Goal: Task Accomplishment & Management: Manage account settings

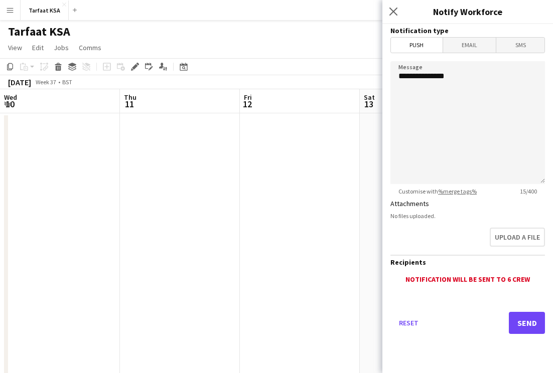
scroll to position [0, 326]
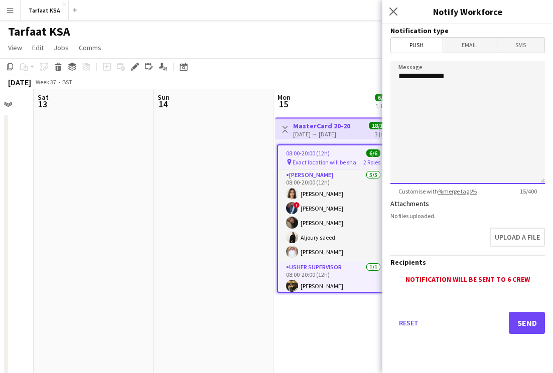
click at [463, 87] on textarea "**********" at bounding box center [467, 122] width 154 height 123
click at [402, 77] on textarea "**********" at bounding box center [467, 122] width 154 height 123
click at [410, 93] on textarea "**********" at bounding box center [467, 122] width 154 height 123
paste textarea "**********"
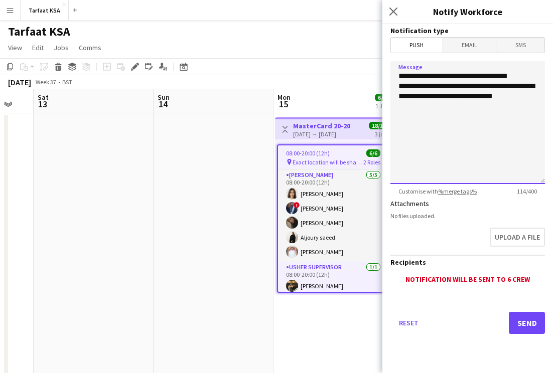
drag, startPoint x: 457, startPoint y: 77, endPoint x: 528, endPoint y: 77, distance: 71.2
click at [528, 77] on textarea "**********" at bounding box center [467, 122] width 154 height 123
click at [402, 76] on textarea "**********" at bounding box center [467, 122] width 154 height 123
click at [451, 76] on textarea "**********" at bounding box center [467, 122] width 154 height 123
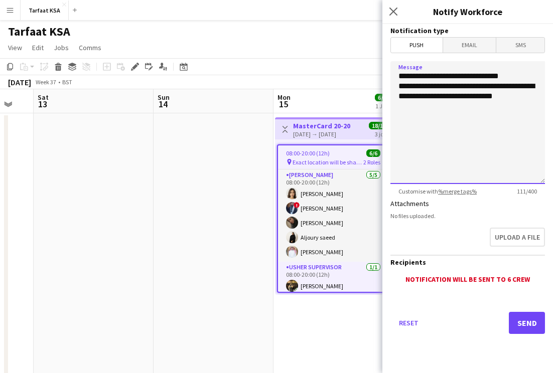
click at [451, 76] on textarea "**********" at bounding box center [467, 122] width 154 height 123
click at [516, 76] on textarea "**********" at bounding box center [467, 122] width 154 height 123
click at [512, 76] on textarea "**********" at bounding box center [467, 122] width 154 height 123
paste textarea "**"
click at [509, 100] on textarea "**********" at bounding box center [467, 122] width 154 height 123
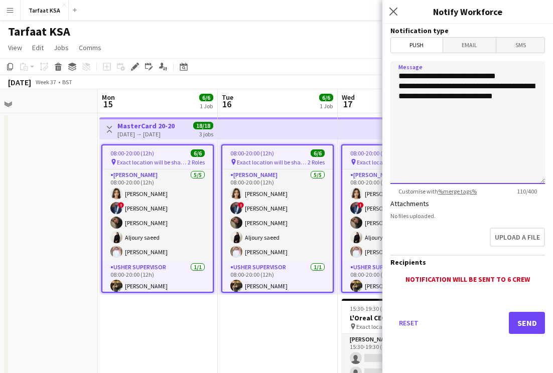
scroll to position [0, 262]
type textarea "**********"
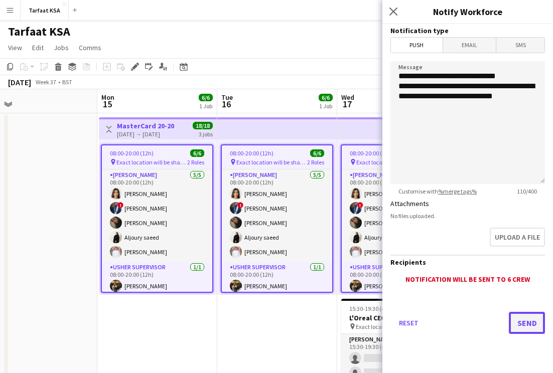
click at [518, 326] on button "Send" at bounding box center [527, 323] width 36 height 22
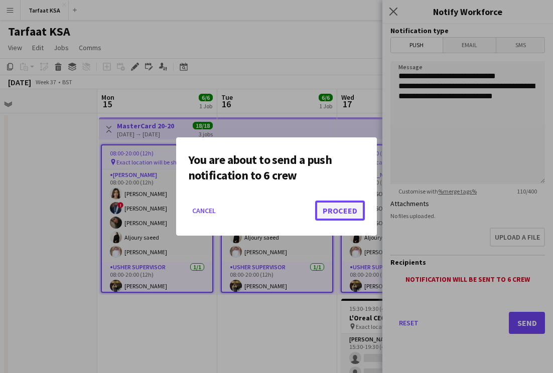
click at [336, 212] on button "Proceed" at bounding box center [340, 211] width 50 height 20
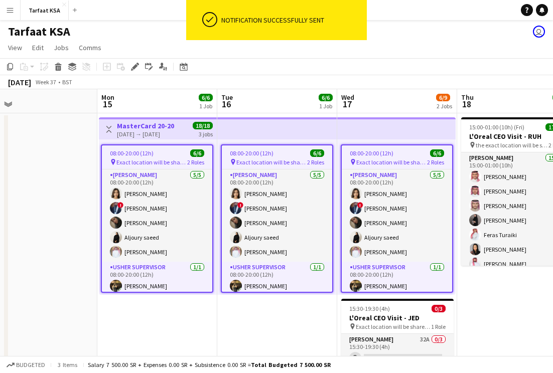
click at [213, 314] on app-date-cell "Toggle View MasterCard 20-20 15-09-2025 → 17-09-2025 18/18 3 jobs 08:00-20:00 (…" at bounding box center [157, 270] width 120 height 314
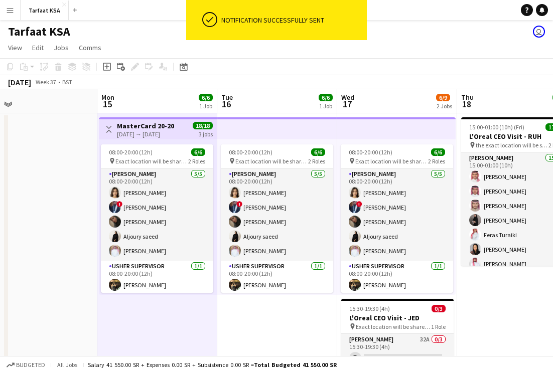
click at [275, 57] on app-page-menu "View Day view expanded Day view collapsed Month view Date picker Jump to today …" at bounding box center [276, 48] width 553 height 19
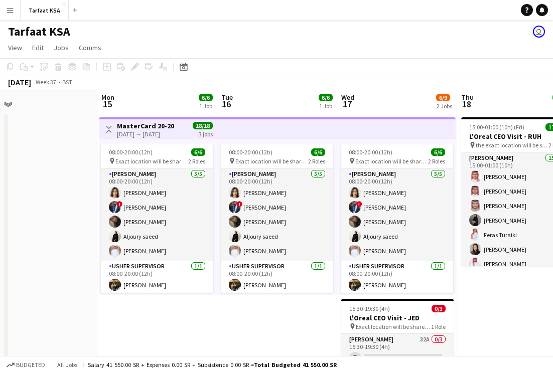
click at [428, 103] on app-board-header-date "Wed 17 6/9 2 Jobs" at bounding box center [397, 101] width 120 height 24
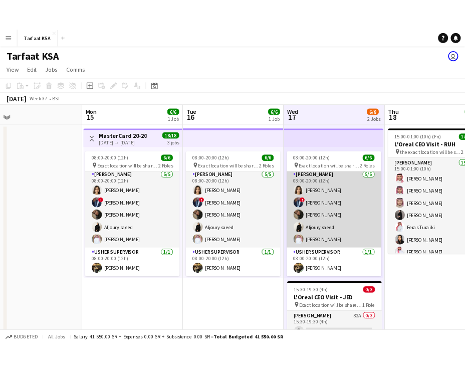
scroll to position [0, 0]
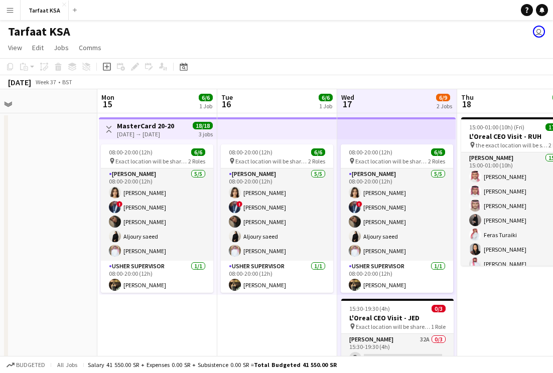
click at [273, 306] on app-date-cell "08:00-20:00 (12h) 6/6 pin Exact location will be shared later 2 Roles Usher 5/5…" at bounding box center [277, 270] width 120 height 314
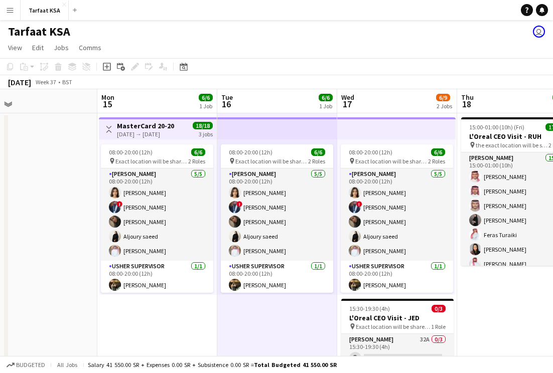
click at [373, 66] on app-toolbar "Copy Paste Paste Command V Paste with crew Command Shift V Paste linked Job Del…" at bounding box center [276, 66] width 553 height 17
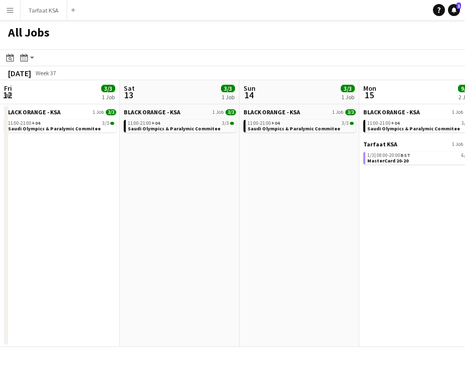
scroll to position [0, 405]
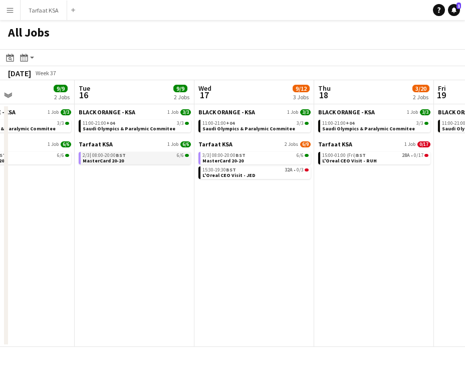
click at [151, 152] on link "2/3 | 08:00-20:00 BST 6/6 MasterCard 20-20" at bounding box center [136, 158] width 106 height 12
click at [16, 7] on button "Menu" at bounding box center [10, 10] width 20 height 20
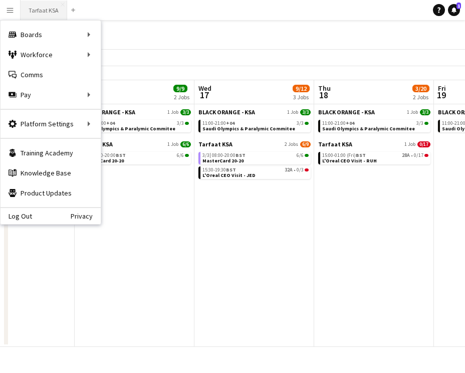
click at [45, 8] on button "Tarfaat KSA Close" at bounding box center [44, 11] width 47 height 20
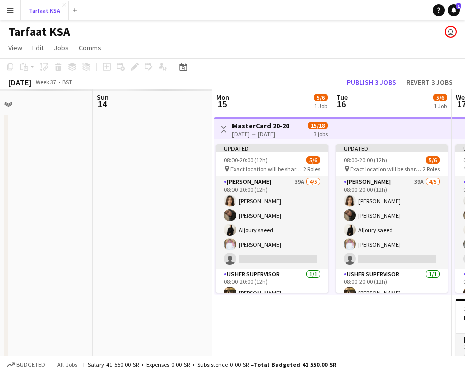
scroll to position [0, 388]
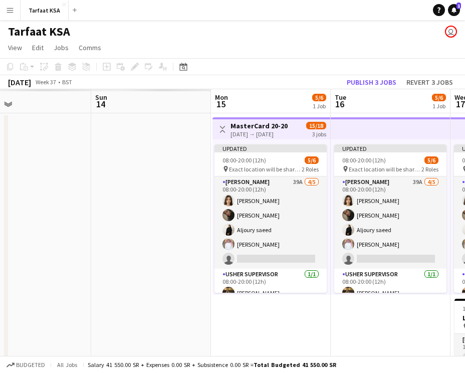
click at [263, 132] on div "[DATE] → [DATE]" at bounding box center [259, 134] width 57 height 8
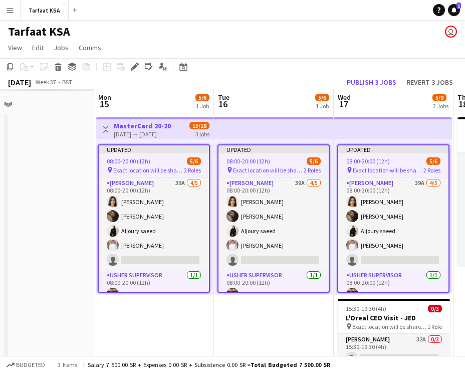
scroll to position [0, 386]
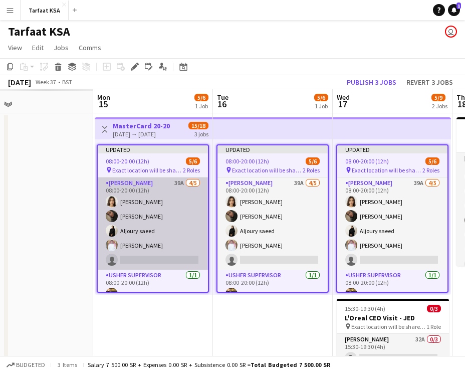
click at [152, 215] on app-card-role "Usher 39A 4/5 08:00-20:00 (12h) Onab Kamal Adwaa Alhassan Aljoury saeed Ahmad B…" at bounding box center [153, 224] width 110 height 92
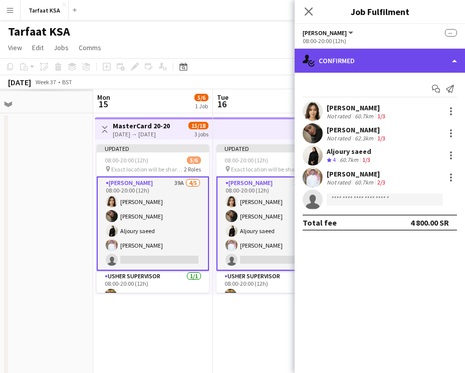
click at [358, 58] on div "single-neutral-actions-check-2 Confirmed" at bounding box center [380, 61] width 171 height 24
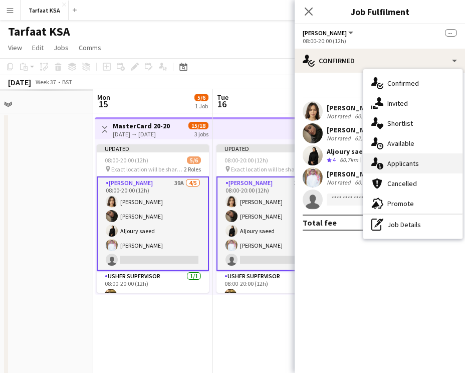
click at [414, 168] on div "single-neutral-actions-information Applicants" at bounding box center [413, 163] width 99 height 20
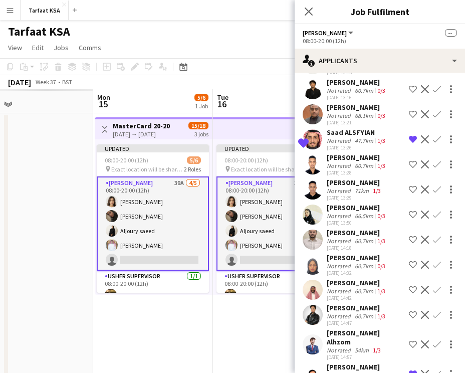
scroll to position [119, 0]
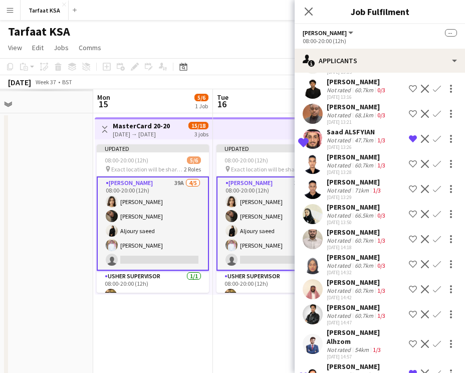
click at [343, 210] on div "Amal Alfahadi" at bounding box center [357, 207] width 61 height 9
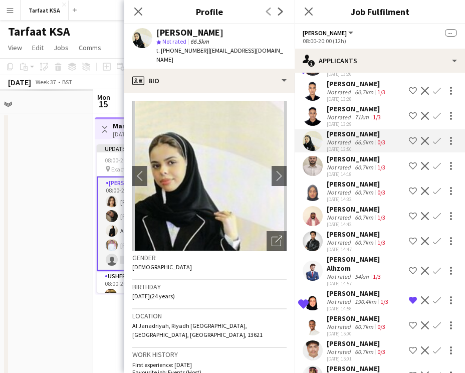
scroll to position [194, 0]
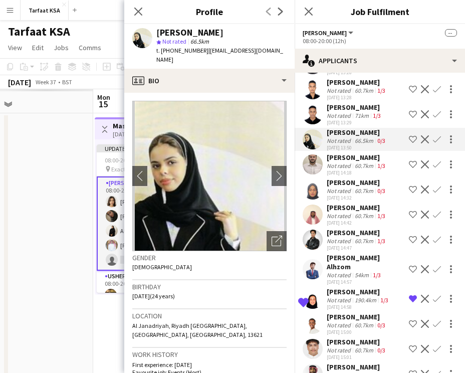
click at [343, 210] on div "Mosab Mohamed" at bounding box center [357, 207] width 61 height 9
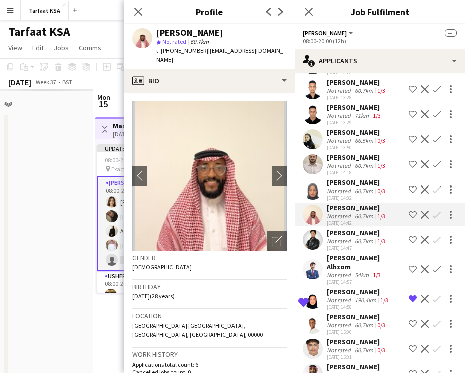
click at [349, 255] on div "Maged Alhzom" at bounding box center [366, 262] width 78 height 18
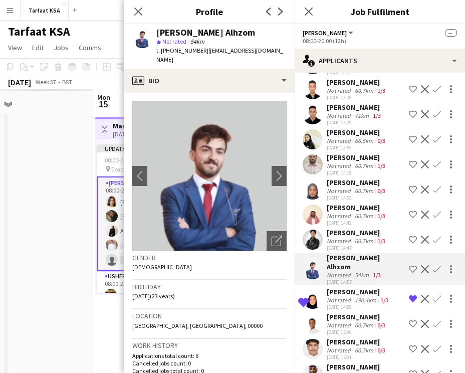
click at [353, 222] on div "07-09-2025 14:42" at bounding box center [357, 223] width 61 height 7
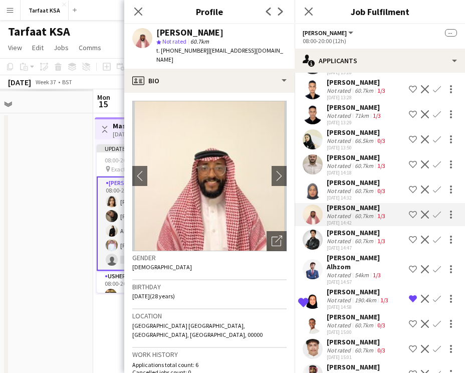
click at [354, 237] on div "60.7km" at bounding box center [364, 241] width 23 height 8
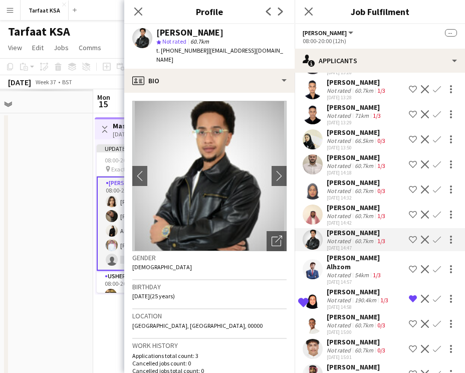
scroll to position [244, 0]
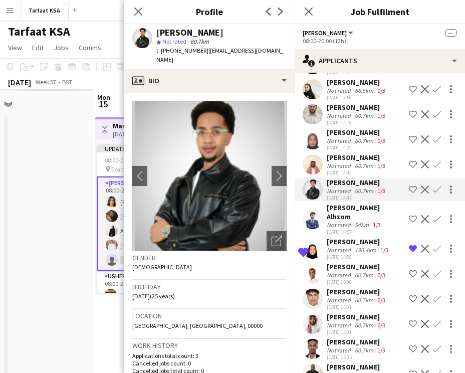
click at [346, 279] on div "07-09-2025 15:00" at bounding box center [357, 282] width 61 height 7
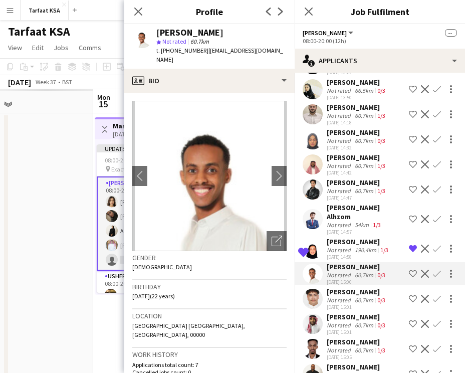
click at [345, 287] on div "mohammad loqman" at bounding box center [357, 291] width 61 height 9
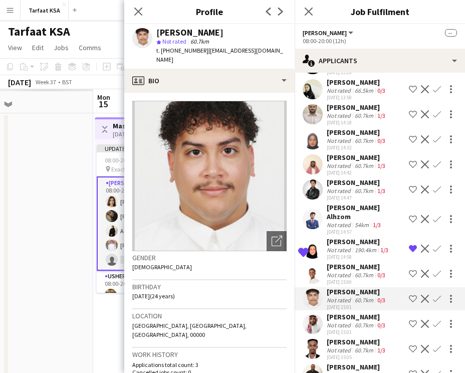
click at [348, 312] on div "Abdullah Nasr" at bounding box center [357, 316] width 61 height 9
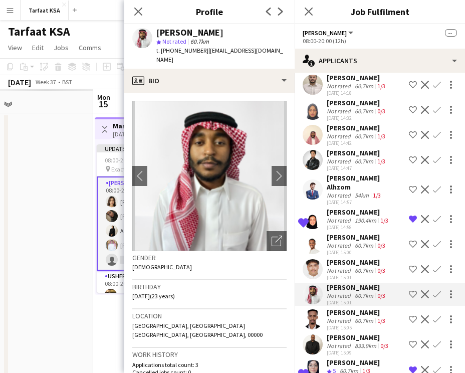
scroll to position [0, 0]
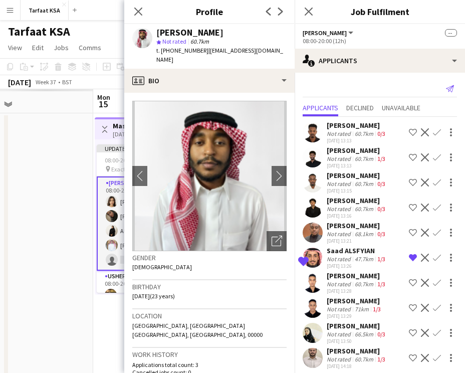
click at [450, 89] on icon "Send notification" at bounding box center [450, 89] width 8 height 8
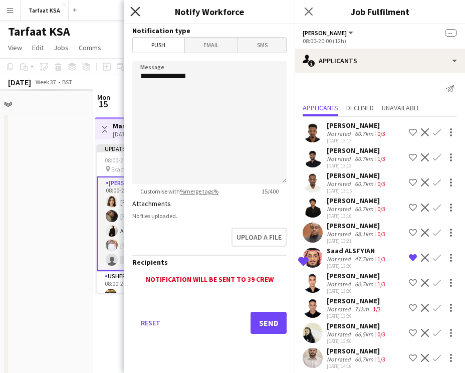
click at [138, 13] on icon "Close pop-in" at bounding box center [135, 12] width 10 height 10
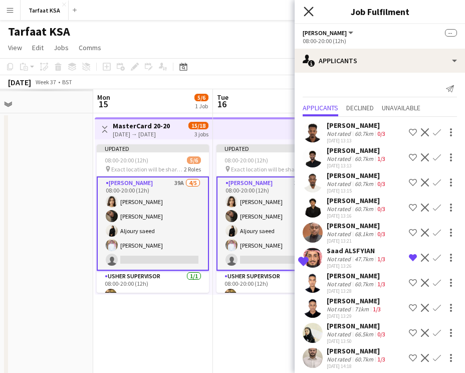
click at [310, 8] on icon "Close pop-in" at bounding box center [309, 12] width 10 height 10
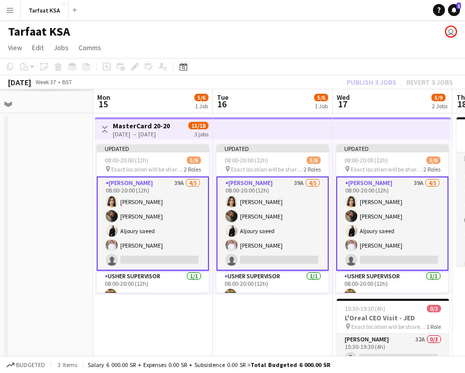
click at [170, 137] on div "[DATE] → [DATE]" at bounding box center [141, 134] width 57 height 8
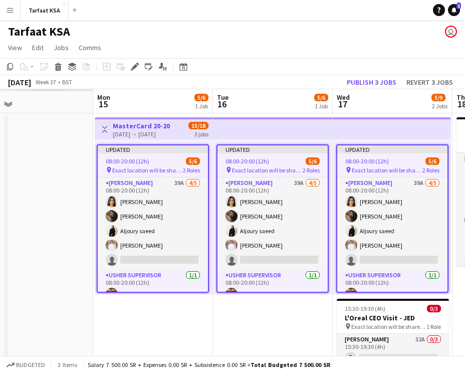
click at [159, 175] on app-job-card "Updated 08:00-20:00 (12h) 5/6 pin Exact location will be shared later 2 Roles U…" at bounding box center [153, 218] width 112 height 148
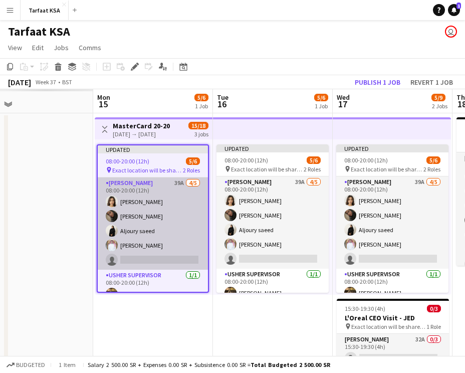
click at [170, 197] on app-card-role "Usher 39A 4/5 08:00-20:00 (12h) Onab Kamal Adwaa Alhassan Aljoury saeed Ahmad B…" at bounding box center [153, 224] width 110 height 92
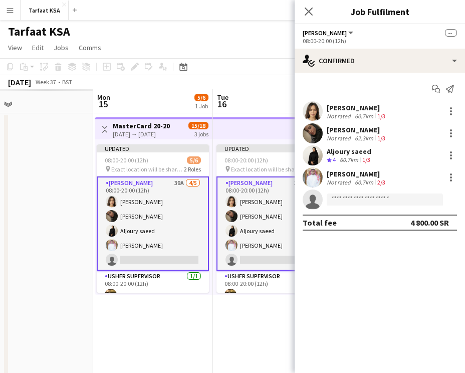
click at [449, 31] on span "--" at bounding box center [451, 33] width 12 height 8
click at [170, 133] on div "[DATE] → [DATE]" at bounding box center [141, 134] width 57 height 8
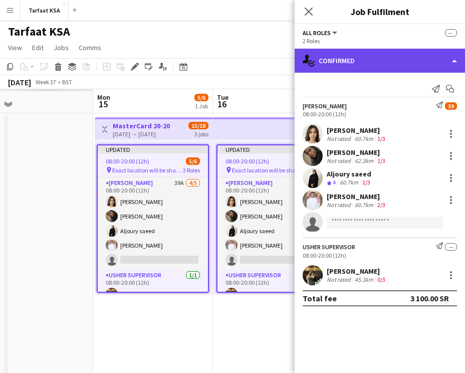
click at [396, 58] on div "single-neutral-actions-check-2 Confirmed" at bounding box center [380, 61] width 171 height 24
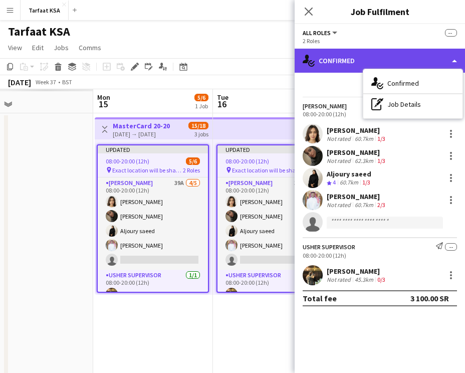
click at [397, 57] on div "single-neutral-actions-check-2 Confirmed" at bounding box center [380, 61] width 171 height 24
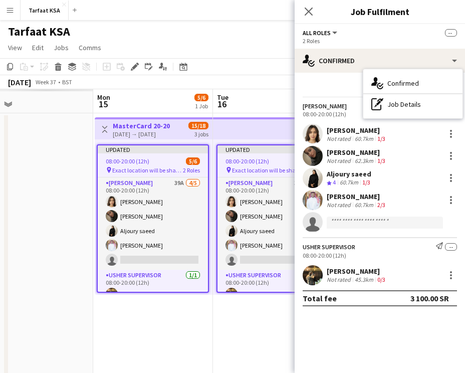
scroll to position [0, 387]
click at [156, 153] on app-job-card "Updated 08:00-20:00 (12h) 5/6 pin Exact location will be shared later 2 Roles U…" at bounding box center [152, 218] width 112 height 148
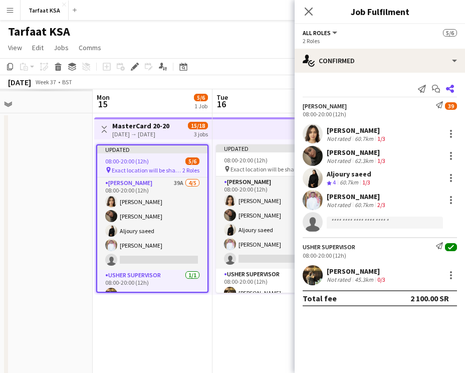
click at [454, 88] on app-icon "Share" at bounding box center [450, 89] width 14 height 14
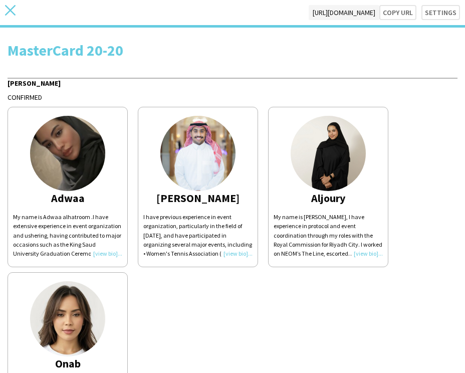
click at [14, 12] on icon "close" at bounding box center [10, 10] width 11 height 11
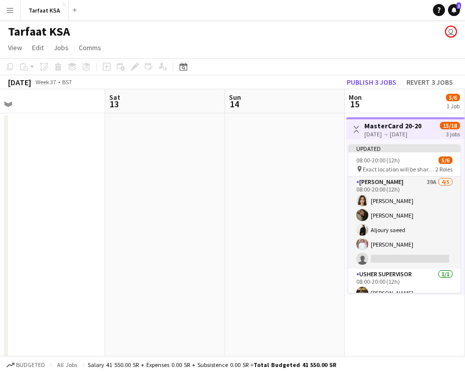
scroll to position [0, 311]
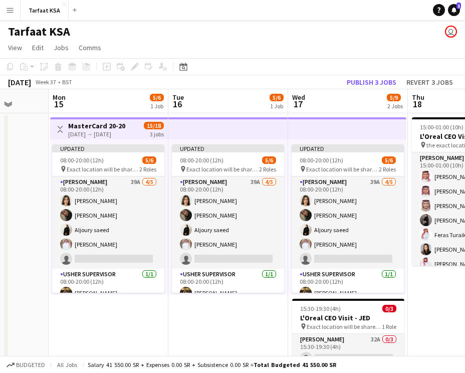
click at [188, 127] on app-top-bar at bounding box center [229, 128] width 120 height 22
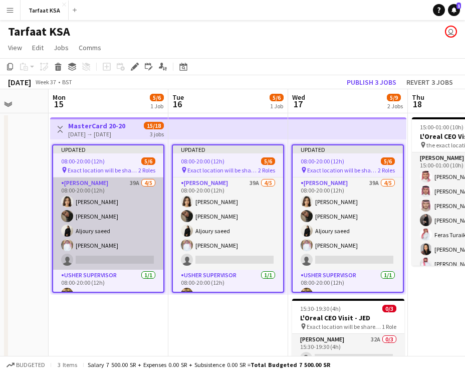
click at [126, 208] on app-card-role "Usher 39A 4/5 08:00-20:00 (12h) Onab Kamal Adwaa Alhassan Aljoury saeed Ahmad B…" at bounding box center [108, 224] width 110 height 92
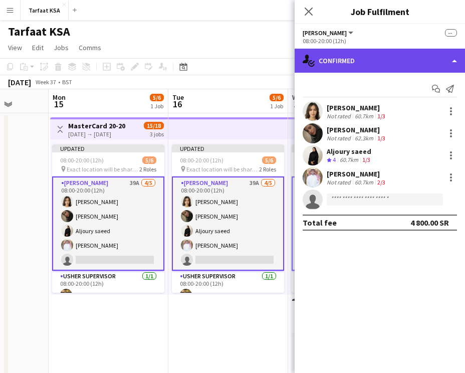
click at [353, 64] on div "single-neutral-actions-check-2 Confirmed" at bounding box center [380, 61] width 171 height 24
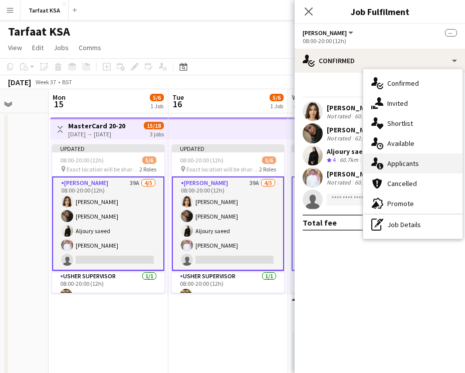
click at [406, 161] on span "Applicants" at bounding box center [404, 163] width 32 height 9
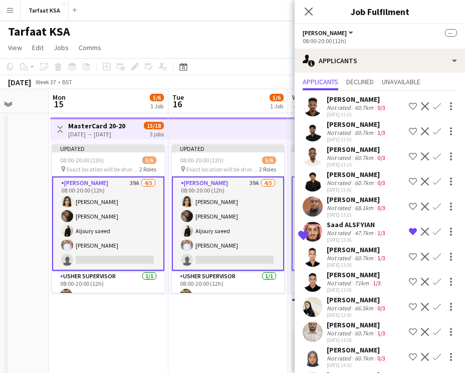
scroll to position [37, 0]
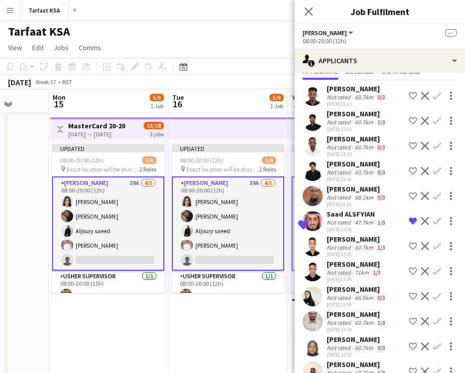
click at [412, 218] on app-icon "Remove crew from shortlist" at bounding box center [413, 221] width 8 height 8
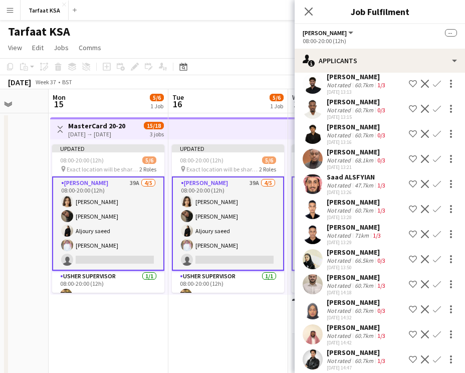
scroll to position [75, 0]
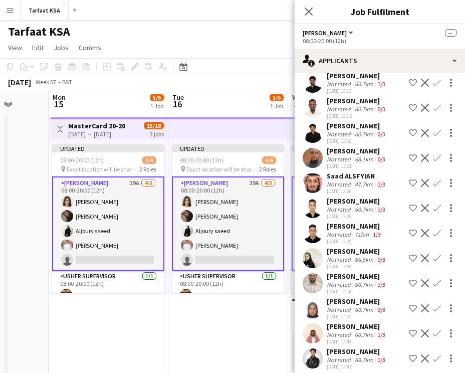
click at [317, 235] on app-user-avatar at bounding box center [313, 233] width 20 height 20
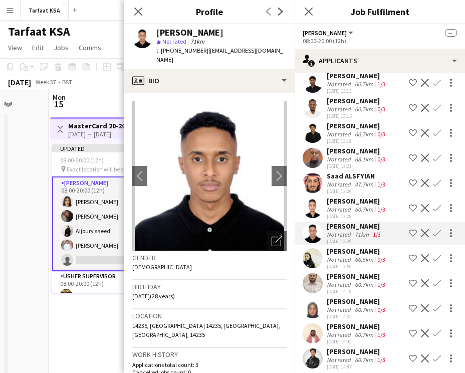
click at [320, 155] on app-user-avatar at bounding box center [313, 158] width 20 height 20
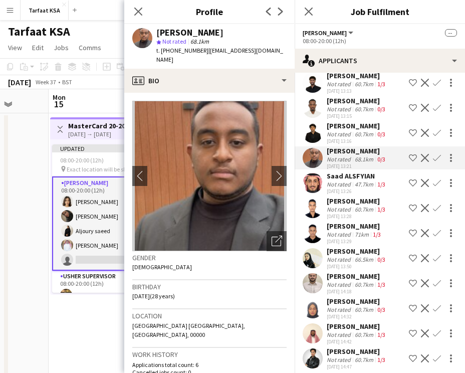
scroll to position [69, 0]
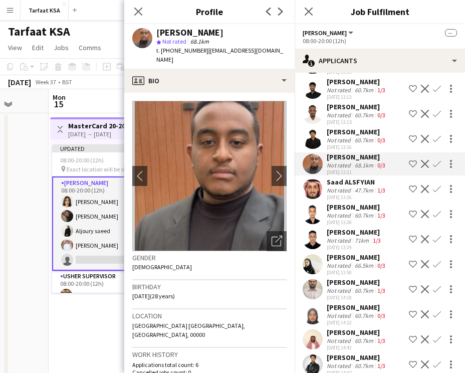
click at [321, 182] on div at bounding box center [313, 189] width 20 height 20
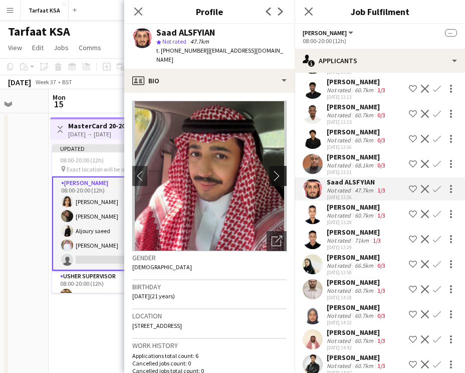
click at [272, 171] on app-icon "chevron-right" at bounding box center [280, 176] width 16 height 11
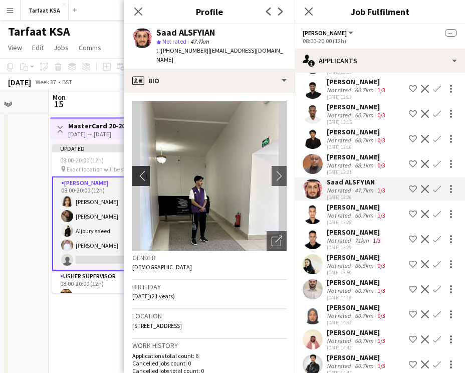
click at [142, 171] on app-icon "chevron-left" at bounding box center [140, 176] width 16 height 11
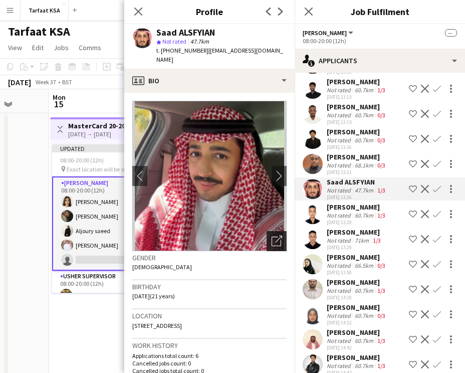
click at [270, 231] on div "Open photos pop-in" at bounding box center [277, 241] width 20 height 20
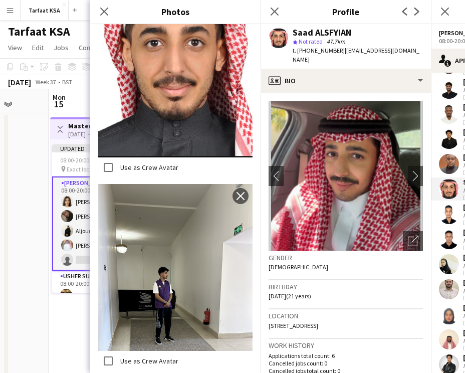
scroll to position [0, 0]
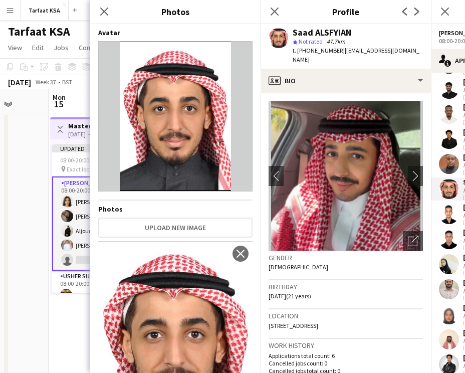
click at [355, 162] on img at bounding box center [346, 176] width 154 height 150
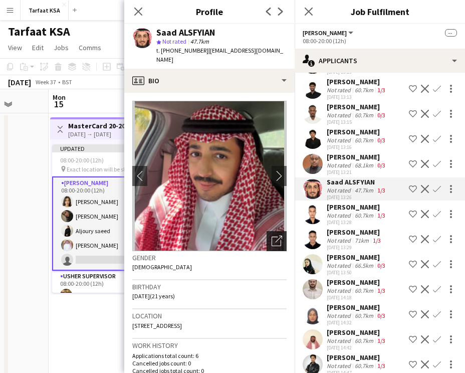
click at [275, 231] on div "Open photos pop-in" at bounding box center [277, 241] width 20 height 20
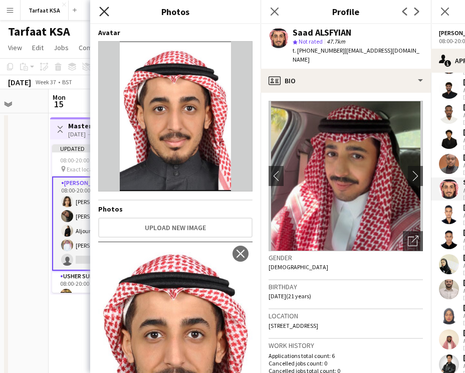
click at [106, 13] on icon at bounding box center [104, 12] width 10 height 10
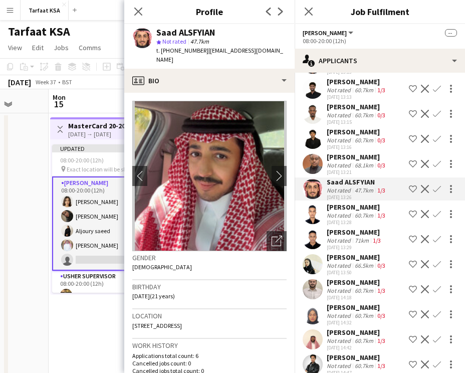
click at [342, 215] on div "Not rated" at bounding box center [340, 216] width 26 height 8
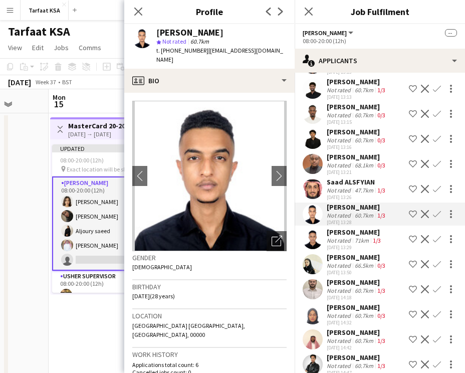
click at [339, 238] on div "Not rated" at bounding box center [340, 241] width 26 height 8
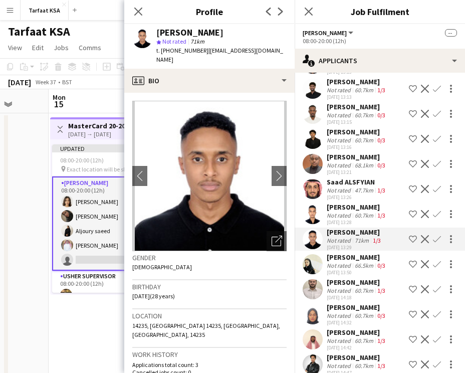
click at [339, 257] on div "Amal Alfahadi" at bounding box center [357, 257] width 61 height 9
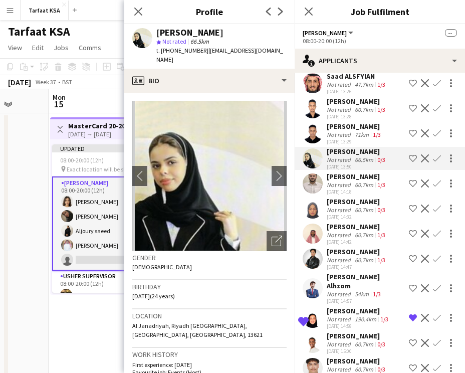
scroll to position [185, 0]
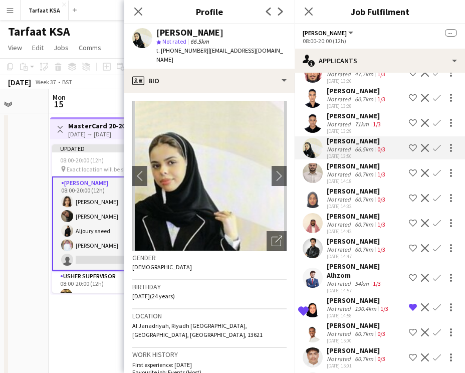
click at [344, 189] on div "Abeer Abbas" at bounding box center [357, 191] width 61 height 9
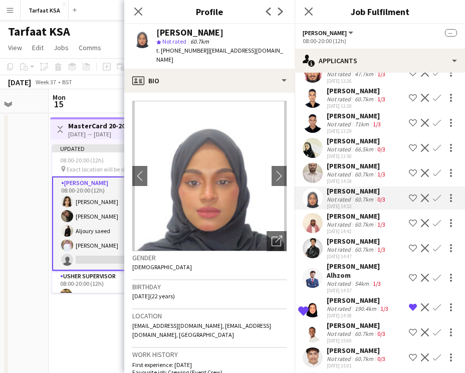
click at [342, 176] on div "Not rated" at bounding box center [340, 175] width 26 height 8
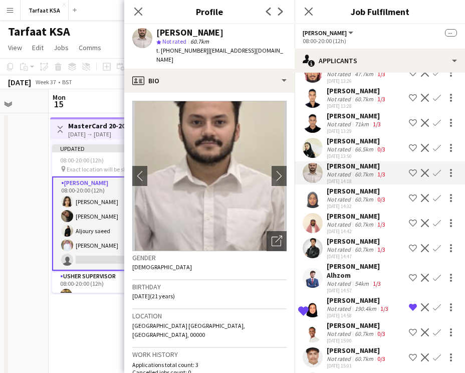
click at [342, 249] on div "Not rated" at bounding box center [340, 250] width 26 height 8
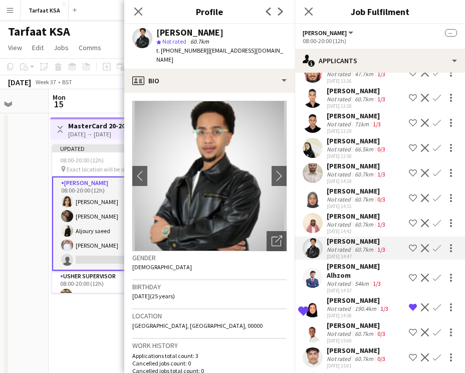
click at [341, 269] on div "Maged Alhzom" at bounding box center [366, 271] width 78 height 18
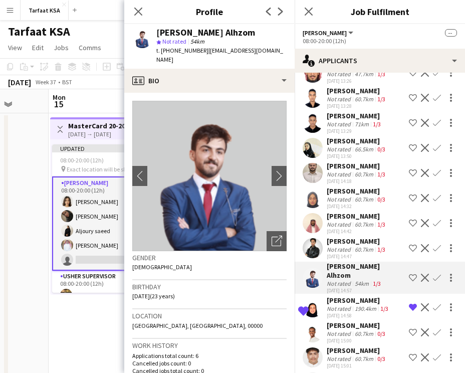
click at [340, 330] on div "Not rated" at bounding box center [340, 334] width 26 height 8
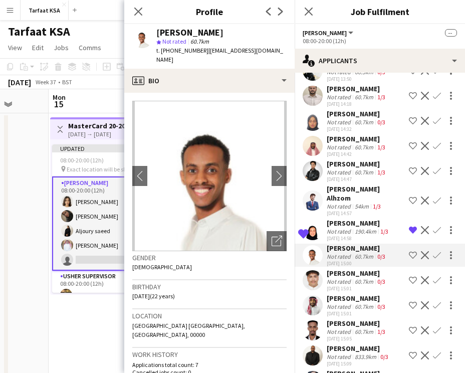
scroll to position [282, 0]
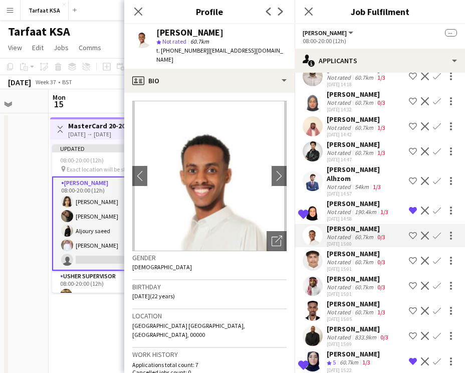
click at [340, 266] on div "07-09-2025 15:01" at bounding box center [357, 269] width 61 height 7
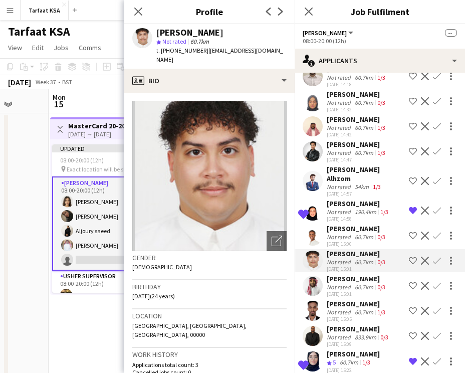
click at [340, 274] on div "Abdullah Nasr" at bounding box center [357, 278] width 61 height 9
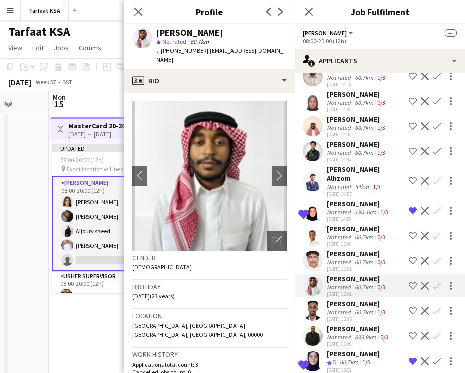
click at [339, 308] on div "Not rated" at bounding box center [340, 312] width 26 height 8
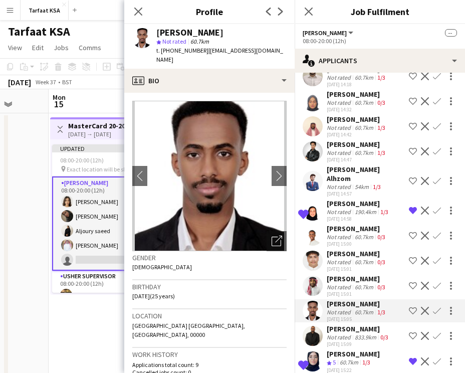
click at [339, 334] on div "Not rated" at bounding box center [340, 338] width 26 height 8
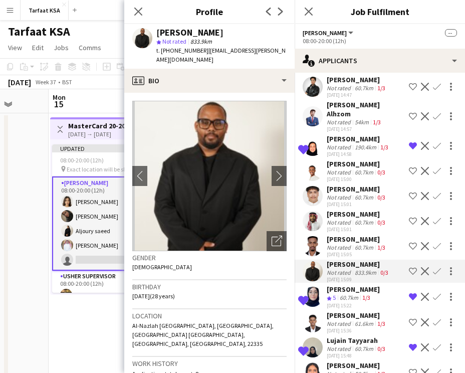
scroll to position [348, 0]
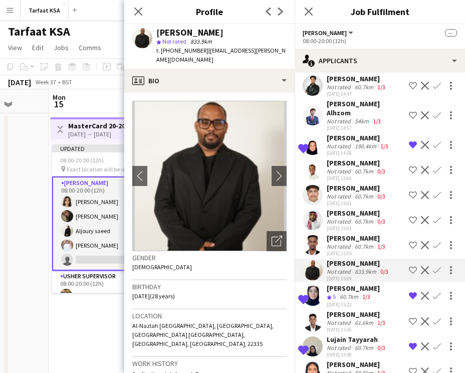
click at [340, 319] on div "Not rated" at bounding box center [340, 323] width 26 height 8
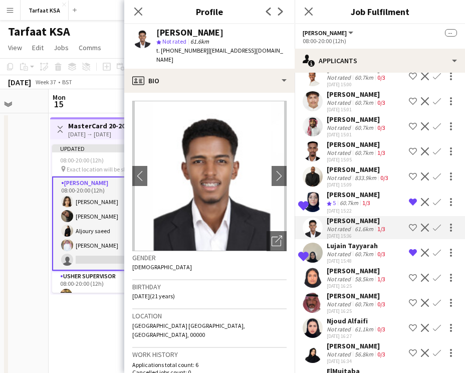
scroll to position [454, 0]
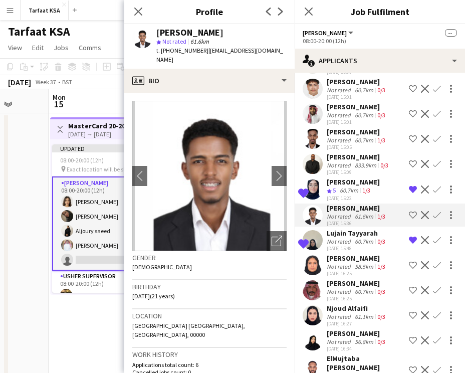
click at [343, 263] on div "Not rated" at bounding box center [340, 267] width 26 height 8
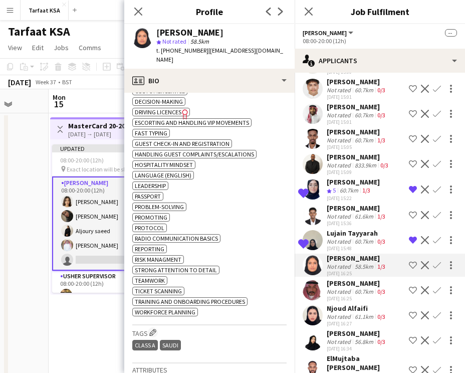
scroll to position [0, 0]
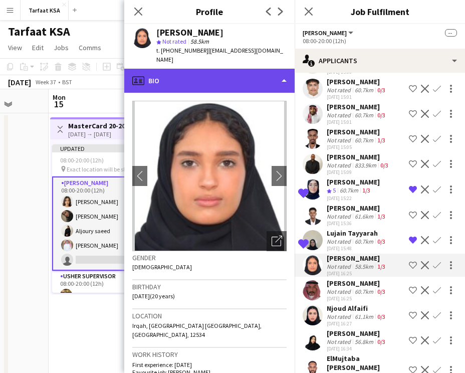
click at [248, 69] on div "profile Bio" at bounding box center [209, 81] width 171 height 24
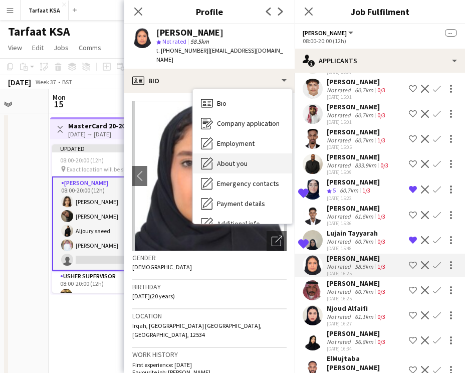
click at [235, 159] on span "About you" at bounding box center [232, 163] width 31 height 9
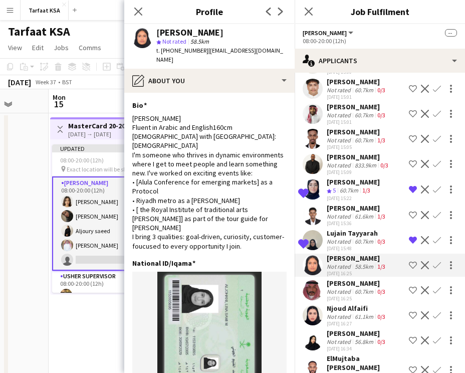
click at [410, 261] on app-icon "Shortlist crew" at bounding box center [413, 265] width 8 height 8
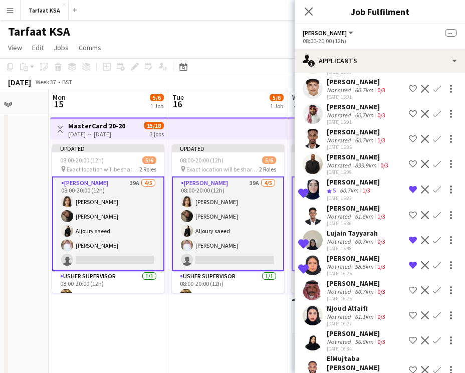
click at [370, 263] on div "58.5km" at bounding box center [364, 267] width 23 height 8
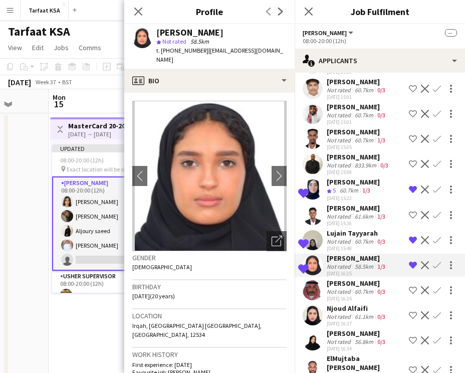
click at [365, 288] on div "60.7km" at bounding box center [364, 292] width 23 height 8
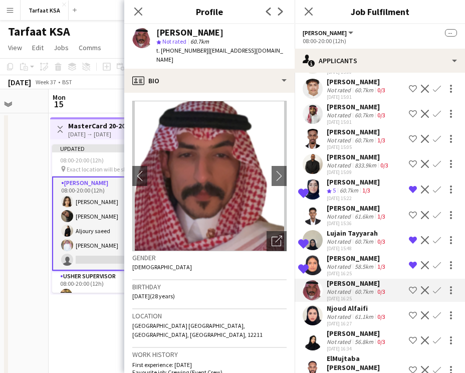
click at [409, 284] on button "Shortlist crew" at bounding box center [413, 290] width 12 height 12
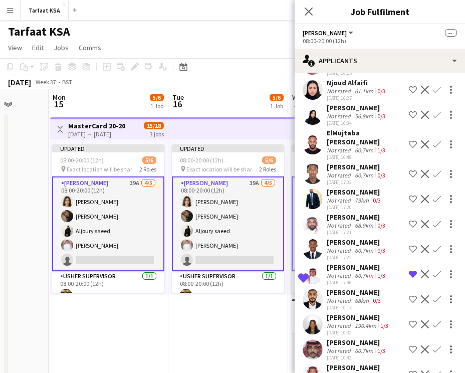
scroll to position [743, 0]
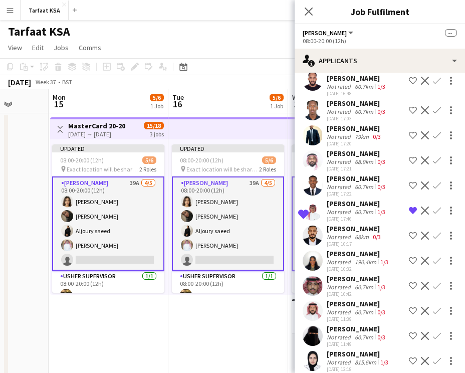
click at [351, 274] on div "osamah Almutairi" at bounding box center [357, 278] width 61 height 9
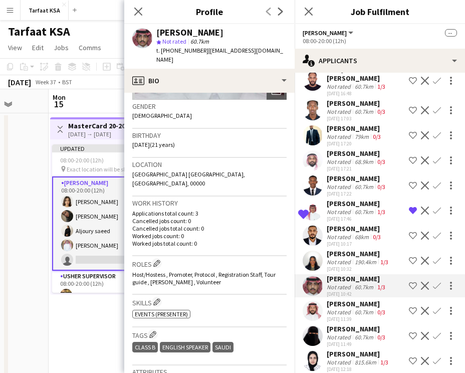
scroll to position [113, 0]
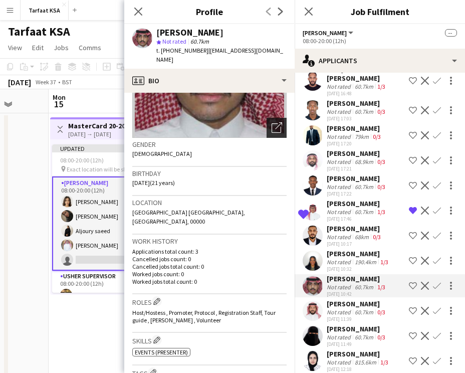
click at [270, 118] on div "Open photos pop-in" at bounding box center [277, 128] width 20 height 20
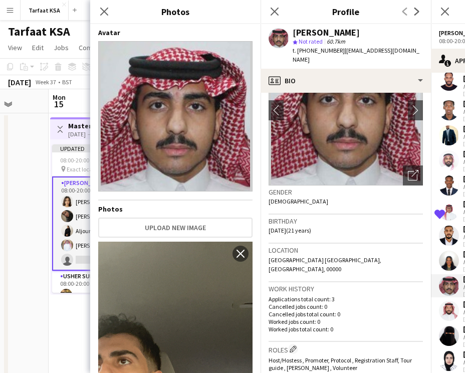
scroll to position [51, 0]
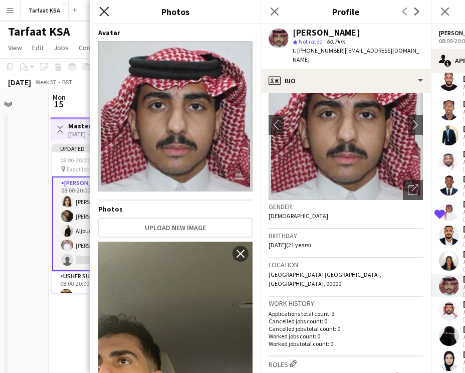
click at [104, 14] on icon "Close pop-in" at bounding box center [104, 12] width 10 height 10
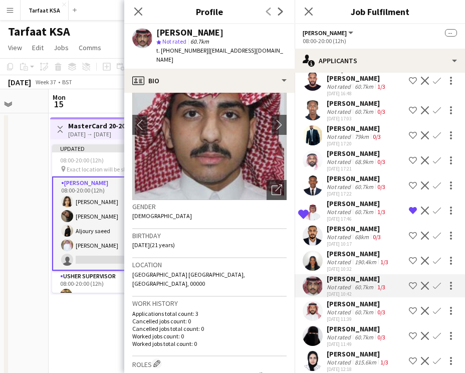
click at [336, 308] on div "Not rated" at bounding box center [340, 312] width 26 height 8
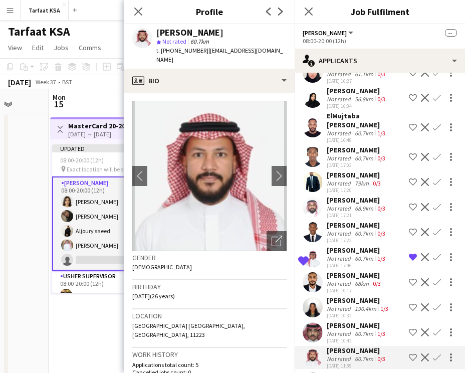
scroll to position [668, 0]
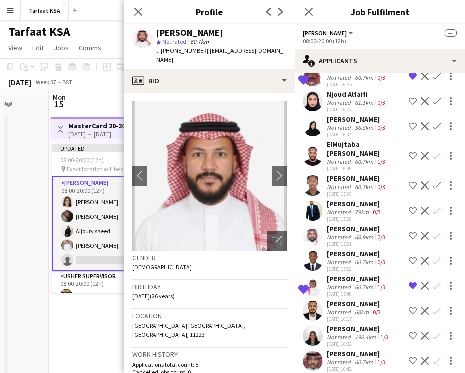
click at [356, 99] on div "61.1km" at bounding box center [364, 103] width 23 height 8
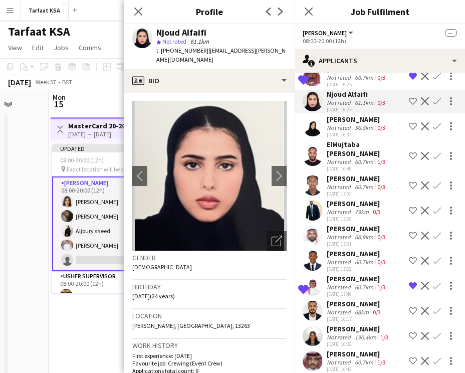
scroll to position [7, 0]
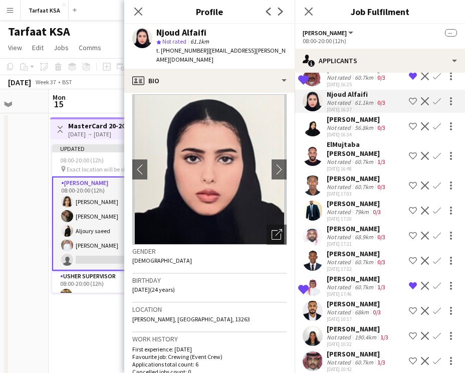
click at [411, 97] on app-icon "Shortlist crew" at bounding box center [413, 101] width 8 height 8
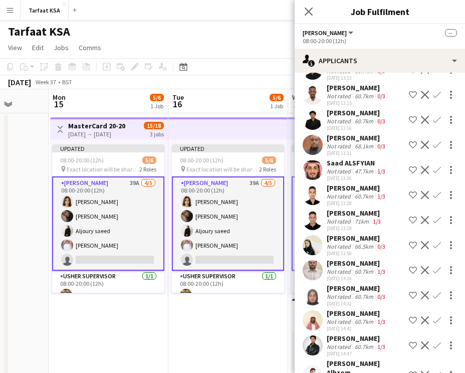
scroll to position [0, 0]
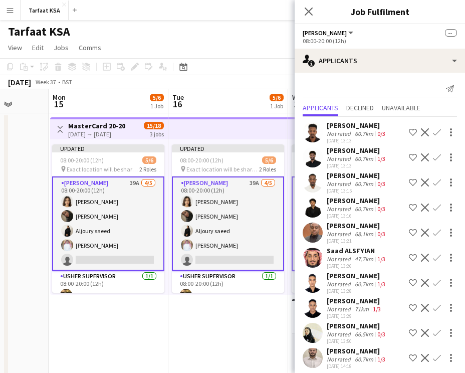
click at [255, 39] on div "Tarfaat KSA user" at bounding box center [232, 29] width 465 height 19
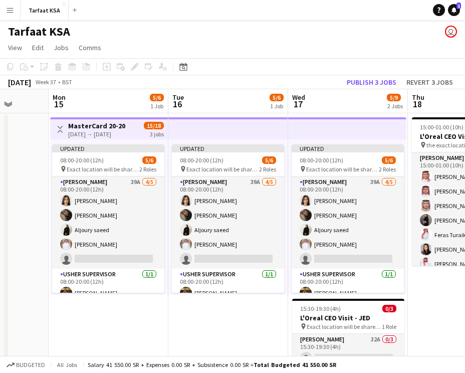
click at [239, 134] on app-top-bar at bounding box center [229, 128] width 120 height 22
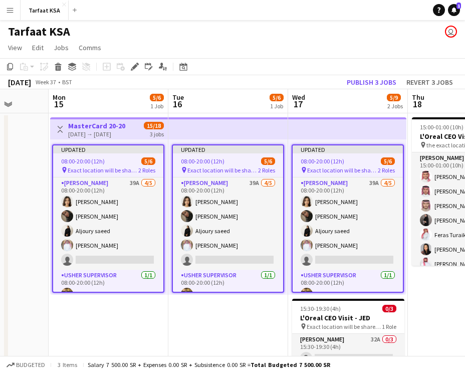
click at [238, 146] on div "Updated" at bounding box center [228, 149] width 110 height 8
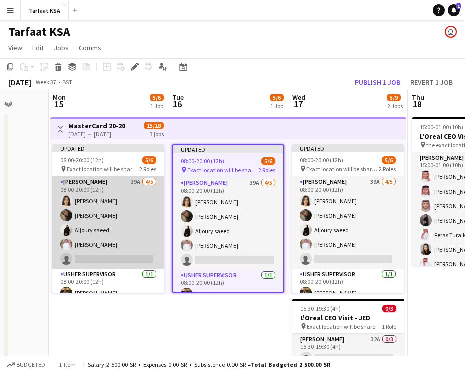
click at [122, 218] on app-card-role "Usher 39A 4/5 08:00-20:00 (12h) Onab Kamal Adwaa Alhassan Aljoury saeed Ahmad B…" at bounding box center [108, 223] width 112 height 92
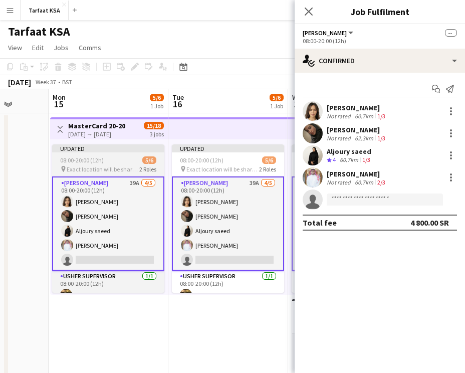
click at [134, 160] on div "08:00-20:00 (12h) 5/6" at bounding box center [108, 160] width 112 height 8
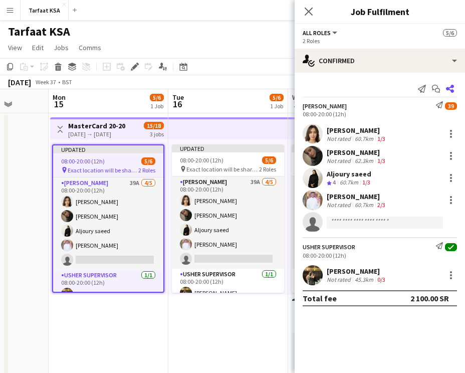
click at [448, 87] on icon "Share" at bounding box center [450, 89] width 8 height 8
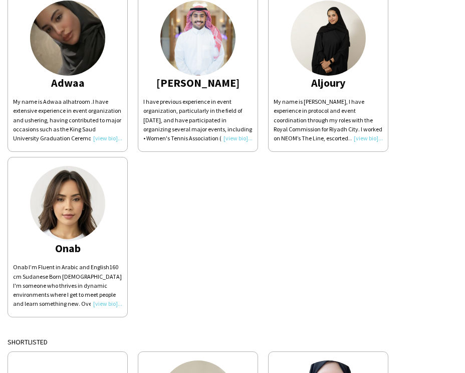
scroll to position [10, 0]
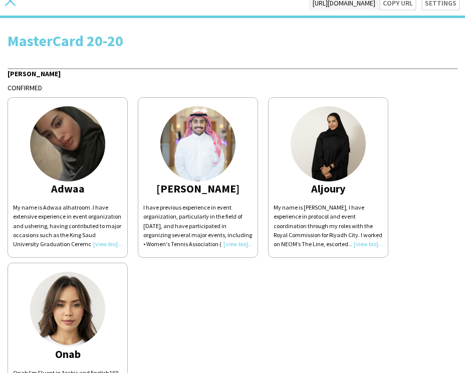
click at [9, 2] on icon at bounding box center [10, 0] width 11 height 11
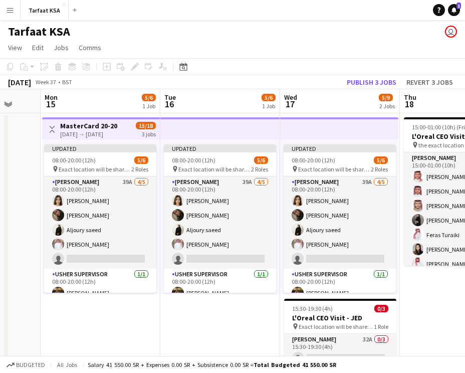
scroll to position [0, 318]
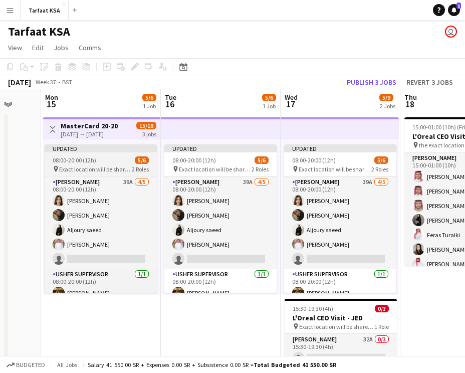
click at [103, 157] on div "08:00-20:00 (12h) 5/6" at bounding box center [101, 160] width 112 height 8
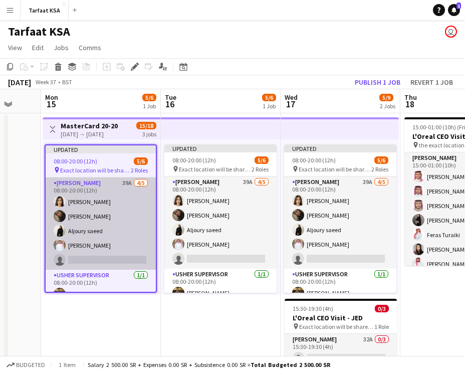
click at [103, 189] on app-card-role "Usher 39A 4/5 08:00-20:00 (12h) Onab Kamal Adwaa Alhassan Aljoury saeed Ahmad B…" at bounding box center [101, 224] width 110 height 92
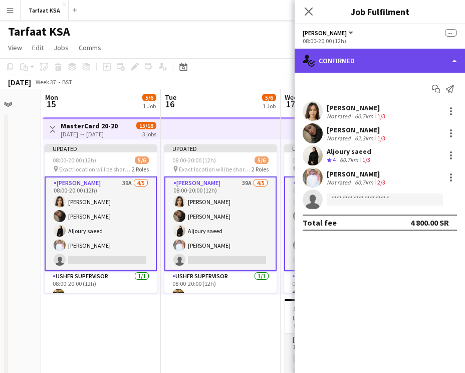
click at [363, 59] on div "single-neutral-actions-check-2 Confirmed" at bounding box center [380, 61] width 171 height 24
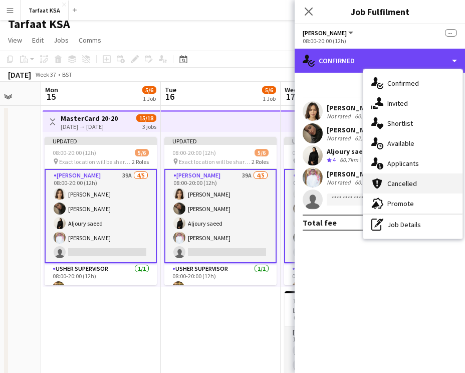
scroll to position [9, 0]
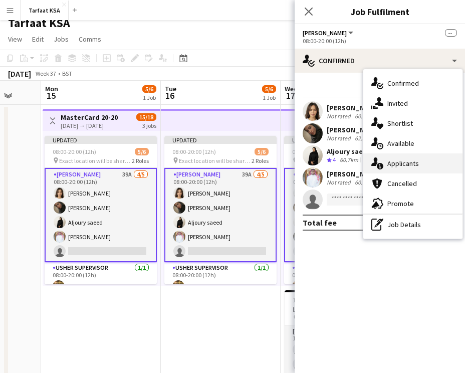
click at [411, 164] on span "Applicants" at bounding box center [404, 163] width 32 height 9
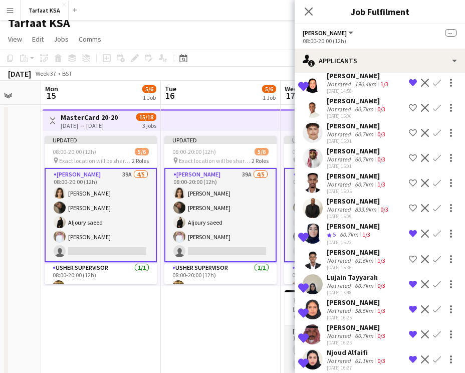
scroll to position [428, 0]
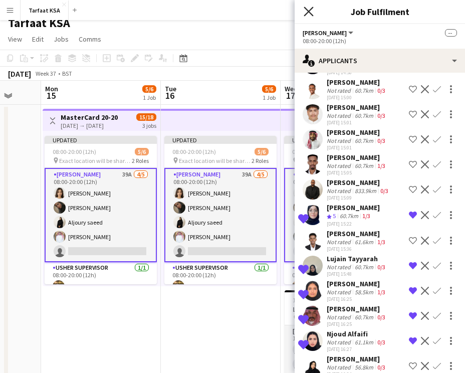
click at [307, 10] on icon at bounding box center [309, 12] width 10 height 10
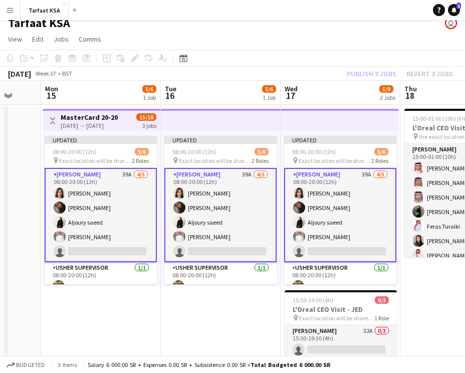
click at [233, 131] on div "Updated 08:00-20:00 (12h) 5/6 pin Exact location will be shared later 2 Roles U…" at bounding box center [221, 208] width 120 height 155
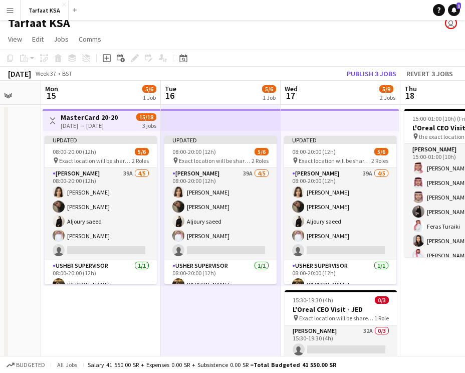
click at [232, 113] on app-top-bar at bounding box center [221, 120] width 120 height 22
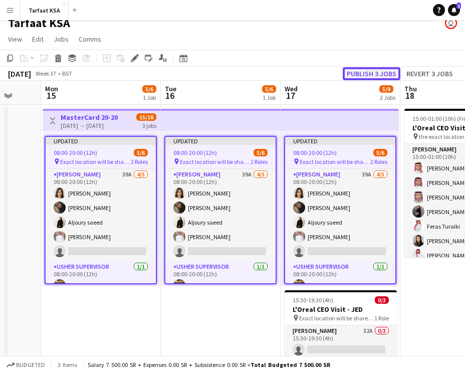
click at [360, 70] on button "Publish 3 jobs" at bounding box center [372, 73] width 58 height 13
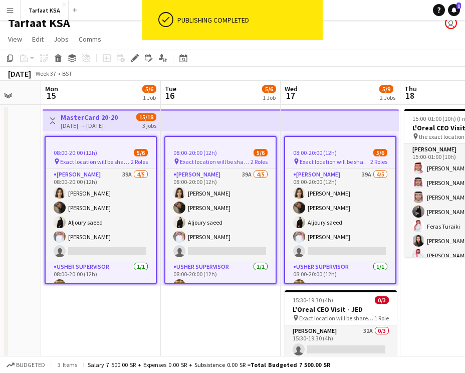
click at [116, 156] on app-job-card "08:00-20:00 (12h) 5/6 pin Exact location will be shared later 2 Roles Usher 39A…" at bounding box center [101, 210] width 112 height 148
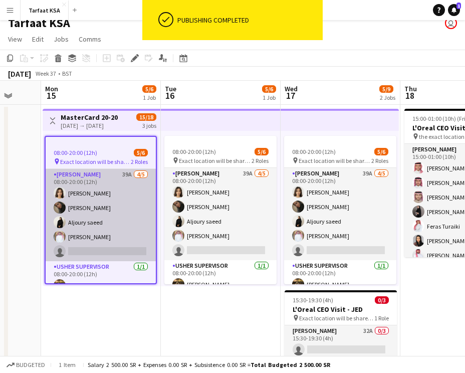
click at [107, 183] on app-card-role "Usher 39A 4/5 08:00-20:00 (12h) Onab Kamal Adwaa Alhassan Aljoury saeed Ahmad B…" at bounding box center [101, 215] width 110 height 92
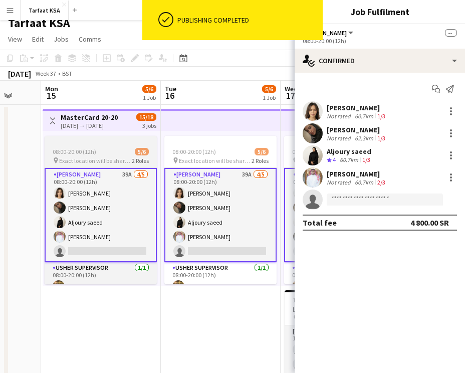
click at [116, 152] on div "08:00-20:00 (12h) 5/6" at bounding box center [101, 152] width 112 height 8
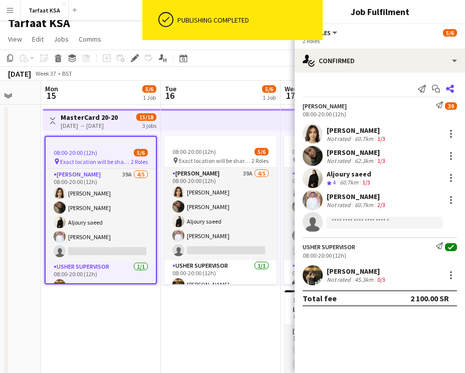
click at [454, 87] on app-icon "Share" at bounding box center [450, 89] width 14 height 14
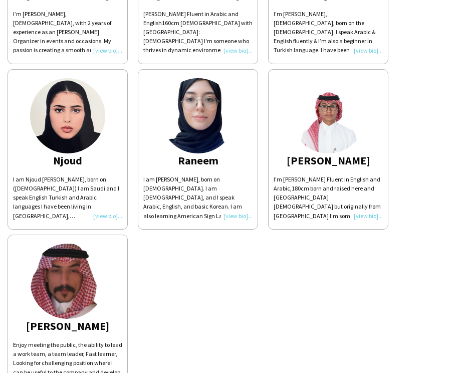
scroll to position [565, 0]
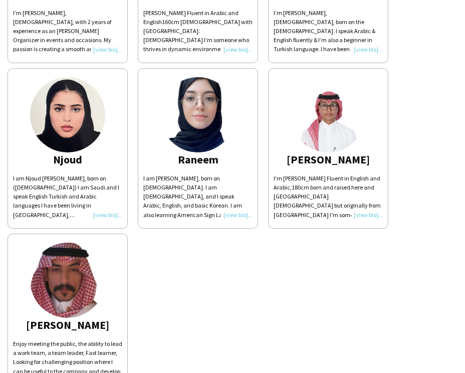
click at [373, 216] on div "I'm Salah yagoub Fluent in English and Arabic,180cm born and raised here and Ri…" at bounding box center [328, 197] width 109 height 46
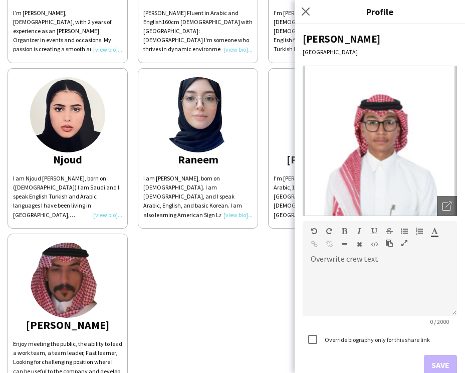
click at [258, 245] on div "Dina I’m Dina Kimia, 24 years old, with 2 years of experience as an Usher Organ…" at bounding box center [233, 145] width 450 height 497
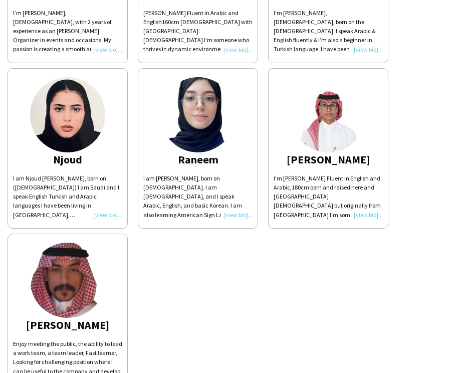
click at [361, 214] on div "I'm Salah yagoub Fluent in English and Arabic,180cm born and raised here and Ri…" at bounding box center [328, 197] width 109 height 46
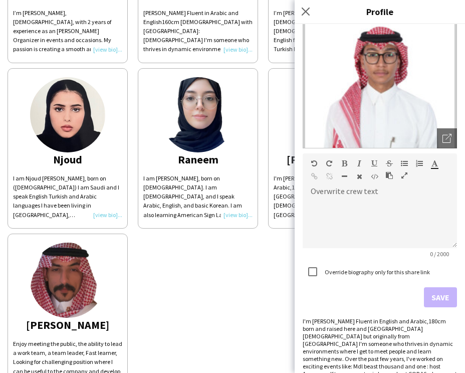
scroll to position [88, 0]
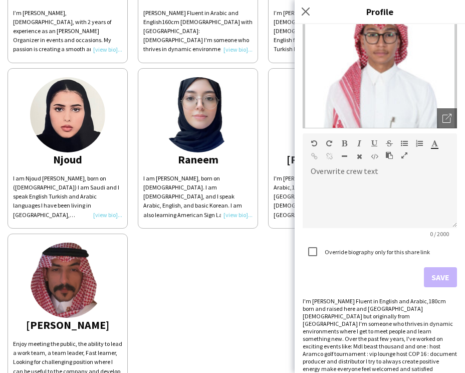
click at [221, 362] on div "Dina I’m Dina Kimia, 24 years old, with 2 years of experience as an Usher Organ…" at bounding box center [233, 145] width 450 height 497
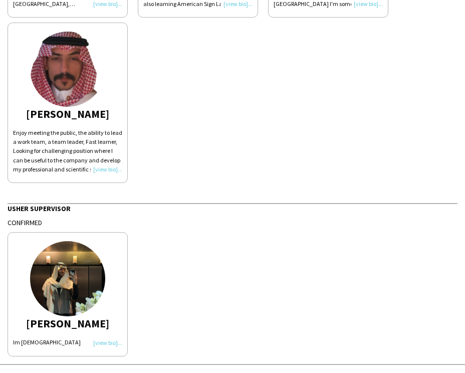
scroll to position [803, 0]
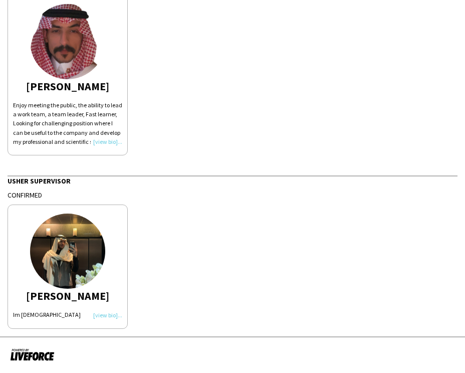
click at [79, 268] on img at bounding box center [67, 251] width 75 height 75
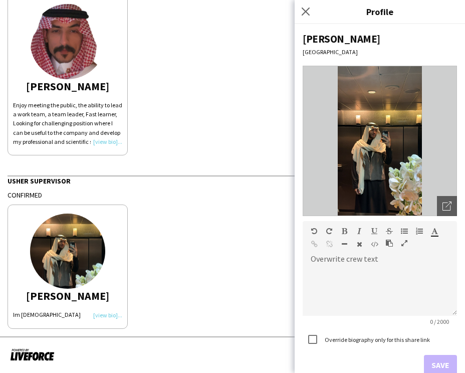
scroll to position [28, 0]
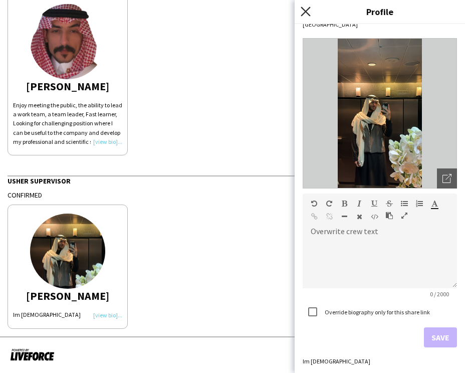
click at [305, 13] on icon at bounding box center [306, 12] width 10 height 10
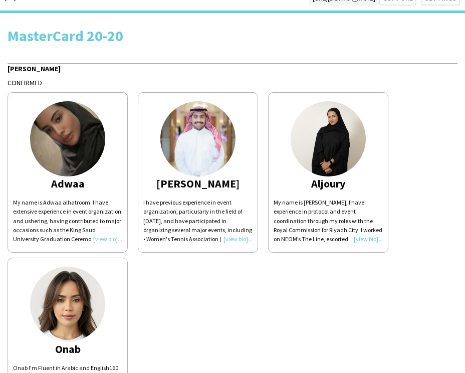
scroll to position [0, 0]
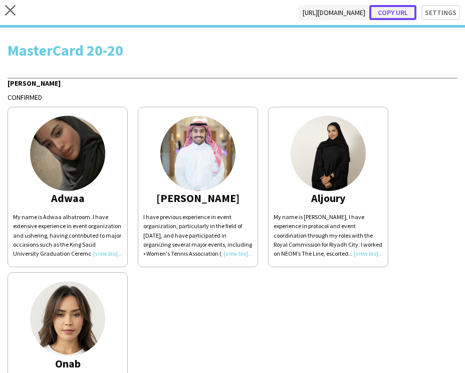
click at [401, 12] on button "Copy url" at bounding box center [393, 12] width 47 height 15
click at [394, 13] on button "Copy url" at bounding box center [393, 12] width 47 height 15
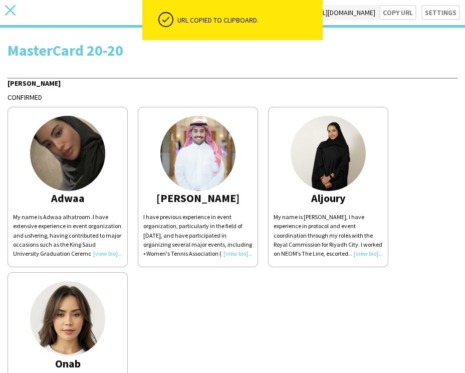
click at [9, 11] on icon "close" at bounding box center [10, 10] width 11 height 11
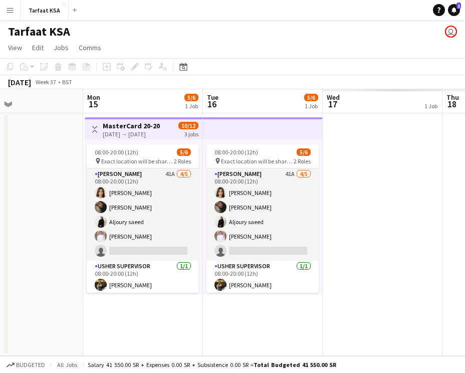
scroll to position [0, 331]
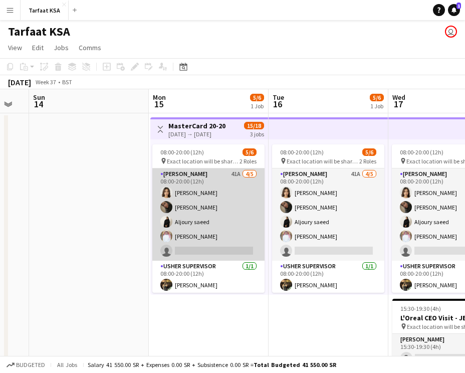
click at [205, 210] on app-card-role "Usher 41A 4/5 08:00-20:00 (12h) Onab Kamal Adwaa Alhassan Aljoury saeed Ahmad B…" at bounding box center [208, 215] width 112 height 92
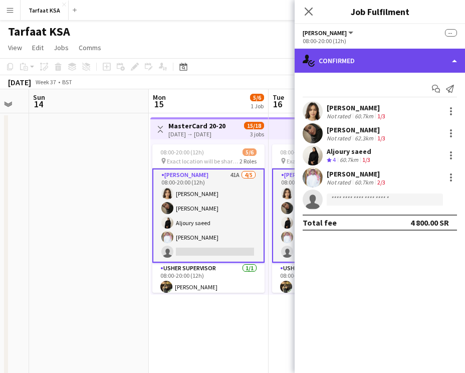
click at [390, 66] on div "single-neutral-actions-check-2 Confirmed" at bounding box center [380, 61] width 171 height 24
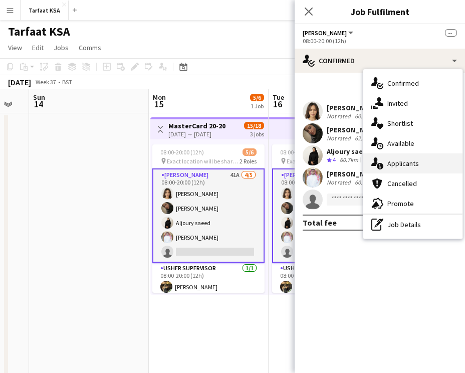
click at [403, 170] on div "single-neutral-actions-information Applicants" at bounding box center [413, 163] width 99 height 20
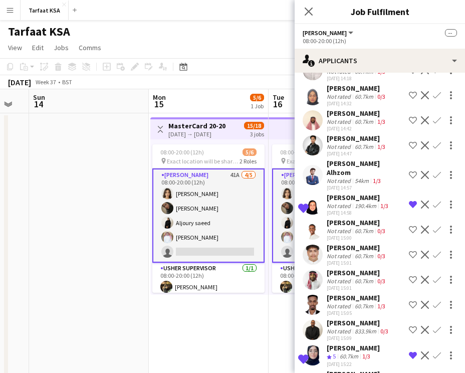
scroll to position [337, 0]
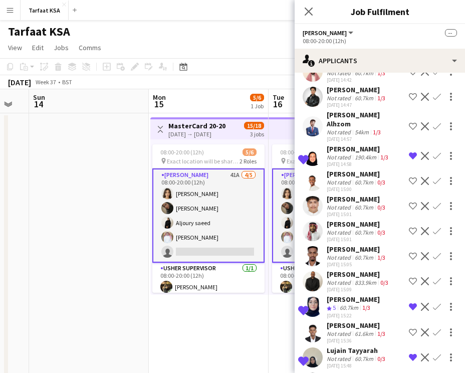
click at [331, 204] on div "Not rated" at bounding box center [340, 208] width 26 height 8
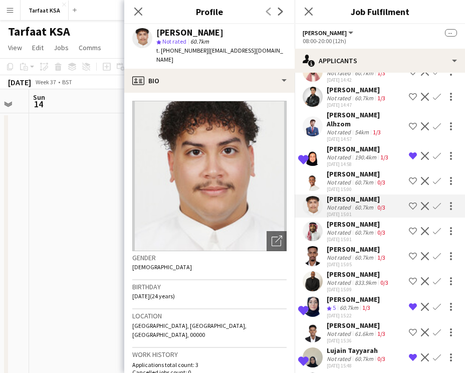
click at [332, 220] on div "Abdullah Nasr" at bounding box center [357, 224] width 61 height 9
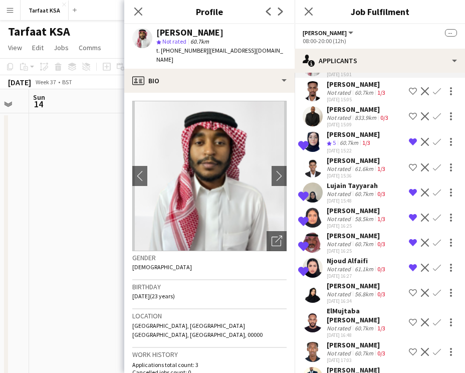
scroll to position [508, 0]
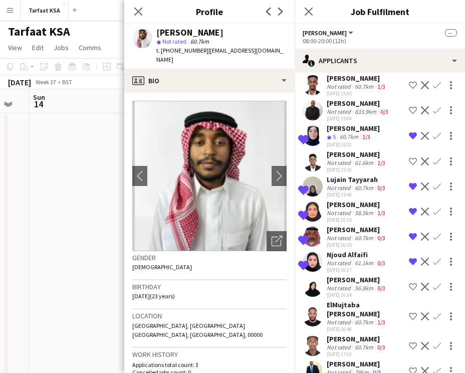
click at [332, 225] on div "Yousef Khalid" at bounding box center [357, 229] width 61 height 9
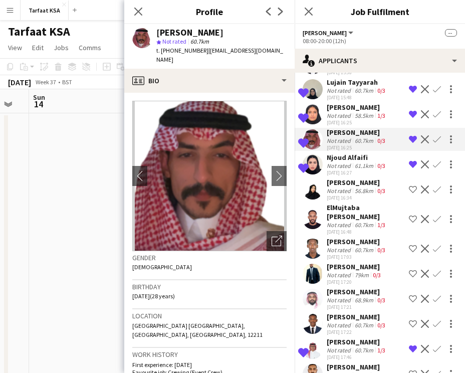
scroll to position [669, 0]
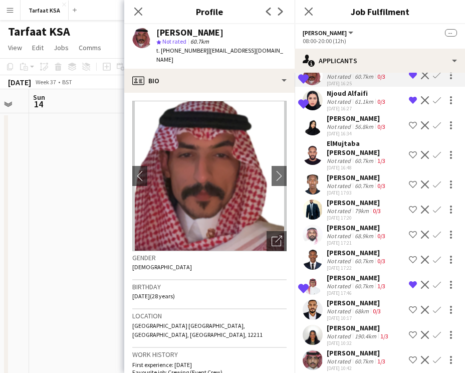
click at [341, 273] on div "Salah Elhillo" at bounding box center [357, 277] width 61 height 9
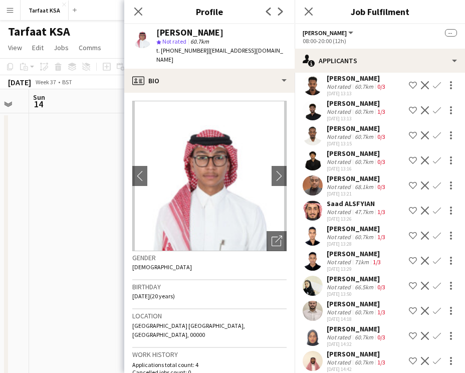
scroll to position [0, 0]
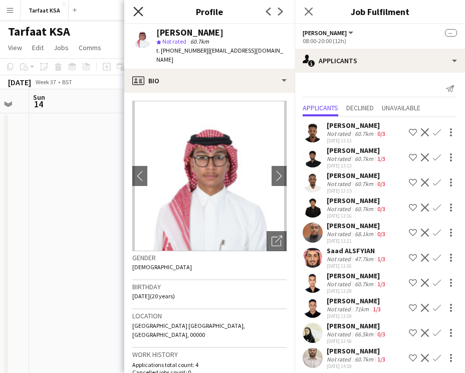
click at [138, 9] on icon "Close pop-in" at bounding box center [138, 12] width 10 height 10
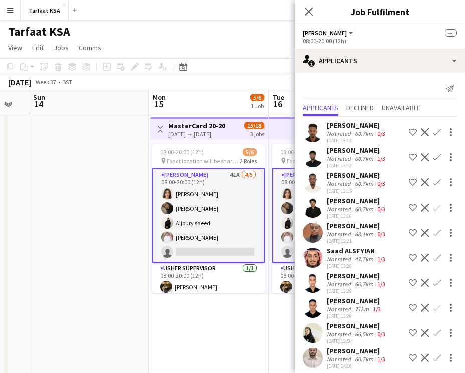
click at [184, 130] on div "[DATE] → [DATE]" at bounding box center [197, 134] width 57 height 8
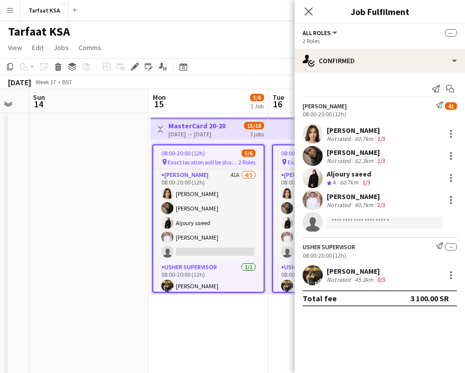
click at [217, 149] on app-job-card "08:00-20:00 (12h) 5/6 pin Exact location will be shared later 2 Roles Usher 41A…" at bounding box center [208, 218] width 112 height 148
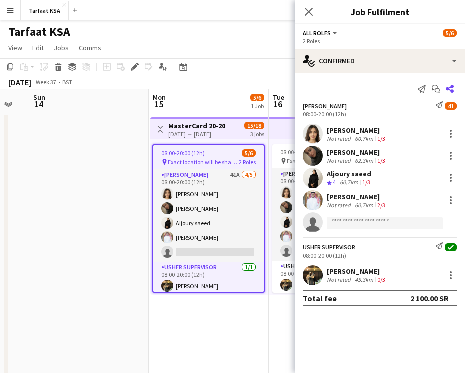
click at [454, 84] on app-icon "Share" at bounding box center [450, 89] width 14 height 14
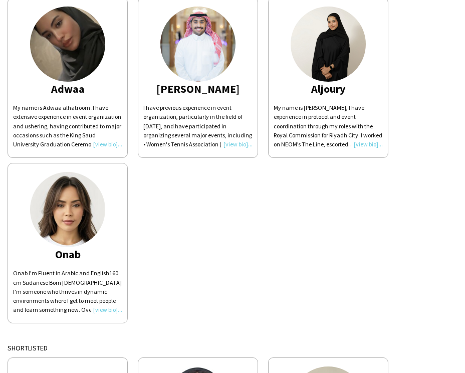
scroll to position [108, 0]
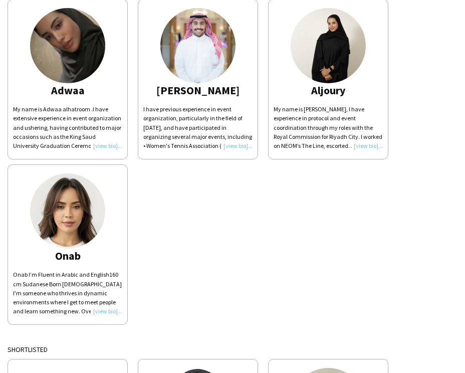
click at [323, 55] on img at bounding box center [328, 45] width 75 height 75
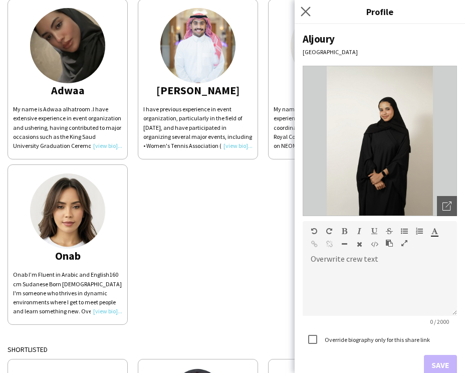
click at [303, 17] on app-icon "Close pop-in" at bounding box center [306, 12] width 15 height 15
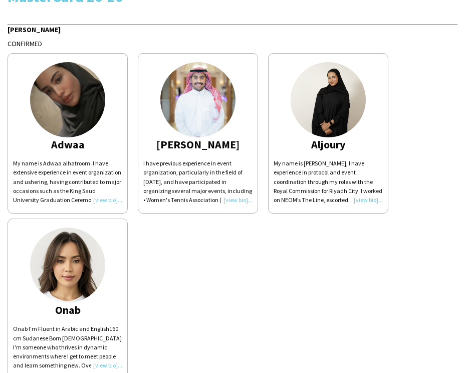
scroll to position [48, 0]
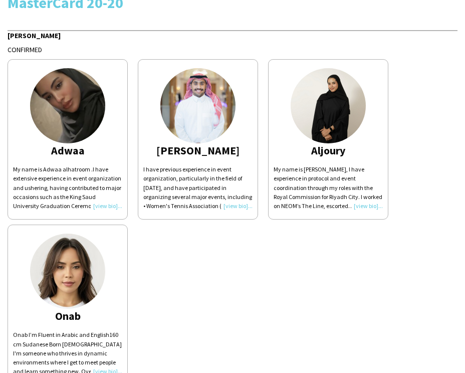
click at [365, 205] on div "My name is Aljoury Al-Shahrani, I have experience in protocol and event coordin…" at bounding box center [328, 188] width 109 height 46
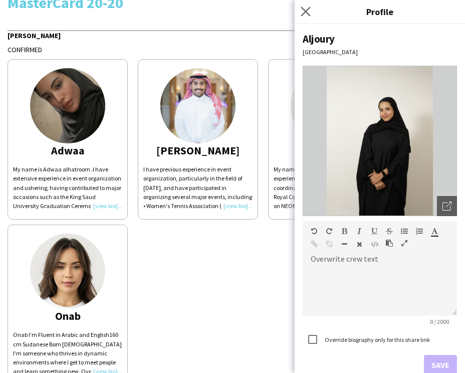
click at [300, 16] on app-icon "Close pop-in" at bounding box center [306, 12] width 15 height 15
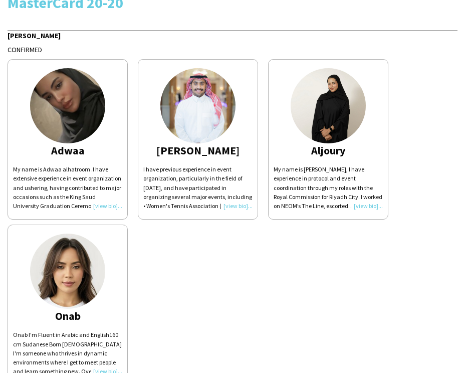
click at [183, 60] on app-share-pages-crew-card "Ahmad I have previous experience in event organization, particularly in the fie…" at bounding box center [198, 139] width 120 height 160
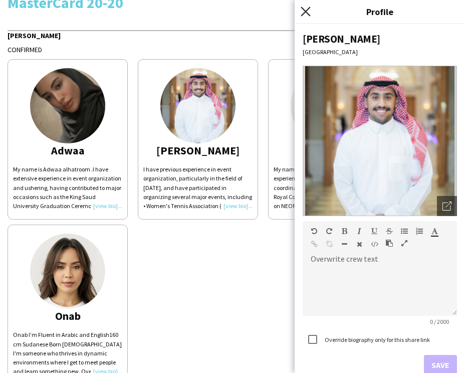
click at [306, 14] on icon "Close pop-in" at bounding box center [306, 12] width 10 height 10
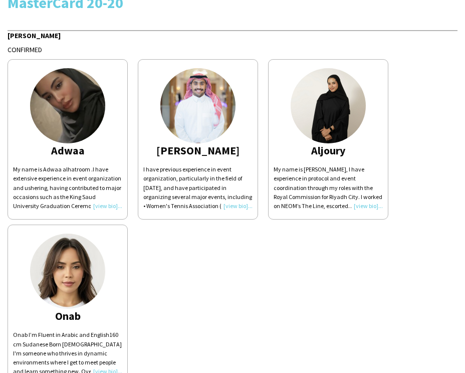
scroll to position [0, 0]
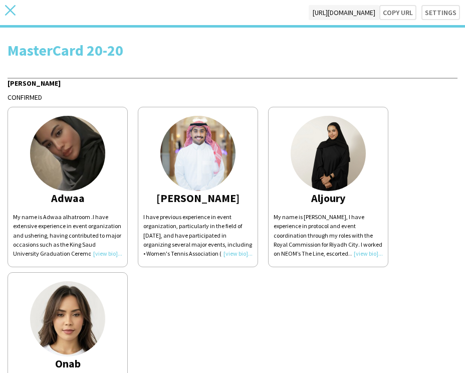
click at [6, 9] on icon "close" at bounding box center [10, 10] width 11 height 11
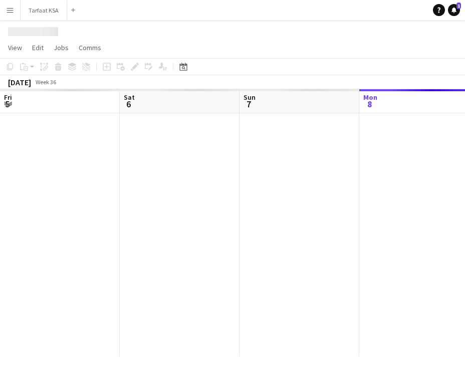
scroll to position [0, 240]
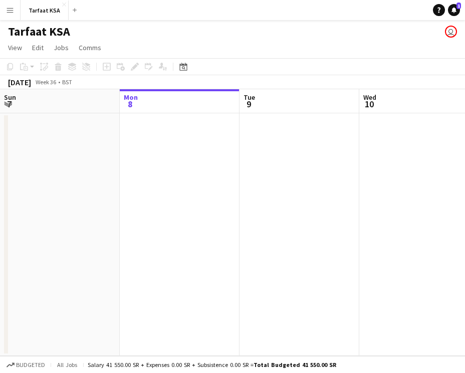
click at [10, 9] on app-icon "Menu" at bounding box center [10, 10] width 8 height 8
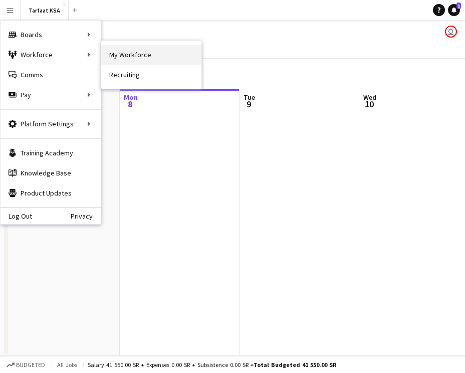
click at [144, 56] on link "My Workforce" at bounding box center [151, 55] width 100 height 20
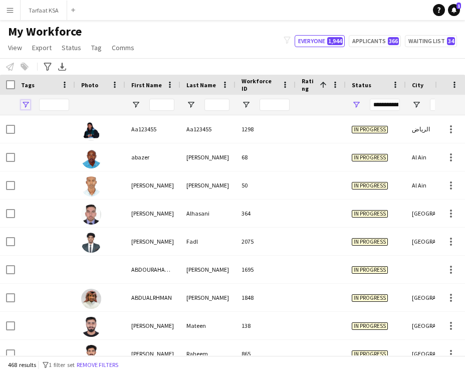
click at [21, 103] on span "Open Filter Menu" at bounding box center [25, 104] width 9 height 9
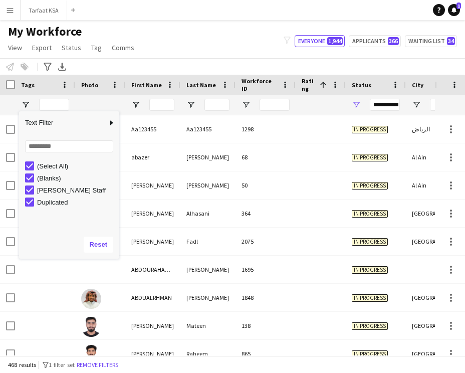
click at [173, 40] on div "My Workforce View Views Default view New view Update view Delete view Edit name…" at bounding box center [232, 41] width 465 height 34
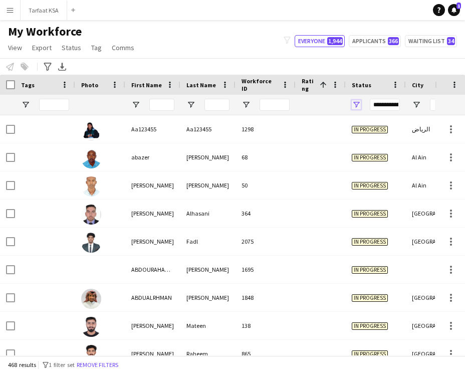
click at [356, 103] on span "Open Filter Menu" at bounding box center [356, 104] width 9 height 9
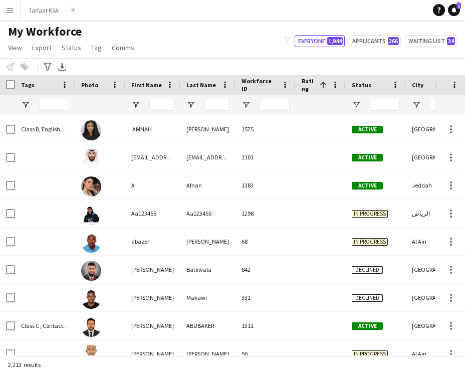
click at [267, 52] on div "My Workforce View Views Default view New view Update view Delete view Edit name…" at bounding box center [232, 41] width 465 height 34
click at [25, 109] on div at bounding box center [45, 105] width 60 height 20
click at [25, 107] on span "Open Filter Menu" at bounding box center [25, 104] width 9 height 9
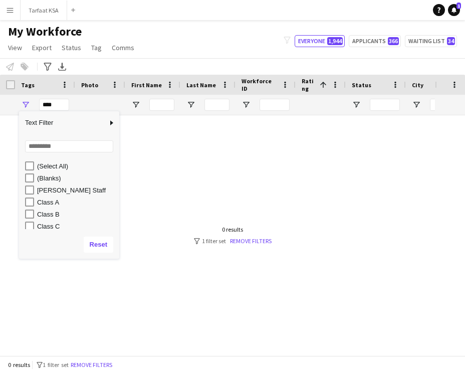
click at [29, 184] on div "Ahmad Almabouth Staff" at bounding box center [72, 190] width 94 height 12
type input "**********"
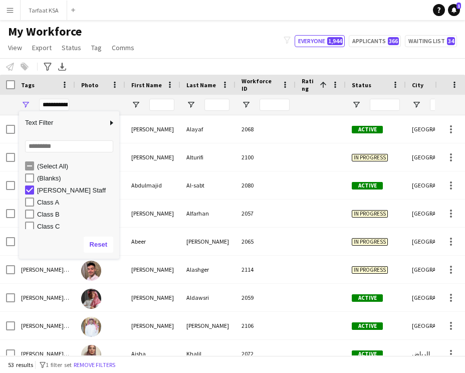
click at [224, 47] on div "My Workforce View Views Default view New view Update view Delete view Edit name…" at bounding box center [232, 41] width 465 height 34
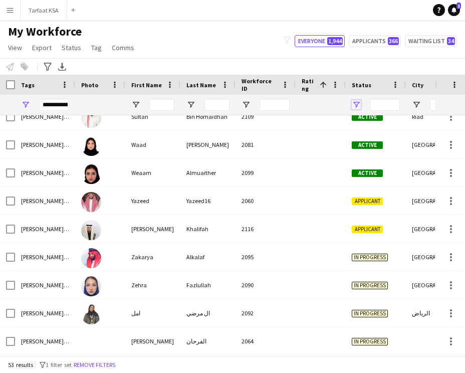
click at [359, 102] on span "Open Filter Menu" at bounding box center [356, 104] width 9 height 9
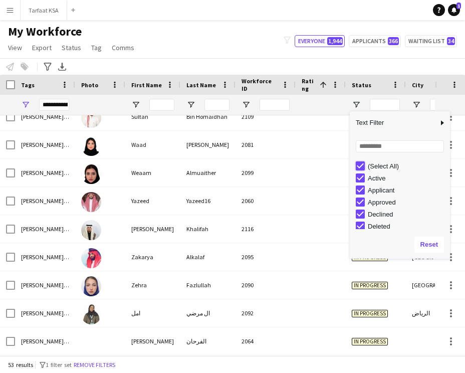
type input "***"
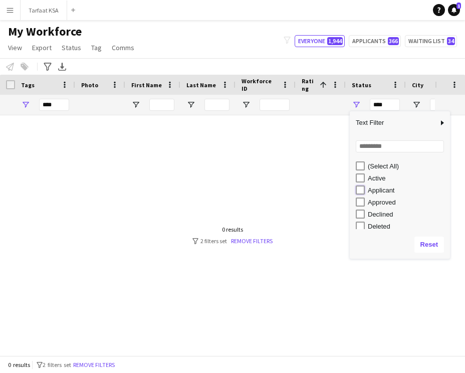
type input "**********"
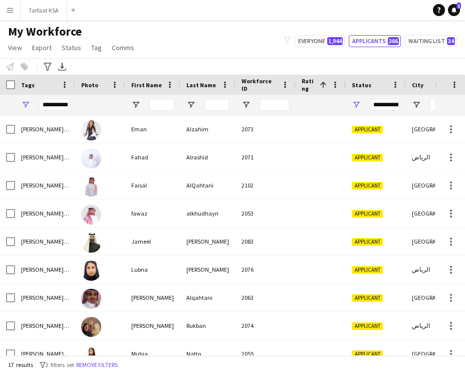
click at [240, 45] on div "My Workforce View Views Default view New view Update view Delete view Edit name…" at bounding box center [232, 41] width 465 height 34
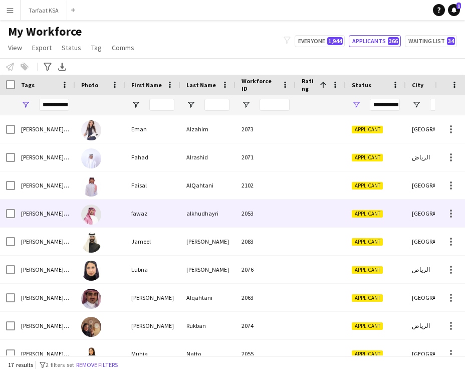
click at [346, 216] on div "Applicant" at bounding box center [376, 214] width 60 height 28
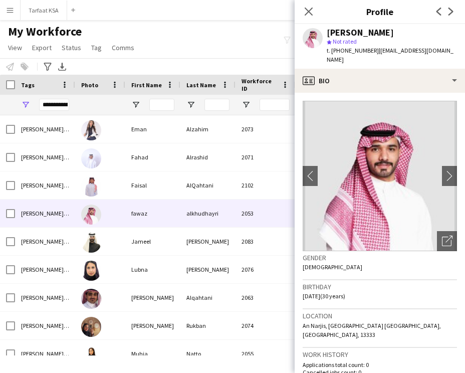
click at [388, 101] on img at bounding box center [380, 176] width 154 height 150
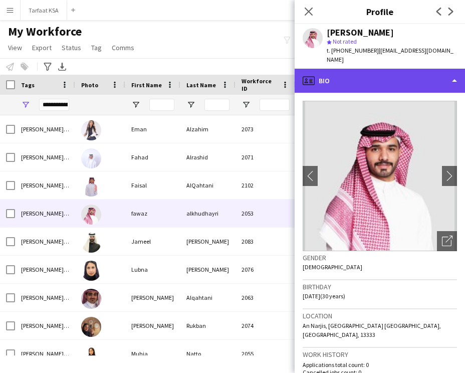
click at [387, 78] on div "profile Bio" at bounding box center [380, 81] width 171 height 24
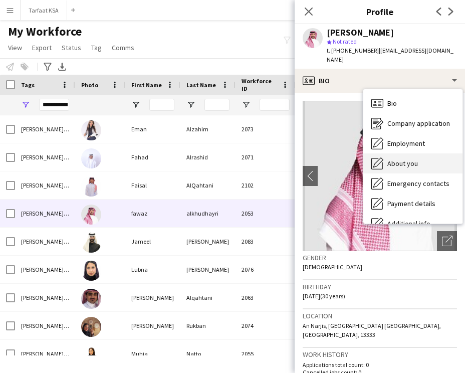
click at [408, 159] on span "About you" at bounding box center [403, 163] width 31 height 9
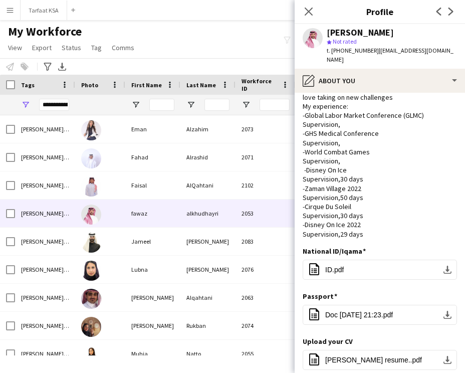
scroll to position [59, 0]
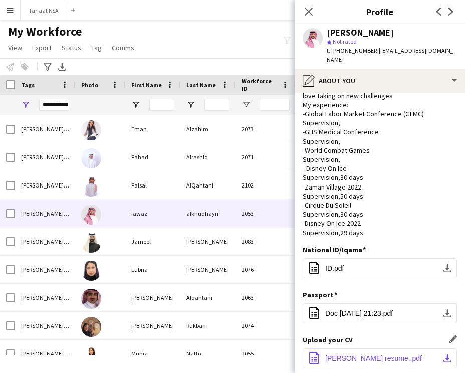
click at [358, 355] on span "Fawaz alkhudayri resume..pdf" at bounding box center [373, 359] width 97 height 8
click at [287, 19] on app-navbar "Menu Boards Boards Boards All jobs Status Workforce Workforce My Workforce Recr…" at bounding box center [232, 10] width 465 height 20
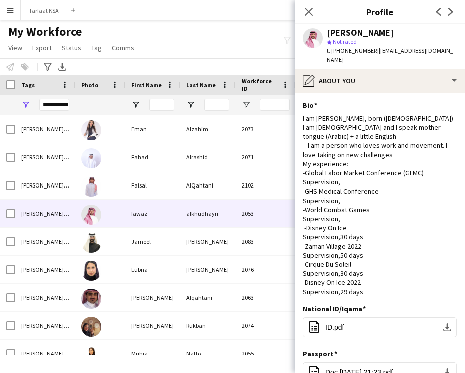
click at [374, 56] on div "fawaz alkhudhayri star Not rated t. +966557823363 | fawaz_36@hotmail.com" at bounding box center [380, 46] width 171 height 45
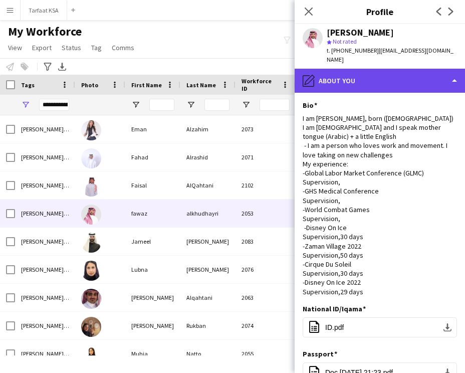
click at [374, 69] on div "pencil4 About you" at bounding box center [380, 81] width 171 height 24
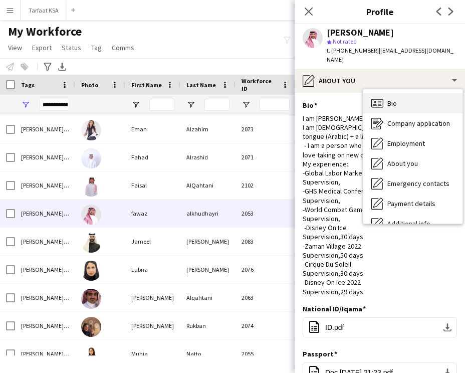
click at [397, 100] on div "Bio Bio" at bounding box center [413, 103] width 99 height 20
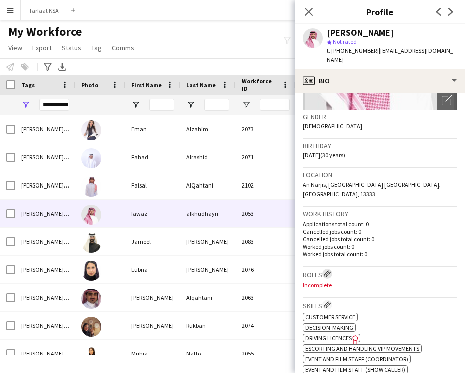
click at [327, 270] on app-icon "Edit crew company roles" at bounding box center [327, 273] width 7 height 7
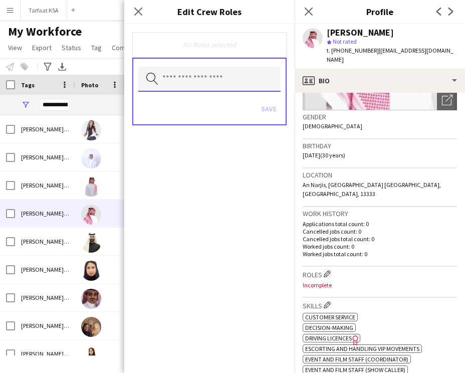
click at [195, 85] on input "text" at bounding box center [209, 79] width 142 height 25
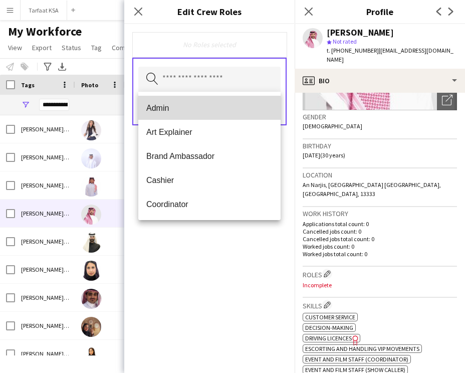
click at [192, 109] on span "Admin" at bounding box center [209, 108] width 126 height 10
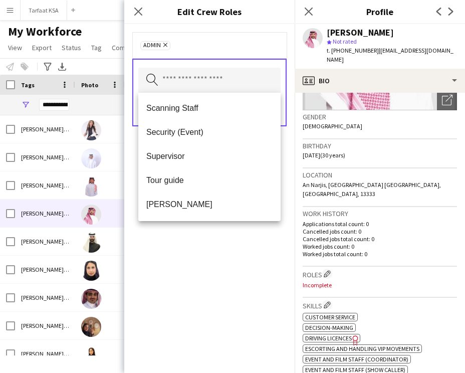
click at [193, 152] on span "Supervisor" at bounding box center [209, 156] width 126 height 10
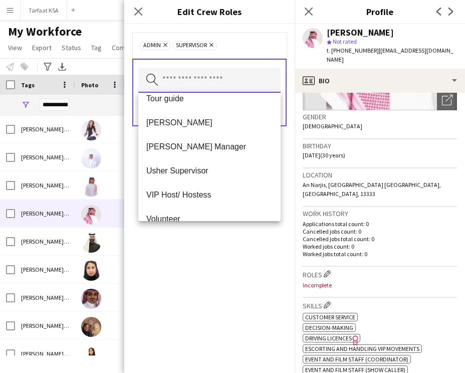
scroll to position [491, 0]
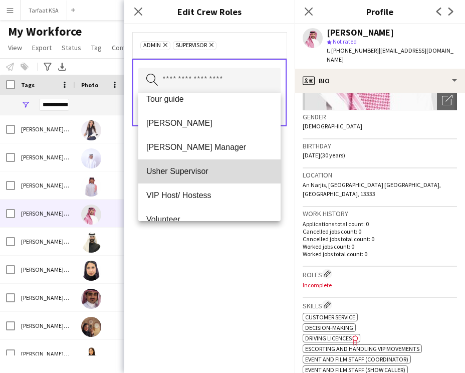
click at [191, 167] on span "Usher Supervisor" at bounding box center [209, 172] width 126 height 10
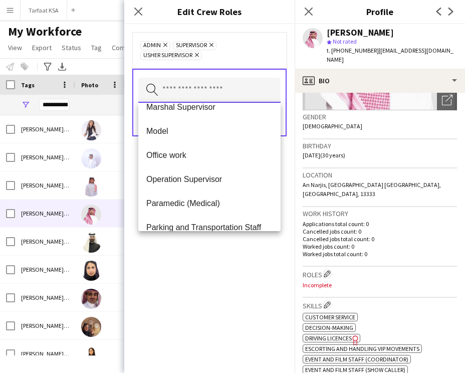
scroll to position [181, 0]
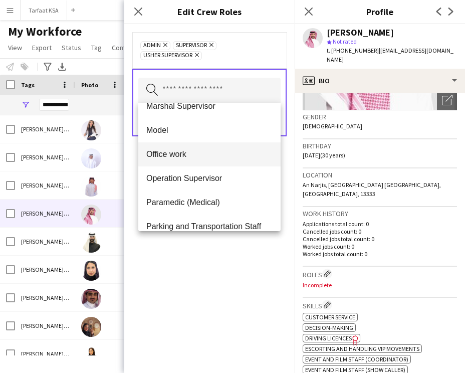
click at [201, 150] on span "Office work" at bounding box center [209, 154] width 126 height 10
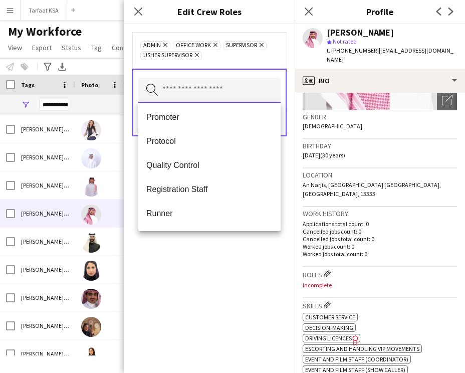
scroll to position [481, 0]
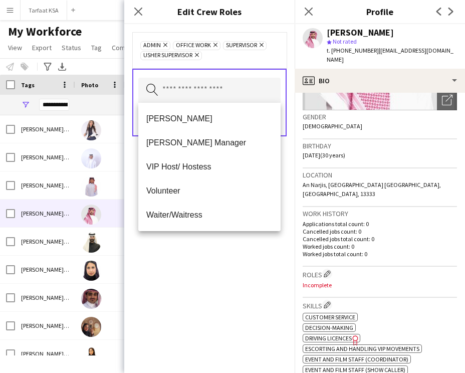
drag, startPoint x: 189, startPoint y: 263, endPoint x: 212, endPoint y: 244, distance: 29.9
click at [189, 263] on div "Admin Remove Office work Remove Supervisor Remove Usher Supervisor Remove Searc…" at bounding box center [209, 198] width 171 height 349
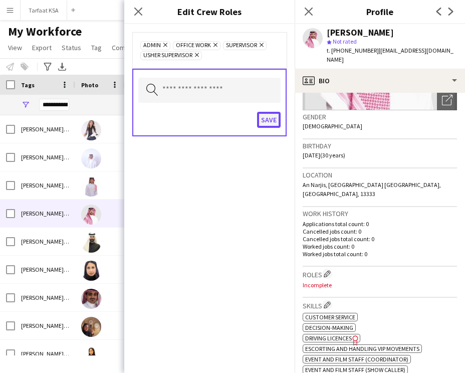
click at [266, 118] on button "Save" at bounding box center [269, 120] width 24 height 16
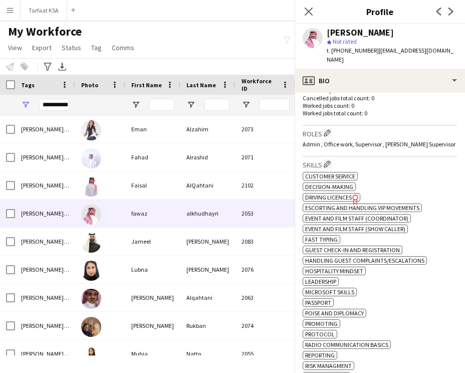
scroll to position [434, 0]
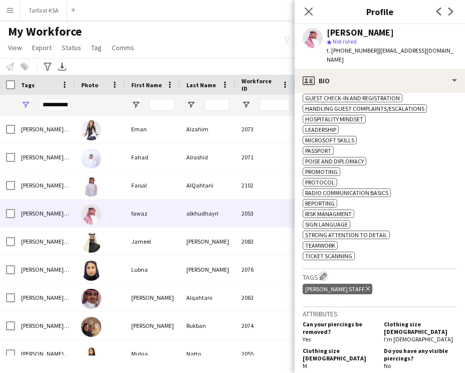
click at [324, 273] on app-icon "Edit crew company tags" at bounding box center [323, 276] width 7 height 7
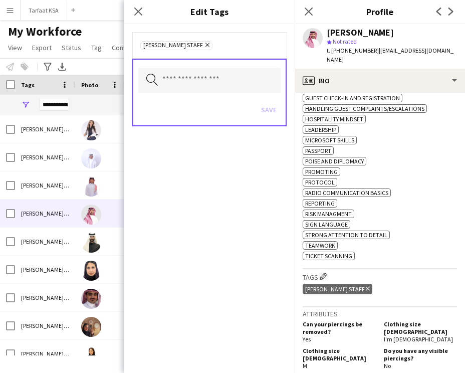
click at [184, 67] on div "Search by tag name Save" at bounding box center [209, 93] width 154 height 68
click at [185, 80] on input "text" at bounding box center [209, 80] width 142 height 25
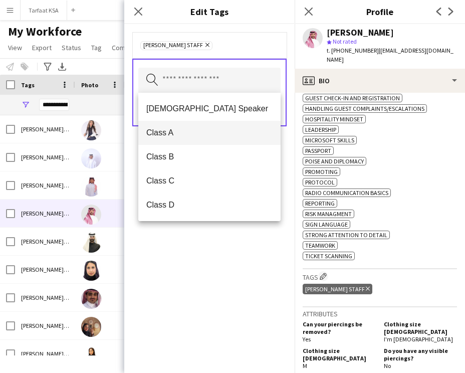
click at [183, 131] on span "Class A" at bounding box center [209, 133] width 126 height 10
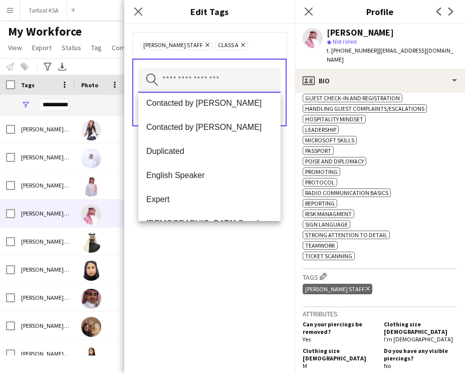
scroll to position [140, 0]
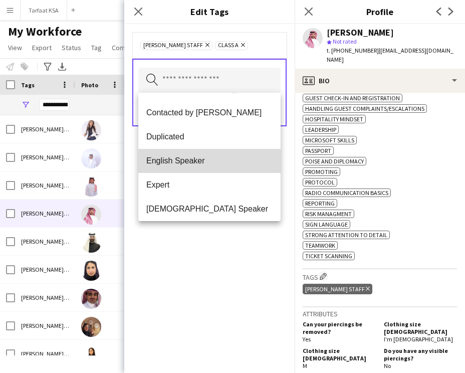
click at [187, 159] on span "English Speaker" at bounding box center [209, 161] width 126 height 10
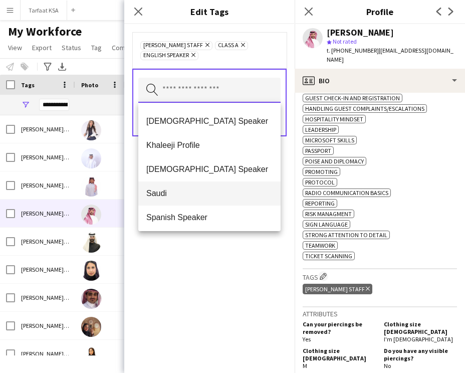
scroll to position [313, 0]
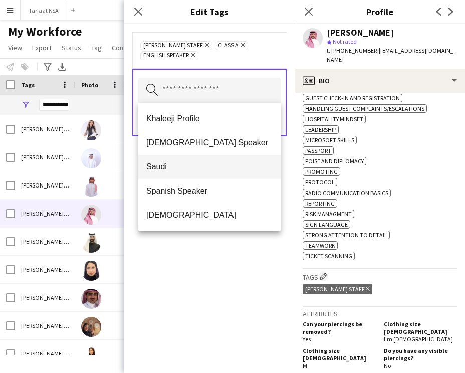
click at [184, 162] on span "Saudi" at bounding box center [209, 167] width 126 height 10
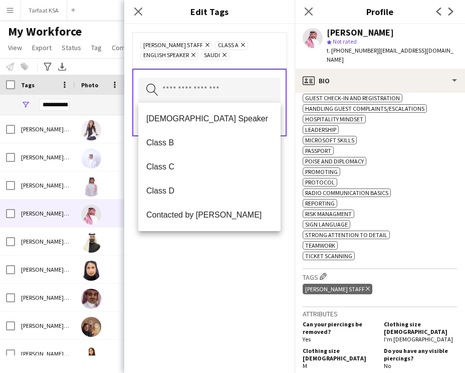
click at [247, 248] on div "Ahmad Almabouth Staff Remove Class A Remove English Speaker Remove Saudi Remove…" at bounding box center [209, 198] width 171 height 349
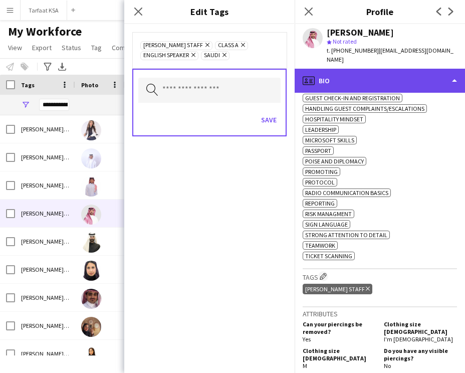
click at [352, 69] on div "profile Bio" at bounding box center [380, 81] width 171 height 24
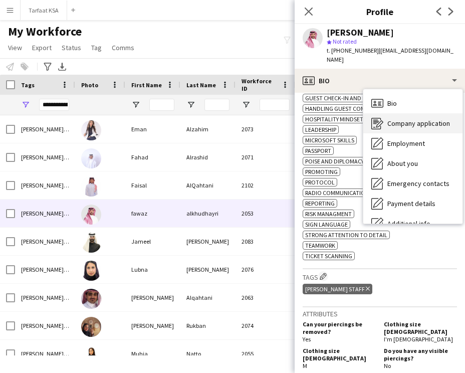
click at [404, 119] on span "Company application" at bounding box center [419, 123] width 63 height 9
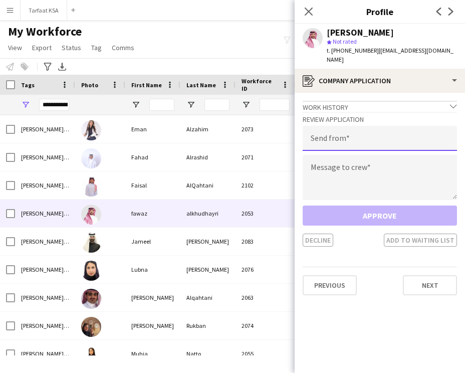
click at [367, 132] on input "email" at bounding box center [380, 138] width 154 height 25
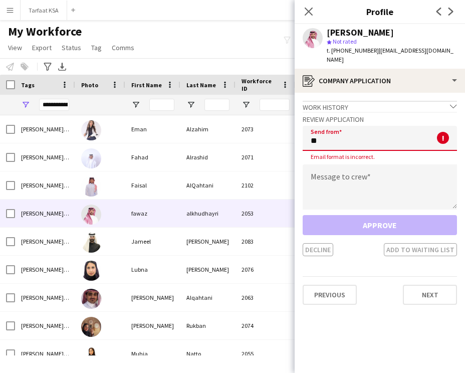
type input "*"
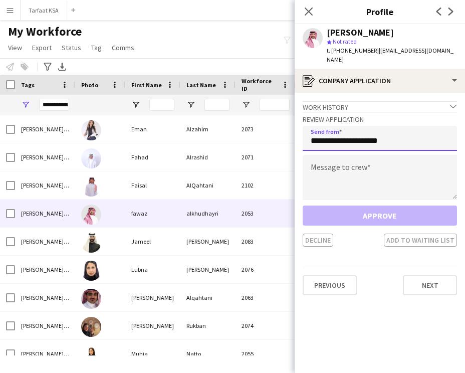
type input "**********"
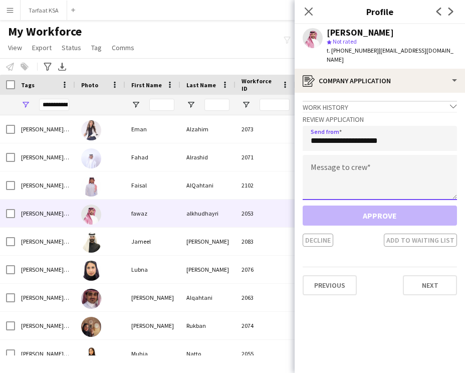
click at [362, 156] on textarea at bounding box center [380, 177] width 154 height 45
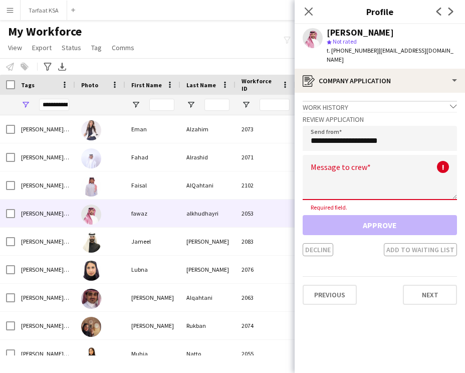
click at [313, 156] on textarea at bounding box center [380, 177] width 154 height 45
paste textarea "**********"
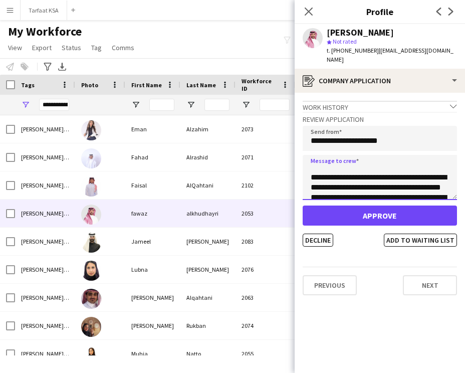
scroll to position [200, 0]
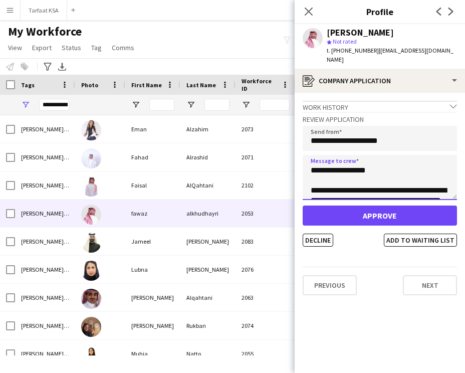
drag, startPoint x: 372, startPoint y: 172, endPoint x: 314, endPoint y: 159, distance: 59.5
click at [314, 159] on textarea "**********" at bounding box center [380, 177] width 154 height 45
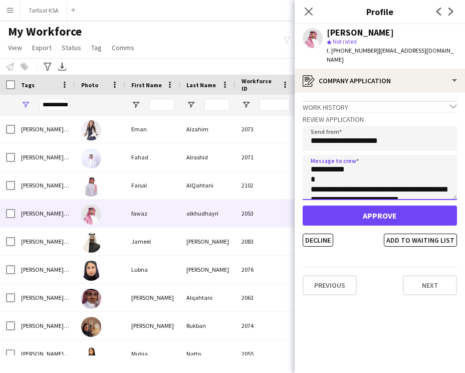
scroll to position [0, 0]
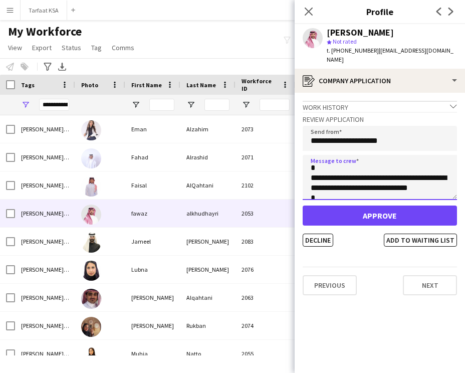
drag, startPoint x: 310, startPoint y: 166, endPoint x: 343, endPoint y: 196, distance: 44.0
click at [343, 196] on div "**********" at bounding box center [380, 179] width 154 height 135
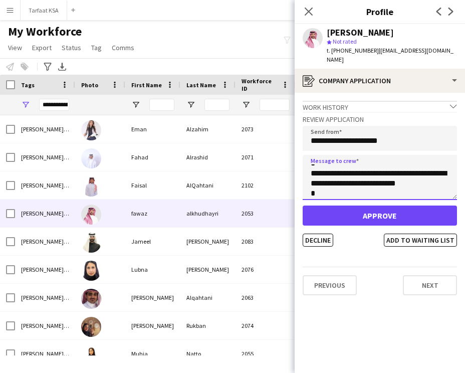
click at [354, 164] on textarea "**********" at bounding box center [380, 177] width 154 height 45
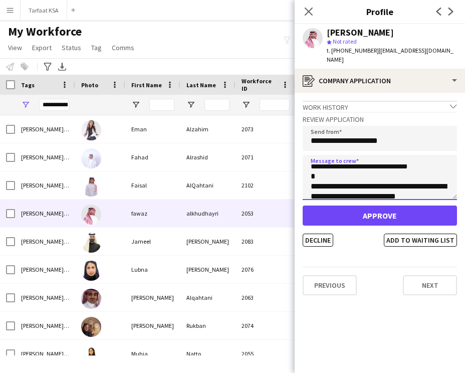
scroll to position [105, 0]
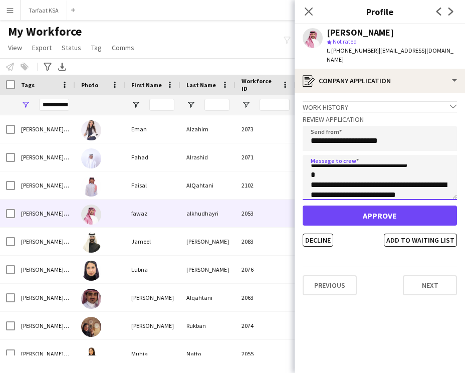
click at [310, 186] on textarea "**********" at bounding box center [380, 177] width 154 height 45
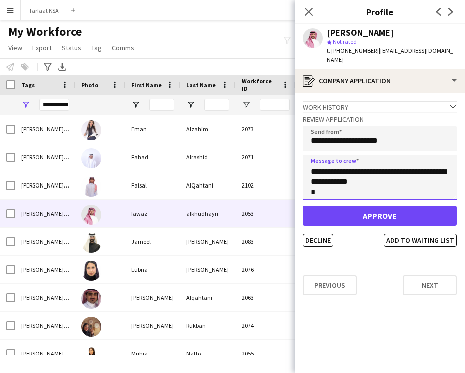
scroll to position [146, 0]
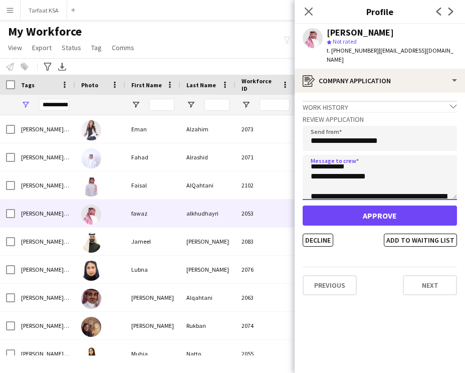
drag, startPoint x: 310, startPoint y: 173, endPoint x: 364, endPoint y: 186, distance: 54.6
click at [364, 186] on textarea "**********" at bounding box center [380, 177] width 154 height 45
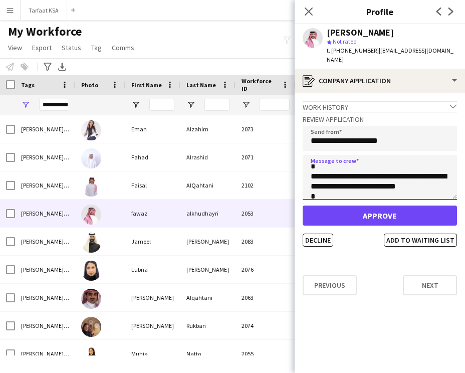
scroll to position [114, 0]
click at [314, 179] on textarea "**********" at bounding box center [380, 177] width 154 height 45
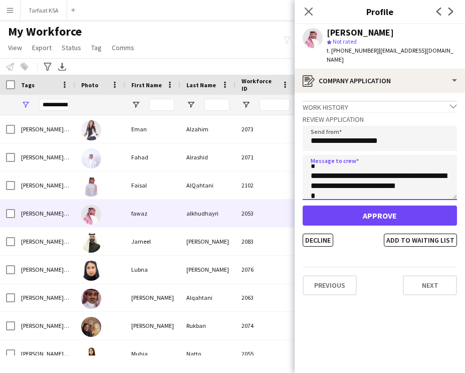
click at [314, 179] on textarea "**********" at bounding box center [380, 177] width 154 height 45
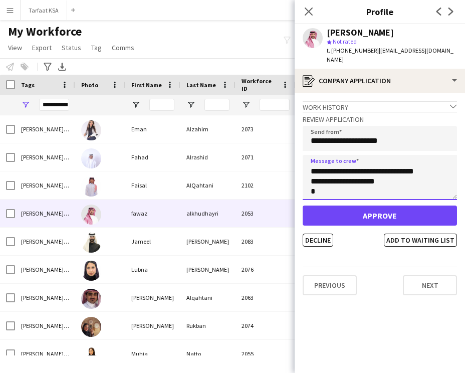
scroll to position [0, 0]
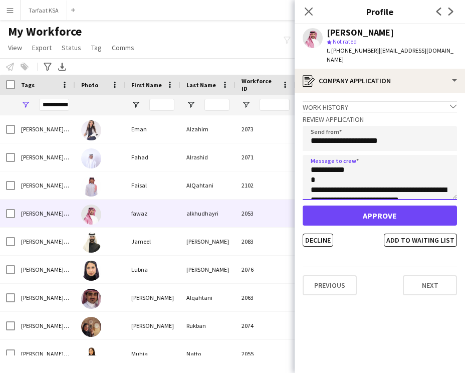
drag, startPoint x: 377, startPoint y: 183, endPoint x: 300, endPoint y: 142, distance: 87.1
click at [300, 142] on app-crew-profile-application "**********" at bounding box center [380, 233] width 171 height 280
click at [341, 169] on textarea "**********" at bounding box center [380, 177] width 154 height 45
drag, startPoint x: 344, startPoint y: 163, endPoint x: 320, endPoint y: 165, distance: 23.6
click at [320, 165] on textarea "**********" at bounding box center [380, 177] width 154 height 45
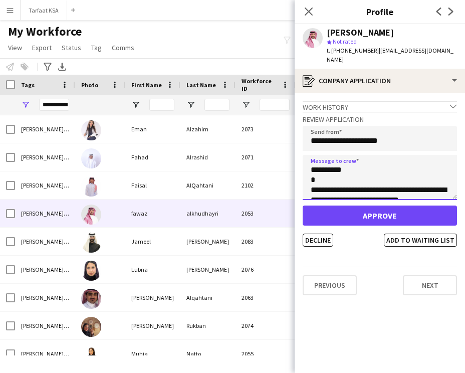
type textarea "**********"
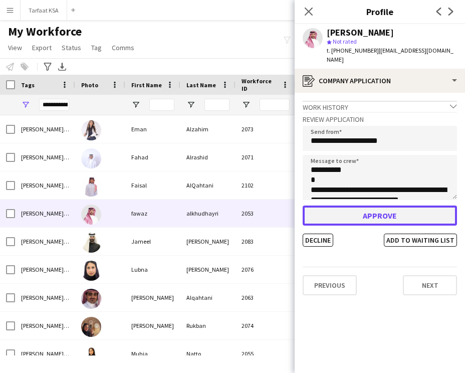
click at [357, 213] on button "Approve" at bounding box center [380, 216] width 154 height 20
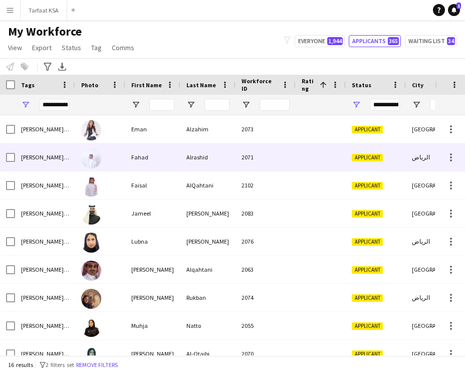
click at [182, 170] on div "Alrashid" at bounding box center [208, 157] width 55 height 28
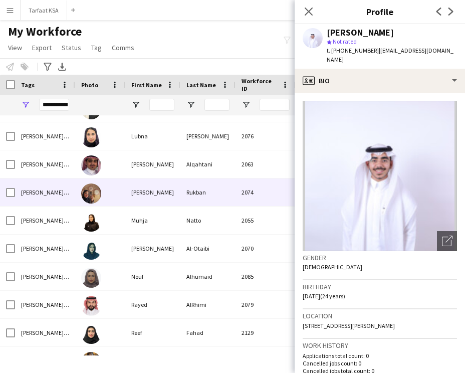
scroll to position [183, 0]
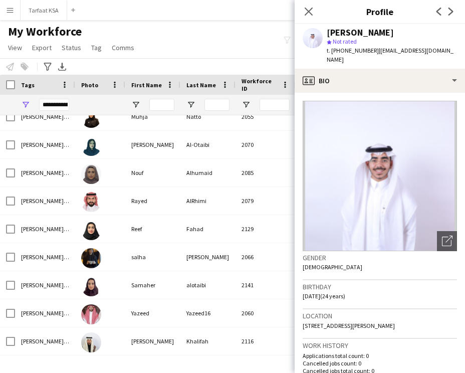
click at [193, 50] on div "My Workforce View Views Default view New view Update view Delete view Edit name…" at bounding box center [232, 41] width 465 height 34
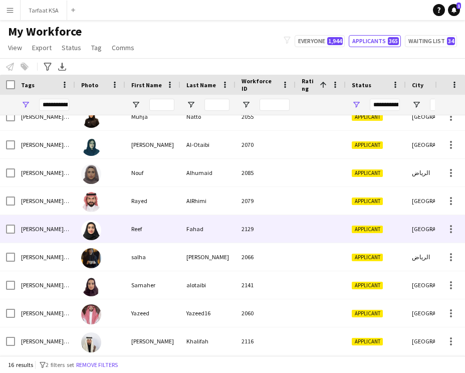
click at [149, 241] on div "Reef" at bounding box center [152, 229] width 55 height 28
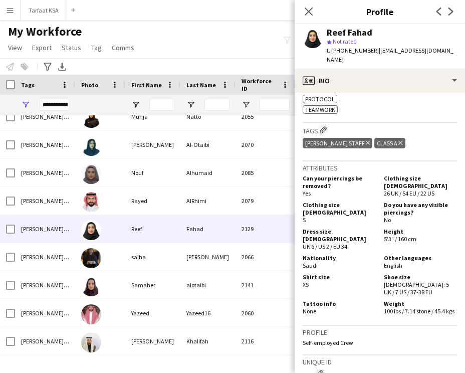
scroll to position [355, 0]
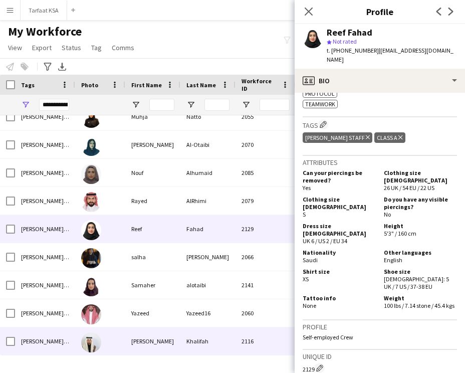
click at [215, 332] on div "Khalifah" at bounding box center [208, 342] width 55 height 28
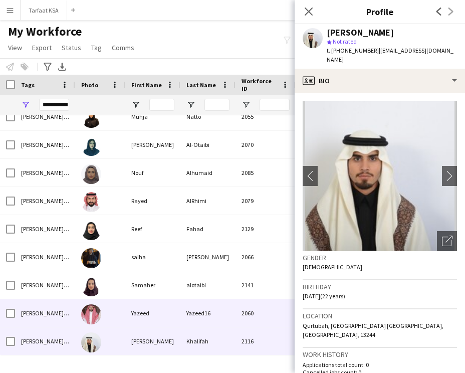
click at [222, 320] on div "Yazeed16" at bounding box center [208, 313] width 55 height 28
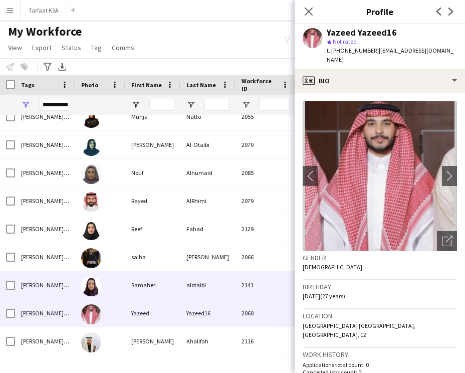
click at [232, 282] on div "alotaibi" at bounding box center [208, 285] width 55 height 28
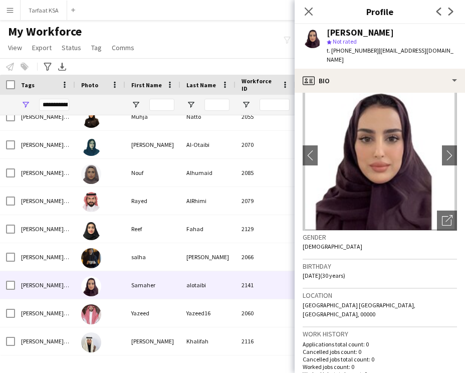
scroll to position [0, 0]
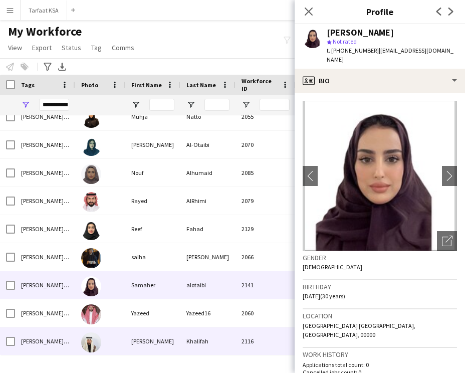
click at [170, 352] on div "Yousef" at bounding box center [152, 342] width 55 height 28
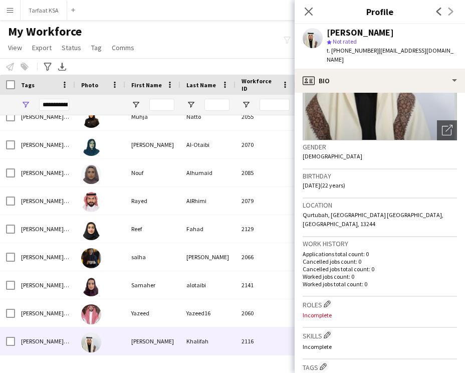
scroll to position [96, 0]
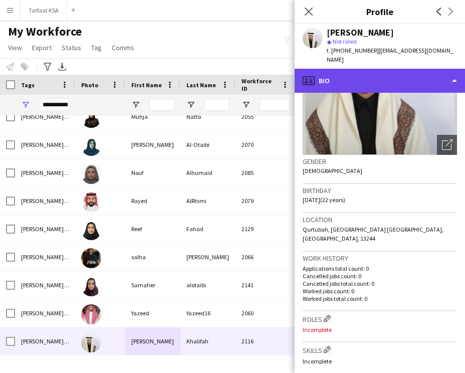
click at [372, 69] on div "profile Bio" at bounding box center [380, 81] width 171 height 24
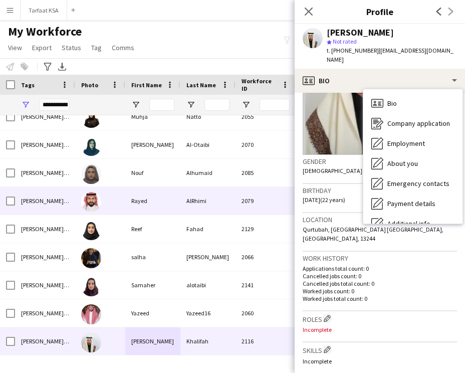
click at [218, 204] on div "AlRhimi" at bounding box center [208, 201] width 55 height 28
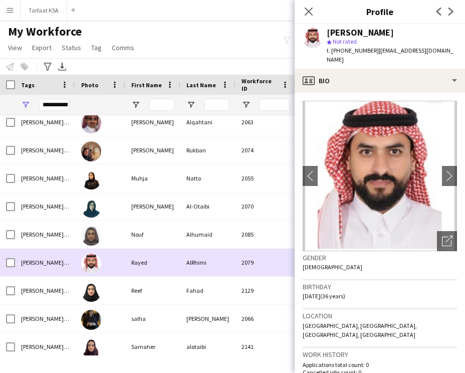
scroll to position [209, 0]
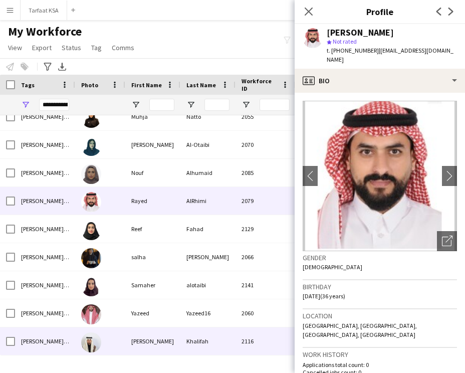
click at [179, 328] on div "Yousef" at bounding box center [152, 342] width 55 height 28
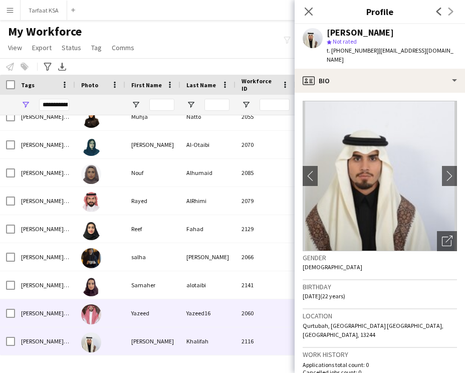
click at [183, 316] on div "Yazeed16" at bounding box center [208, 313] width 55 height 28
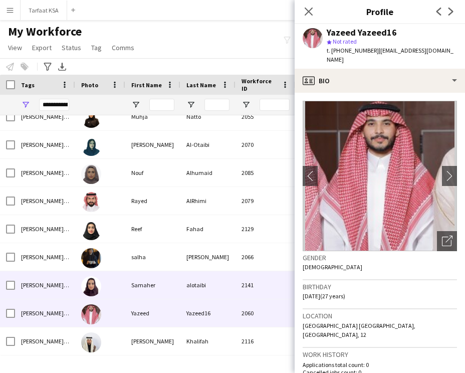
click at [223, 275] on div "alotaibi" at bounding box center [208, 285] width 55 height 28
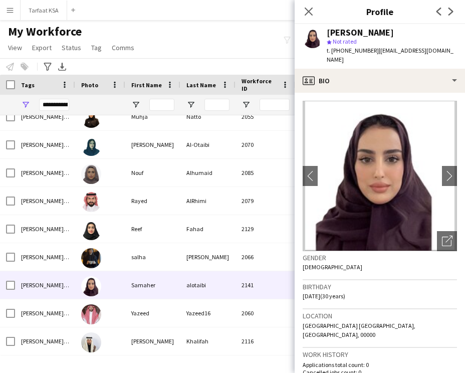
scroll to position [39, 0]
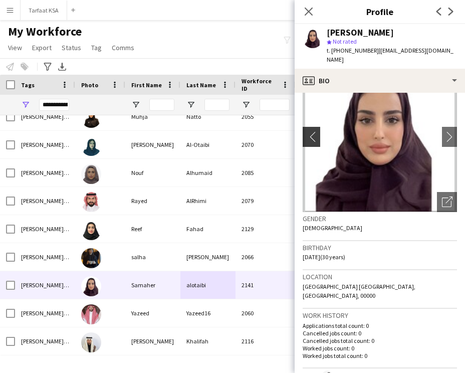
click at [312, 139] on app-icon "chevron-left" at bounding box center [311, 136] width 16 height 11
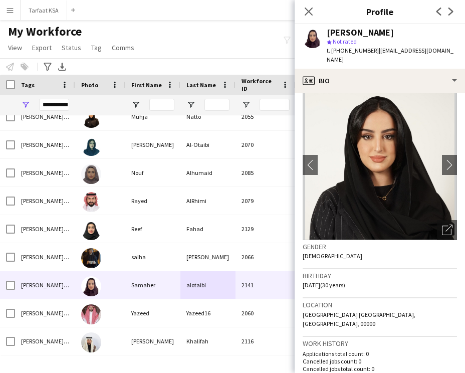
scroll to position [0, 0]
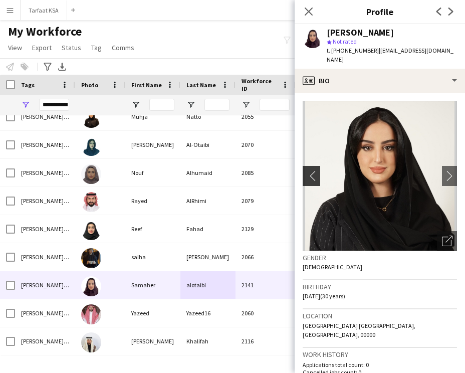
click at [309, 172] on app-icon "chevron-left" at bounding box center [311, 176] width 16 height 11
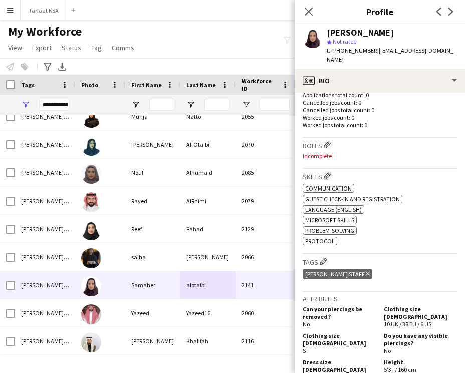
scroll to position [246, 0]
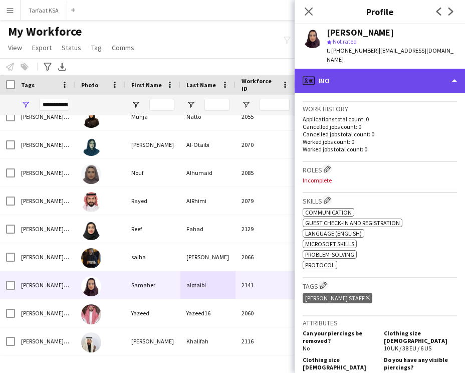
click at [352, 83] on div "profile Bio" at bounding box center [380, 81] width 171 height 24
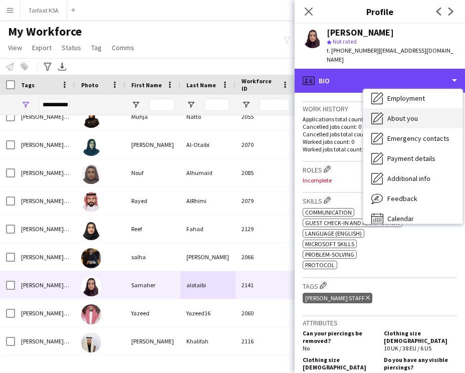
scroll to position [0, 0]
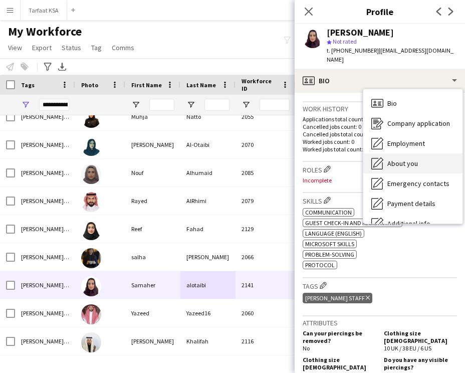
click at [405, 159] on span "About you" at bounding box center [403, 163] width 31 height 9
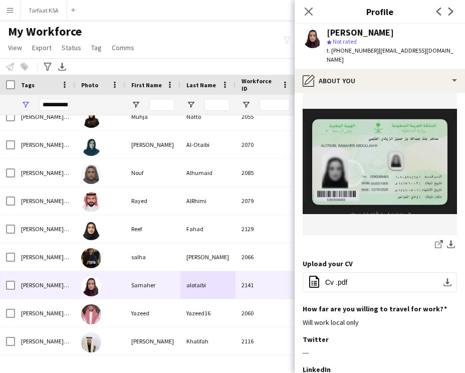
scroll to position [293, 0]
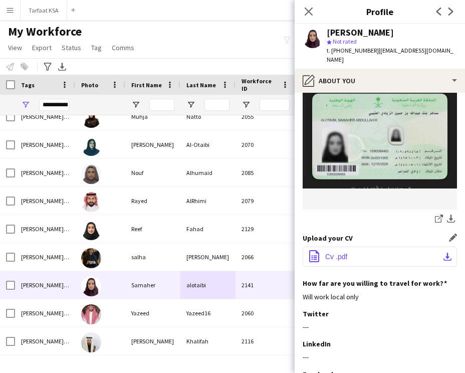
click at [337, 247] on button "office-file-sheet Cv .pdf download-bottom" at bounding box center [380, 257] width 154 height 20
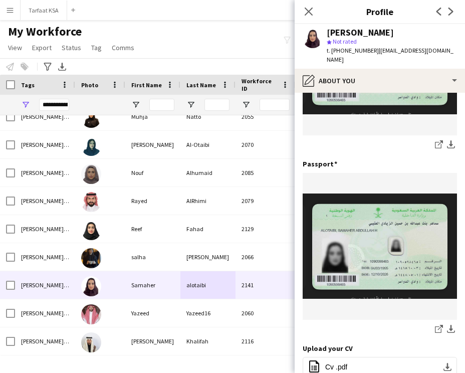
scroll to position [0, 0]
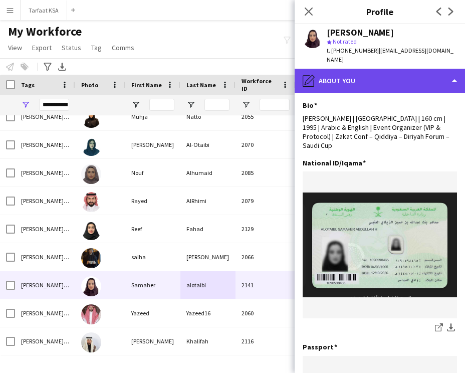
click at [344, 84] on div "pencil4 About you" at bounding box center [380, 81] width 171 height 24
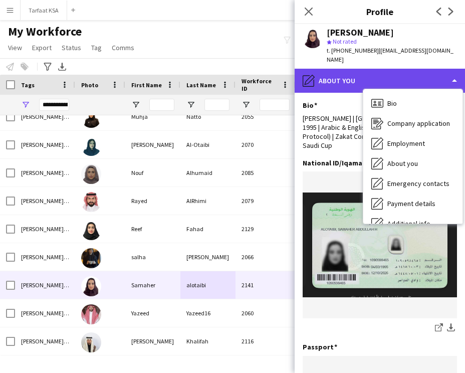
click at [377, 76] on div "pencil4 About you" at bounding box center [380, 81] width 171 height 24
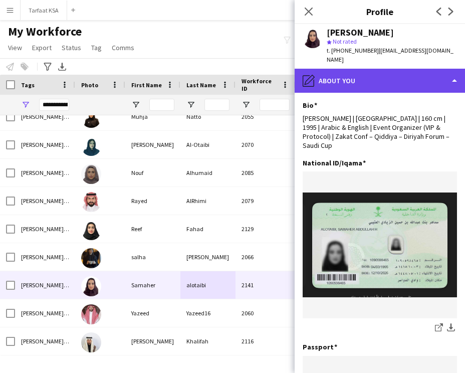
click at [387, 83] on div "pencil4 About you" at bounding box center [380, 81] width 171 height 24
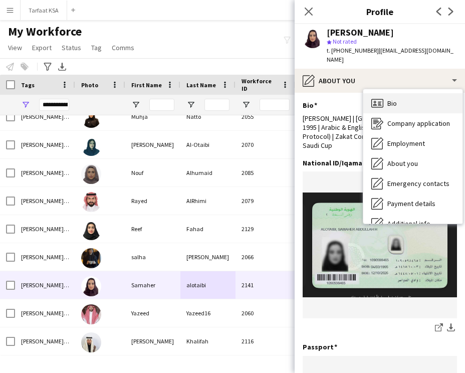
click at [393, 96] on div "Bio Bio" at bounding box center [413, 103] width 99 height 20
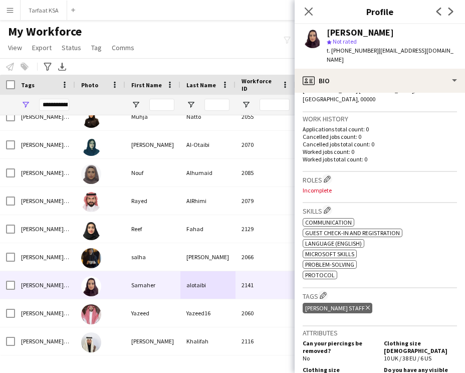
scroll to position [275, 0]
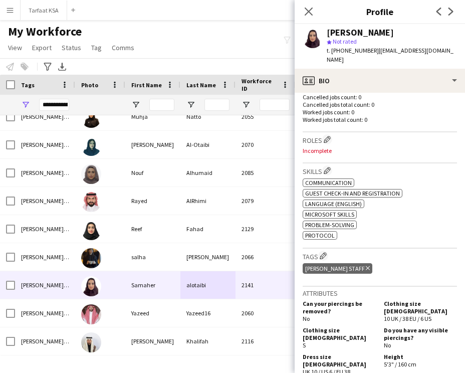
click at [323, 134] on h3 "Roles Edit crew company roles" at bounding box center [380, 139] width 154 height 11
click at [324, 134] on h3 "Roles Edit crew company roles" at bounding box center [380, 139] width 154 height 11
click at [330, 136] on app-icon "Edit crew company roles" at bounding box center [327, 139] width 7 height 7
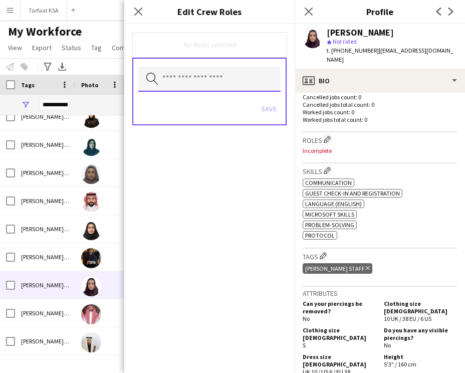
click at [223, 83] on input "text" at bounding box center [209, 79] width 142 height 25
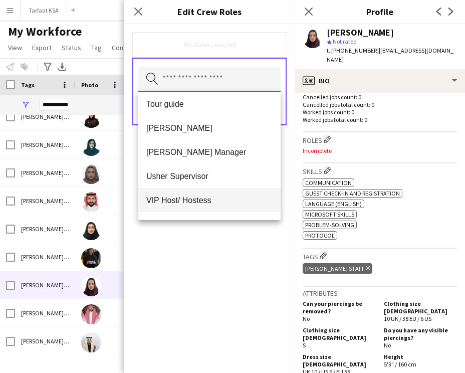
scroll to position [515, 0]
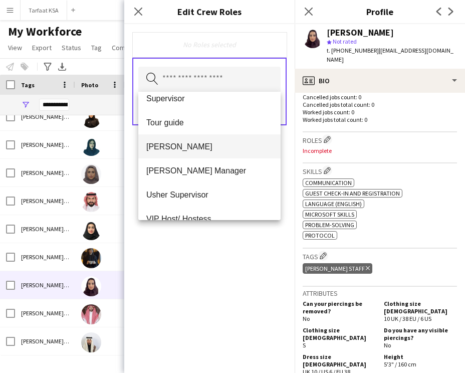
click at [200, 152] on mat-option "[PERSON_NAME]" at bounding box center [209, 146] width 142 height 24
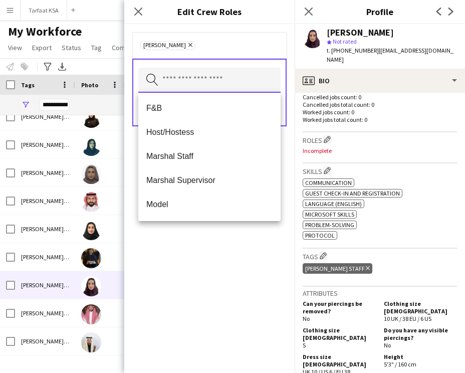
scroll to position [127, 0]
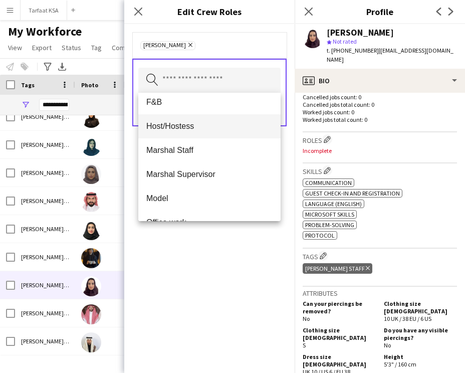
click at [200, 121] on span "Host/Hostess" at bounding box center [209, 126] width 126 height 10
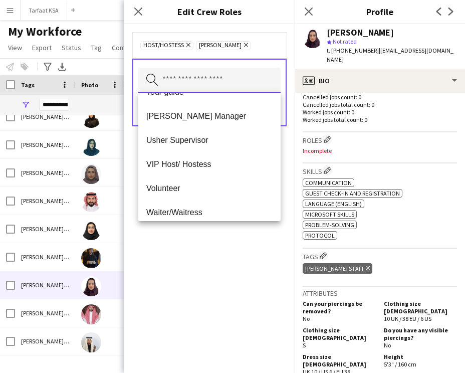
scroll to position [530, 0]
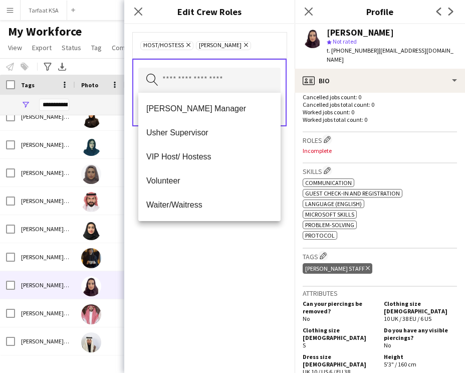
click at [205, 239] on div "Host/Hostess Remove Usher Remove Search by role type Save" at bounding box center [209, 198] width 171 height 349
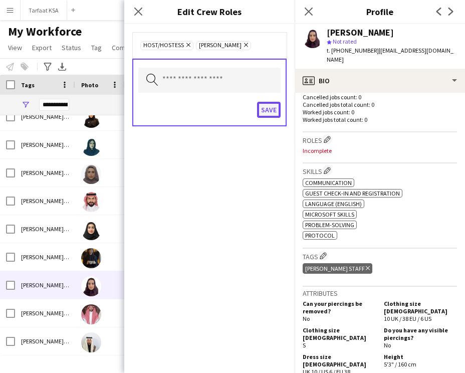
click at [266, 110] on button "Save" at bounding box center [269, 110] width 24 height 16
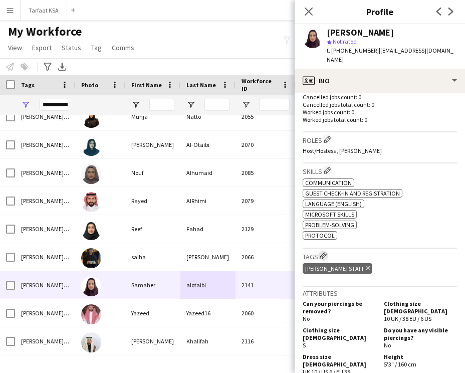
click at [325, 252] on app-icon "Edit crew company tags" at bounding box center [323, 255] width 7 height 7
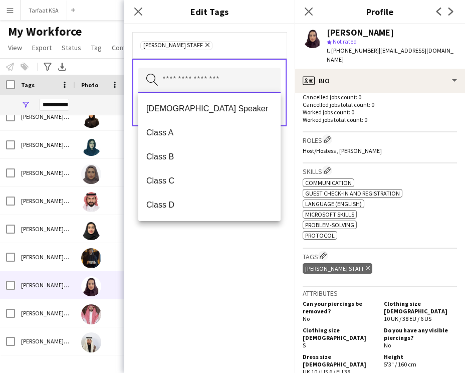
click at [224, 75] on input "text" at bounding box center [209, 80] width 142 height 25
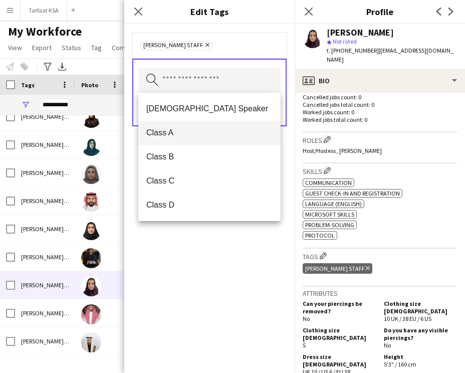
click at [201, 134] on span "Class A" at bounding box center [209, 133] width 126 height 10
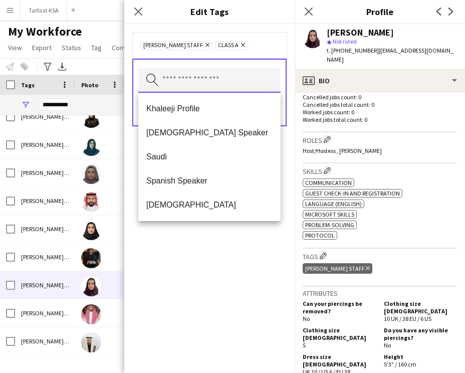
scroll to position [338, 0]
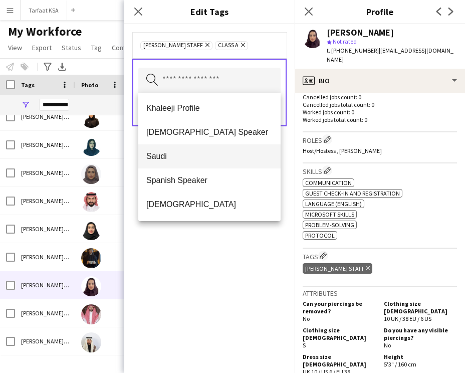
click at [194, 152] on span "Saudi" at bounding box center [209, 156] width 126 height 10
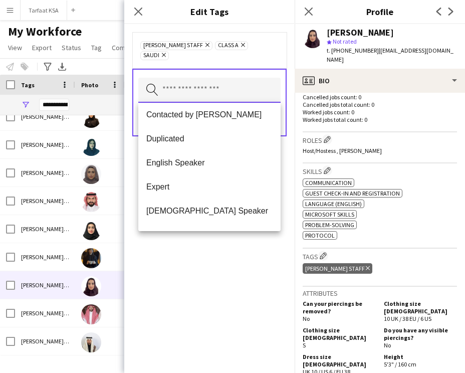
scroll to position [171, 0]
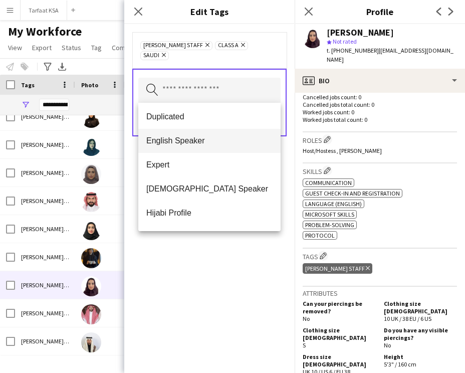
click at [195, 142] on span "English Speaker" at bounding box center [209, 141] width 126 height 10
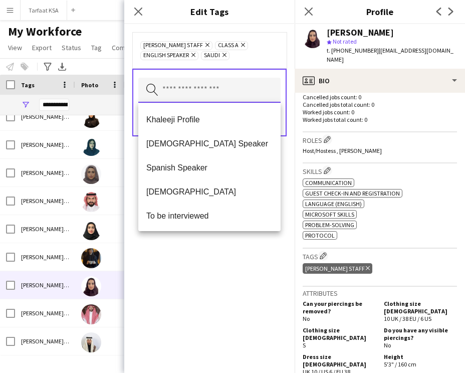
scroll to position [313, 0]
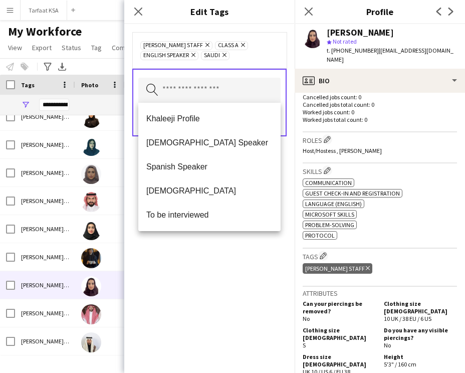
click at [191, 269] on div "Ahmad Almabouth Staff Remove Class A Remove English Speaker Remove Saudi Remove…" at bounding box center [209, 198] width 171 height 349
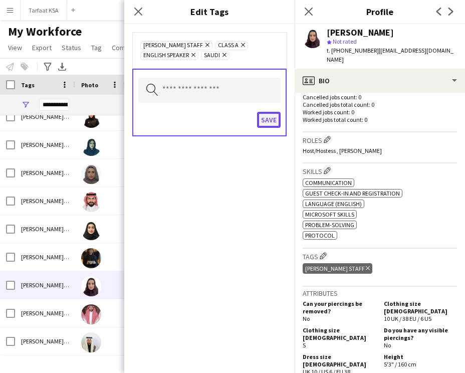
click at [265, 120] on button "Save" at bounding box center [269, 120] width 24 height 16
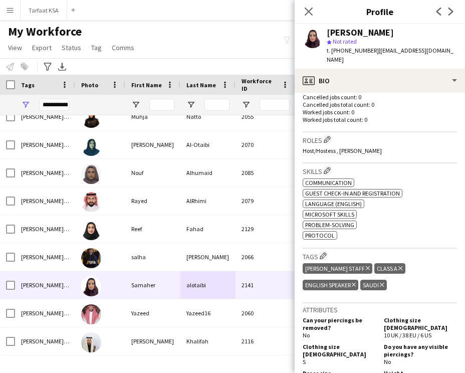
scroll to position [0, 0]
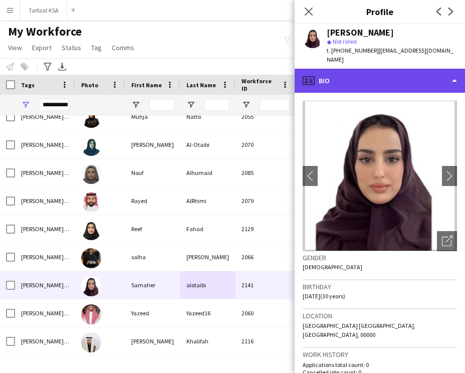
click at [384, 86] on div "profile Bio" at bounding box center [380, 81] width 171 height 24
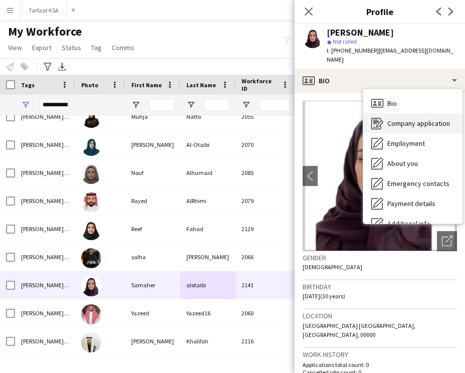
click at [396, 117] on div "Company application Company application" at bounding box center [413, 123] width 99 height 20
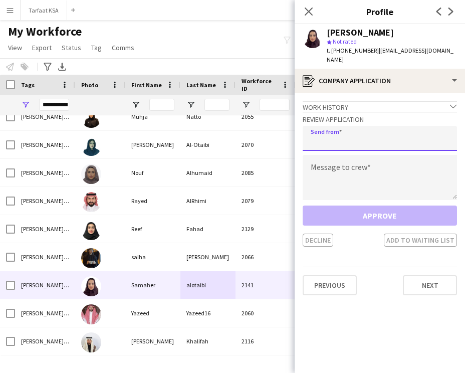
click at [333, 139] on input "email" at bounding box center [380, 138] width 154 height 25
type input "**********"
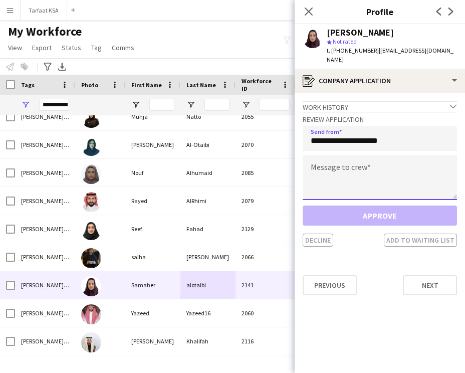
click at [331, 162] on textarea at bounding box center [380, 177] width 154 height 45
paste textarea "**********"
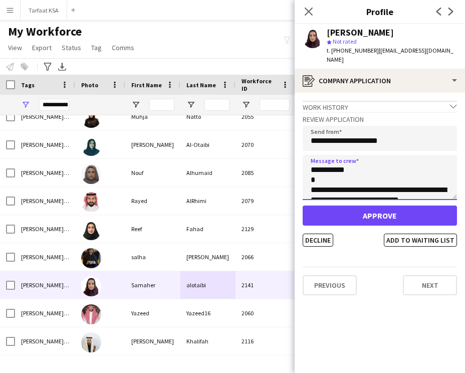
drag, startPoint x: 344, startPoint y: 169, endPoint x: 320, endPoint y: 172, distance: 24.2
click at [320, 172] on textarea "**********" at bounding box center [380, 177] width 154 height 45
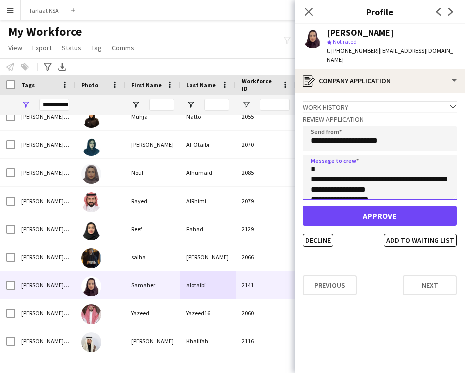
scroll to position [241, 0]
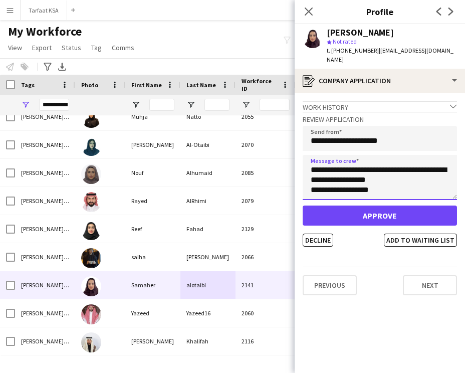
type textarea "**********"
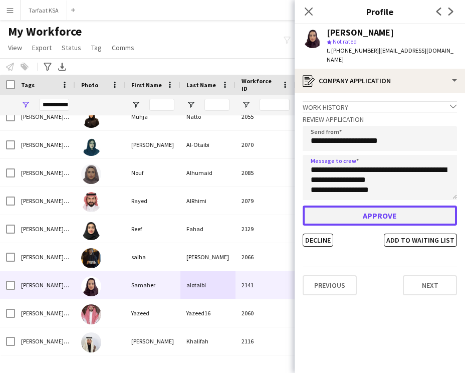
click at [357, 218] on button "Approve" at bounding box center [380, 216] width 154 height 20
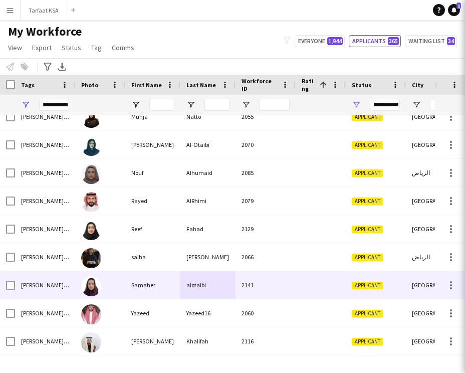
scroll to position [181, 0]
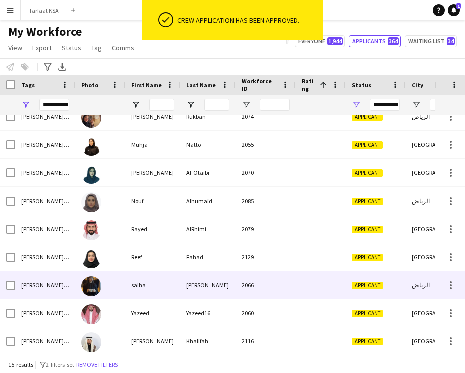
click at [233, 288] on div "Alansari" at bounding box center [208, 285] width 55 height 28
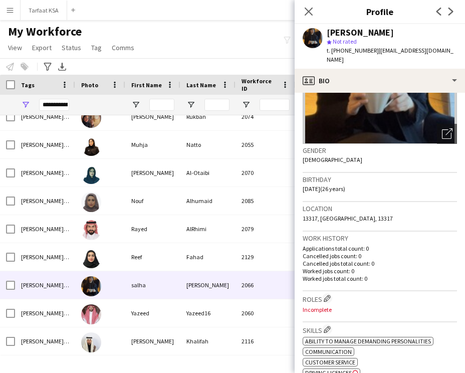
scroll to position [108, 0]
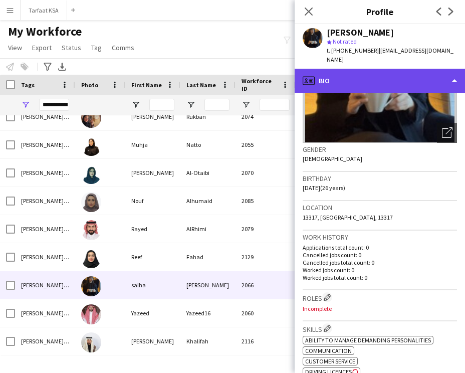
click at [384, 72] on div "profile Bio" at bounding box center [380, 81] width 171 height 24
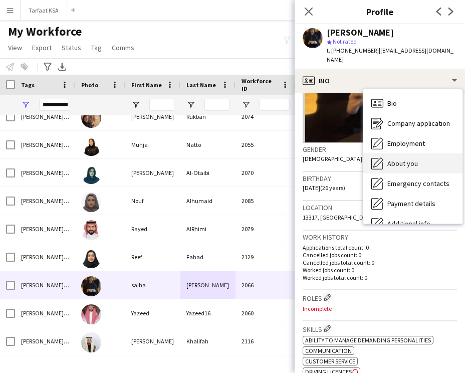
click at [398, 153] on div "About you About you" at bounding box center [413, 163] width 99 height 20
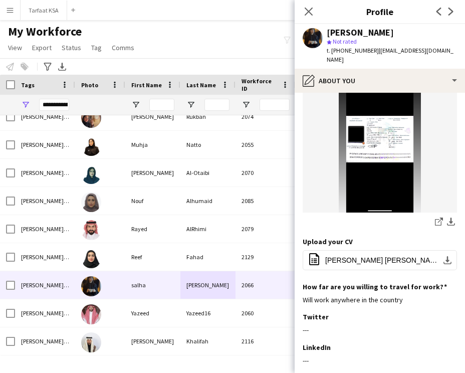
scroll to position [361, 0]
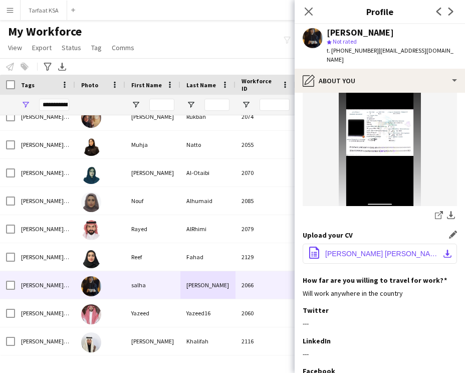
click at [377, 250] on span "Saleha Abdullah Mohammed Al Ansari.pdf" at bounding box center [381, 254] width 113 height 8
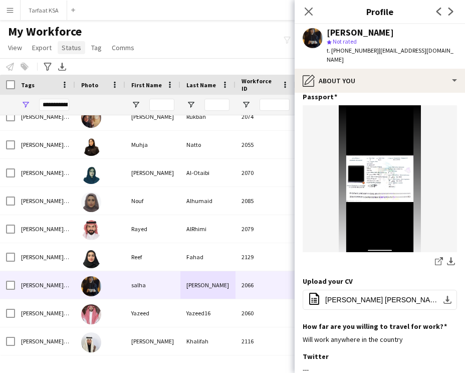
scroll to position [72, 0]
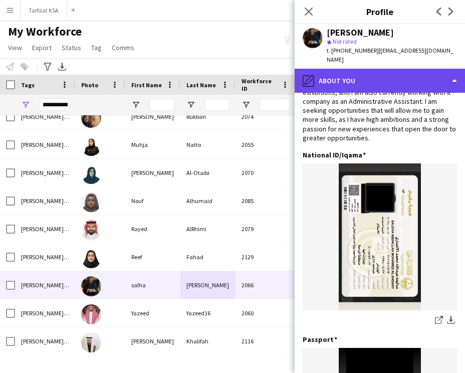
click at [365, 72] on div "pencil4 About you" at bounding box center [380, 81] width 171 height 24
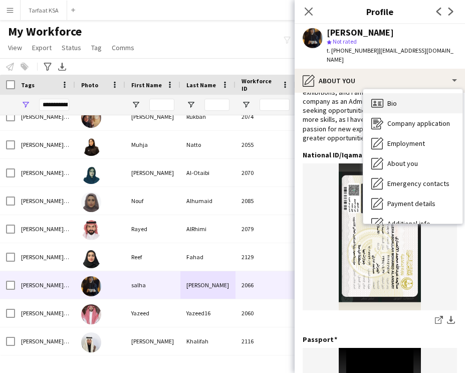
click at [379, 97] on icon "Bio" at bounding box center [378, 103] width 12 height 12
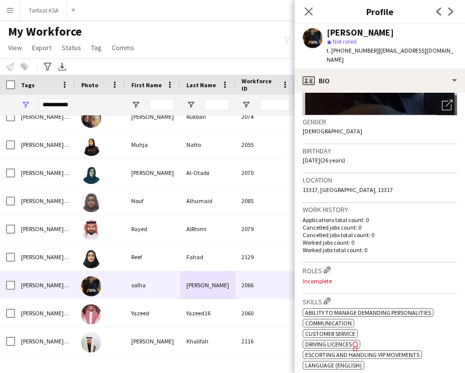
scroll to position [155, 0]
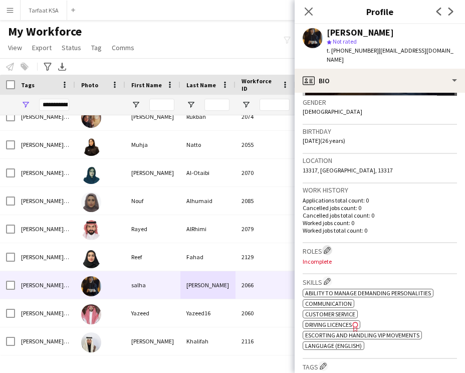
click at [328, 247] on app-icon "Edit crew company roles" at bounding box center [327, 250] width 7 height 7
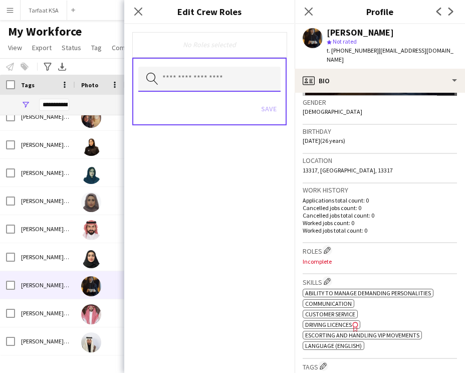
click at [195, 78] on input "text" at bounding box center [209, 79] width 142 height 25
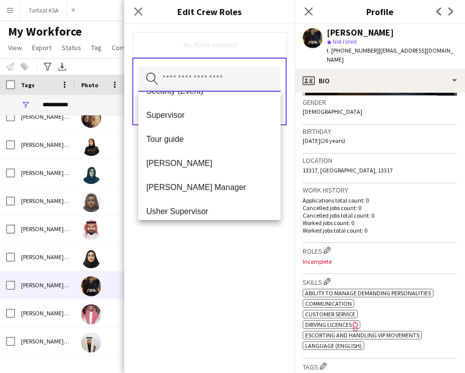
scroll to position [498, 0]
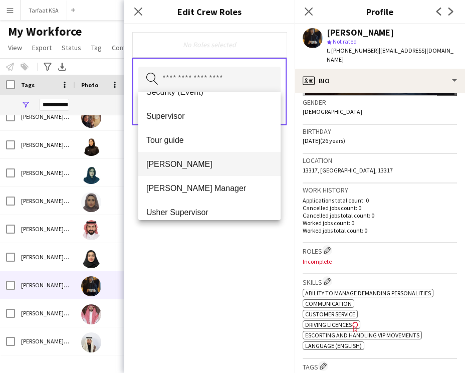
click at [191, 167] on span "[PERSON_NAME]" at bounding box center [209, 164] width 126 height 10
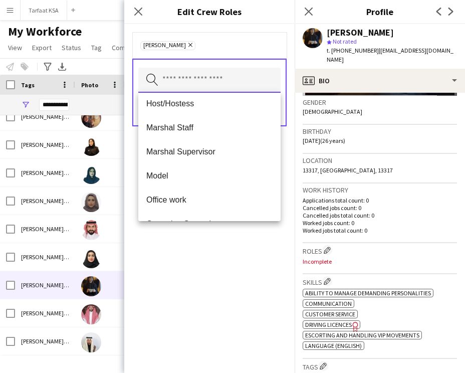
scroll to position [151, 0]
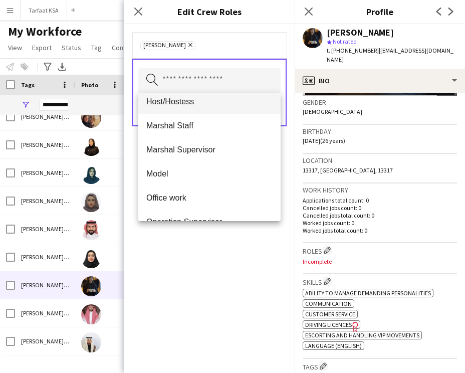
click at [198, 106] on span "Host/Hostess" at bounding box center [209, 102] width 126 height 10
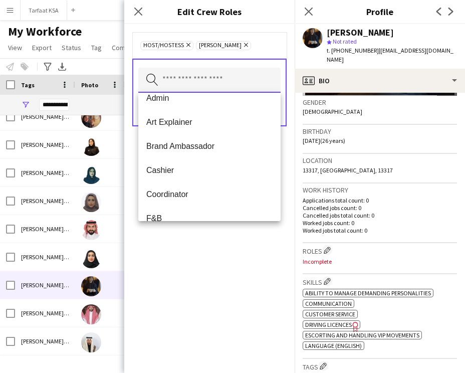
scroll to position [8, 0]
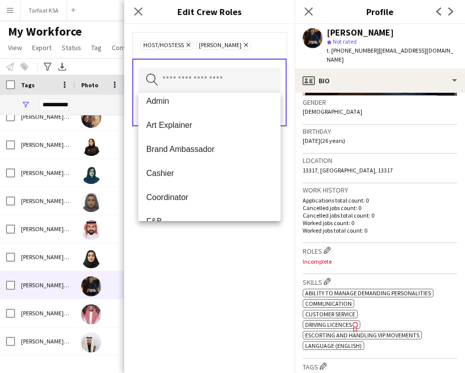
click at [203, 257] on div "Host/Hostess Remove Usher Remove Search by role type Save" at bounding box center [209, 198] width 171 height 349
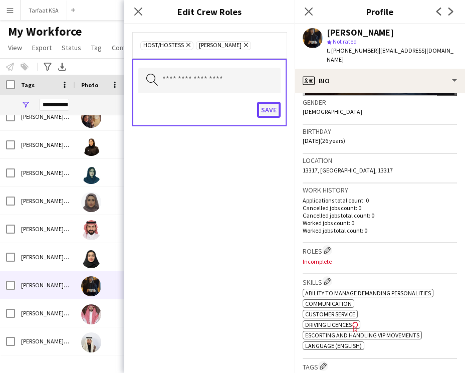
click at [268, 108] on button "Save" at bounding box center [269, 110] width 24 height 16
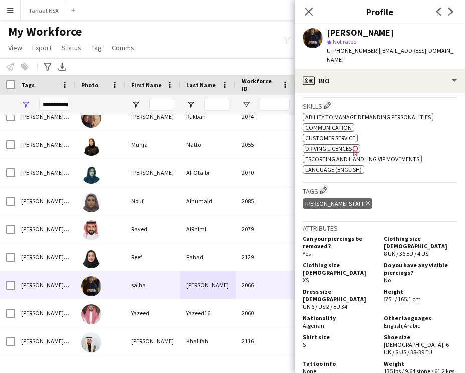
scroll to position [354, 0]
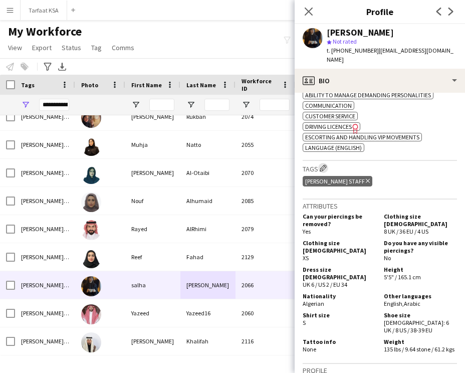
click at [322, 165] on app-icon "Edit crew company tags" at bounding box center [323, 168] width 7 height 7
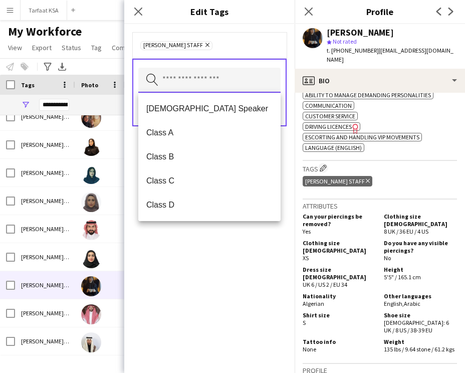
click at [244, 80] on input "text" at bounding box center [209, 80] width 142 height 25
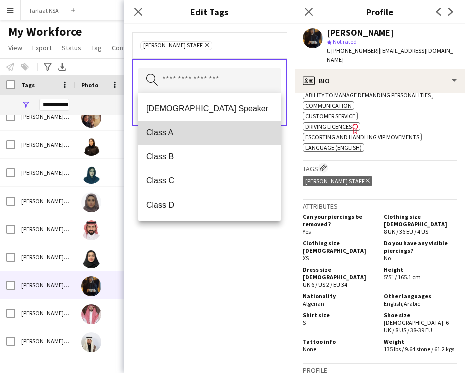
click at [206, 137] on span "Class A" at bounding box center [209, 133] width 126 height 10
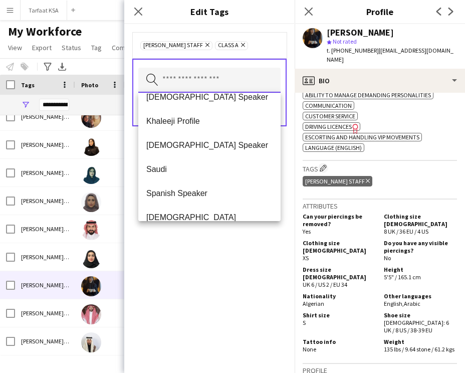
scroll to position [314, 0]
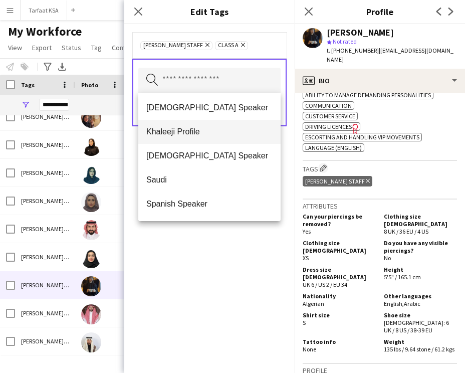
click at [206, 135] on span "Khaleeji Profile" at bounding box center [209, 132] width 126 height 10
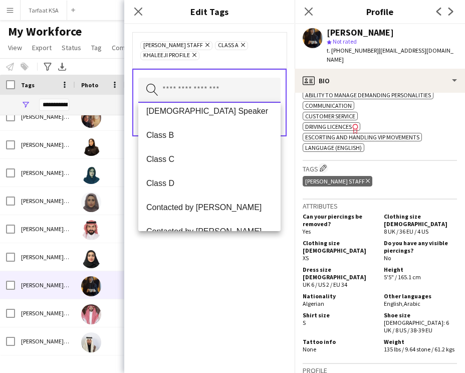
scroll to position [0, 0]
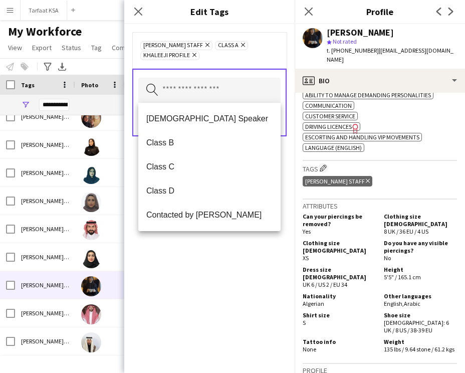
click at [193, 263] on div "Ahmad Almabouth Staff Remove Class A Remove Khaleeji Profile Remove Search by t…" at bounding box center [209, 198] width 171 height 349
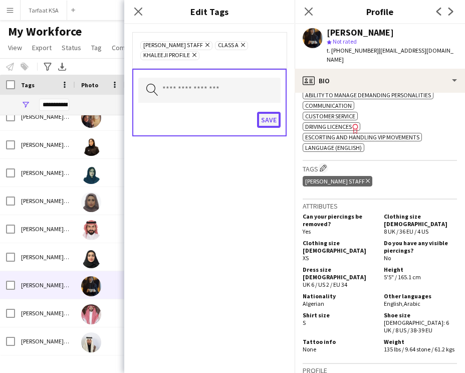
click at [262, 115] on button "Save" at bounding box center [269, 120] width 24 height 16
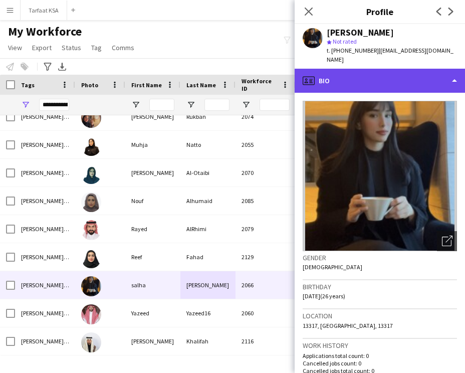
click at [387, 72] on div "profile Bio" at bounding box center [380, 81] width 171 height 24
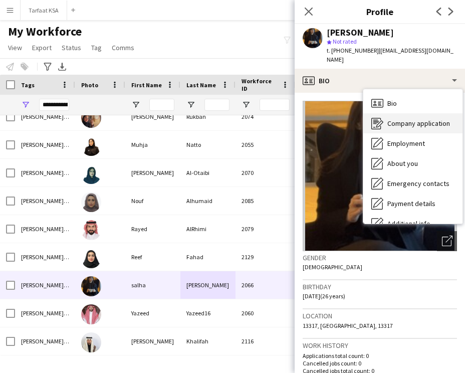
click at [419, 119] on span "Company application" at bounding box center [419, 123] width 63 height 9
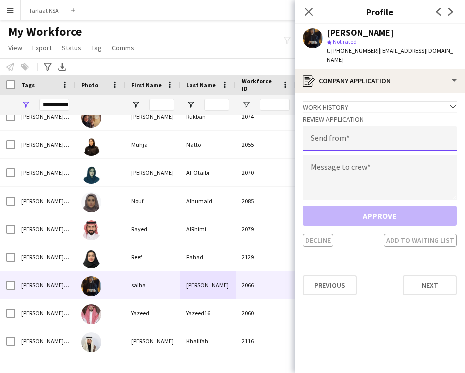
click at [366, 127] on input "email" at bounding box center [380, 138] width 154 height 25
type input "**********"
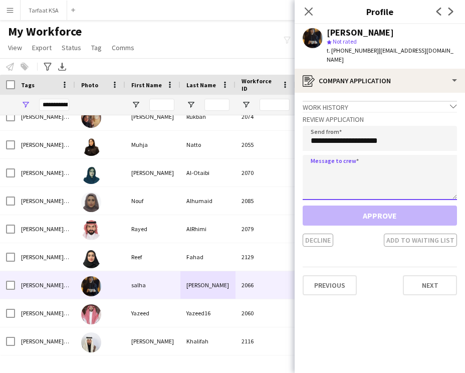
click at [366, 159] on textarea at bounding box center [380, 177] width 154 height 45
paste textarea "**********"
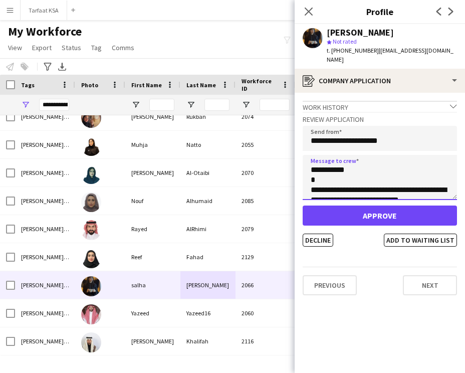
drag, startPoint x: 344, startPoint y: 160, endPoint x: 320, endPoint y: 164, distance: 23.8
click at [320, 164] on textarea "**********" at bounding box center [380, 177] width 154 height 45
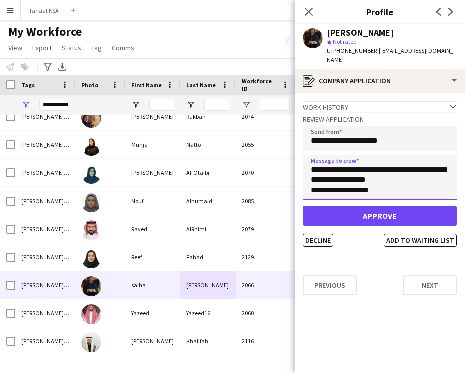
scroll to position [241, 0]
click at [386, 184] on textarea "**********" at bounding box center [380, 177] width 154 height 45
click at [419, 172] on textarea "**********" at bounding box center [380, 177] width 154 height 45
click at [386, 184] on textarea "**********" at bounding box center [380, 177] width 154 height 45
click at [371, 182] on textarea "**********" at bounding box center [380, 177] width 154 height 45
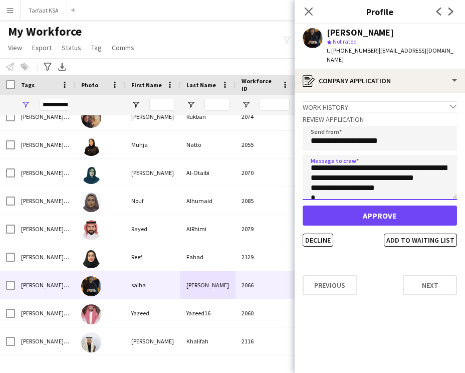
scroll to position [0, 0]
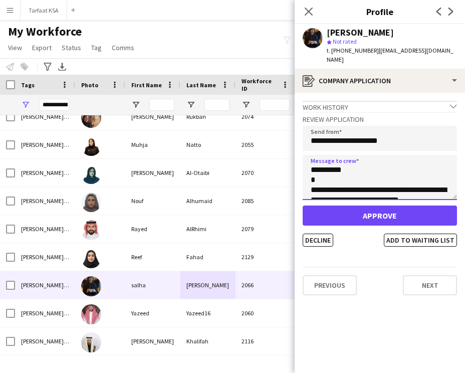
drag, startPoint x: 398, startPoint y: 185, endPoint x: 308, endPoint y: 132, distance: 104.1
click at [308, 132] on div "**********" at bounding box center [380, 179] width 154 height 135
click at [379, 170] on textarea "**********" at bounding box center [380, 177] width 154 height 45
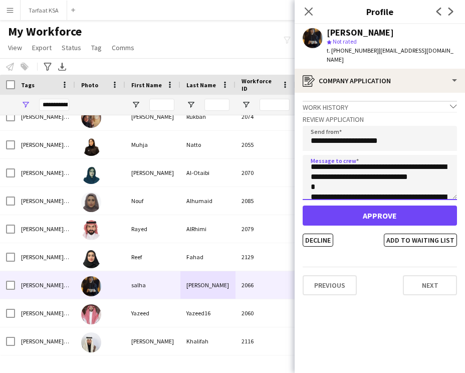
scroll to position [241, 0]
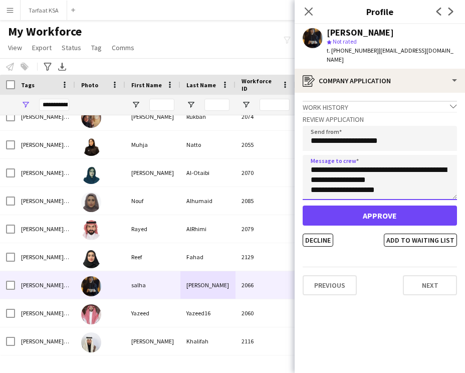
type textarea "**********"
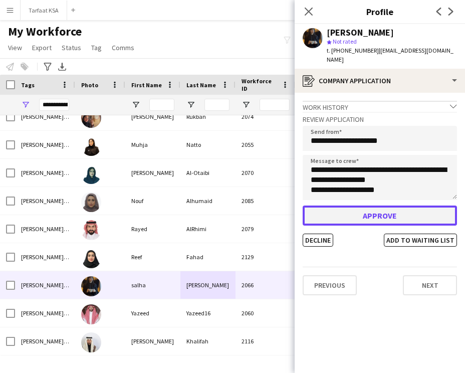
click at [370, 206] on button "Approve" at bounding box center [380, 216] width 154 height 20
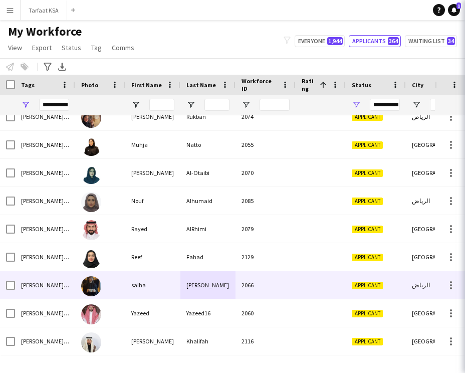
scroll to position [153, 0]
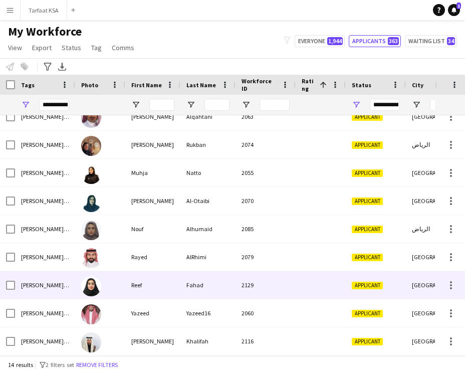
click at [190, 285] on div "Fahad" at bounding box center [208, 285] width 55 height 28
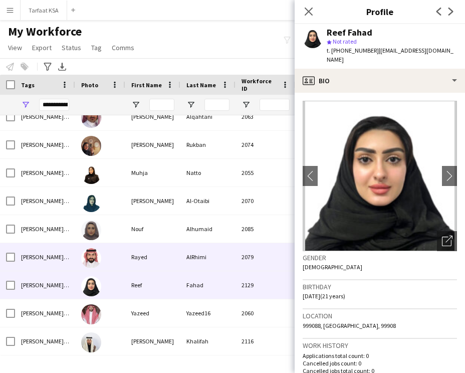
click at [195, 254] on div "AlRhimi" at bounding box center [208, 257] width 55 height 28
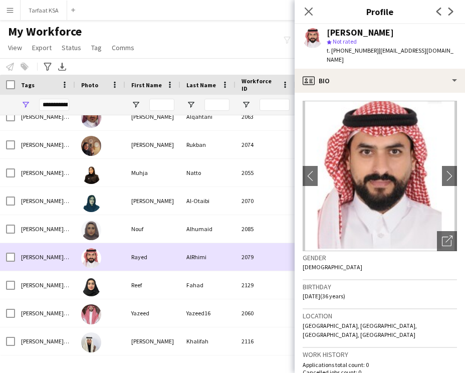
scroll to position [0, 0]
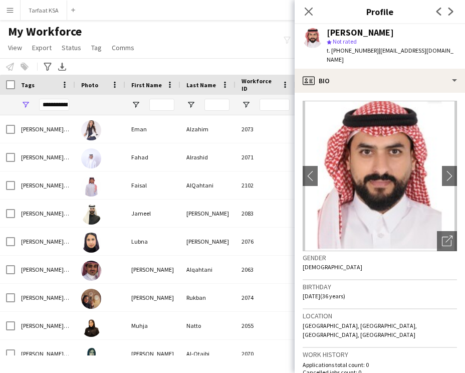
click at [189, 45] on div "My Workforce View Views Default view New view Update view Delete view Edit name…" at bounding box center [232, 41] width 465 height 34
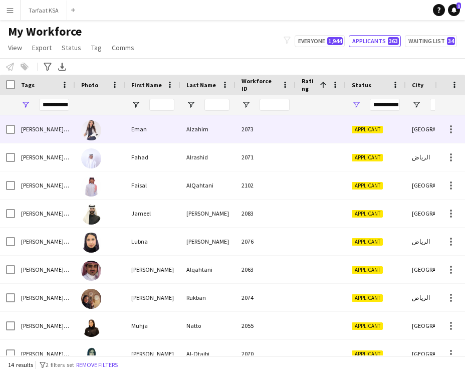
click at [234, 140] on div "Alzahim" at bounding box center [208, 129] width 55 height 28
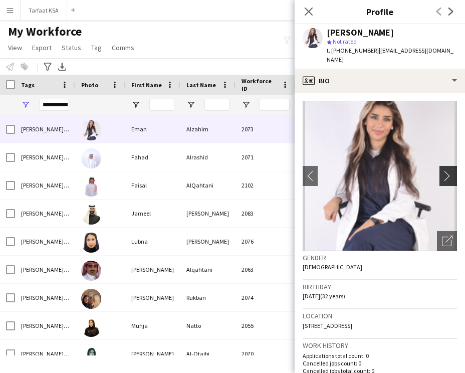
click at [448, 171] on app-icon "chevron-right" at bounding box center [450, 176] width 16 height 11
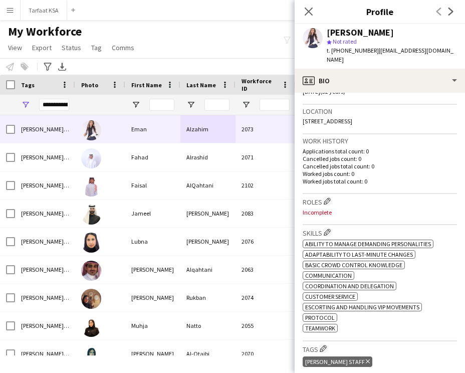
scroll to position [212, 0]
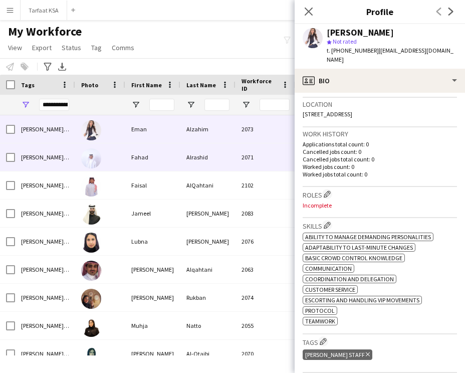
click at [230, 158] on div "Alrashid" at bounding box center [208, 157] width 55 height 28
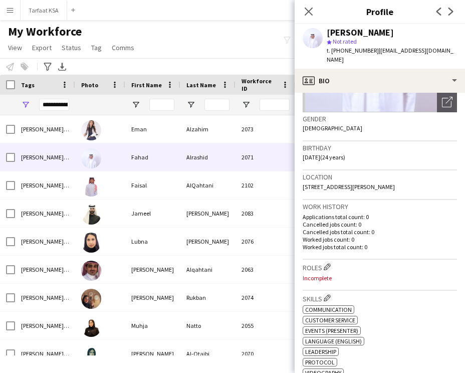
scroll to position [39, 0]
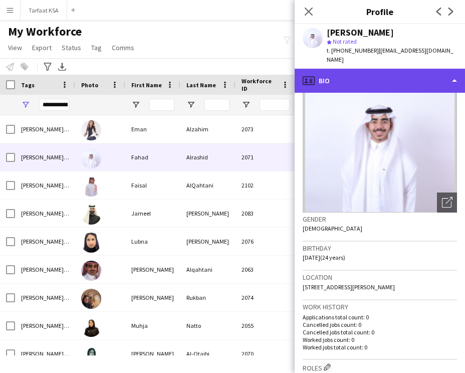
click at [388, 69] on div "profile Bio" at bounding box center [380, 81] width 171 height 24
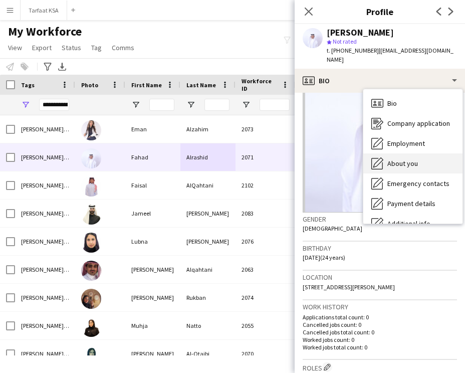
click at [407, 159] on span "About you" at bounding box center [403, 163] width 31 height 9
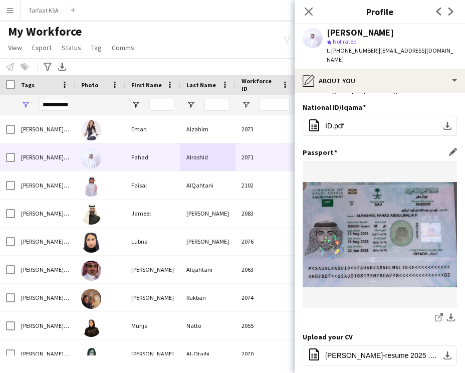
scroll to position [100, 0]
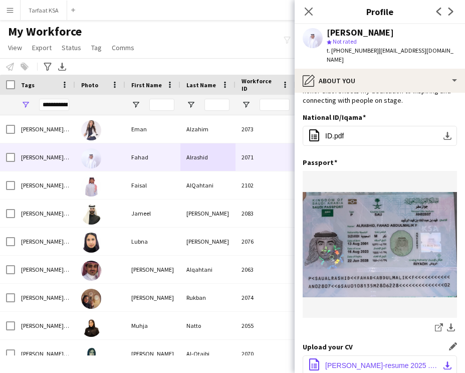
click at [344, 362] on span "Fahad Alrashid-resume 2025 .pdf" at bounding box center [381, 366] width 113 height 8
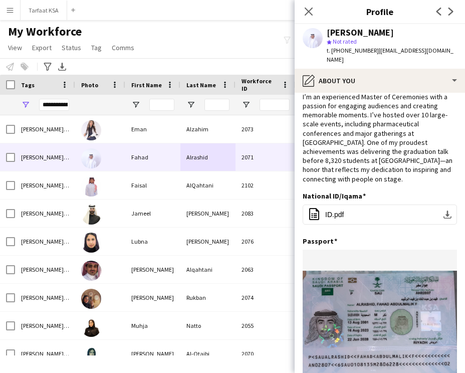
scroll to position [0, 0]
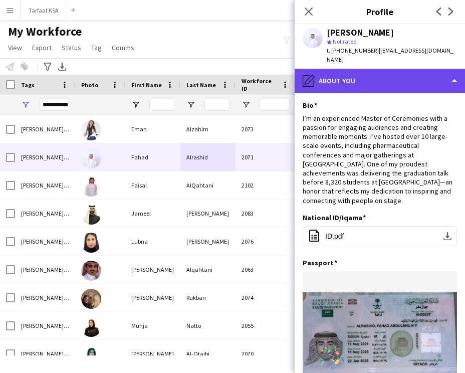
click at [357, 70] on div "pencil4 About you" at bounding box center [380, 81] width 171 height 24
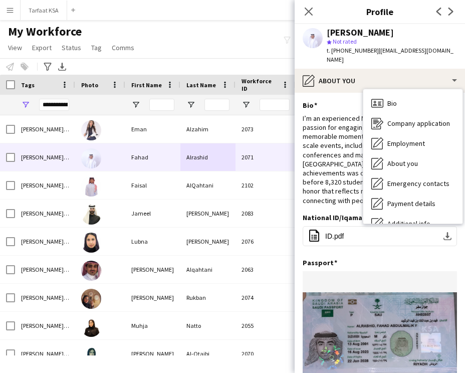
click at [410, 26] on div "Fahad Alrashid star Not rated t. +966596312277 | f.alraashed@gmail.com" at bounding box center [380, 46] width 171 height 45
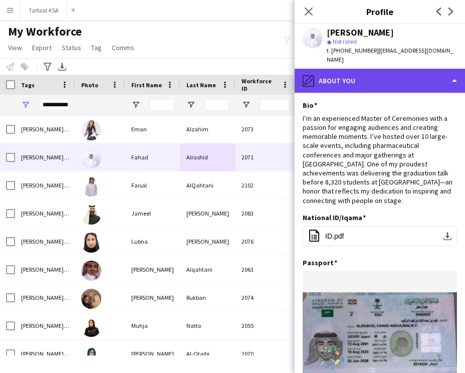
click at [367, 70] on div "pencil4 About you" at bounding box center [380, 81] width 171 height 24
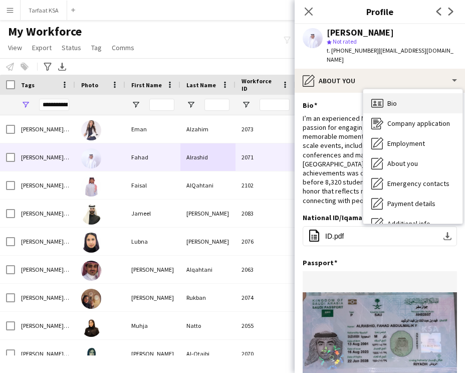
click at [410, 95] on div "Bio Bio" at bounding box center [413, 103] width 99 height 20
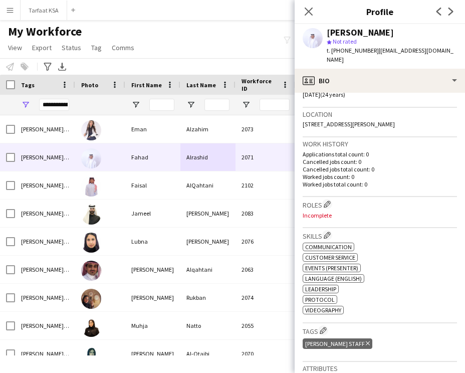
scroll to position [207, 0]
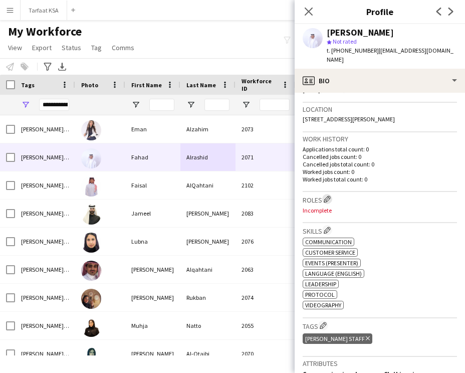
click at [325, 194] on button "Edit crew company roles" at bounding box center [327, 199] width 10 height 10
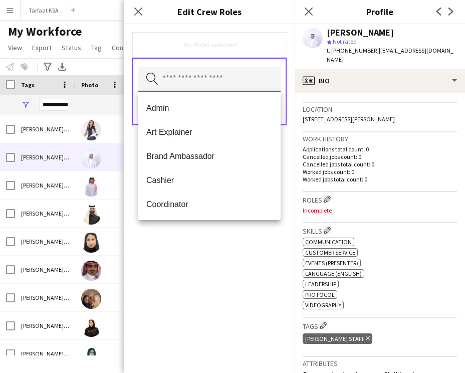
click at [204, 76] on input "text" at bounding box center [209, 79] width 142 height 25
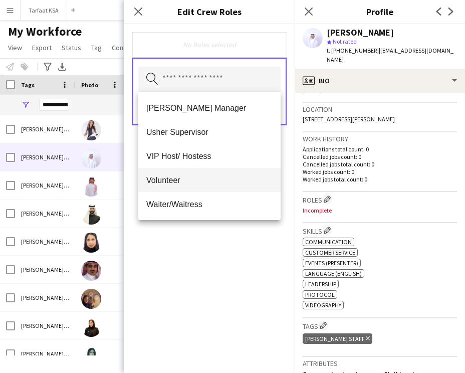
click at [221, 181] on span "Volunteer" at bounding box center [209, 181] width 126 height 10
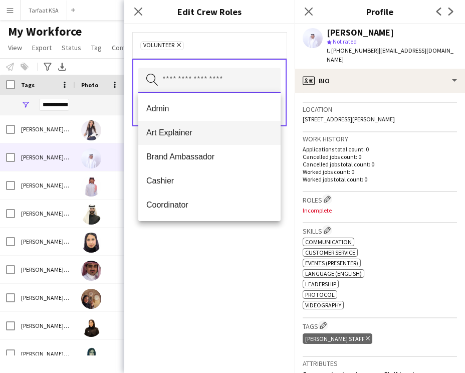
scroll to position [554, 0]
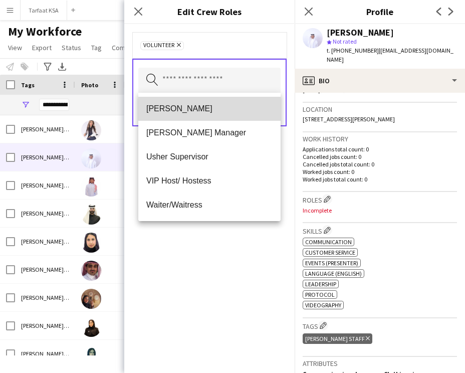
click at [212, 112] on span "[PERSON_NAME]" at bounding box center [209, 109] width 126 height 10
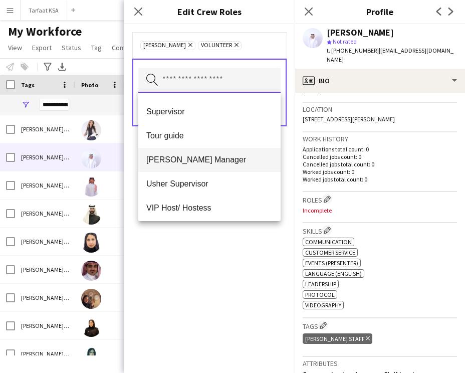
scroll to position [530, 0]
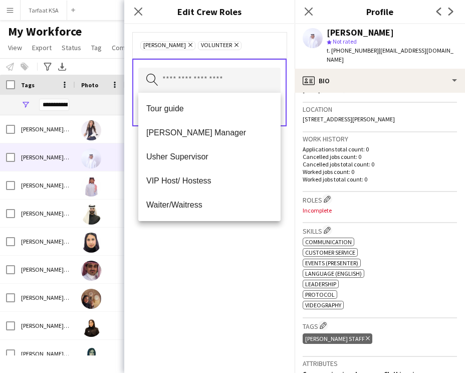
click at [195, 277] on div "Usher Remove Volunteer Remove Search by role type Save" at bounding box center [209, 198] width 171 height 349
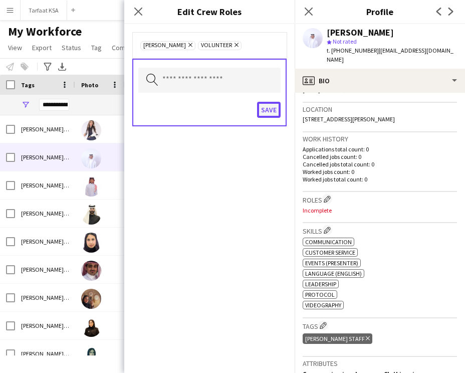
click at [269, 108] on button "Save" at bounding box center [269, 110] width 24 height 16
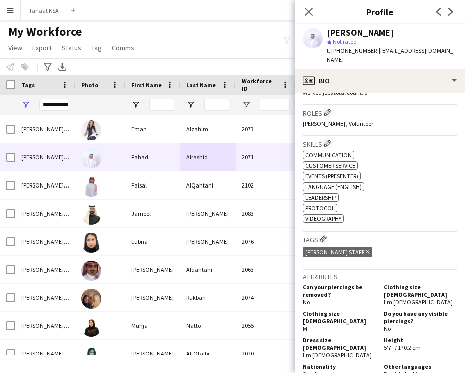
scroll to position [317, 0]
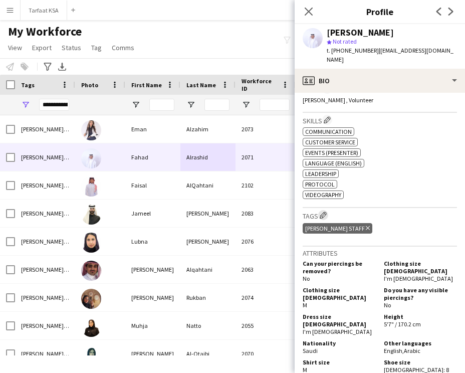
click at [326, 212] on app-icon "Edit crew company tags" at bounding box center [323, 215] width 7 height 7
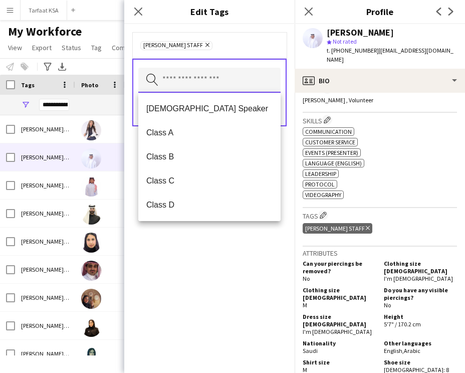
click at [209, 84] on input "text" at bounding box center [209, 80] width 142 height 25
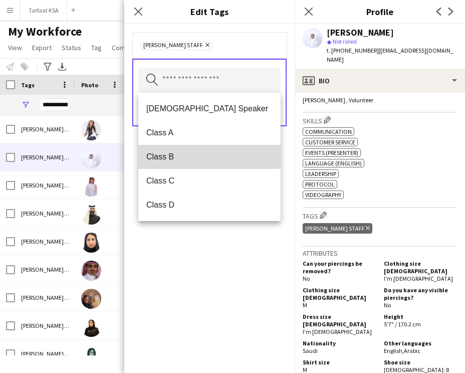
click at [187, 152] on span "Class B" at bounding box center [209, 157] width 126 height 10
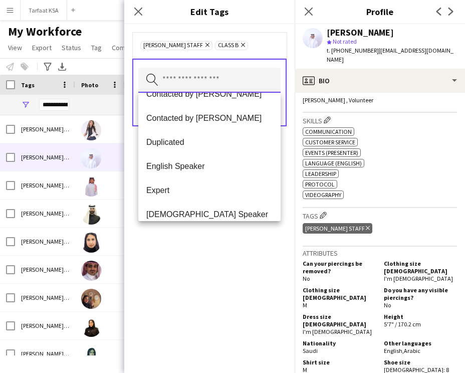
scroll to position [361, 0]
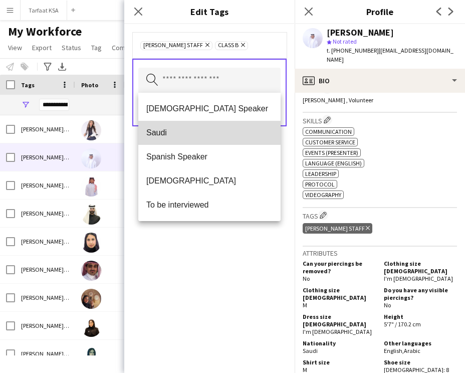
click at [187, 130] on span "Saudi" at bounding box center [209, 133] width 126 height 10
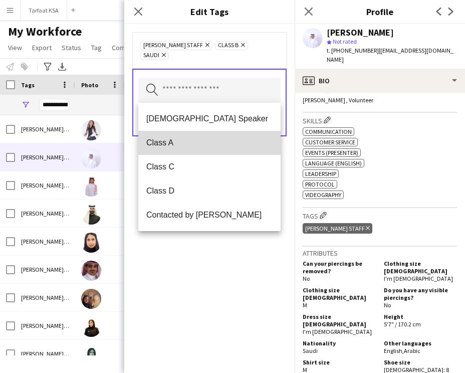
click at [203, 135] on mat-option "Class A" at bounding box center [209, 143] width 142 height 24
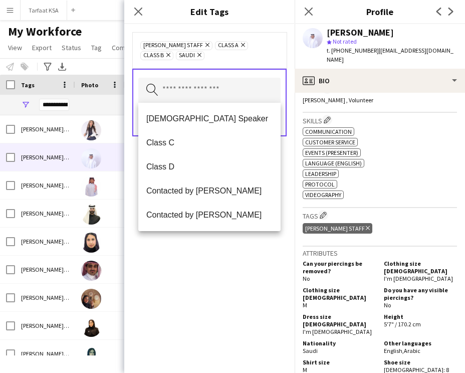
click at [170, 56] on icon at bounding box center [169, 55] width 4 height 4
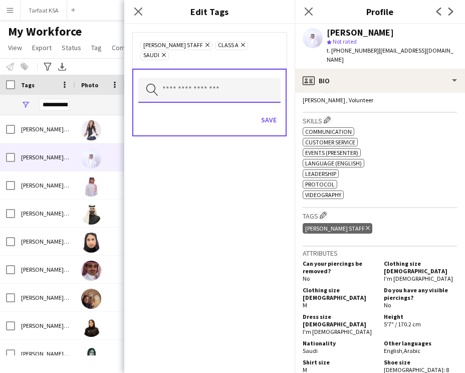
click at [231, 85] on input "text" at bounding box center [209, 90] width 142 height 25
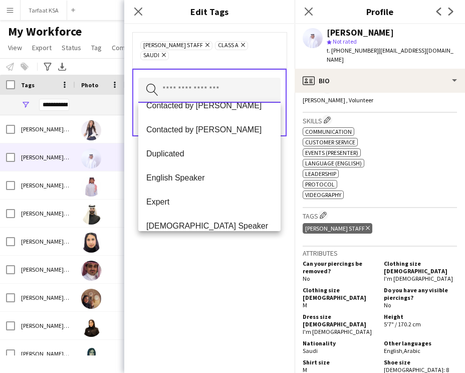
scroll to position [135, 0]
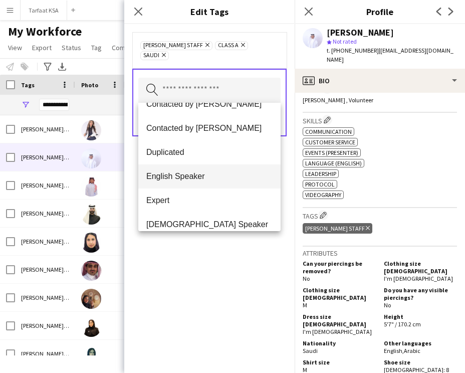
click at [213, 181] on span "English Speaker" at bounding box center [209, 177] width 126 height 10
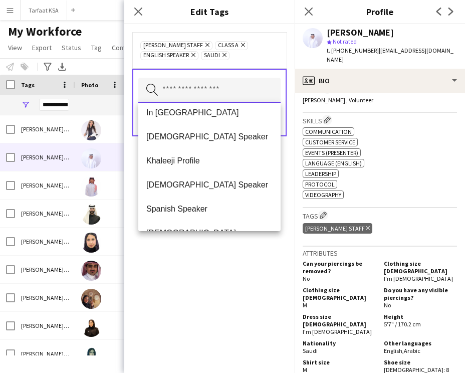
scroll to position [313, 0]
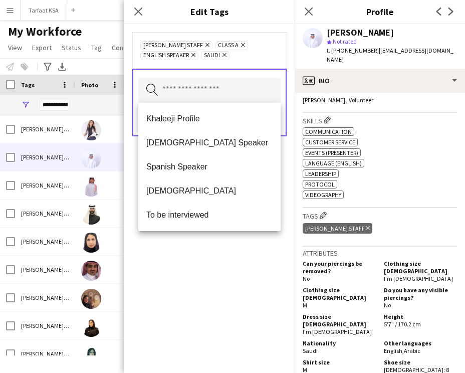
click at [210, 249] on div "Ahmad Almabouth Staff Remove Class A Remove English Speaker Remove Saudi Remove…" at bounding box center [209, 198] width 171 height 349
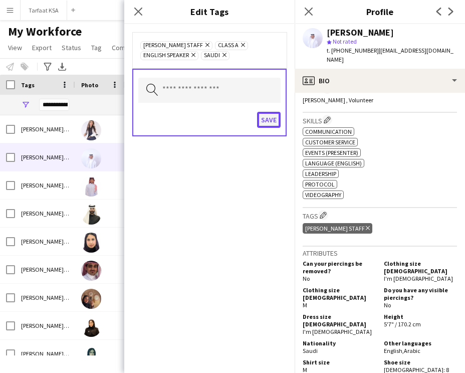
click at [271, 115] on button "Save" at bounding box center [269, 120] width 24 height 16
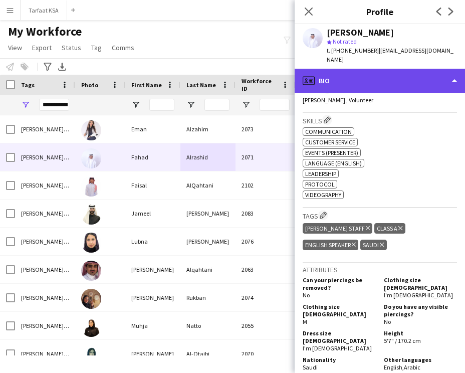
click at [378, 69] on div "profile Bio" at bounding box center [380, 81] width 171 height 24
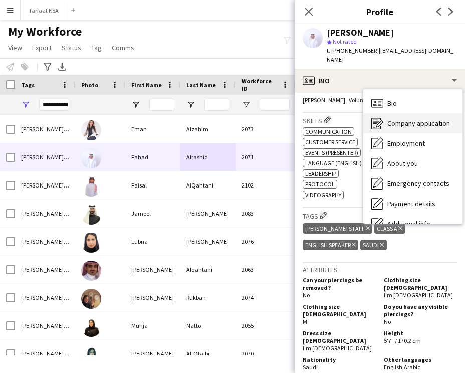
click at [399, 119] on span "Company application" at bounding box center [419, 123] width 63 height 9
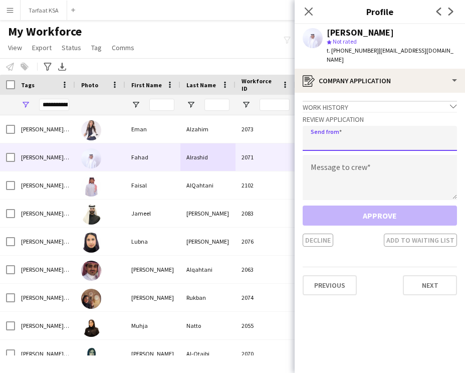
click at [331, 133] on input "email" at bounding box center [380, 138] width 154 height 25
type input "**********"
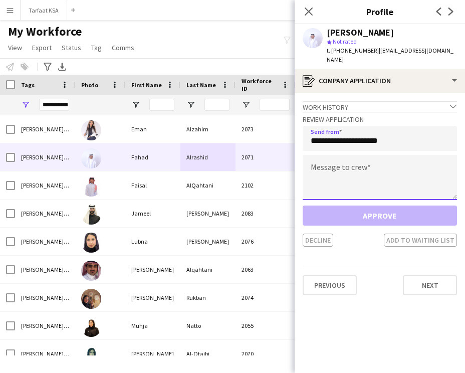
click at [322, 158] on textarea at bounding box center [380, 177] width 154 height 45
paste textarea "**********"
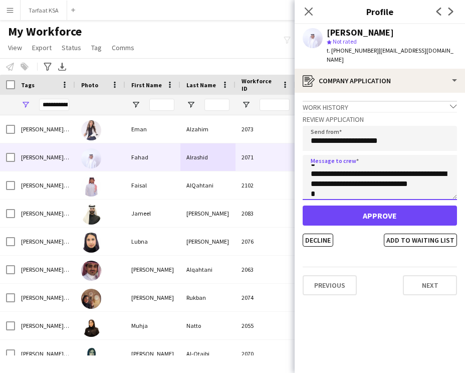
scroll to position [0, 0]
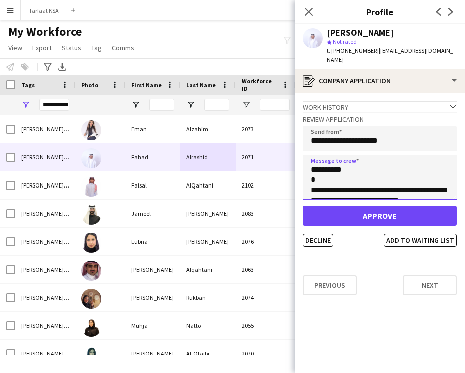
click at [322, 159] on textarea "**********" at bounding box center [380, 177] width 154 height 45
drag, startPoint x: 322, startPoint y: 159, endPoint x: 336, endPoint y: 161, distance: 13.7
click at [336, 161] on textarea "**********" at bounding box center [380, 177] width 154 height 45
drag, startPoint x: 338, startPoint y: 162, endPoint x: 319, endPoint y: 163, distance: 19.1
click at [319, 163] on textarea "**********" at bounding box center [380, 177] width 154 height 45
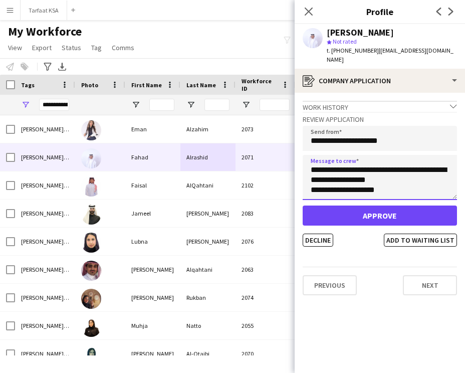
scroll to position [241, 0]
type textarea "**********"
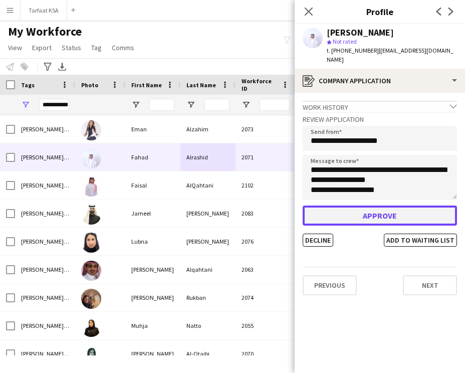
click at [372, 209] on button "Approve" at bounding box center [380, 216] width 154 height 20
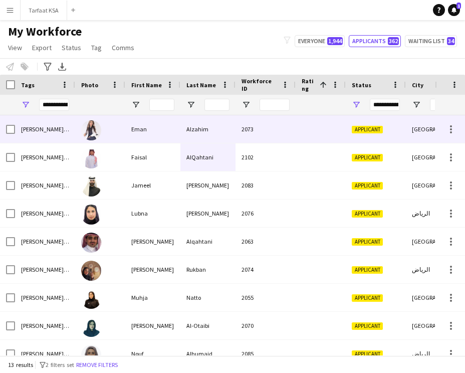
click at [256, 134] on div "2073" at bounding box center [266, 129] width 60 height 28
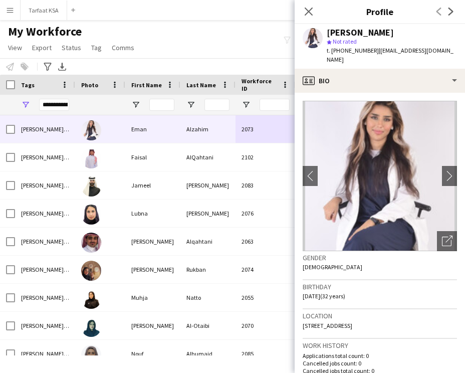
click at [261, 52] on div "My Workforce View Views Default view New view Update view Delete view Edit name…" at bounding box center [232, 41] width 465 height 34
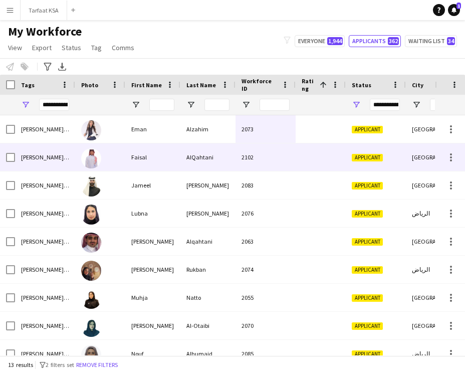
click at [230, 168] on div "AlQahtani" at bounding box center [208, 157] width 55 height 28
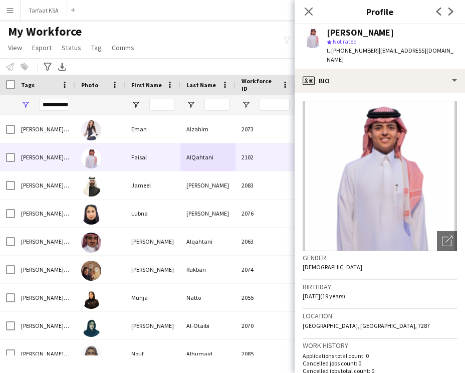
click at [397, 130] on img at bounding box center [380, 176] width 154 height 150
click at [385, 132] on img at bounding box center [380, 176] width 154 height 150
click at [377, 160] on img at bounding box center [380, 176] width 154 height 150
click at [445, 236] on icon "Open photos pop-in" at bounding box center [447, 241] width 11 height 11
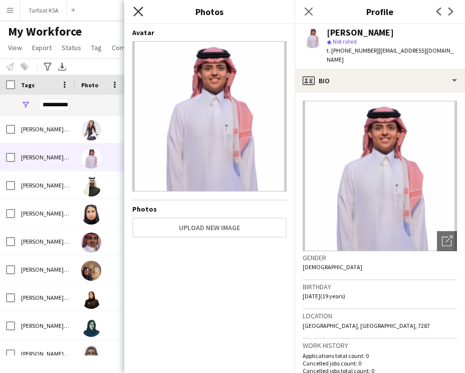
click at [137, 16] on icon "Close pop-in" at bounding box center [138, 12] width 10 height 10
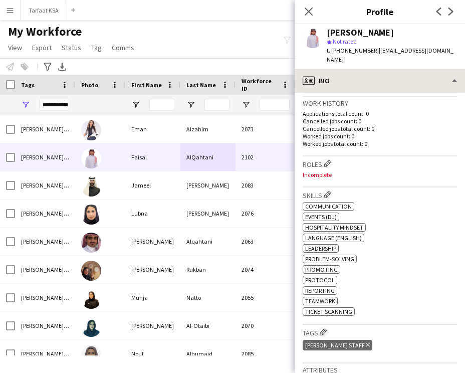
scroll to position [227, 0]
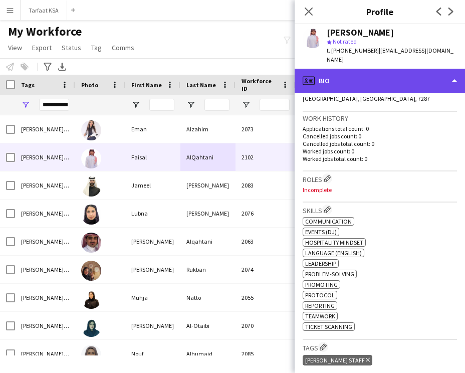
click at [382, 69] on div "profile Bio" at bounding box center [380, 81] width 171 height 24
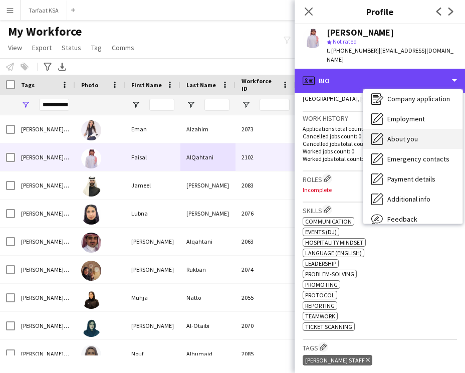
scroll to position [0, 0]
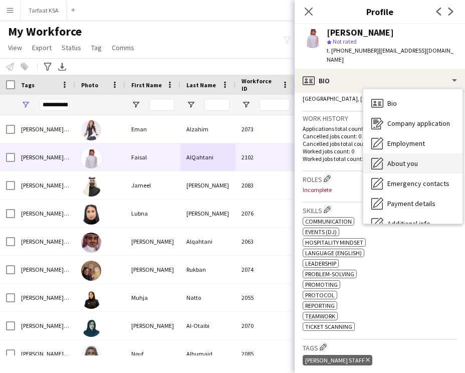
click at [406, 159] on span "About you" at bounding box center [403, 163] width 31 height 9
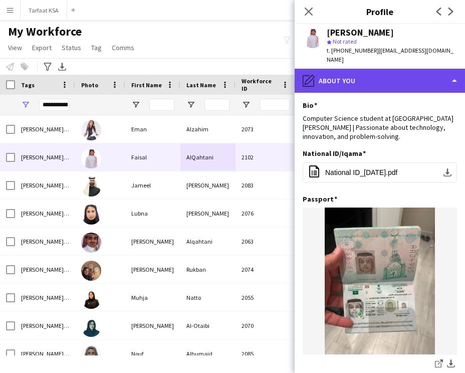
click at [381, 78] on div "pencil4 About you" at bounding box center [380, 81] width 171 height 24
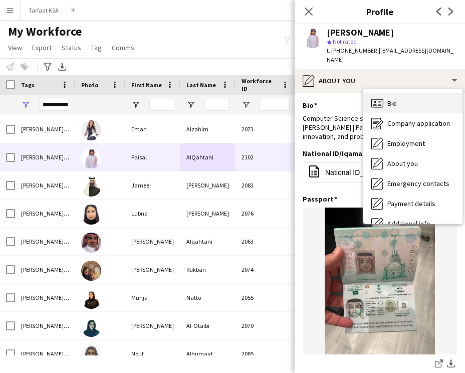
click at [416, 98] on div "Bio Bio" at bounding box center [413, 103] width 99 height 20
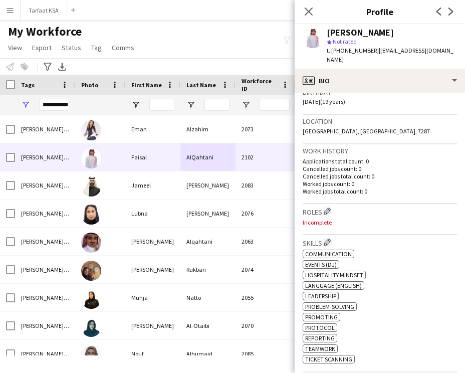
scroll to position [207, 0]
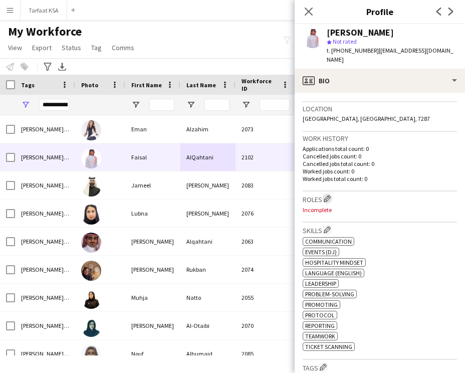
click at [328, 195] on app-icon "Edit crew company roles" at bounding box center [327, 198] width 7 height 7
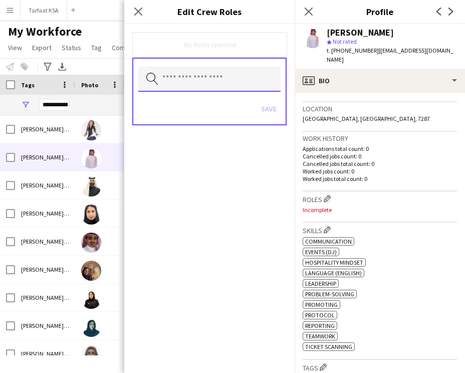
click at [244, 77] on input "text" at bounding box center [209, 79] width 142 height 25
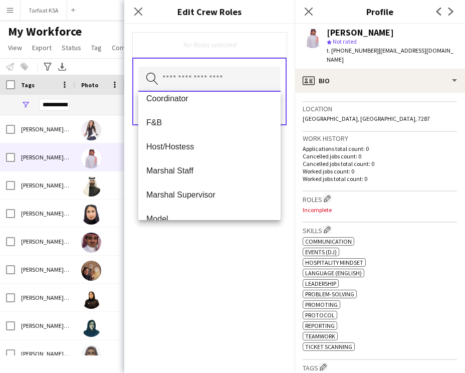
scroll to position [0, 0]
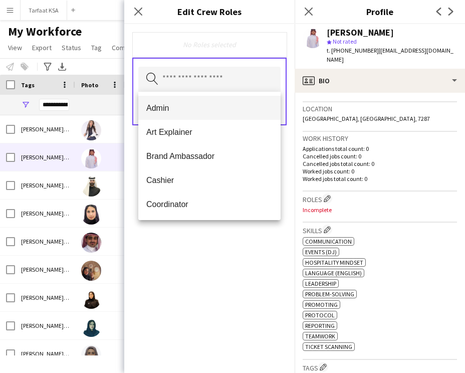
click at [214, 108] on span "Admin" at bounding box center [209, 108] width 126 height 10
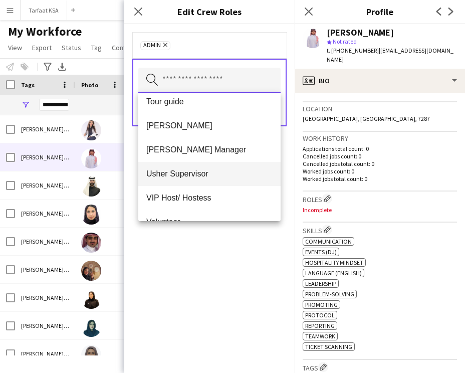
scroll to position [501, 0]
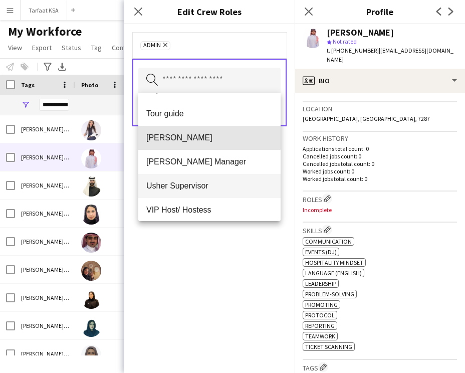
click at [208, 134] on span "[PERSON_NAME]" at bounding box center [209, 138] width 126 height 10
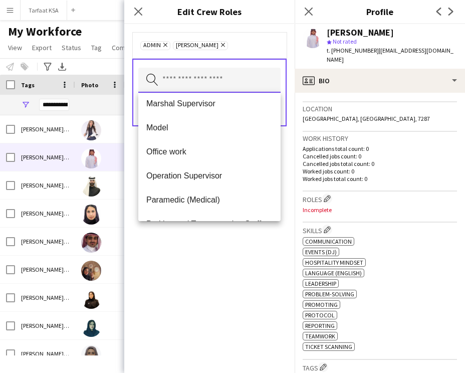
scroll to position [530, 0]
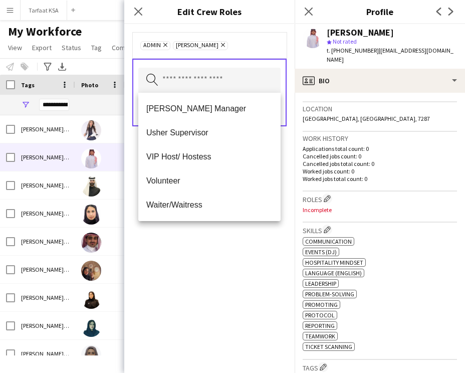
click at [208, 241] on div "Admin Remove Usher Remove Search by role type Save" at bounding box center [209, 198] width 171 height 349
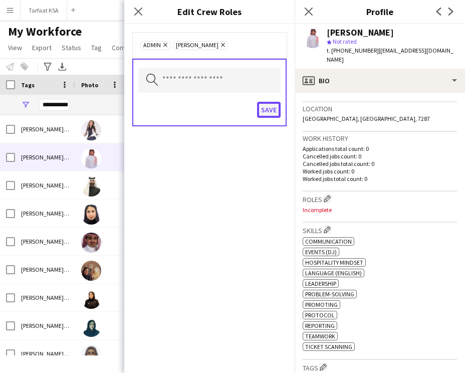
click at [272, 106] on button "Save" at bounding box center [269, 110] width 24 height 16
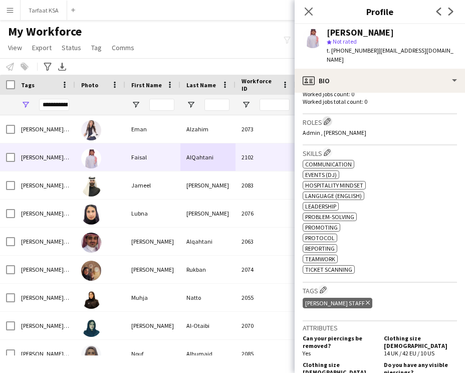
scroll to position [318, 0]
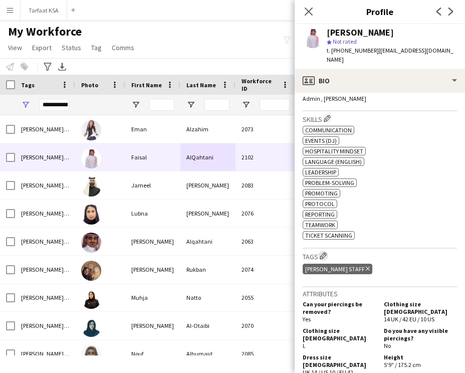
click at [321, 254] on app-icon "Edit crew company tags" at bounding box center [323, 255] width 7 height 7
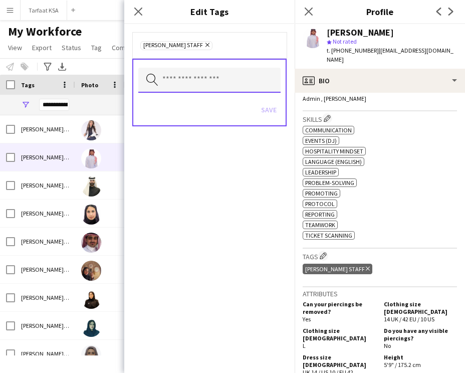
click at [222, 79] on input "text" at bounding box center [209, 80] width 142 height 25
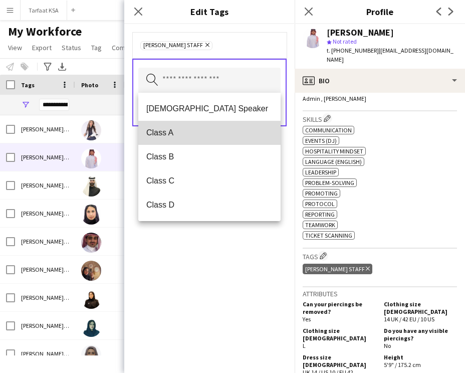
click at [201, 128] on span "Class A" at bounding box center [209, 133] width 126 height 10
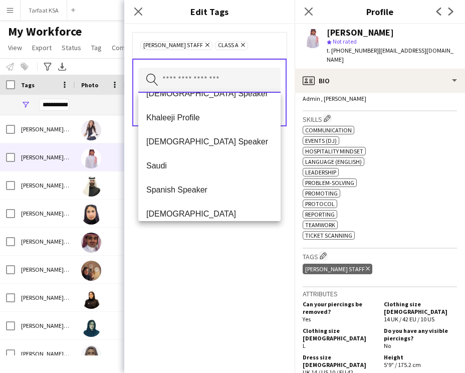
scroll to position [335, 0]
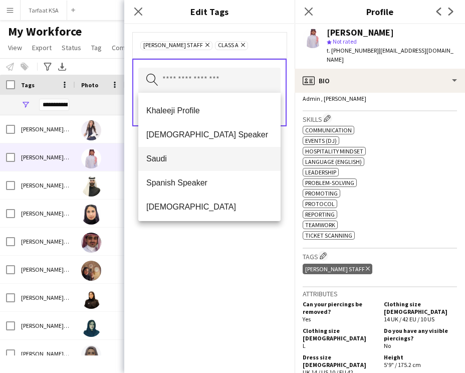
click at [195, 165] on mat-option "Saudi" at bounding box center [209, 159] width 142 height 24
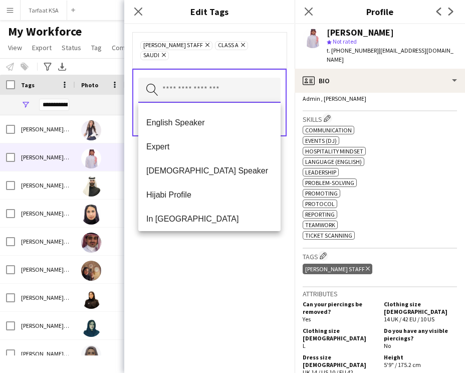
scroll to position [155, 0]
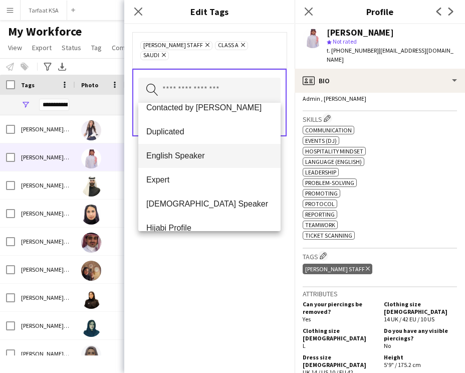
click at [190, 160] on mat-option "English Speaker" at bounding box center [209, 156] width 142 height 24
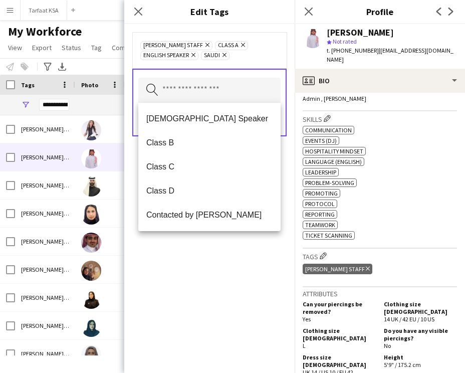
click at [236, 254] on div "Ahmad Almabouth Staff Remove Class A Remove English Speaker Remove Saudi Remove…" at bounding box center [209, 198] width 171 height 349
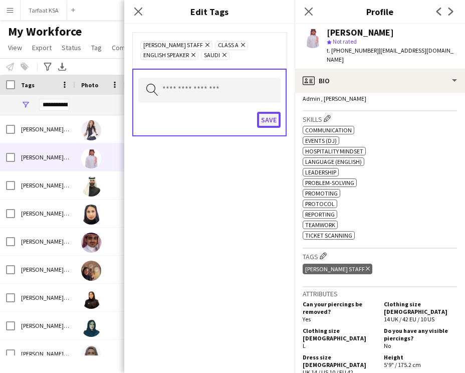
click at [269, 117] on button "Save" at bounding box center [269, 120] width 24 height 16
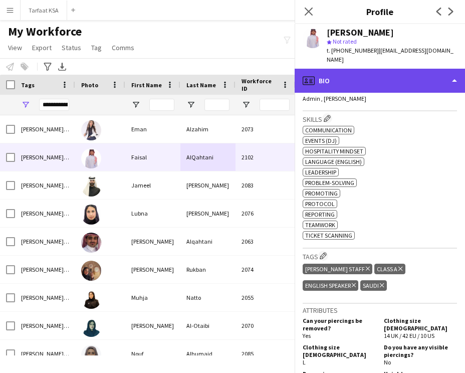
click at [357, 69] on div "profile Bio" at bounding box center [380, 81] width 171 height 24
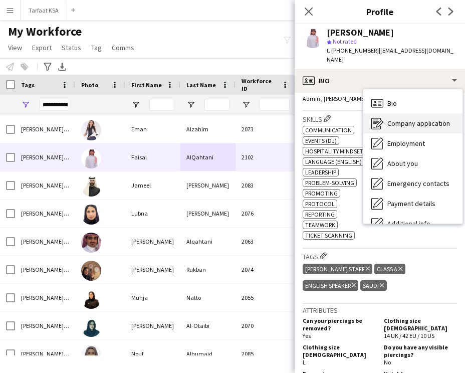
click at [385, 113] on div "Company application Company application" at bounding box center [413, 123] width 99 height 20
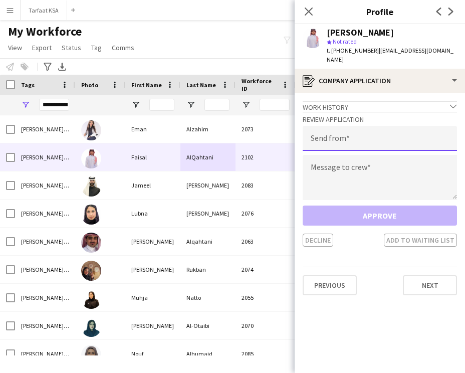
click at [329, 136] on input "email" at bounding box center [380, 138] width 154 height 25
type input "**********"
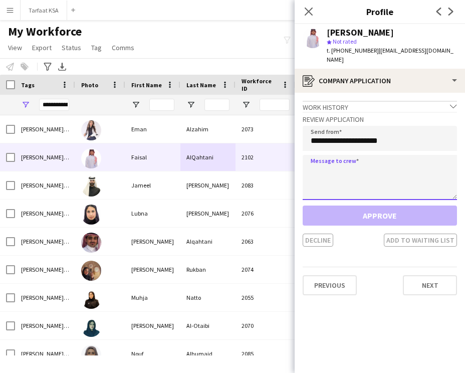
click at [336, 155] on textarea at bounding box center [380, 177] width 154 height 45
paste textarea "**********"
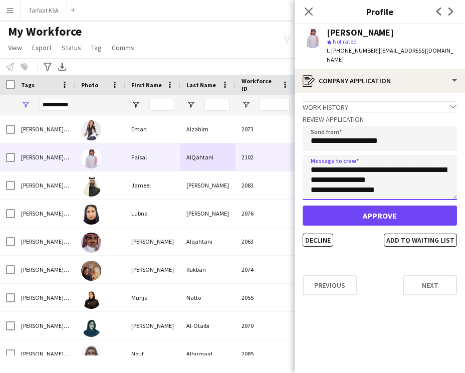
scroll to position [0, 0]
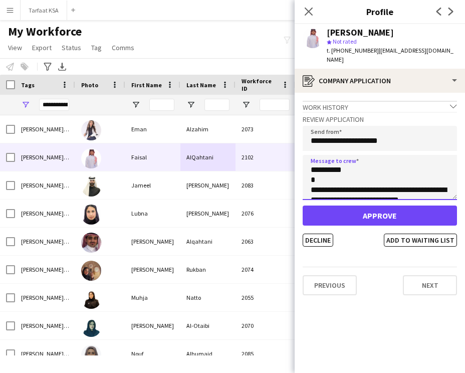
drag, startPoint x: 321, startPoint y: 162, endPoint x: 337, endPoint y: 166, distance: 15.5
click at [337, 166] on textarea "**********" at bounding box center [380, 177] width 154 height 45
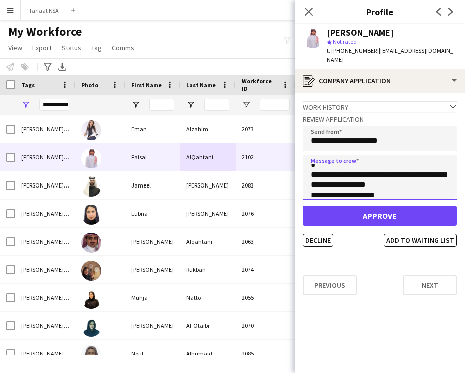
scroll to position [236, 0]
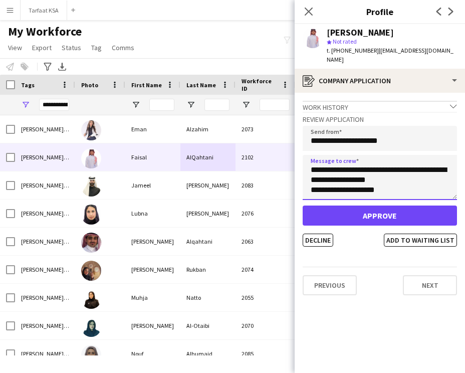
type textarea "**********"
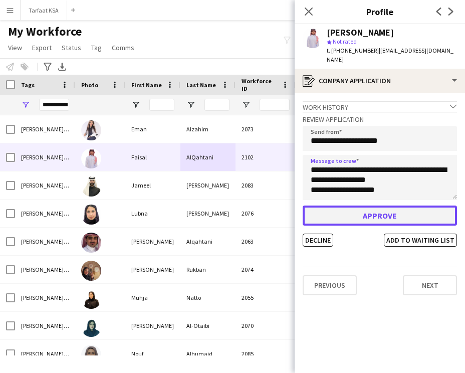
click at [368, 209] on button "Approve" at bounding box center [380, 216] width 154 height 20
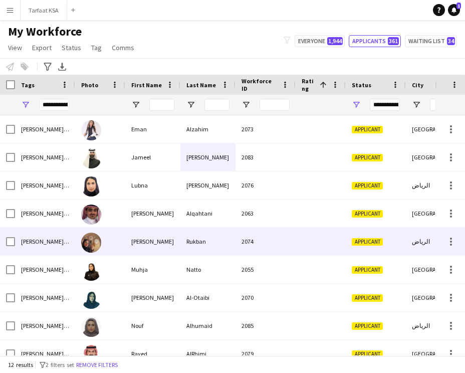
click at [252, 239] on div "2074" at bounding box center [266, 242] width 60 height 28
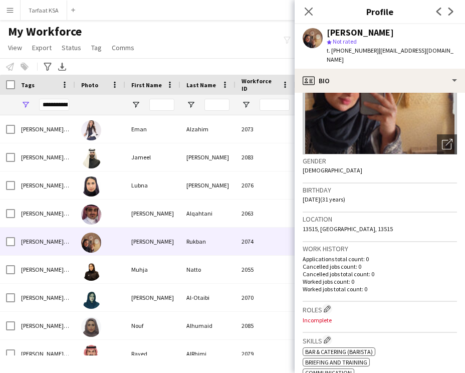
scroll to position [97, 0]
click at [329, 305] on app-icon "Edit crew company roles" at bounding box center [327, 308] width 7 height 7
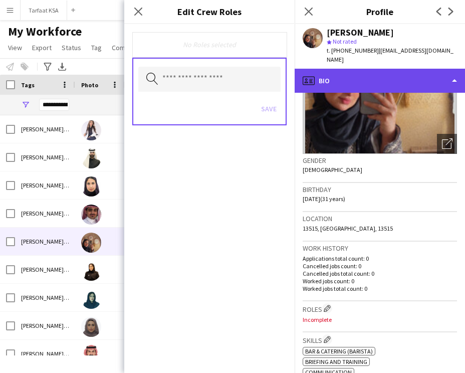
click at [337, 78] on div "profile Bio" at bounding box center [380, 81] width 171 height 24
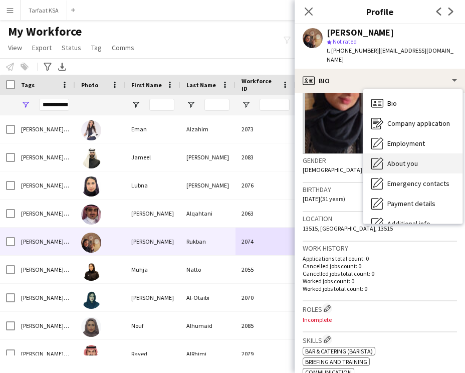
click at [399, 159] on span "About you" at bounding box center [403, 163] width 31 height 9
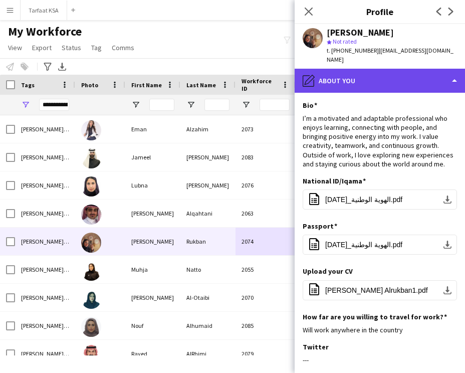
click at [381, 72] on div "pencil4 About you" at bounding box center [380, 81] width 171 height 24
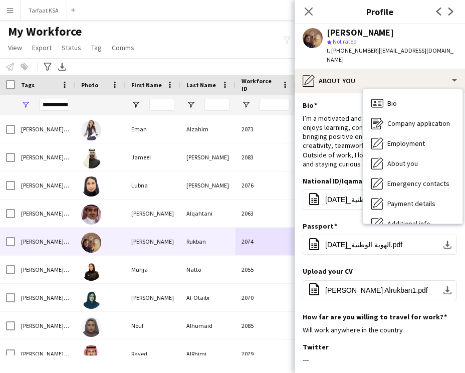
click at [348, 115] on div "I’m a motivated and adaptable professional who enjoys learning, connecting with…" at bounding box center [380, 141] width 154 height 55
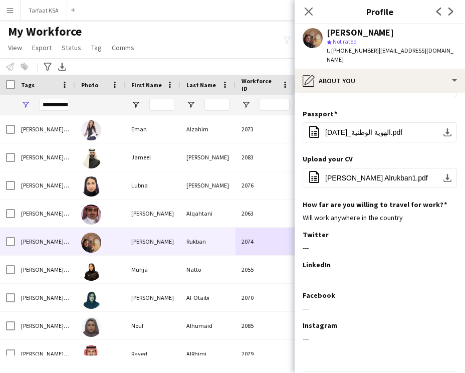
scroll to position [123, 0]
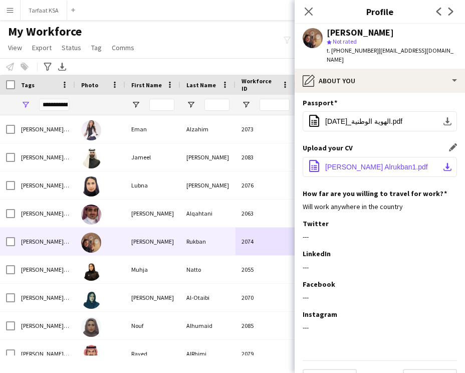
click at [356, 163] on span "Mona Saleh Alrukban1.pdf" at bounding box center [376, 167] width 103 height 8
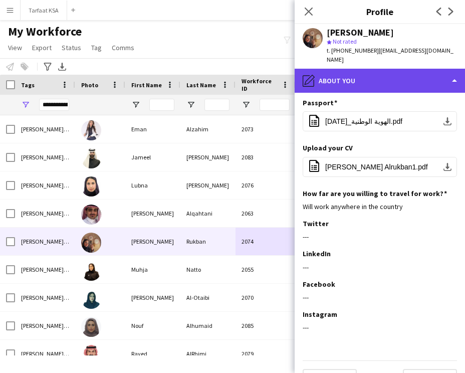
click at [370, 75] on div "pencil4 About you" at bounding box center [380, 81] width 171 height 24
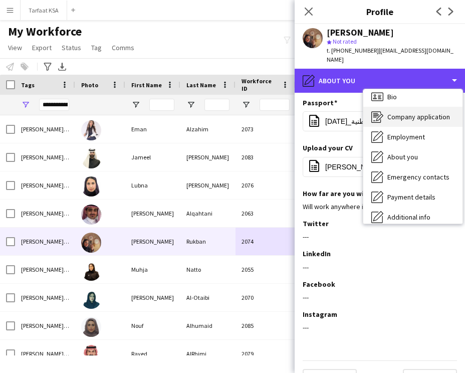
scroll to position [3, 0]
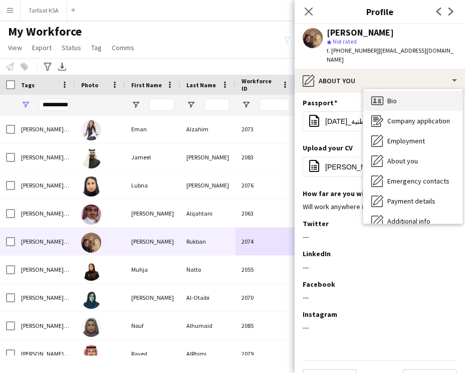
click at [401, 92] on div "Bio Bio" at bounding box center [413, 101] width 99 height 20
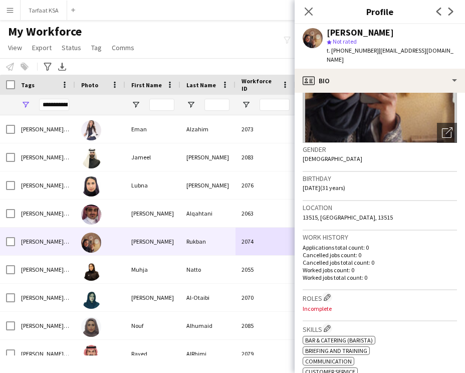
scroll to position [143, 0]
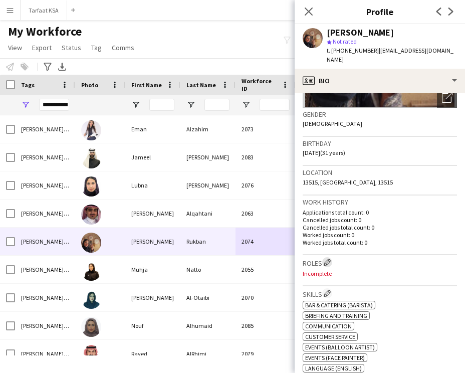
click at [329, 259] on app-icon "Edit crew company roles" at bounding box center [327, 262] width 7 height 7
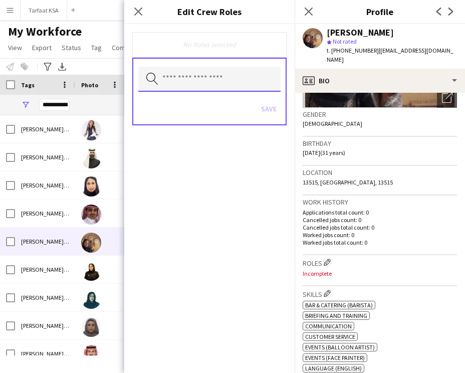
click at [193, 83] on input "text" at bounding box center [209, 79] width 142 height 25
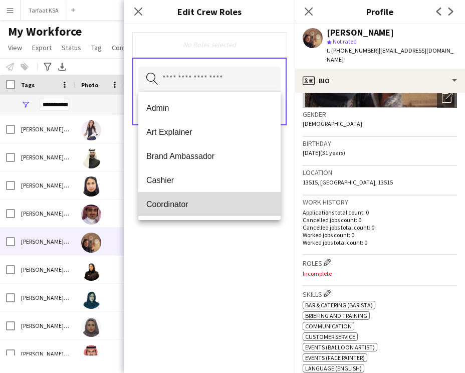
click at [190, 204] on span "Coordinator" at bounding box center [209, 205] width 126 height 10
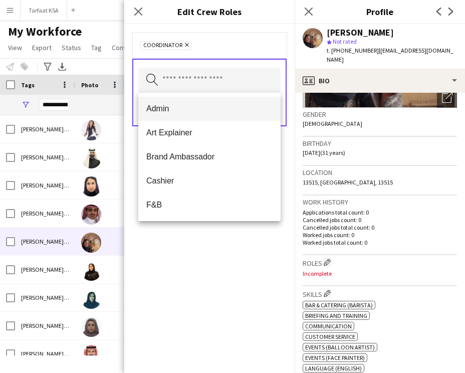
click at [204, 105] on span "Admin" at bounding box center [209, 109] width 126 height 10
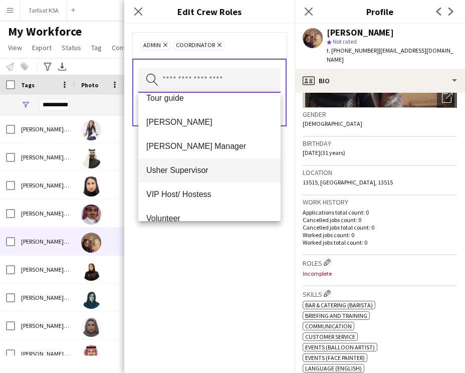
scroll to position [487, 0]
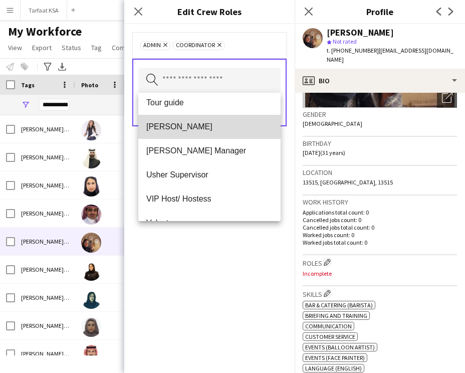
click at [214, 126] on span "[PERSON_NAME]" at bounding box center [209, 127] width 126 height 10
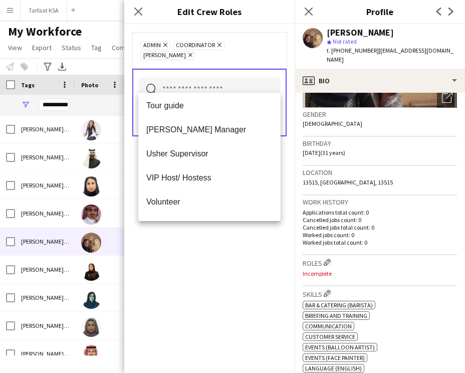
scroll to position [506, 0]
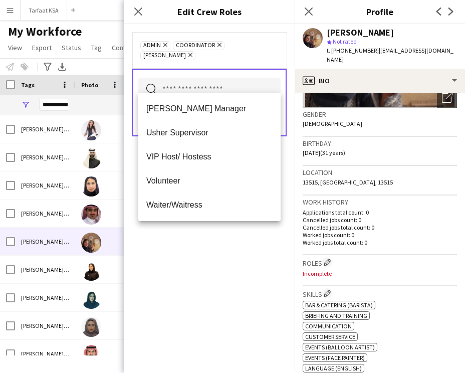
click at [211, 238] on div "Admin Remove Coordinator Remove Usher Remove Search by role type Save" at bounding box center [209, 198] width 171 height 349
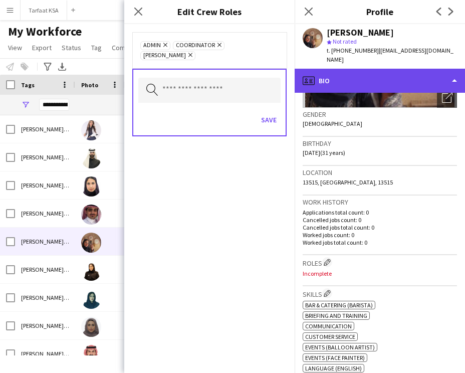
click at [412, 69] on div "profile Bio" at bounding box center [380, 81] width 171 height 24
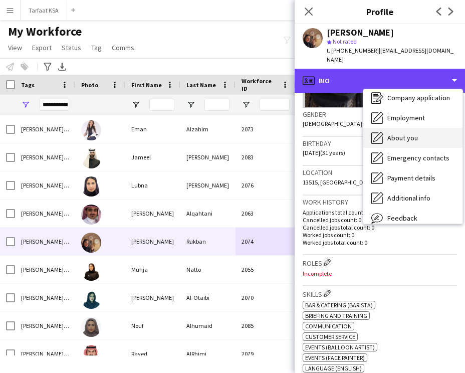
scroll to position [0, 0]
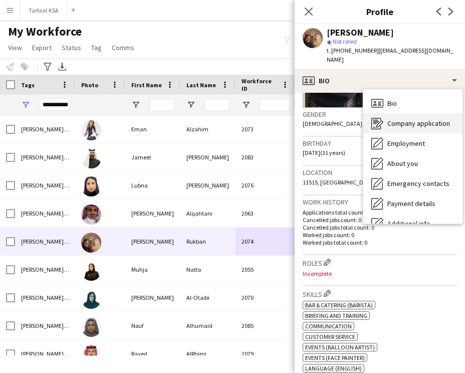
click at [423, 113] on div "Company application Company application" at bounding box center [413, 123] width 99 height 20
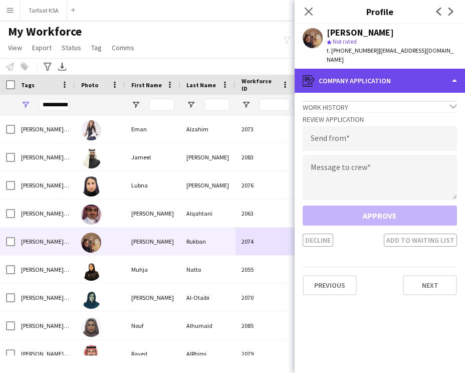
click at [410, 77] on div "register Company application" at bounding box center [380, 81] width 171 height 24
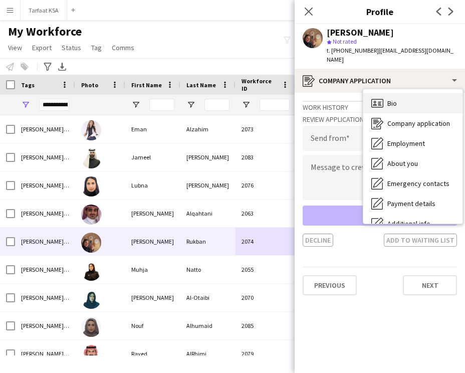
click at [409, 93] on div "Bio Bio" at bounding box center [413, 103] width 99 height 20
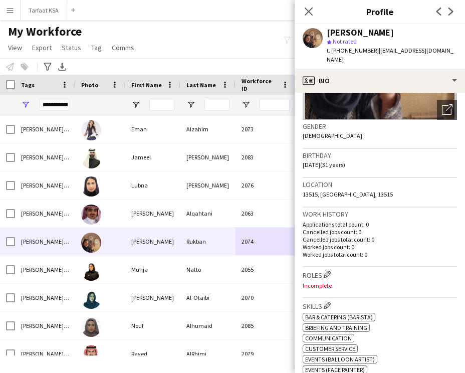
scroll to position [138, 0]
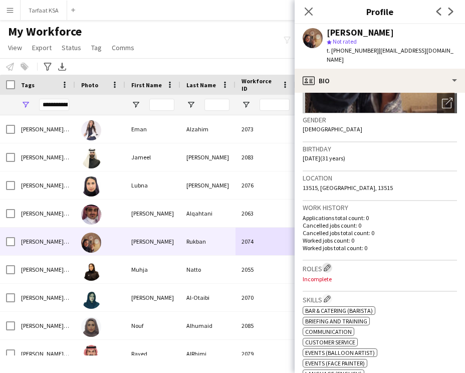
click at [331, 264] on app-icon "Edit crew company roles" at bounding box center [327, 267] width 7 height 7
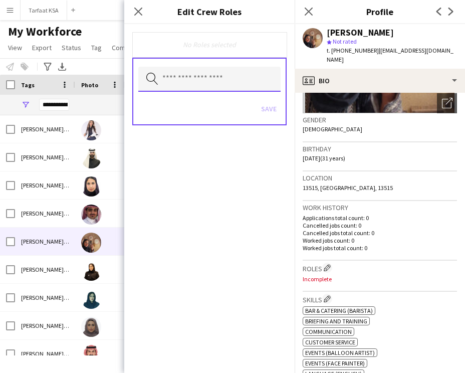
click at [233, 78] on input "text" at bounding box center [209, 79] width 142 height 25
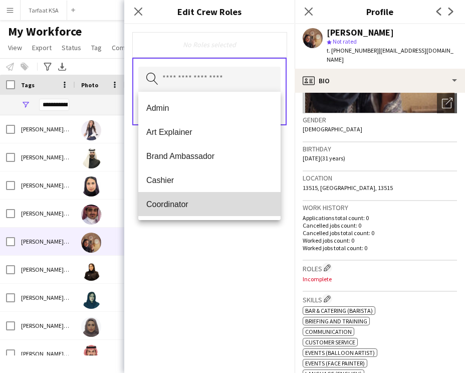
click at [204, 195] on mat-option "Coordinator" at bounding box center [209, 204] width 142 height 24
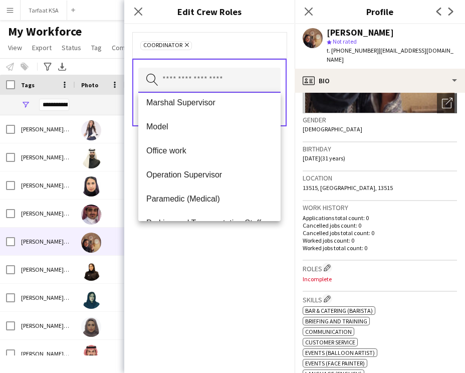
scroll to position [175, 0]
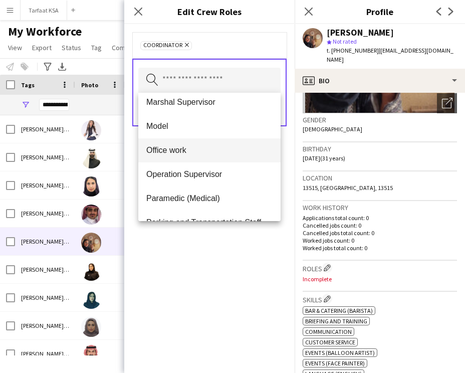
click at [224, 153] on span "Office work" at bounding box center [209, 150] width 126 height 10
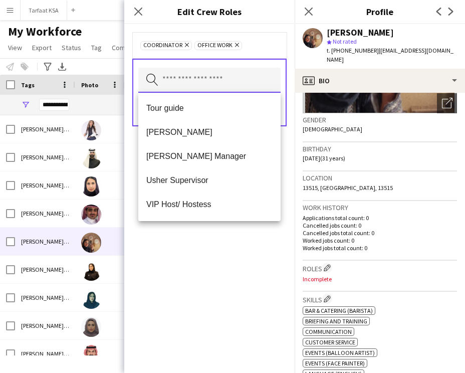
scroll to position [465, 0]
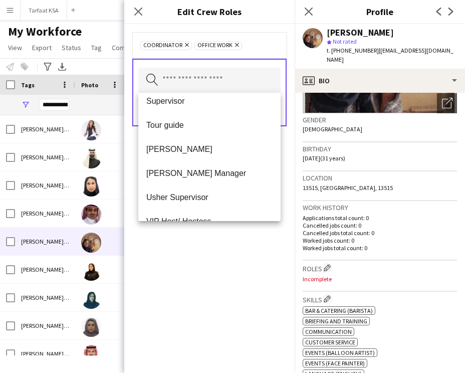
click at [224, 153] on span "[PERSON_NAME]" at bounding box center [209, 149] width 126 height 10
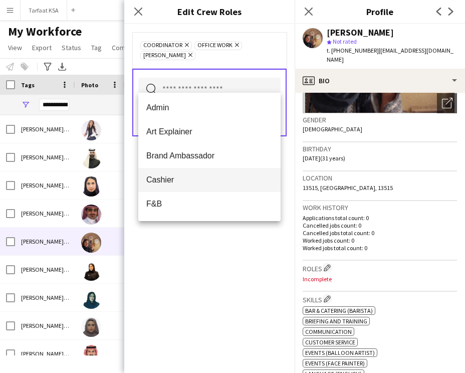
scroll to position [0, 0]
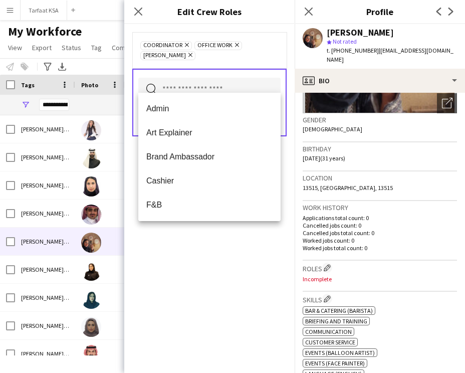
click at [213, 226] on div "Coordinator Remove Office work Remove Usher Remove Search by role type Save" at bounding box center [209, 198] width 171 height 349
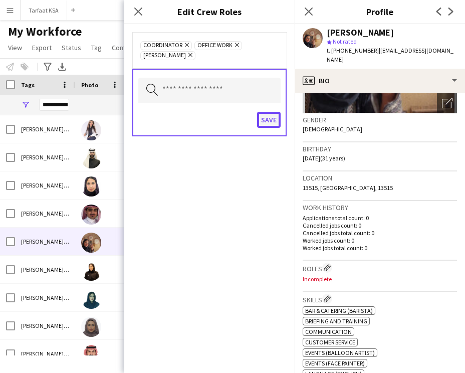
click at [269, 112] on button "Save" at bounding box center [269, 120] width 24 height 16
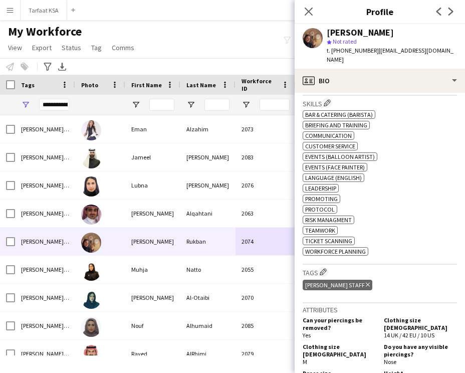
scroll to position [362, 0]
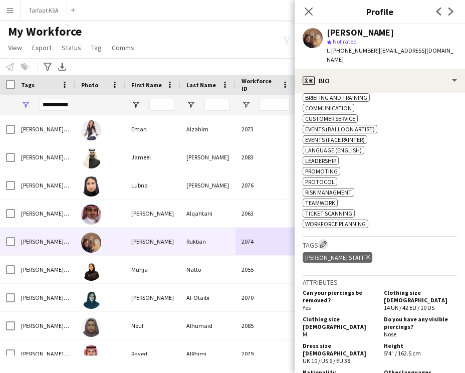
click at [325, 241] on app-icon "Edit crew company tags" at bounding box center [323, 244] width 7 height 7
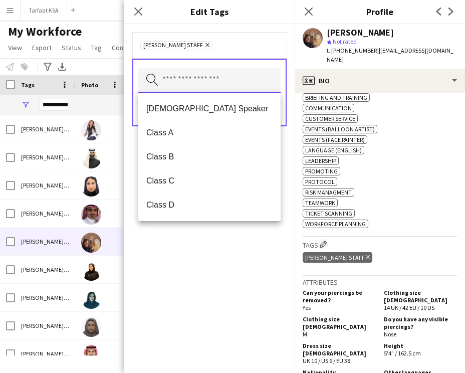
click at [214, 78] on input "text" at bounding box center [209, 80] width 142 height 25
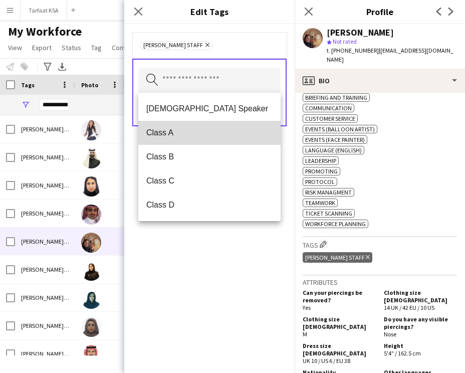
click at [182, 132] on span "Class A" at bounding box center [209, 133] width 126 height 10
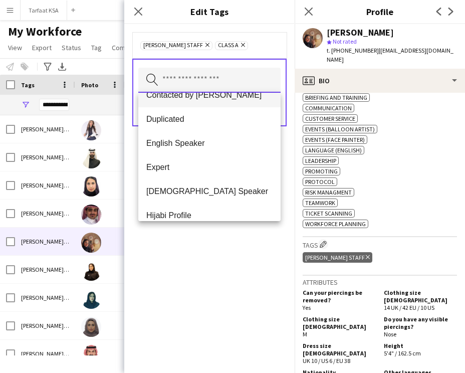
scroll to position [159, 0]
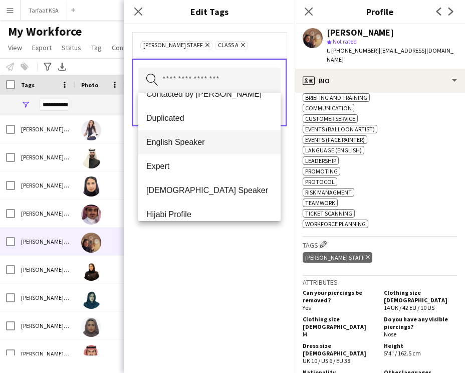
click at [192, 143] on span "English Speaker" at bounding box center [209, 142] width 126 height 10
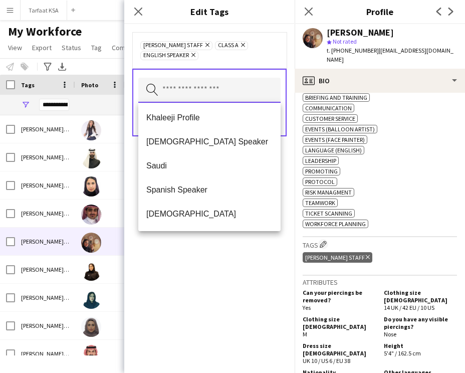
scroll to position [313, 0]
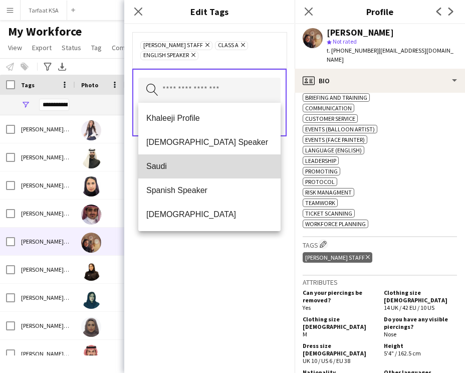
click at [185, 169] on span "Saudi" at bounding box center [209, 166] width 126 height 10
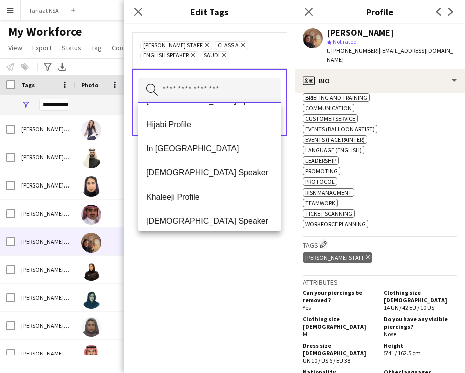
scroll to position [241, 0]
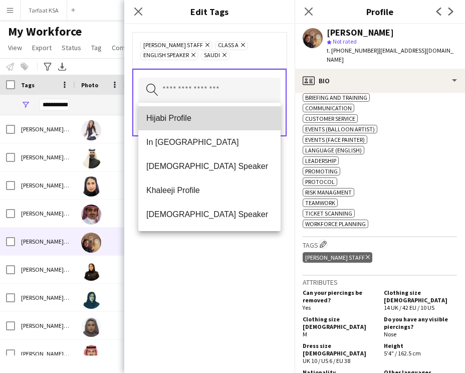
click at [197, 111] on mat-option "Hijabi Profile" at bounding box center [209, 118] width 142 height 24
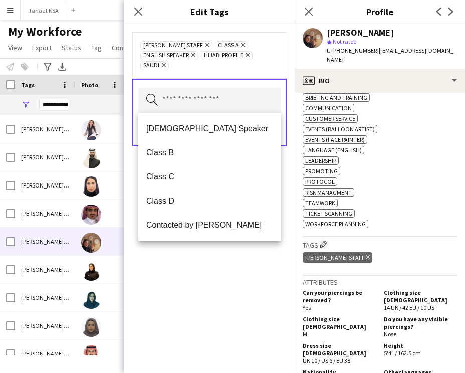
click at [220, 248] on div "Ahmad Almabouth Staff Remove Class A Remove English Speaker Remove Hijabi Profi…" at bounding box center [209, 198] width 171 height 349
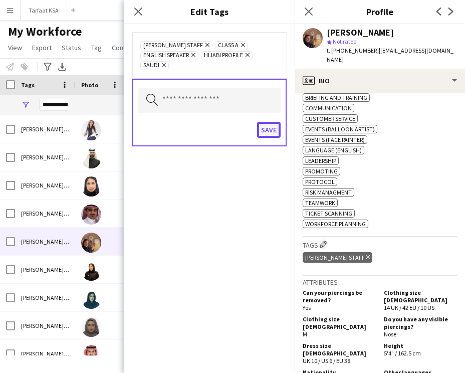
click at [274, 133] on button "Save" at bounding box center [269, 130] width 24 height 16
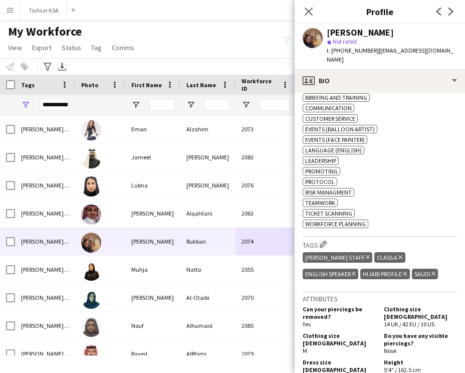
scroll to position [0, 0]
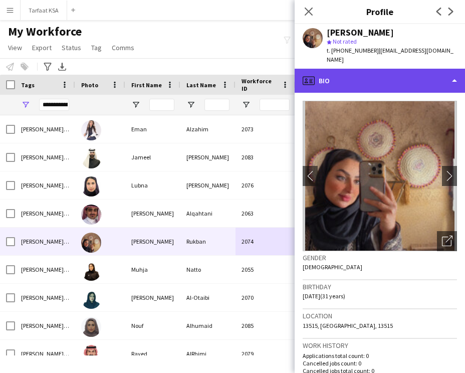
click at [373, 69] on div "profile Bio" at bounding box center [380, 81] width 171 height 24
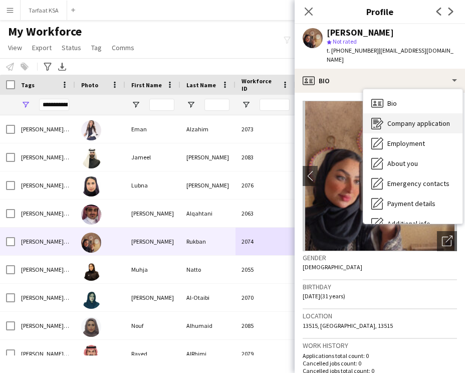
click at [409, 119] on span "Company application" at bounding box center [419, 123] width 63 height 9
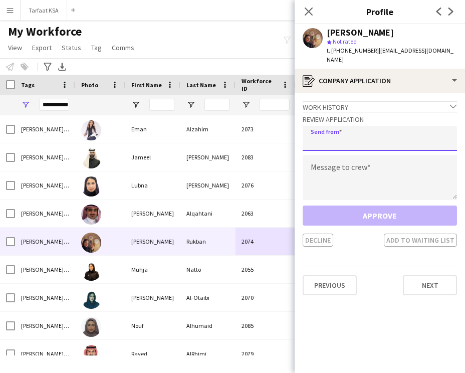
click at [341, 128] on input "email" at bounding box center [380, 138] width 154 height 25
type input "**********"
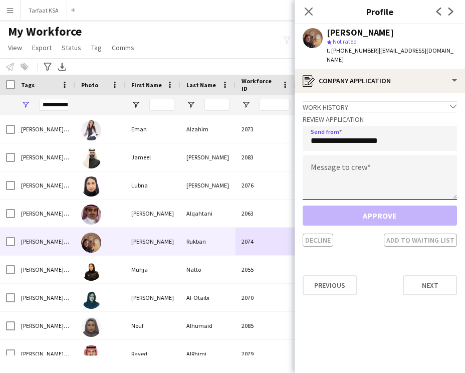
click at [345, 155] on textarea at bounding box center [380, 177] width 154 height 45
paste textarea "**********"
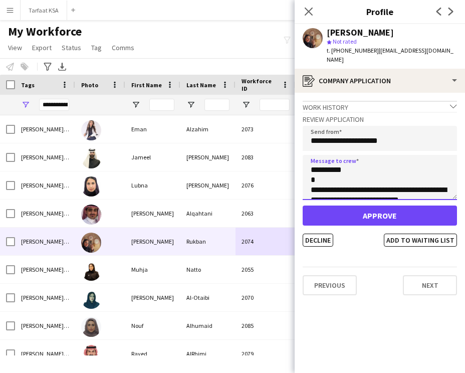
drag, startPoint x: 338, startPoint y: 160, endPoint x: 321, endPoint y: 162, distance: 16.7
click at [321, 162] on textarea "**********" at bounding box center [380, 177] width 154 height 45
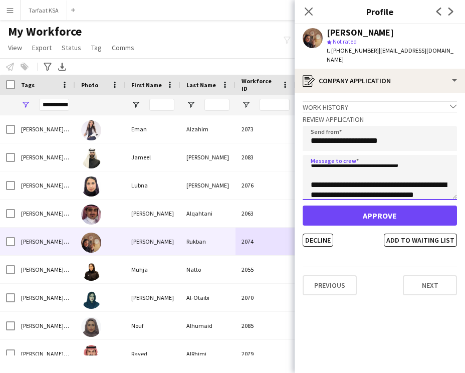
type textarea "**********"
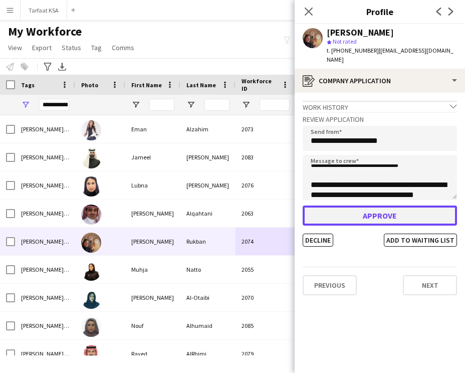
click at [388, 207] on button "Approve" at bounding box center [380, 216] width 154 height 20
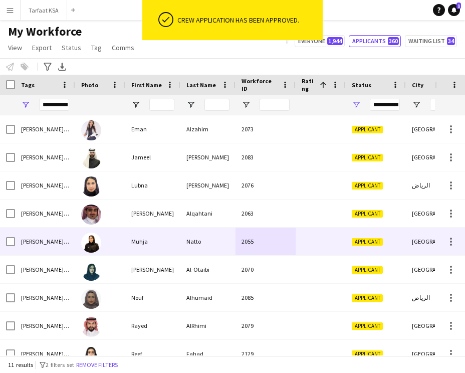
click at [196, 243] on div "Natto" at bounding box center [208, 242] width 55 height 28
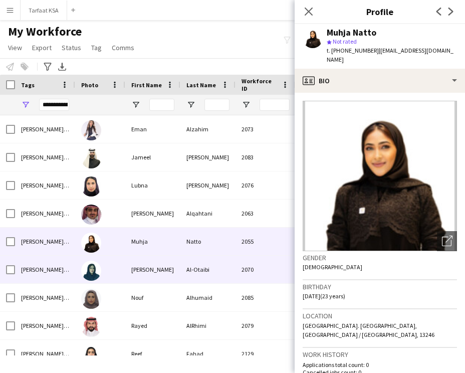
click at [200, 272] on div "Al-Otaibi" at bounding box center [208, 270] width 55 height 28
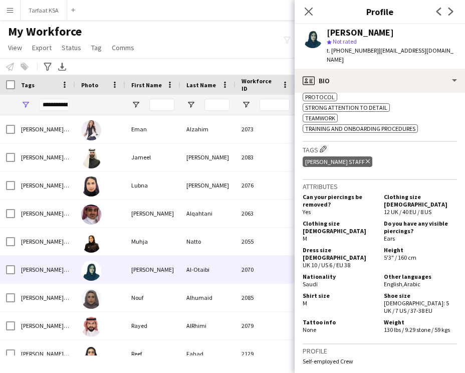
scroll to position [502, 0]
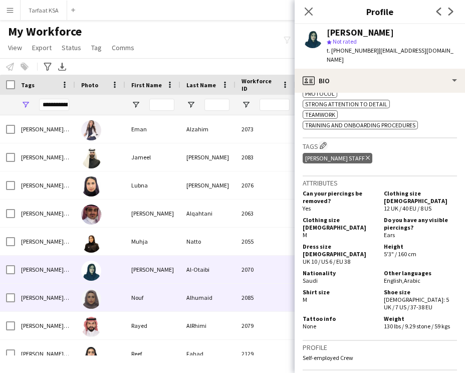
click at [182, 304] on div "Alhumaid" at bounding box center [208, 298] width 55 height 28
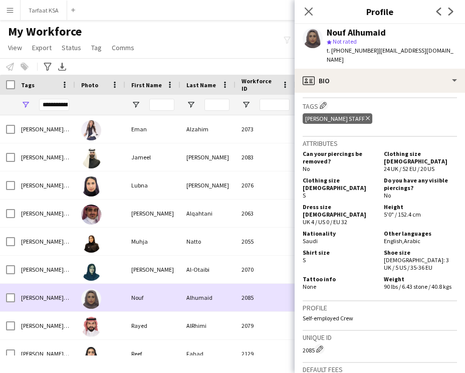
scroll to position [69, 0]
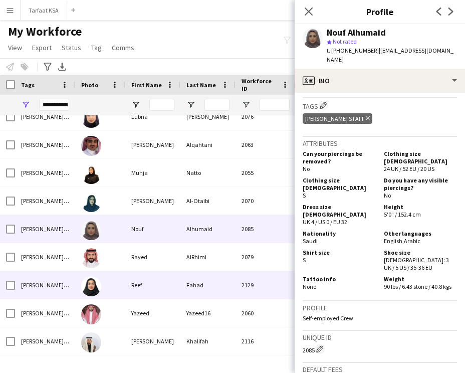
click at [119, 278] on div at bounding box center [100, 285] width 50 height 28
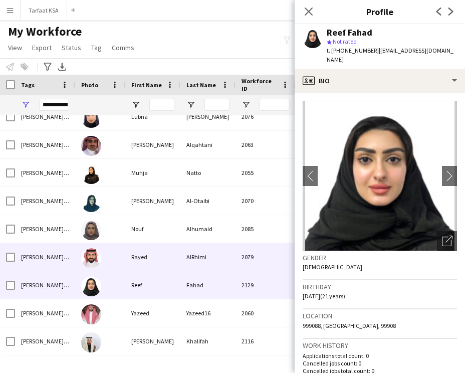
click at [124, 268] on div at bounding box center [100, 257] width 50 height 28
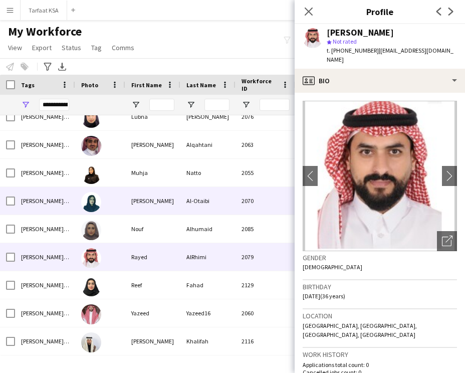
scroll to position [0, 0]
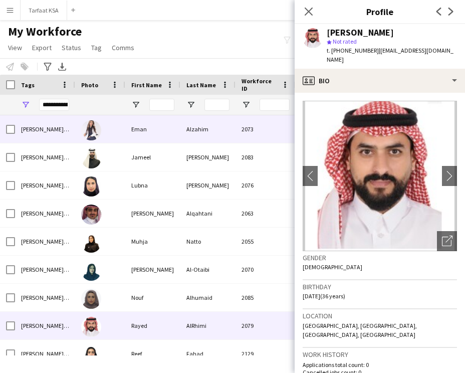
click at [155, 139] on div "Eman" at bounding box center [152, 129] width 55 height 28
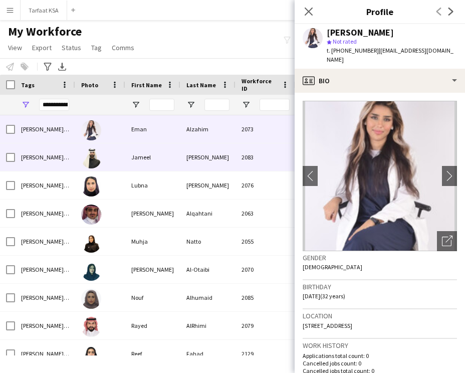
click at [155, 149] on div "Jameel" at bounding box center [152, 157] width 55 height 28
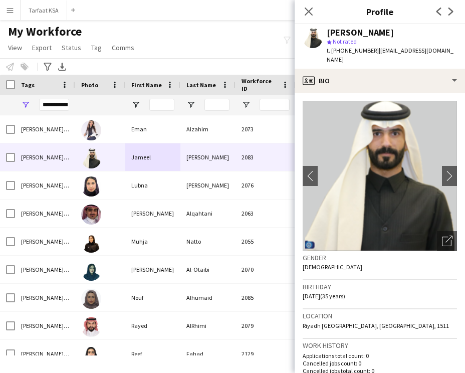
click at [197, 31] on div "My Workforce View Views Default view New view Update view Delete view Edit name…" at bounding box center [232, 41] width 465 height 34
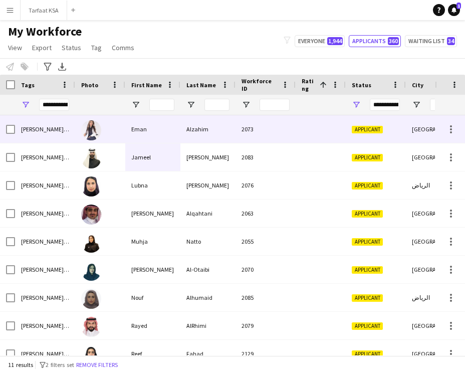
click at [169, 131] on div "Eman" at bounding box center [152, 129] width 55 height 28
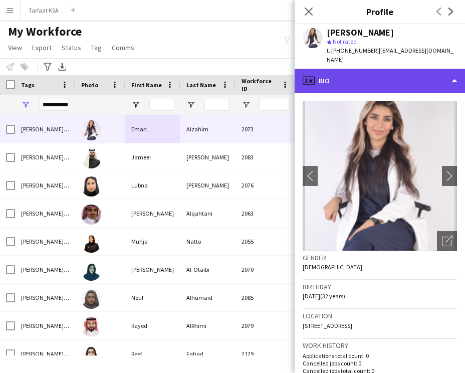
click at [392, 70] on div "profile Bio" at bounding box center [380, 81] width 171 height 24
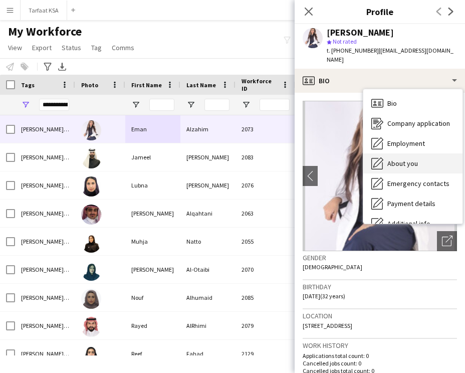
click at [409, 159] on span "About you" at bounding box center [403, 163] width 31 height 9
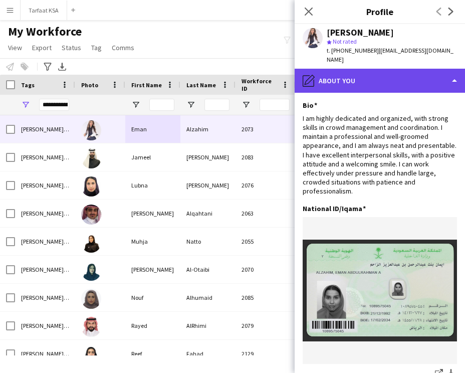
click at [417, 82] on div "pencil4 About you" at bounding box center [380, 81] width 171 height 24
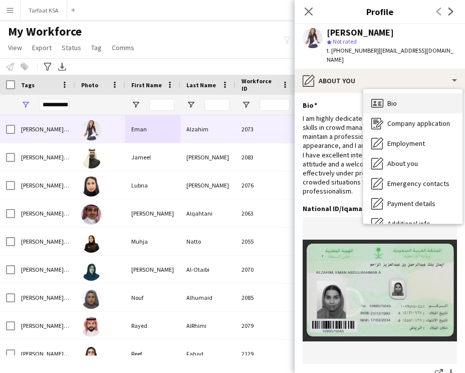
click at [413, 95] on div "Bio Bio" at bounding box center [413, 103] width 99 height 20
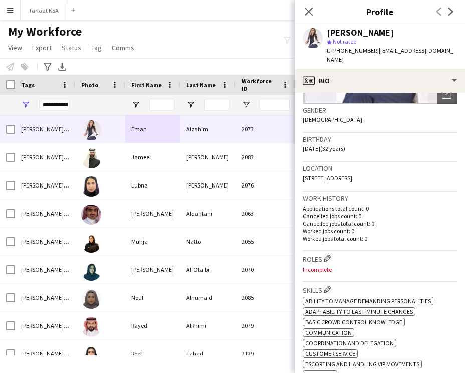
scroll to position [237, 0]
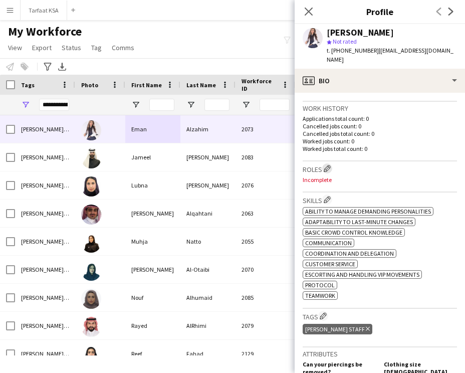
click at [330, 171] on app-icon "Edit crew company roles" at bounding box center [327, 168] width 7 height 7
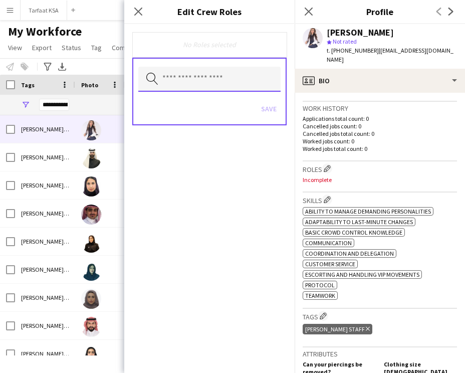
click at [234, 84] on input "text" at bounding box center [209, 79] width 142 height 25
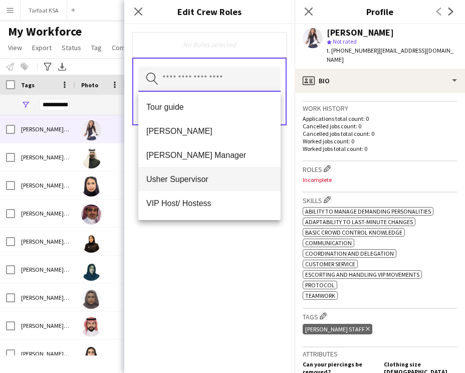
scroll to position [515, 0]
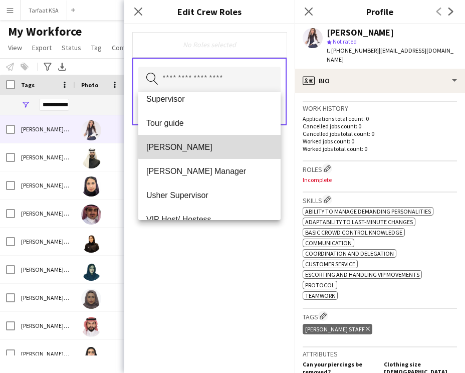
click at [213, 146] on span "[PERSON_NAME]" at bounding box center [209, 147] width 126 height 10
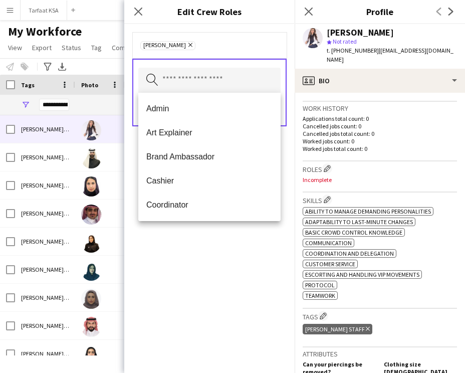
click at [215, 254] on div "Usher Remove Search by role type Save" at bounding box center [209, 198] width 171 height 349
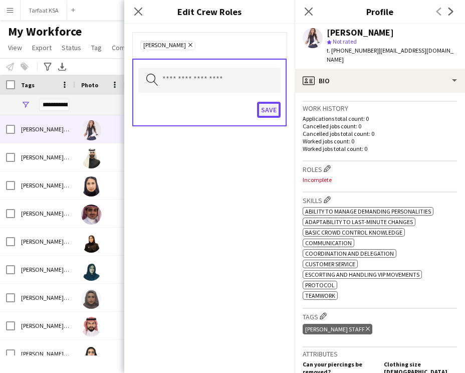
click at [267, 110] on button "Save" at bounding box center [269, 110] width 24 height 16
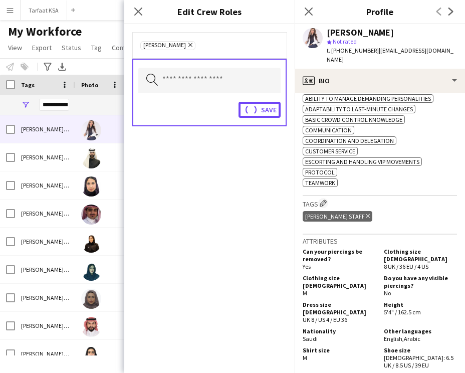
scroll to position [372, 0]
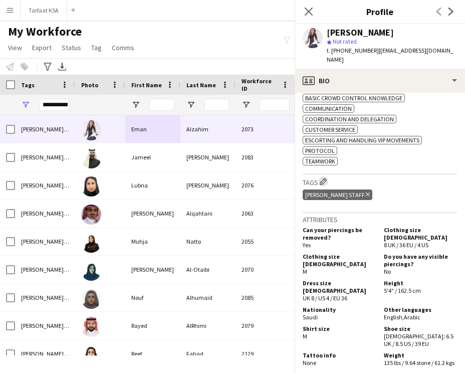
click at [328, 184] on button "Edit crew company tags" at bounding box center [323, 182] width 10 height 10
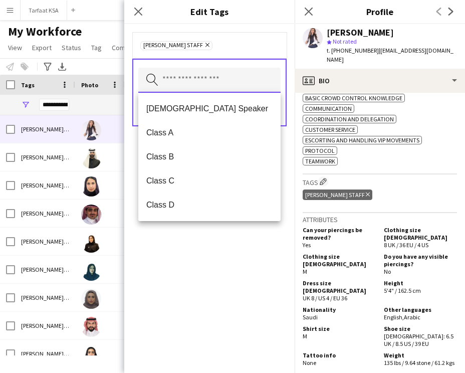
click at [227, 81] on input "text" at bounding box center [209, 80] width 142 height 25
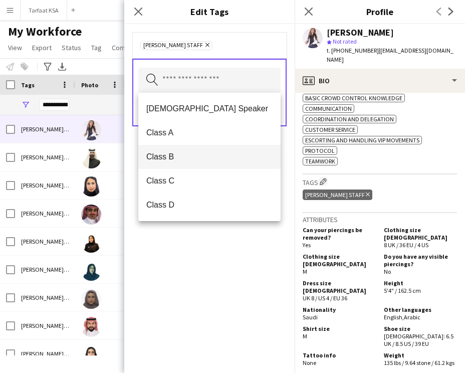
click at [200, 155] on span "Class B" at bounding box center [209, 157] width 126 height 10
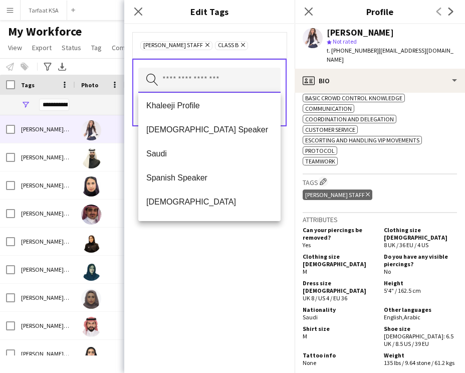
scroll to position [361, 0]
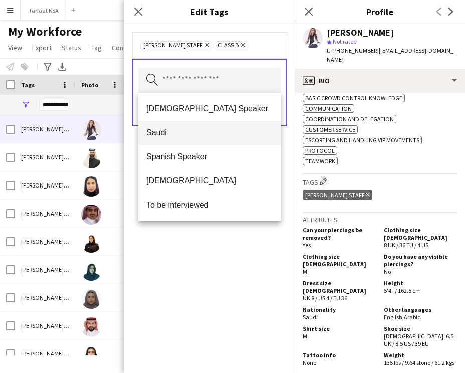
click at [213, 135] on span "Saudi" at bounding box center [209, 133] width 126 height 10
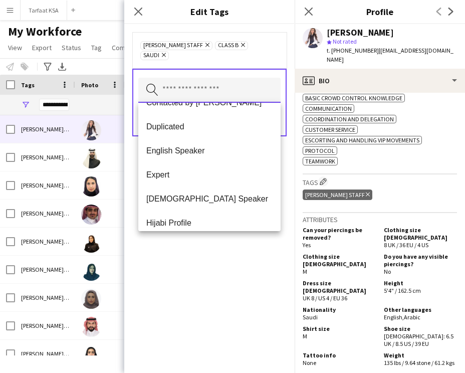
scroll to position [157, 0]
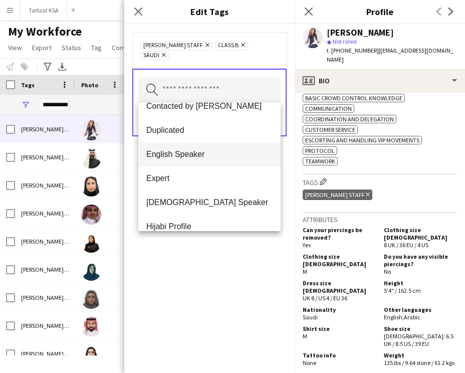
click at [201, 154] on span "English Speaker" at bounding box center [209, 154] width 126 height 10
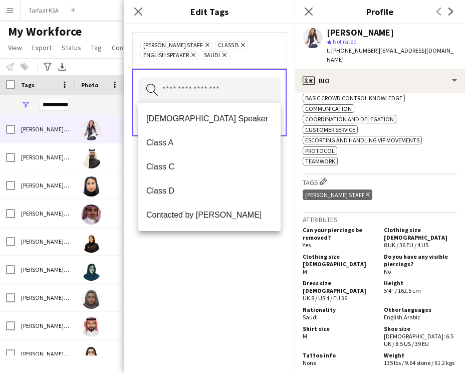
click at [254, 265] on div "Ahmad Almabouth Staff Remove Class B Remove English Speaker Remove Saudi Remove…" at bounding box center [209, 198] width 171 height 349
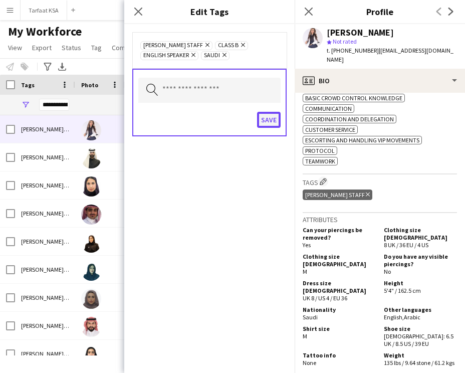
click at [270, 121] on button "Save" at bounding box center [269, 120] width 24 height 16
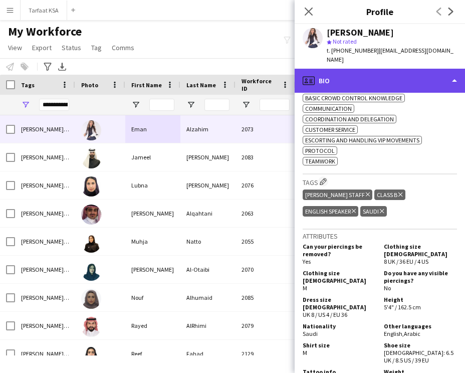
click at [376, 70] on div "profile Bio" at bounding box center [380, 81] width 171 height 24
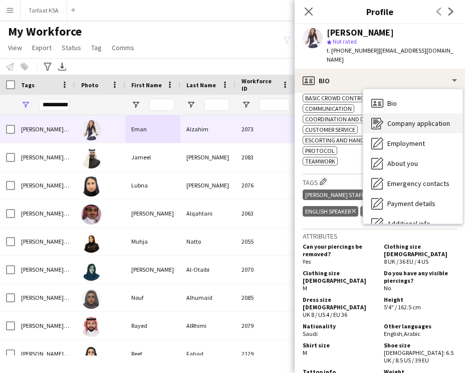
click at [413, 119] on span "Company application" at bounding box center [419, 123] width 63 height 9
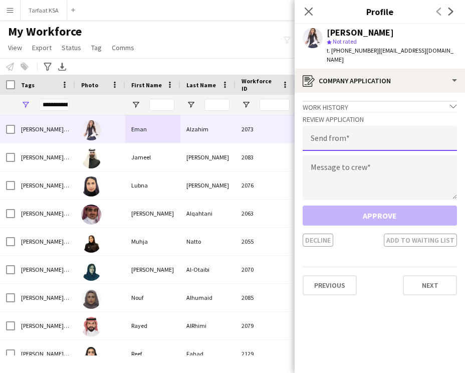
click at [366, 141] on input "email" at bounding box center [380, 138] width 154 height 25
type input "**********"
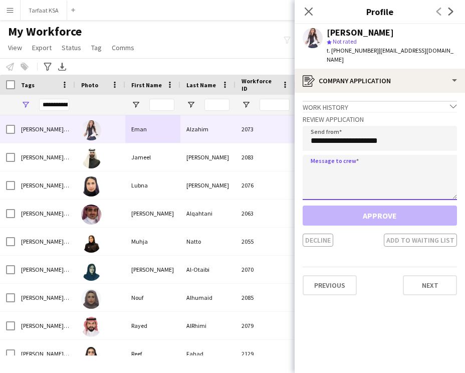
click at [376, 160] on textarea at bounding box center [380, 177] width 154 height 45
paste textarea "**********"
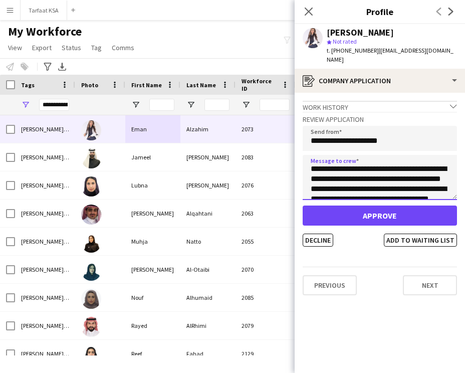
scroll to position [0, 0]
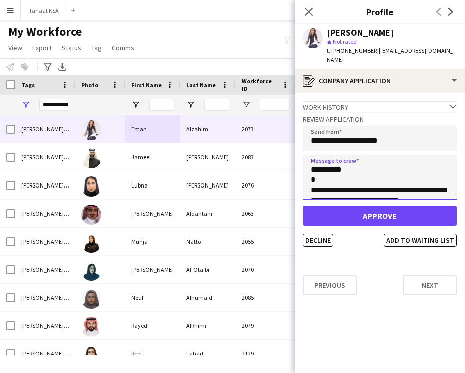
drag, startPoint x: 339, startPoint y: 162, endPoint x: 320, endPoint y: 163, distance: 18.1
click at [320, 163] on textarea "**********" at bounding box center [380, 177] width 154 height 45
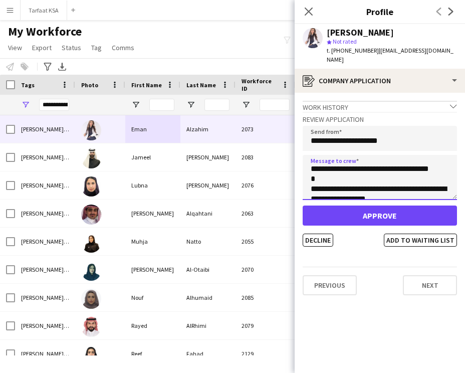
scroll to position [196, 0]
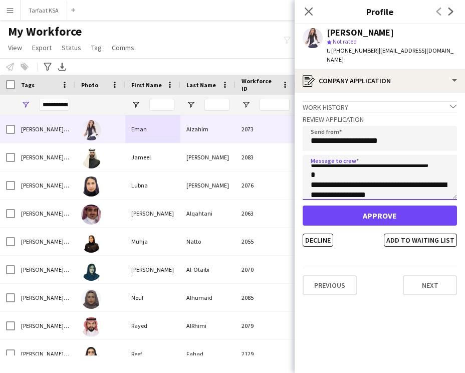
click at [404, 158] on textarea "**********" at bounding box center [380, 177] width 154 height 45
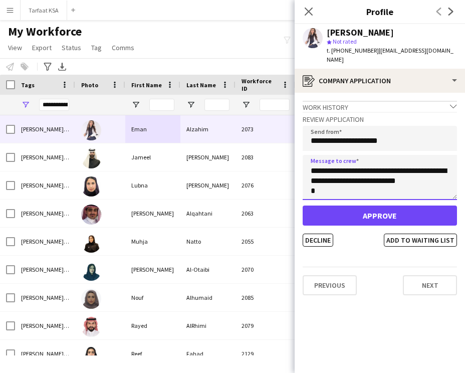
scroll to position [10, 0]
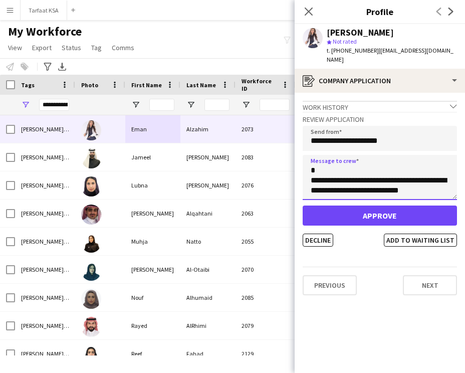
type textarea "**********"
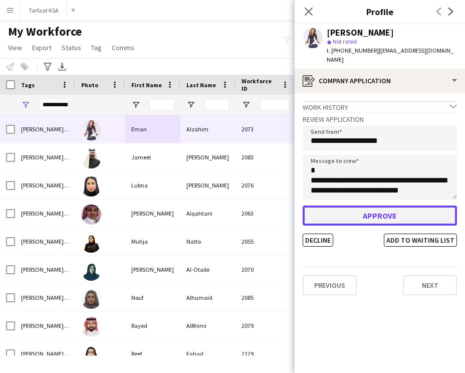
click at [371, 207] on button "Approve" at bounding box center [380, 216] width 154 height 20
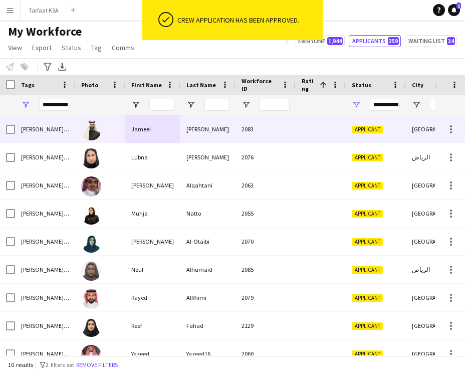
click at [208, 129] on div "[PERSON_NAME]" at bounding box center [208, 129] width 55 height 28
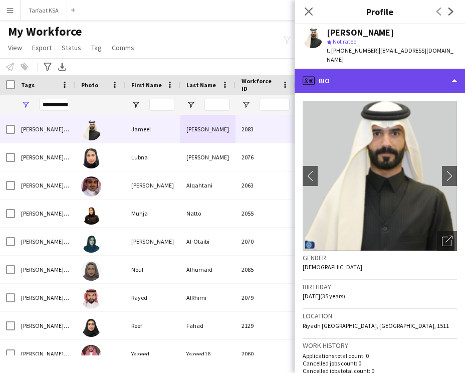
click at [378, 77] on div "profile Bio" at bounding box center [380, 81] width 171 height 24
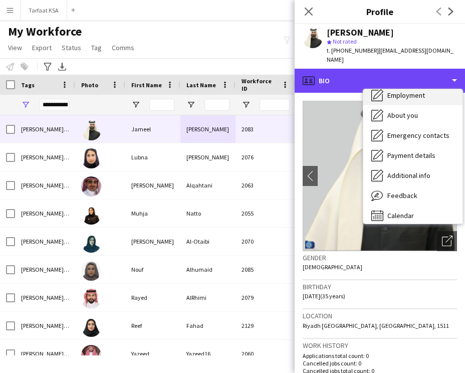
scroll to position [49, 0]
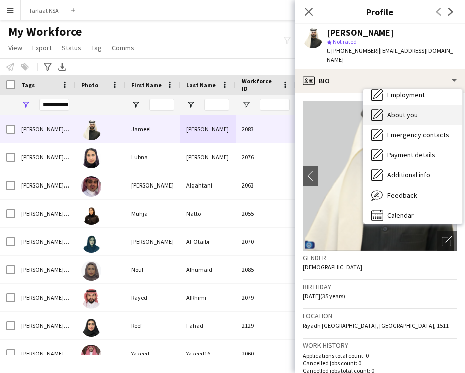
click at [414, 110] on span "About you" at bounding box center [403, 114] width 31 height 9
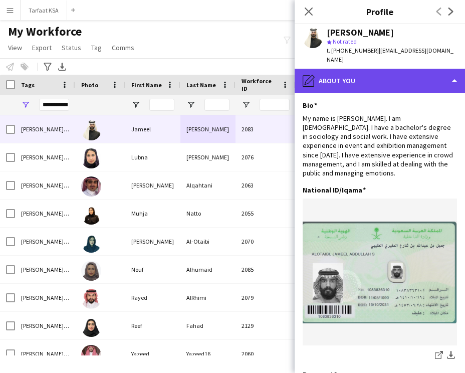
click at [391, 75] on div "pencil4 About you" at bounding box center [380, 81] width 171 height 24
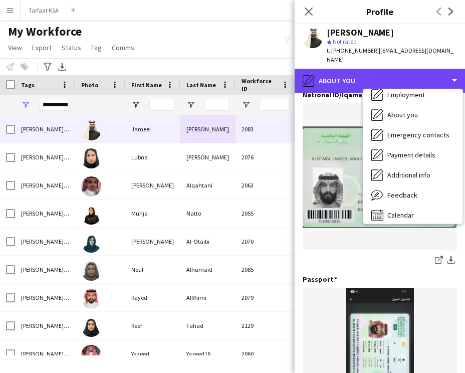
scroll to position [98, 0]
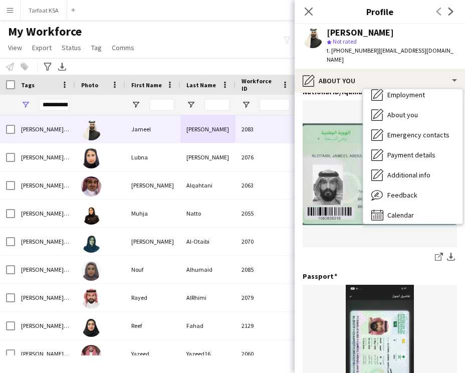
drag, startPoint x: 340, startPoint y: 239, endPoint x: 340, endPoint y: 231, distance: 8.5
click at [340, 239] on div "share-external-link-1 download-bottom" at bounding box center [380, 182] width 154 height 164
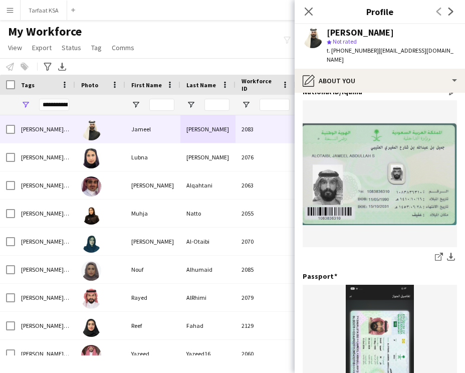
click at [344, 193] on img at bounding box center [380, 174] width 154 height 102
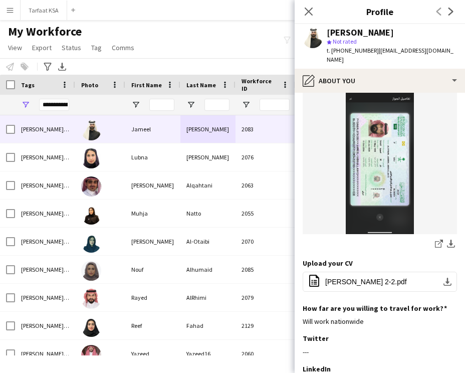
scroll to position [319, 0]
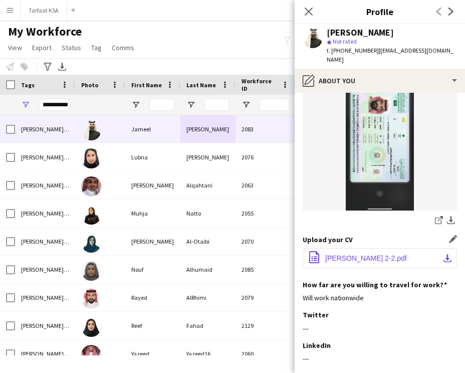
click at [340, 254] on span "JAMEEL Abdullah Al-Mughairy 2-2.pdf" at bounding box center [366, 258] width 82 height 8
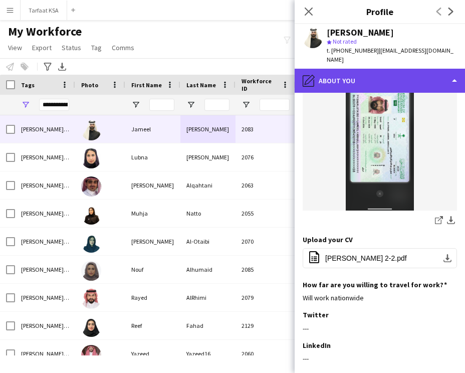
click at [325, 69] on div "pencil4 About you" at bounding box center [380, 81] width 171 height 24
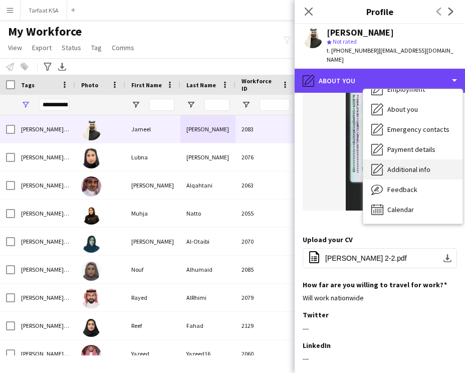
scroll to position [0, 0]
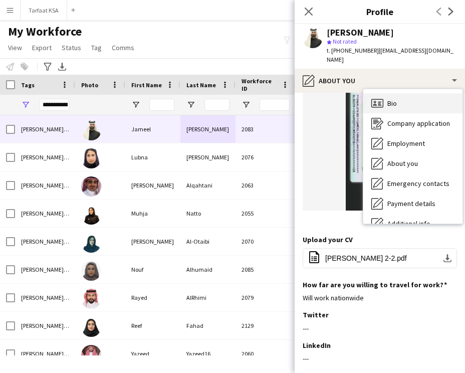
click at [420, 97] on div "Bio Bio" at bounding box center [413, 103] width 99 height 20
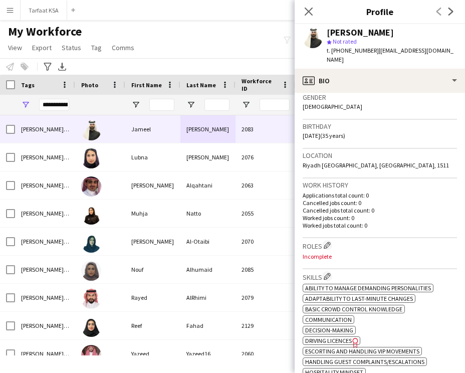
scroll to position [178, 0]
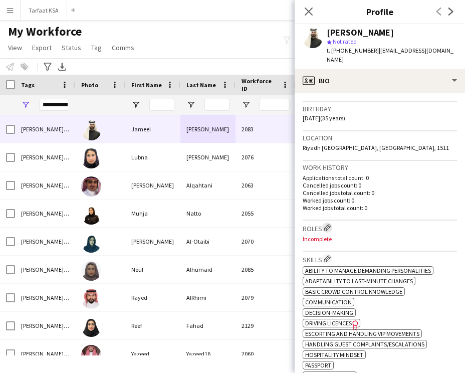
click at [329, 224] on app-icon "Edit crew company roles" at bounding box center [327, 227] width 7 height 7
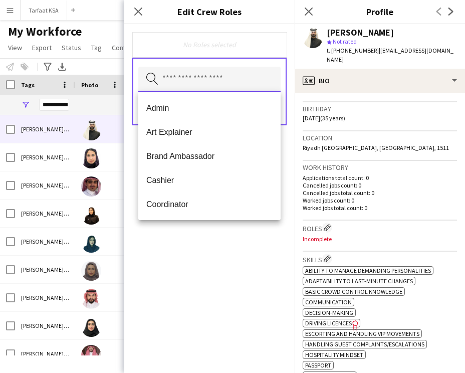
click at [225, 89] on input "text" at bounding box center [209, 79] width 142 height 25
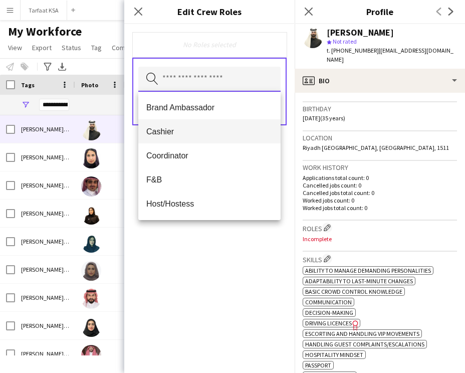
scroll to position [55, 0]
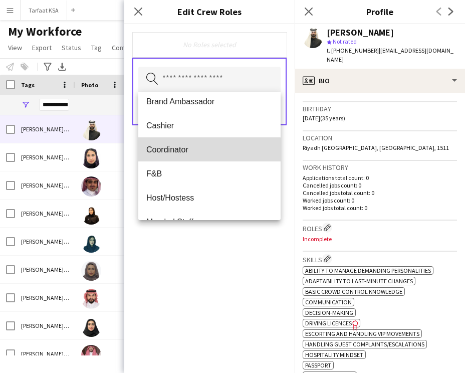
click at [205, 155] on mat-option "Coordinator" at bounding box center [209, 149] width 142 height 24
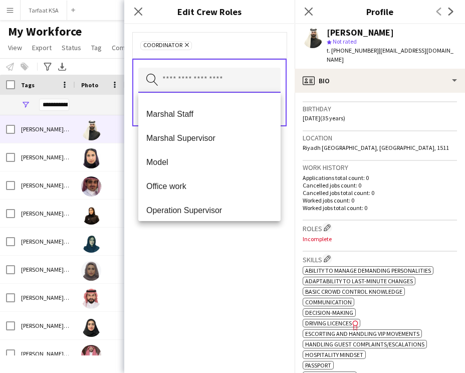
scroll to position [169, 0]
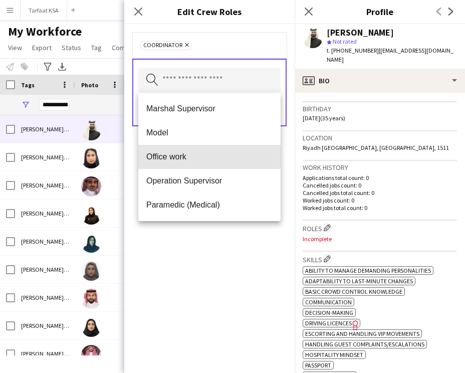
click at [205, 155] on span "Office work" at bounding box center [209, 157] width 126 height 10
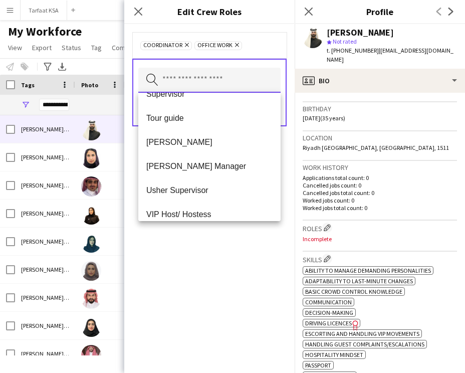
scroll to position [467, 0]
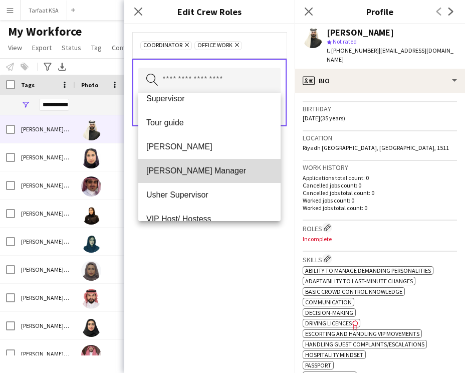
click at [202, 168] on span "Usher Manager" at bounding box center [209, 171] width 126 height 10
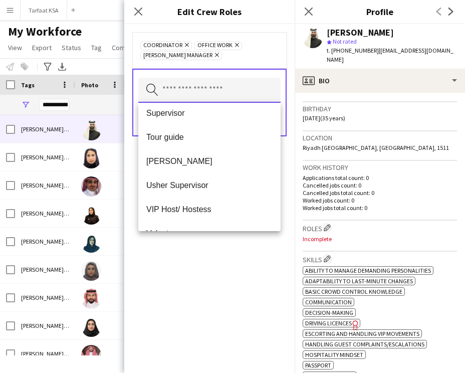
scroll to position [462, 0]
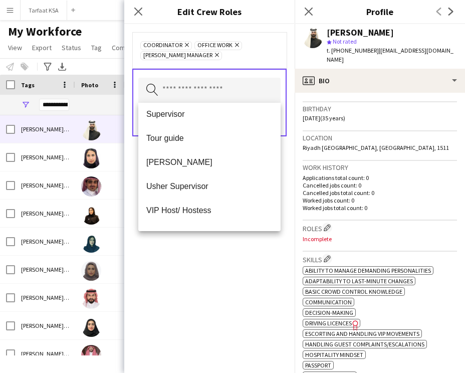
click at [200, 184] on span "Usher Supervisor" at bounding box center [209, 187] width 126 height 10
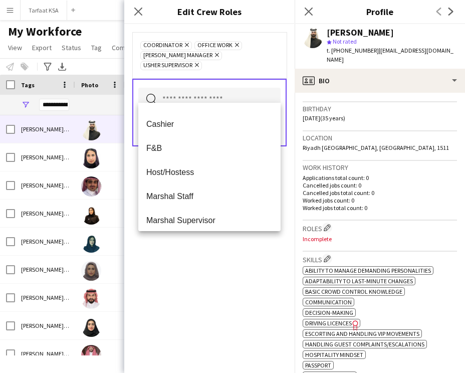
scroll to position [0, 0]
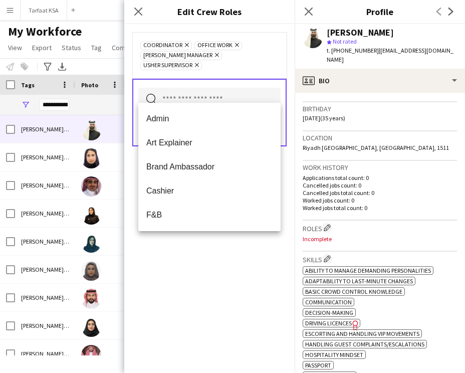
click at [195, 247] on div "Coordinator Remove Office work Remove Usher Manager Remove Usher Supervisor Rem…" at bounding box center [209, 198] width 171 height 349
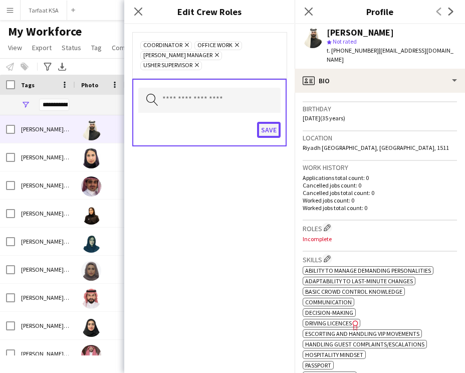
click at [264, 123] on button "Save" at bounding box center [269, 130] width 24 height 16
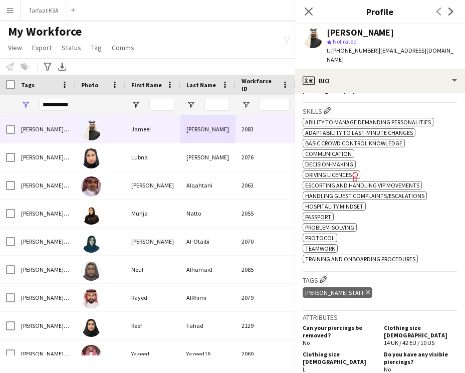
scroll to position [370, 0]
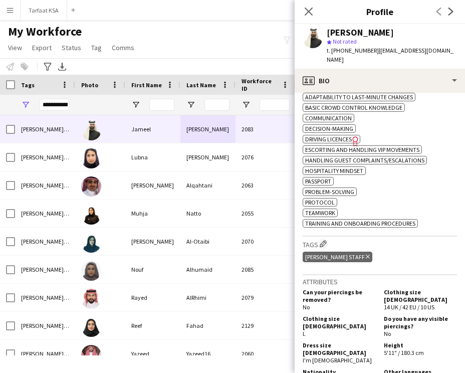
click at [330, 239] on h3 "Tags Edit crew company tags" at bounding box center [380, 244] width 154 height 11
click at [325, 240] on app-icon "Edit crew company tags" at bounding box center [323, 243] width 7 height 7
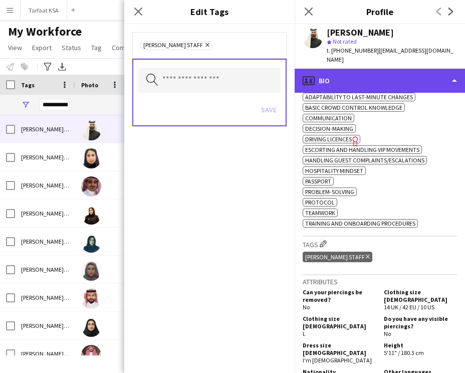
click at [358, 69] on div "profile Bio" at bounding box center [380, 81] width 171 height 24
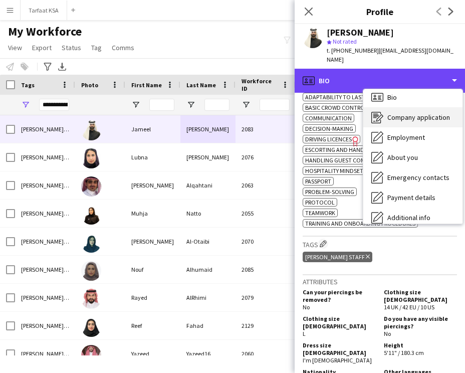
scroll to position [0, 0]
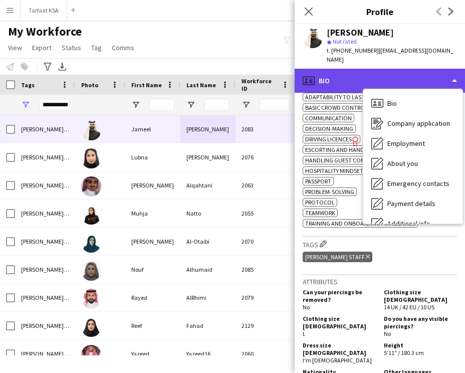
click at [345, 72] on div "profile Bio" at bounding box center [380, 81] width 171 height 24
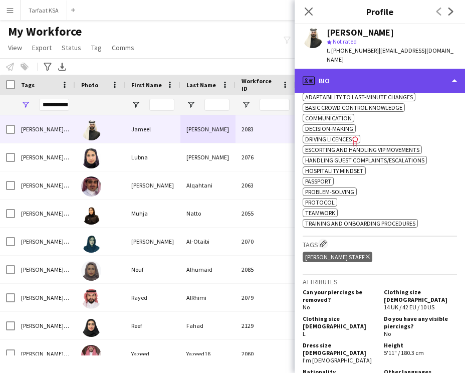
click at [355, 77] on div "profile Bio" at bounding box center [380, 81] width 171 height 24
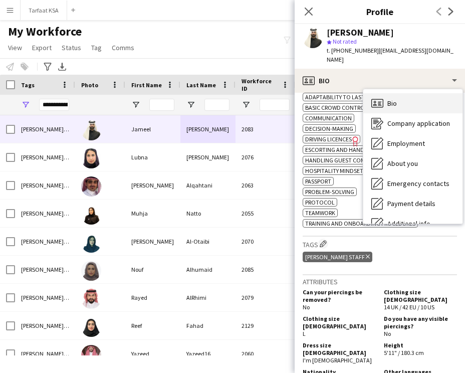
click at [406, 93] on div "Bio Bio" at bounding box center [413, 103] width 99 height 20
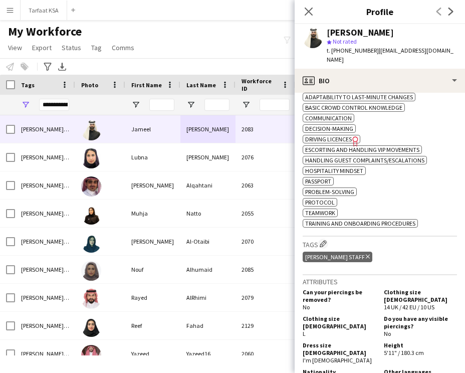
scroll to position [372, 0]
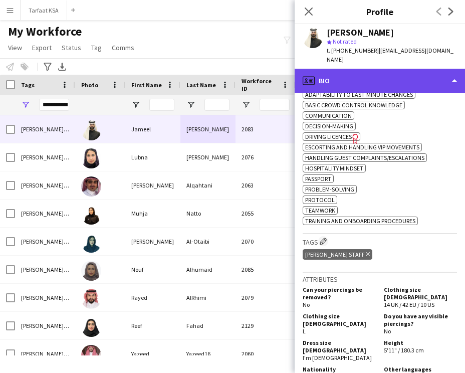
click at [397, 69] on div "profile Bio" at bounding box center [380, 81] width 171 height 24
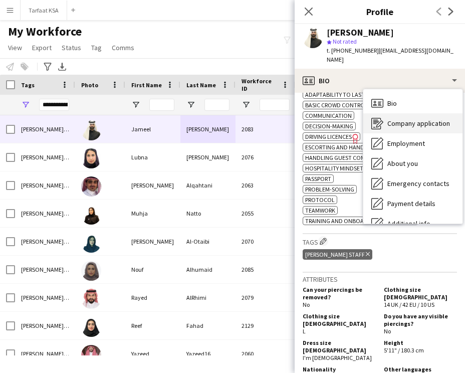
click at [413, 119] on span "Company application" at bounding box center [419, 123] width 63 height 9
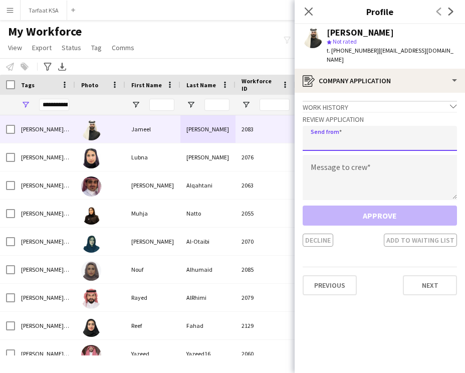
click at [336, 128] on input "email" at bounding box center [380, 138] width 154 height 25
type input "**********"
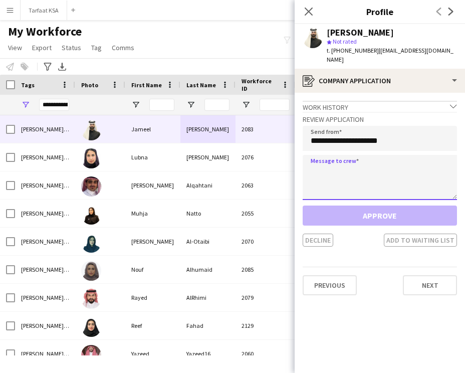
click at [332, 159] on textarea at bounding box center [380, 177] width 154 height 45
paste textarea "**********"
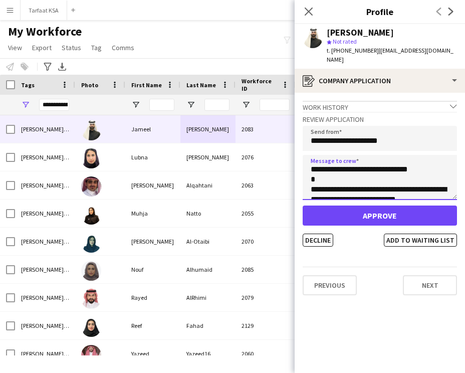
scroll to position [0, 0]
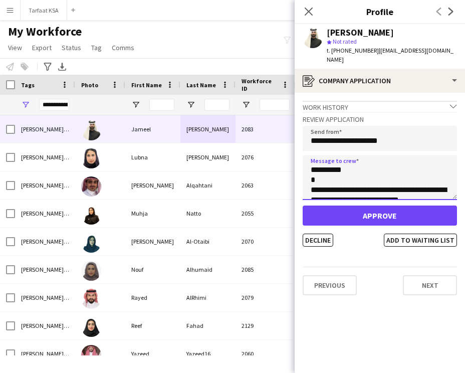
drag, startPoint x: 338, startPoint y: 160, endPoint x: 321, endPoint y: 160, distance: 17.1
click at [321, 160] on textarea "**********" at bounding box center [380, 177] width 154 height 45
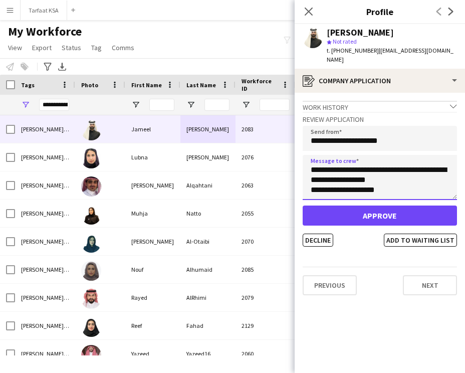
scroll to position [241, 0]
type textarea "**********"
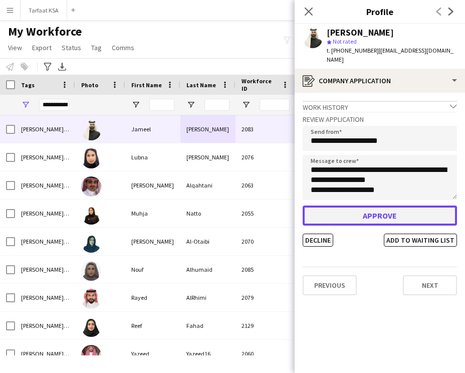
click at [369, 207] on button "Approve" at bounding box center [380, 216] width 154 height 20
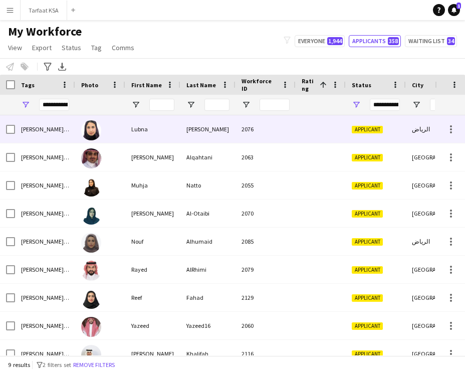
click at [166, 131] on div "Lubna" at bounding box center [152, 129] width 55 height 28
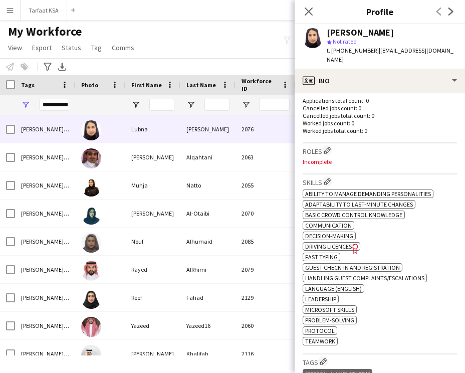
scroll to position [142, 0]
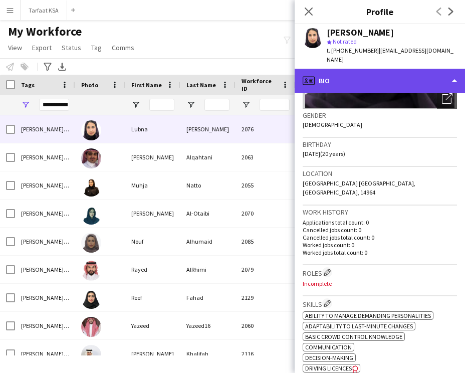
click at [379, 73] on div "profile Bio" at bounding box center [380, 81] width 171 height 24
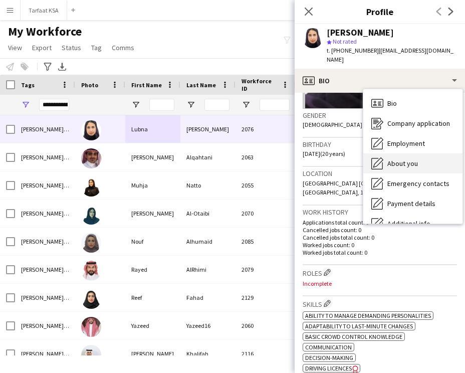
click at [401, 159] on span "About you" at bounding box center [403, 163] width 31 height 9
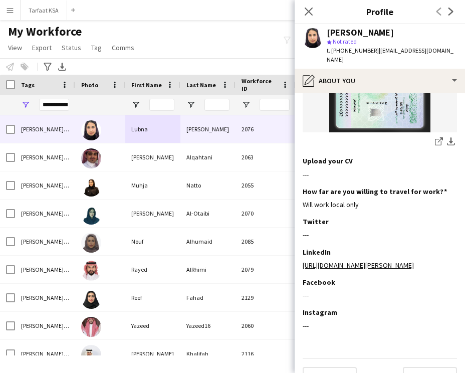
scroll to position [325, 0]
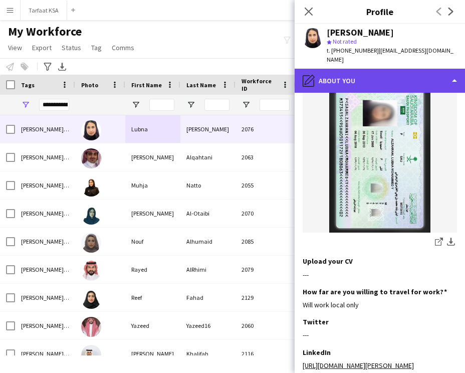
click at [392, 70] on div "pencil4 About you" at bounding box center [380, 81] width 171 height 24
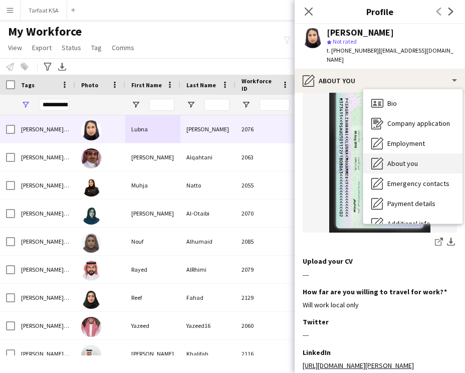
click at [406, 159] on span "About you" at bounding box center [403, 163] width 31 height 9
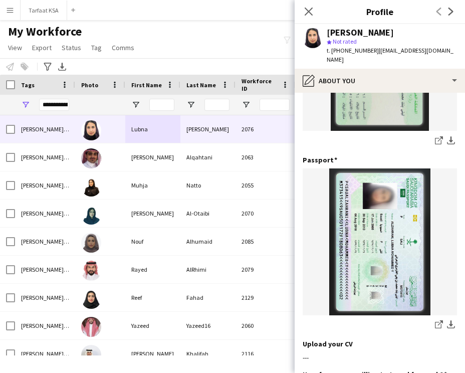
scroll to position [0, 0]
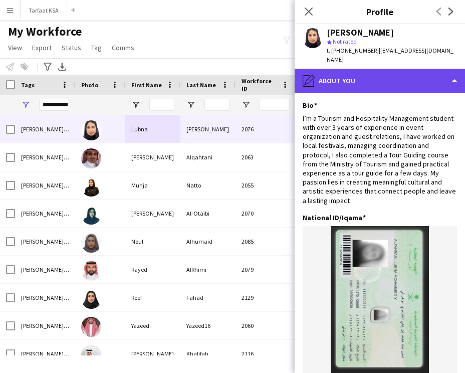
click at [419, 70] on div "pencil4 About you" at bounding box center [380, 81] width 171 height 24
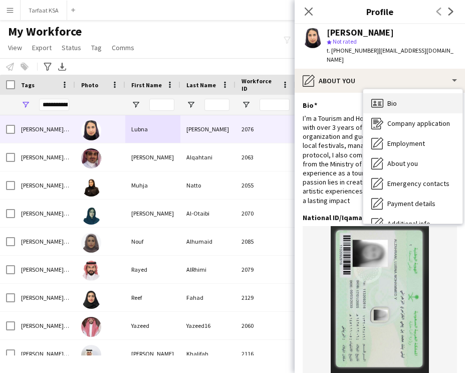
click at [423, 96] on div "Bio Bio" at bounding box center [413, 103] width 99 height 20
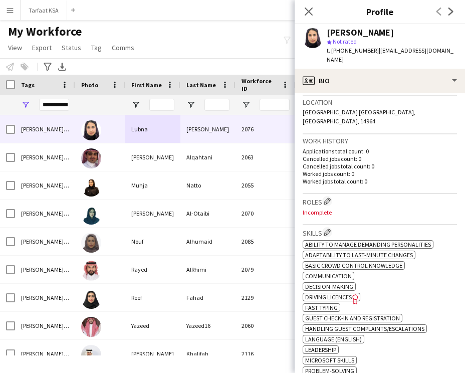
scroll to position [300, 0]
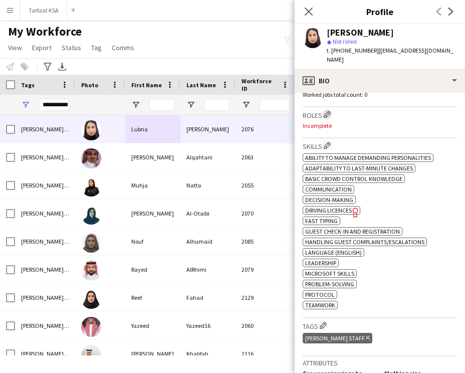
click at [327, 111] on app-icon "Edit crew company roles" at bounding box center [327, 114] width 7 height 7
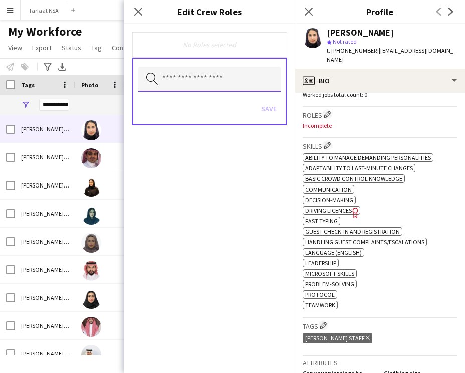
click at [247, 74] on input "text" at bounding box center [209, 79] width 142 height 25
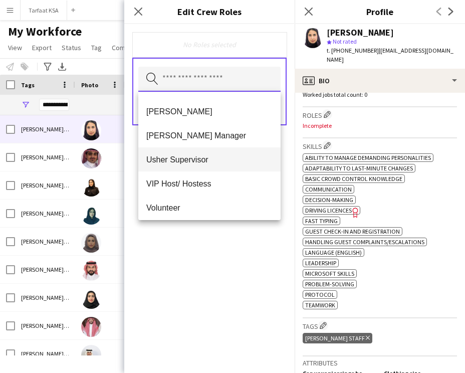
scroll to position [543, 0]
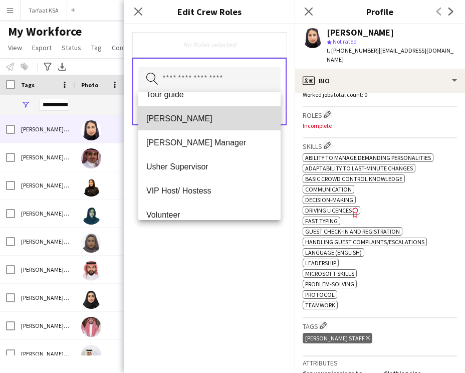
click at [216, 116] on span "[PERSON_NAME]" at bounding box center [209, 119] width 126 height 10
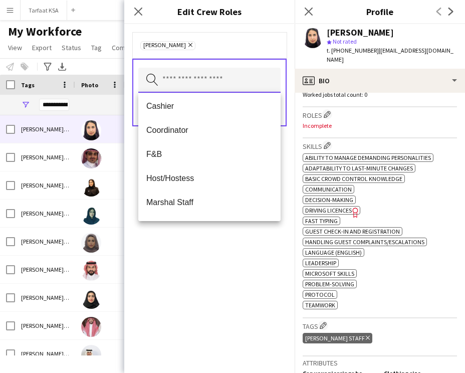
scroll to position [74, 0]
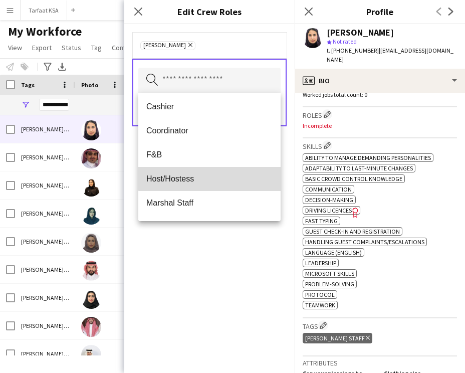
click at [210, 176] on span "Host/Hostess" at bounding box center [209, 179] width 126 height 10
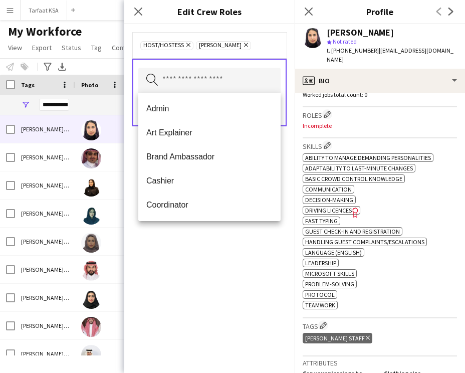
click at [215, 250] on div "Host/Hostess Remove Usher Remove Search by role type Save" at bounding box center [209, 198] width 171 height 349
click at [248, 78] on input "text" at bounding box center [209, 80] width 142 height 25
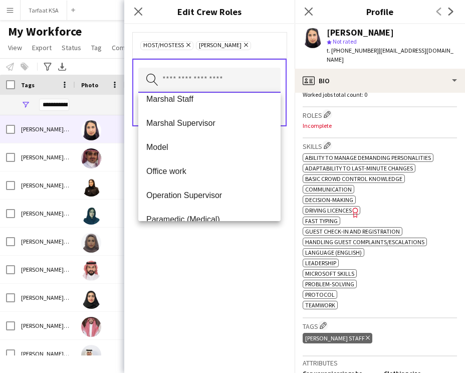
scroll to position [242, 0]
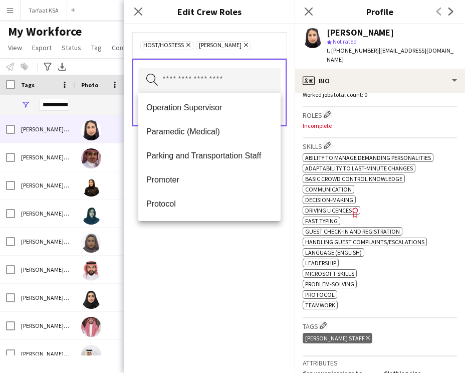
click at [214, 262] on div "Host/Hostess Remove Usher Remove Search by role type Save" at bounding box center [209, 198] width 171 height 349
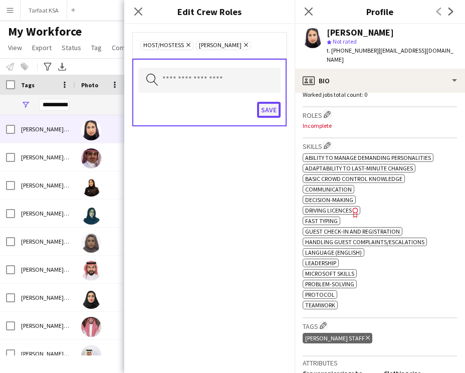
click at [265, 113] on button "Save" at bounding box center [269, 110] width 24 height 16
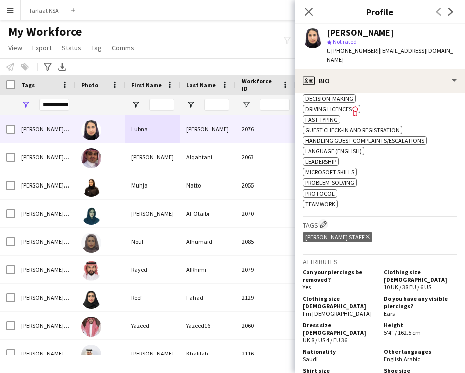
scroll to position [425, 0]
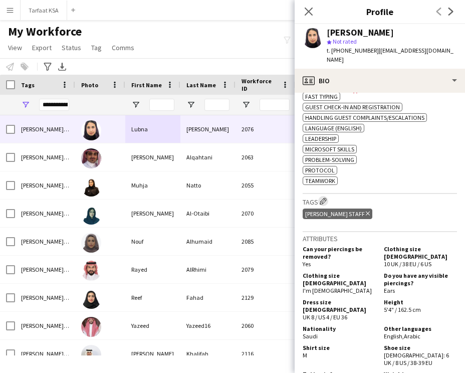
click at [326, 198] on app-icon "Edit crew company tags" at bounding box center [323, 201] width 7 height 7
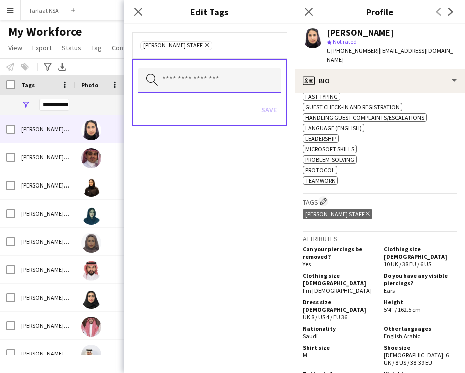
click at [227, 85] on input "text" at bounding box center [209, 80] width 142 height 25
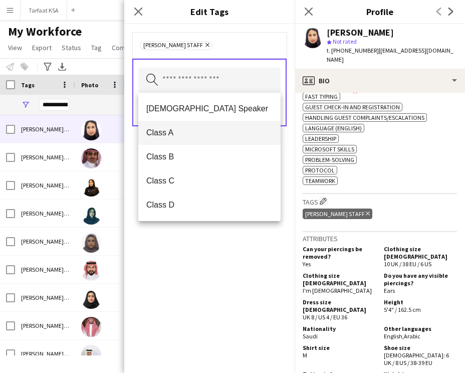
click at [225, 134] on span "Class A" at bounding box center [209, 133] width 126 height 10
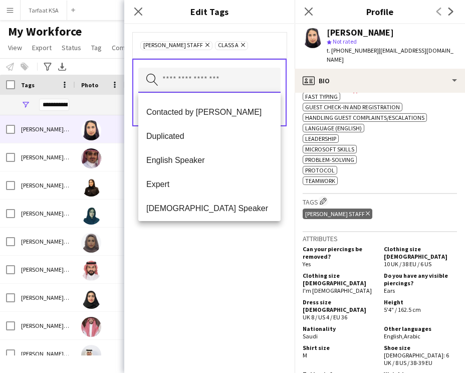
scroll to position [166, 0]
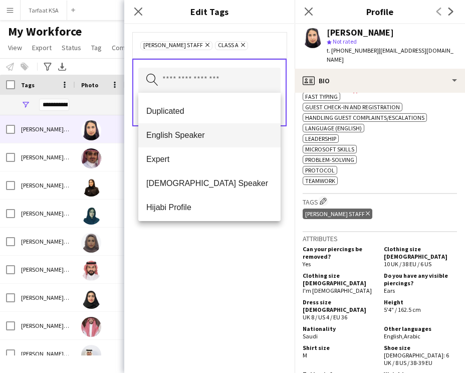
click at [219, 139] on span "English Speaker" at bounding box center [209, 135] width 126 height 10
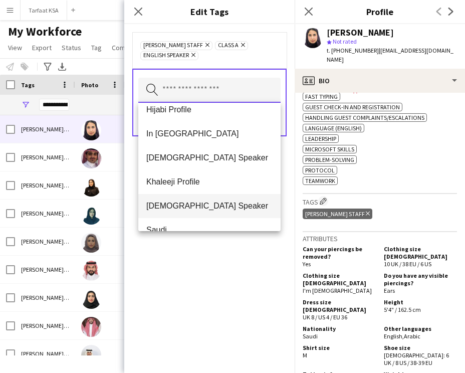
scroll to position [337, 0]
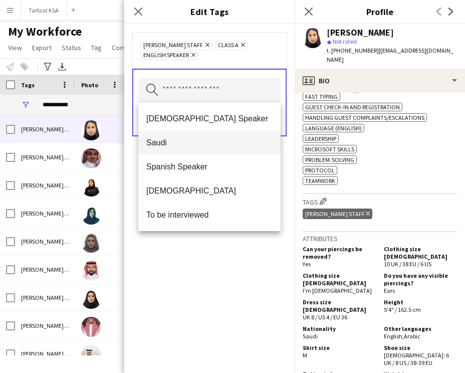
click at [203, 143] on span "Saudi" at bounding box center [209, 143] width 126 height 10
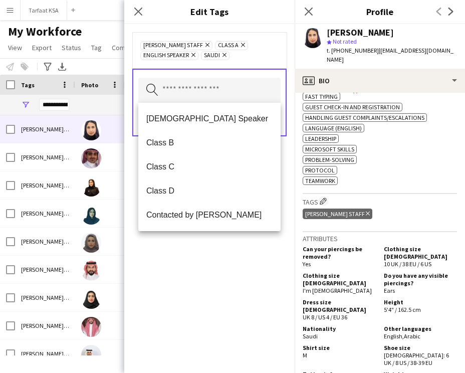
click at [217, 252] on div "Ahmad Almabouth Staff Remove Class A Remove English Speaker Remove Saudi Remove…" at bounding box center [209, 198] width 171 height 349
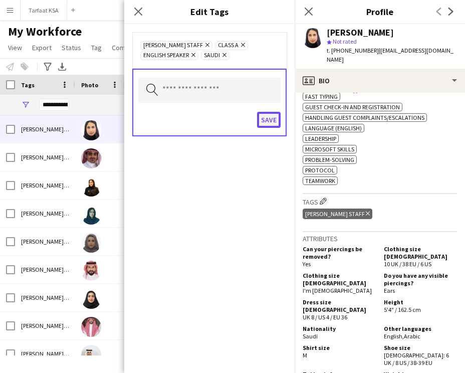
click at [268, 124] on button "Save" at bounding box center [269, 120] width 24 height 16
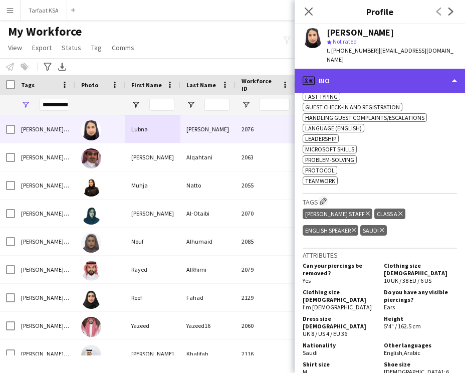
click at [351, 69] on div "profile Bio" at bounding box center [380, 81] width 171 height 24
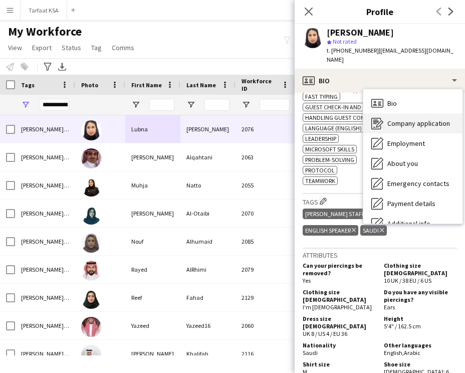
click at [404, 119] on span "Company application" at bounding box center [419, 123] width 63 height 9
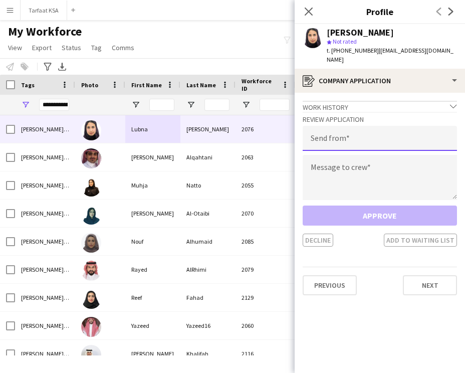
click at [340, 131] on input "email" at bounding box center [380, 138] width 154 height 25
type input "**********"
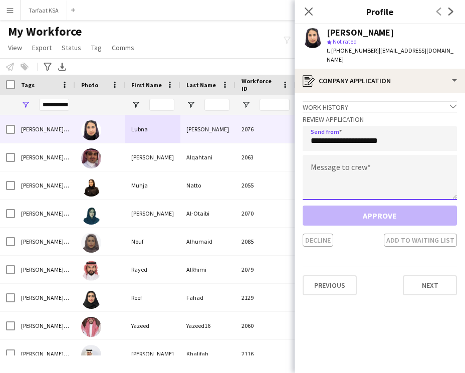
click at [359, 155] on textarea at bounding box center [380, 177] width 154 height 45
paste textarea "**********"
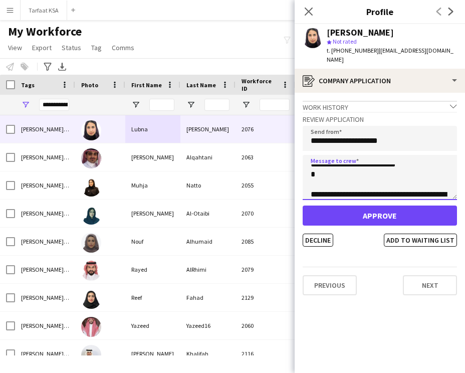
scroll to position [0, 0]
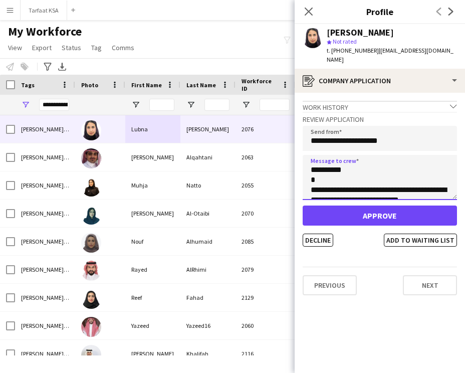
drag, startPoint x: 338, startPoint y: 162, endPoint x: 320, endPoint y: 162, distance: 17.1
click at [320, 162] on textarea "**********" at bounding box center [380, 177] width 154 height 45
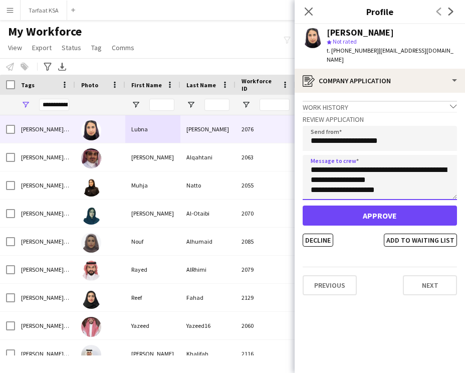
scroll to position [241, 0]
type textarea "**********"
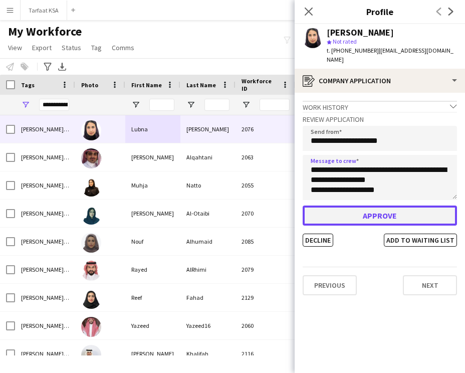
click at [377, 211] on button "Approve" at bounding box center [380, 216] width 154 height 20
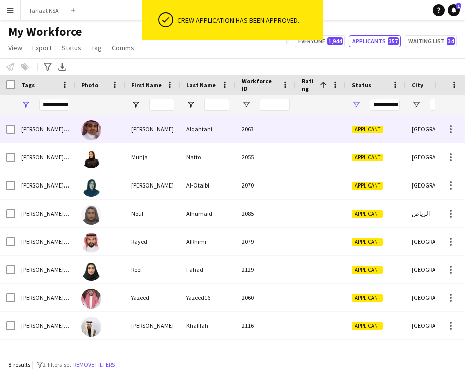
click at [296, 130] on div at bounding box center [321, 129] width 50 height 28
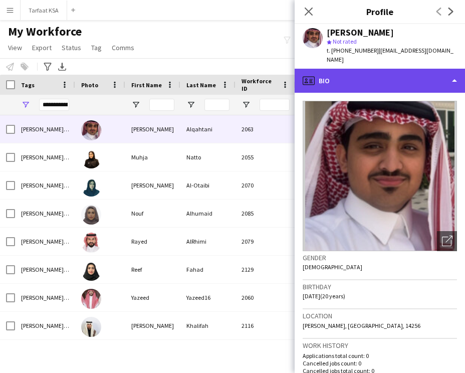
click at [411, 81] on div "profile Bio" at bounding box center [380, 81] width 171 height 24
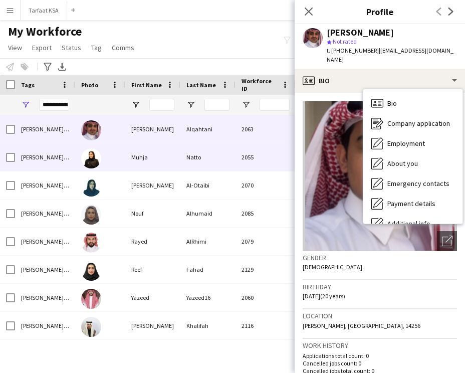
click at [218, 155] on div "Natto" at bounding box center [208, 157] width 55 height 28
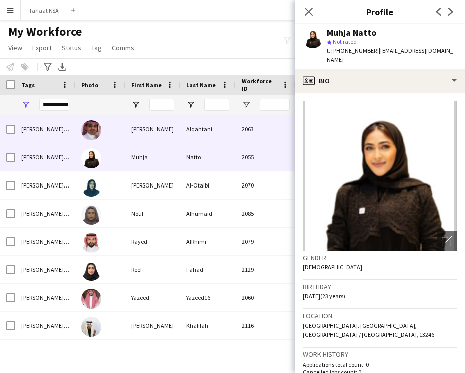
click at [241, 126] on div "2063" at bounding box center [266, 129] width 60 height 28
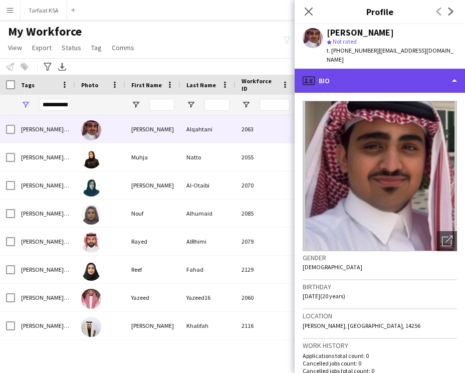
click at [394, 83] on div "profile Bio" at bounding box center [380, 81] width 171 height 24
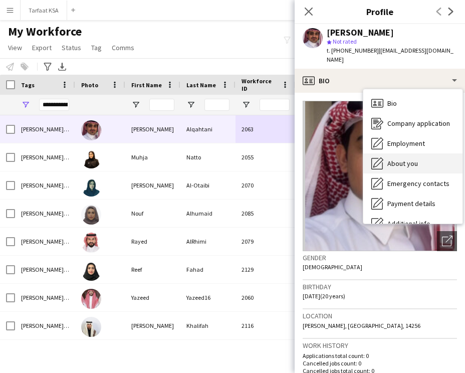
click at [408, 159] on span "About you" at bounding box center [403, 163] width 31 height 9
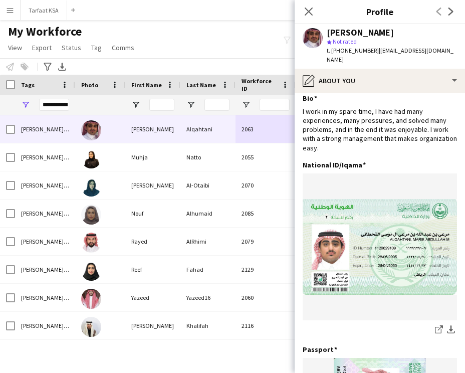
scroll to position [0, 0]
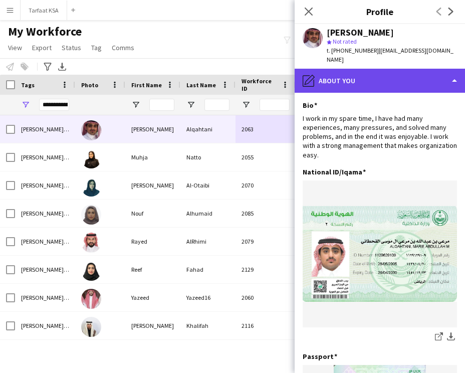
click at [397, 82] on div "pencil4 About you" at bounding box center [380, 81] width 171 height 24
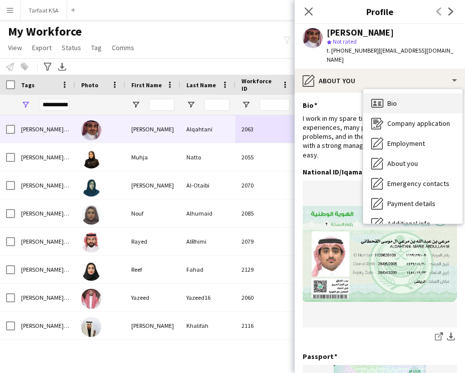
click at [411, 95] on div "Bio Bio" at bounding box center [413, 103] width 99 height 20
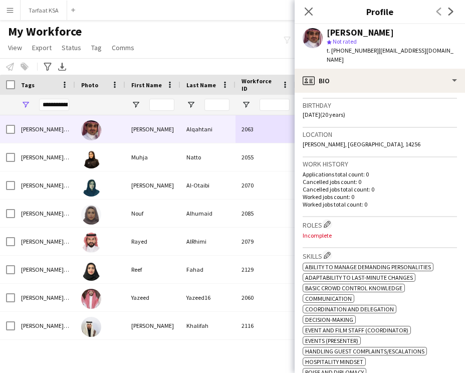
scroll to position [235, 0]
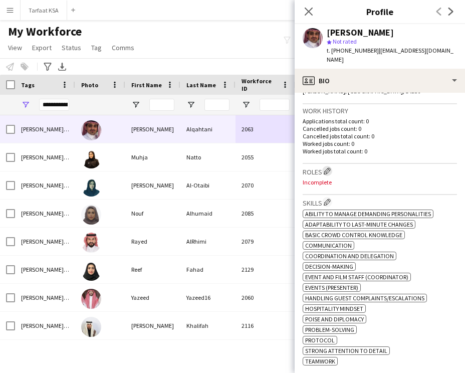
click at [329, 166] on button "Edit crew company roles" at bounding box center [327, 171] width 10 height 10
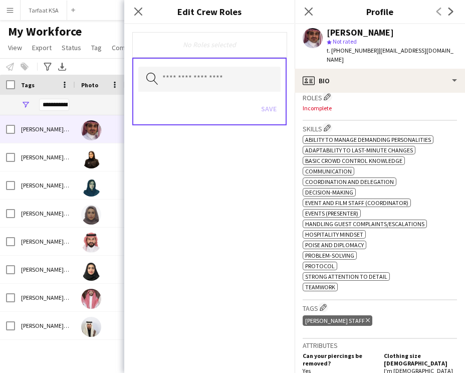
scroll to position [310, 0]
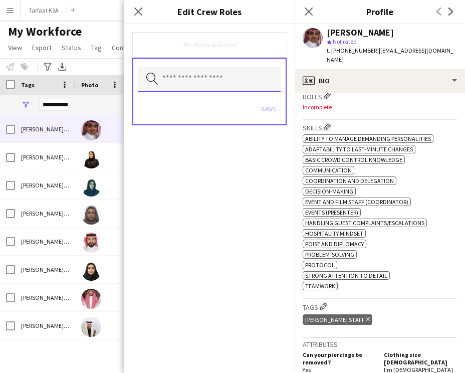
click at [184, 71] on input "text" at bounding box center [209, 79] width 142 height 25
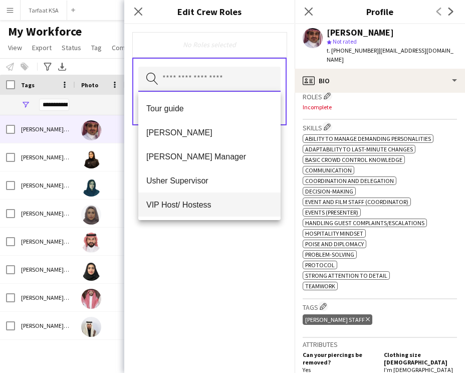
scroll to position [528, 0]
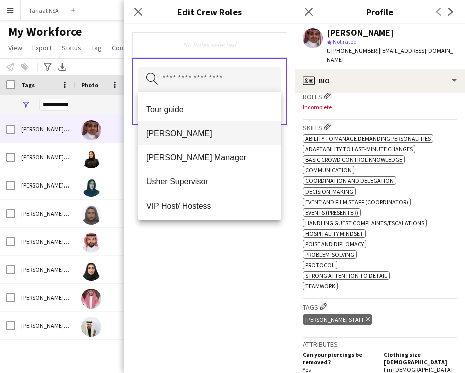
click at [176, 137] on span "[PERSON_NAME]" at bounding box center [209, 134] width 126 height 10
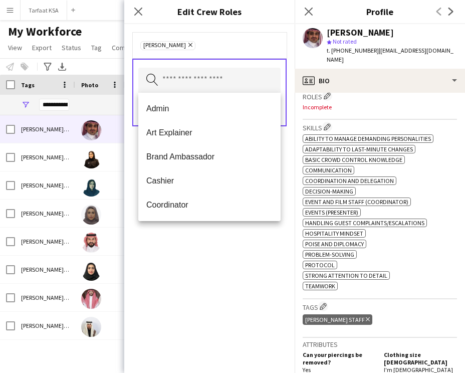
drag, startPoint x: 218, startPoint y: 240, endPoint x: 224, endPoint y: 217, distance: 24.2
click at [218, 240] on div "Usher Remove Search by role type Save" at bounding box center [209, 198] width 171 height 349
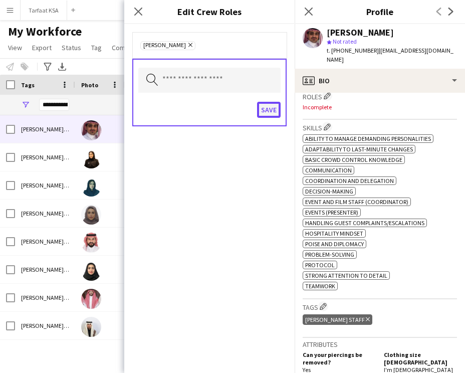
click at [271, 111] on button "Save" at bounding box center [269, 110] width 24 height 16
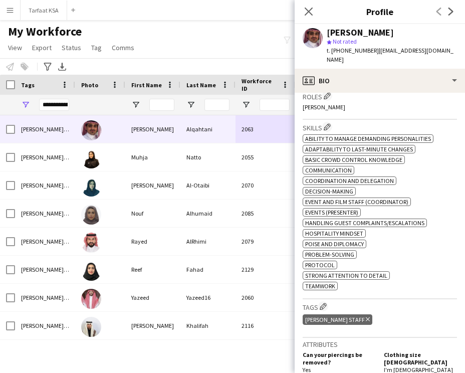
click at [320, 301] on h3 "Tags Edit crew company tags" at bounding box center [380, 306] width 154 height 11
click at [322, 301] on button "Edit crew company tags" at bounding box center [323, 306] width 10 height 10
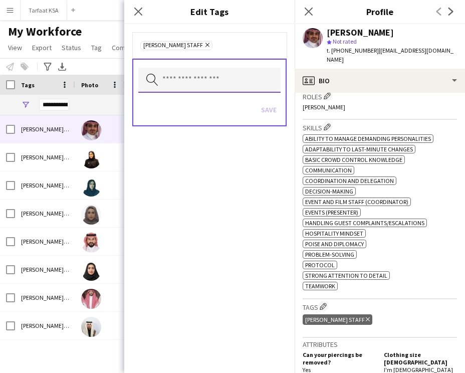
click at [212, 80] on input "text" at bounding box center [209, 80] width 142 height 25
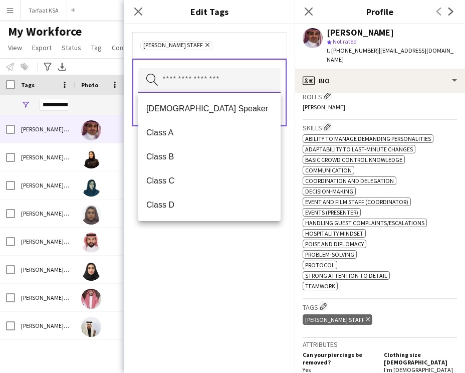
scroll to position [0, 0]
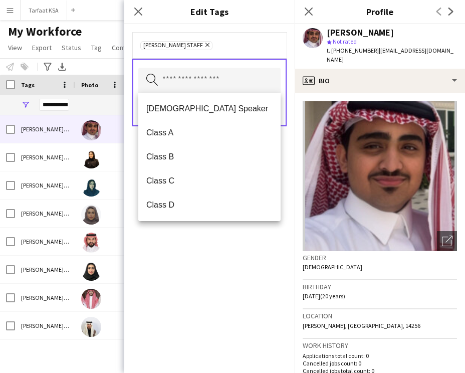
click at [357, 164] on img at bounding box center [380, 176] width 154 height 150
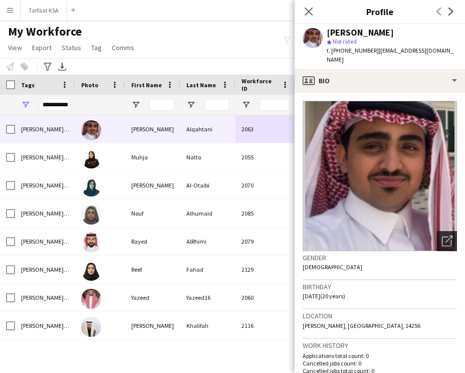
click at [453, 231] on div "Open photos pop-in" at bounding box center [447, 241] width 20 height 20
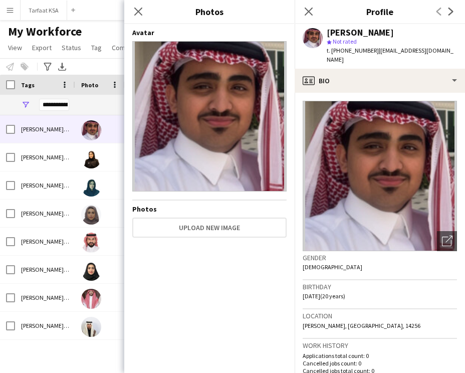
click at [238, 108] on img at bounding box center [209, 116] width 154 height 150
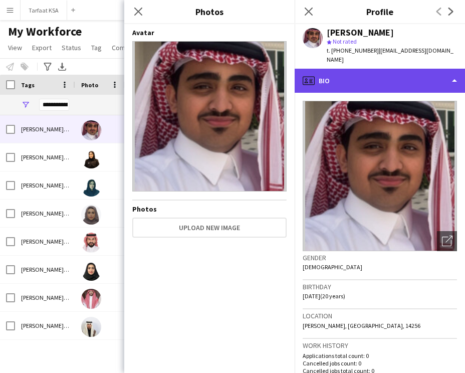
click at [316, 69] on div "profile Bio" at bounding box center [380, 81] width 171 height 24
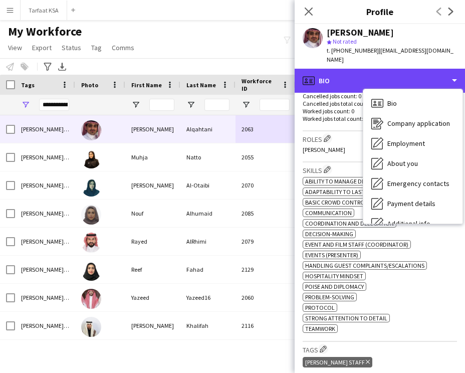
scroll to position [296, 0]
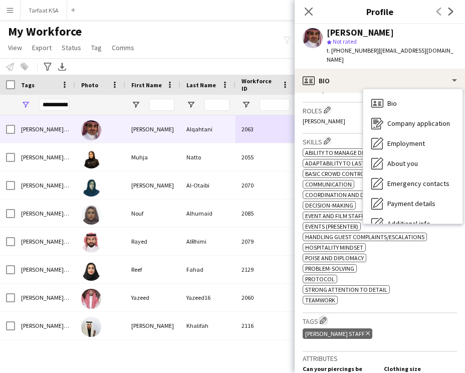
click at [324, 318] on app-icon "Edit crew company tags" at bounding box center [323, 320] width 7 height 7
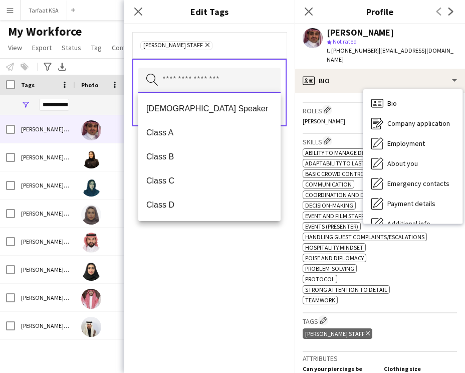
click at [252, 77] on input "text" at bounding box center [209, 80] width 142 height 25
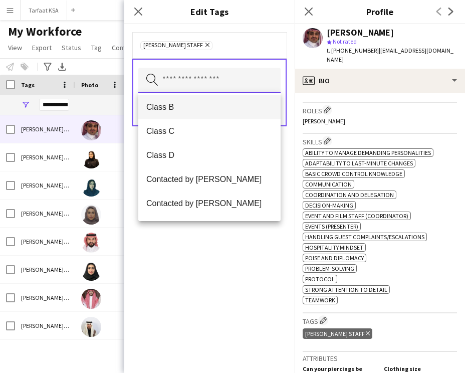
scroll to position [0, 0]
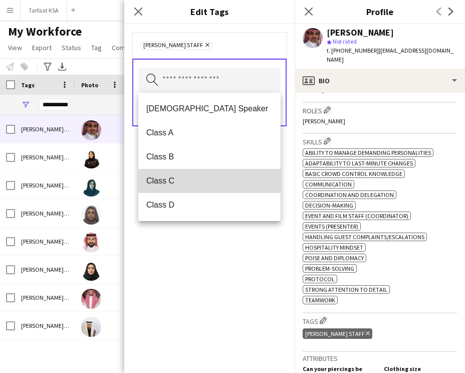
click at [188, 169] on mat-option "Class C" at bounding box center [209, 181] width 142 height 24
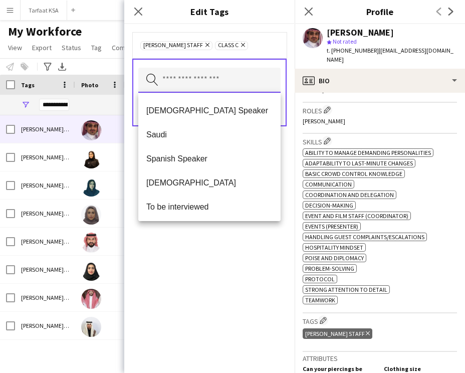
scroll to position [361, 0]
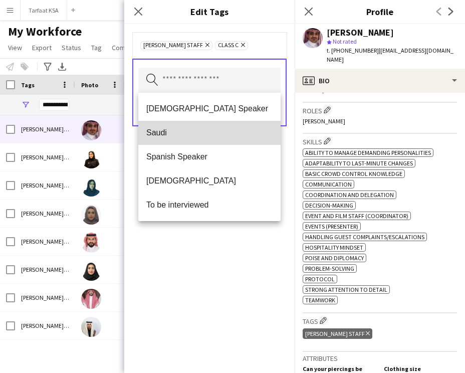
click at [188, 133] on span "Saudi" at bounding box center [209, 133] width 126 height 10
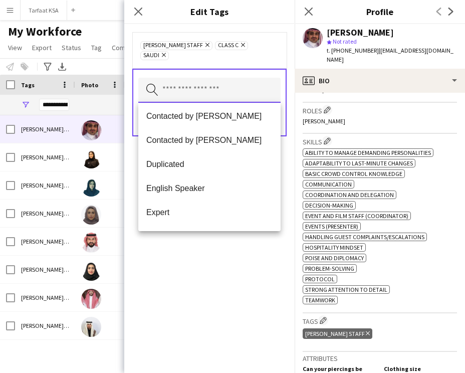
scroll to position [337, 0]
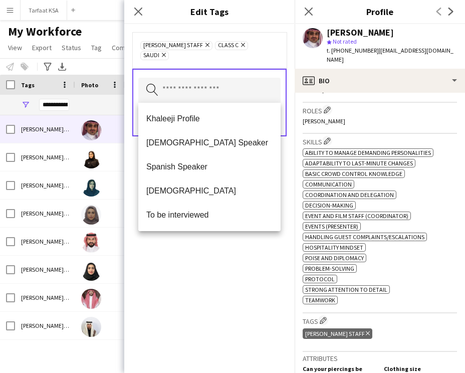
click at [202, 271] on div "Ahmad Almabouth Staff Remove Class C Remove Saudi Remove Search by tag name Save" at bounding box center [209, 198] width 171 height 349
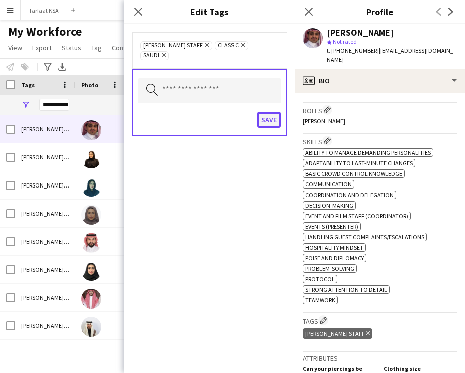
click at [267, 114] on button "Save" at bounding box center [269, 120] width 24 height 16
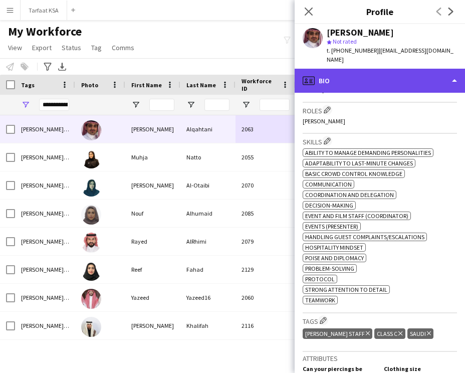
click at [360, 69] on div "profile Bio" at bounding box center [380, 81] width 171 height 24
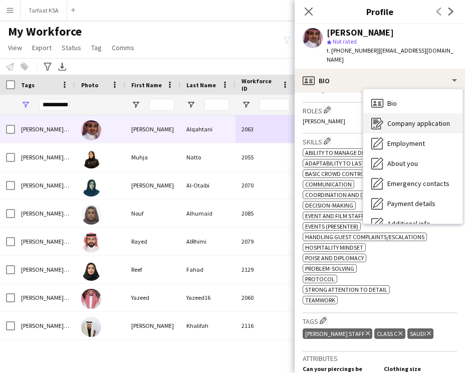
click at [390, 119] on span "Company application" at bounding box center [419, 123] width 63 height 9
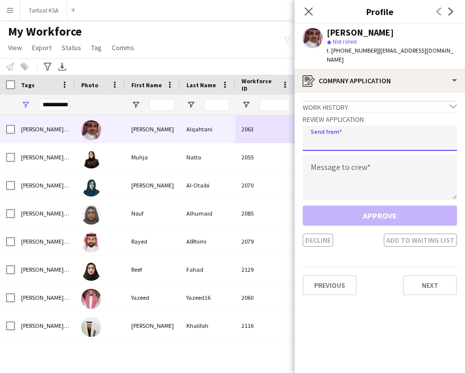
click at [353, 134] on input "email" at bounding box center [380, 138] width 154 height 25
type input "**********"
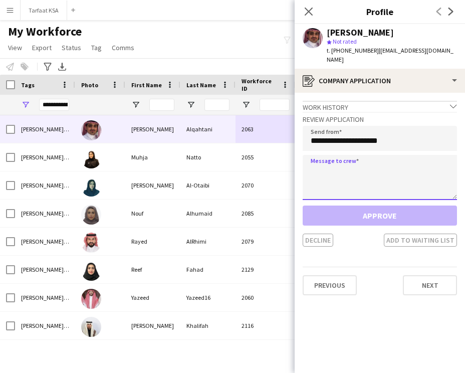
click at [378, 155] on textarea at bounding box center [380, 177] width 154 height 45
paste textarea "**********"
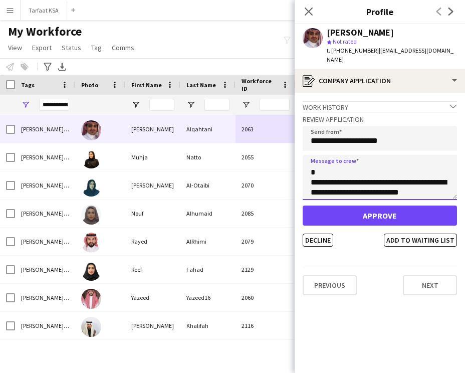
scroll to position [0, 0]
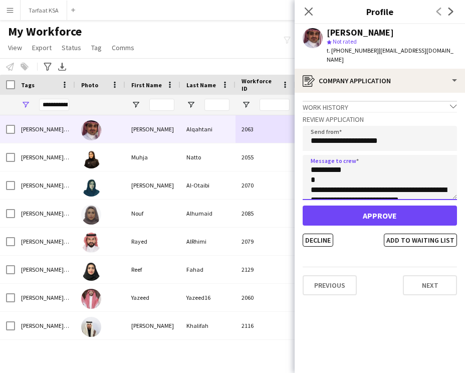
drag, startPoint x: 338, startPoint y: 162, endPoint x: 321, endPoint y: 163, distance: 17.1
click at [321, 163] on textarea "**********" at bounding box center [380, 177] width 154 height 45
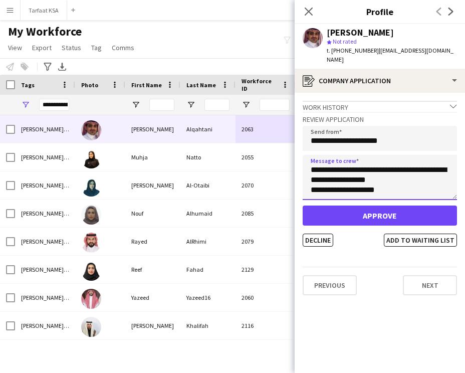
scroll to position [241, 0]
type textarea "**********"
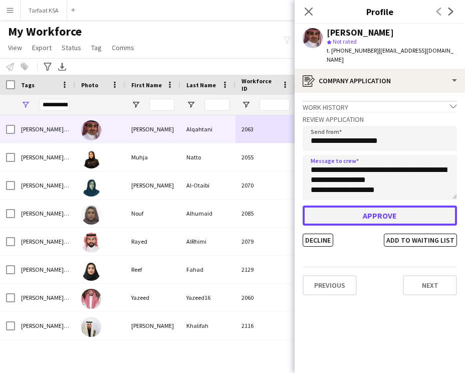
click at [381, 207] on button "Approve" at bounding box center [380, 216] width 154 height 20
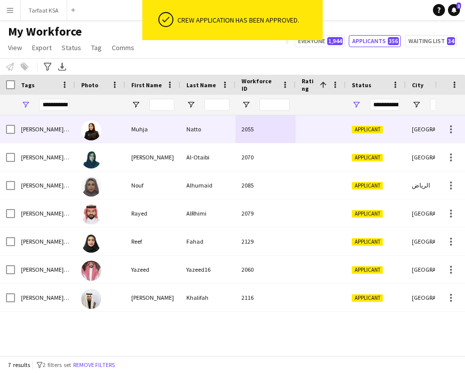
click at [247, 132] on div "2055" at bounding box center [266, 129] width 60 height 28
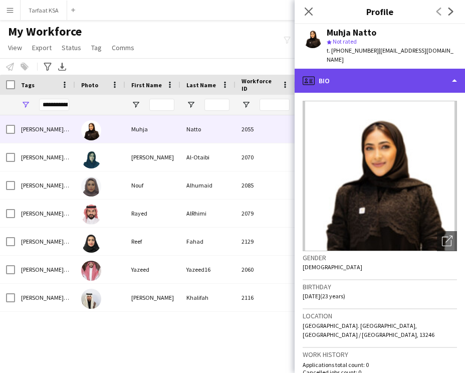
click at [391, 79] on div "profile Bio" at bounding box center [380, 81] width 171 height 24
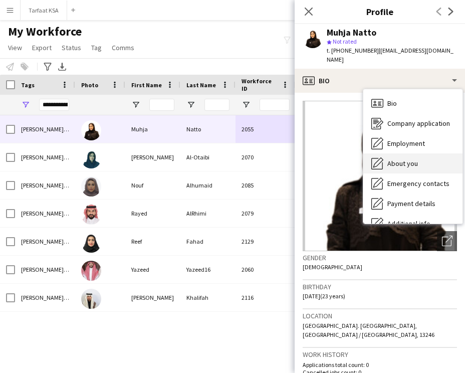
click at [420, 156] on div "About you About you" at bounding box center [413, 163] width 99 height 20
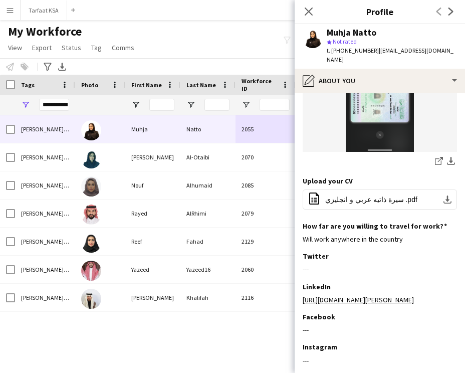
scroll to position [379, 0]
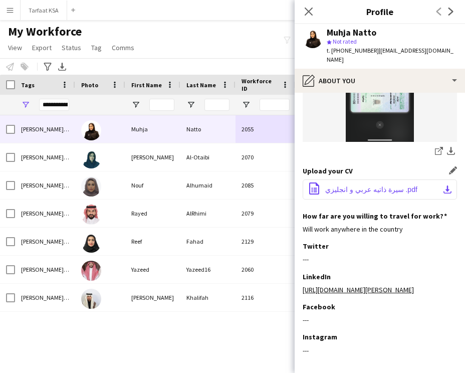
click at [365, 186] on span "سيرة ذاتيه عربي و انجليزي .pdf" at bounding box center [371, 190] width 92 height 8
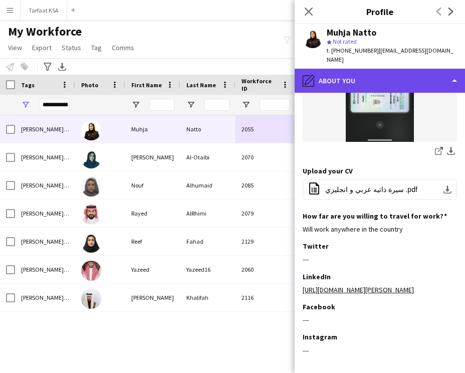
click at [329, 70] on div "pencil4 About you" at bounding box center [380, 81] width 171 height 24
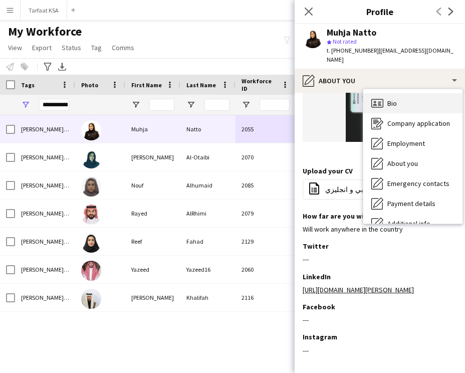
click at [400, 99] on div "Bio Bio" at bounding box center [413, 103] width 99 height 20
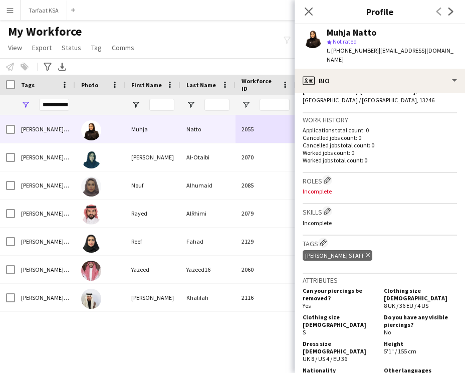
scroll to position [243, 0]
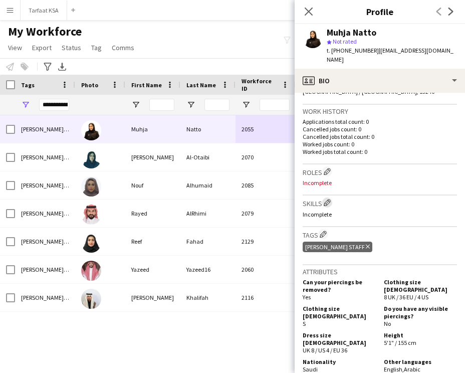
click at [328, 199] on app-icon "Edit crew company skills" at bounding box center [327, 202] width 7 height 7
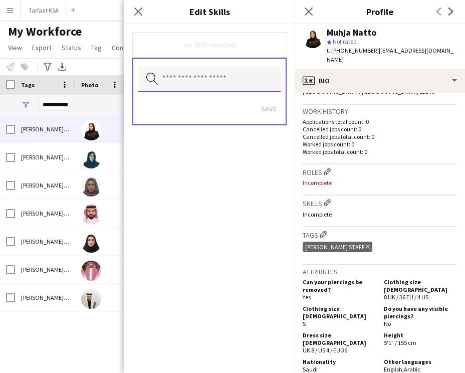
click at [249, 83] on input "text" at bounding box center [209, 79] width 142 height 25
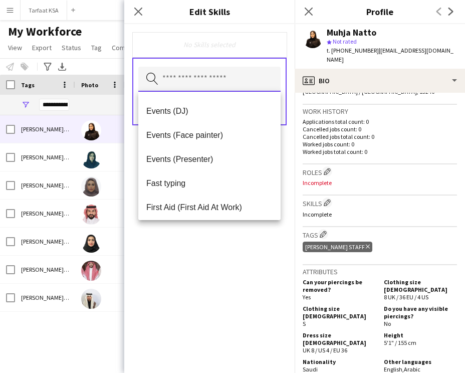
scroll to position [383, 0]
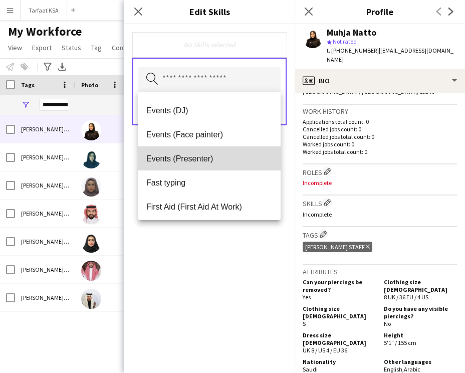
click at [220, 152] on mat-option "Events (Presenter)" at bounding box center [209, 158] width 142 height 24
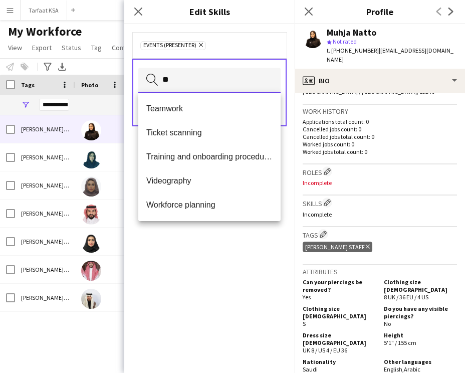
scroll to position [0, 0]
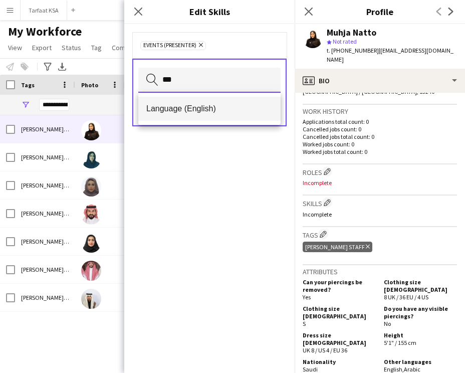
type input "***"
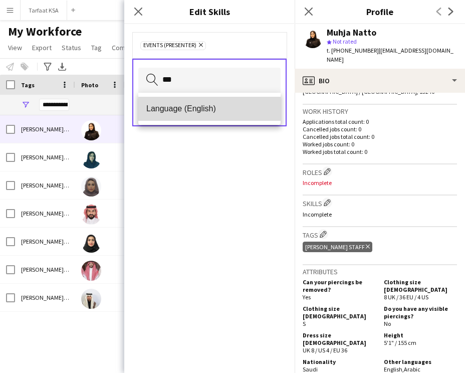
click at [223, 110] on span "Language (English)" at bounding box center [209, 109] width 126 height 10
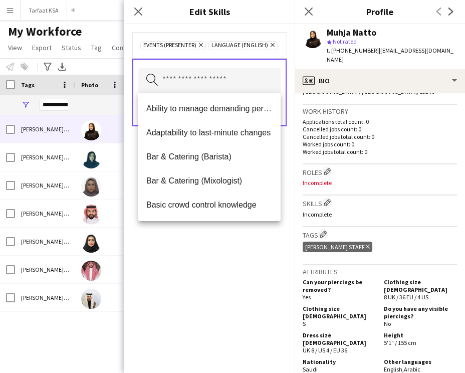
click at [247, 239] on div "Events (Presenter) Remove Language (English) Remove Search by skill name Save" at bounding box center [209, 198] width 171 height 349
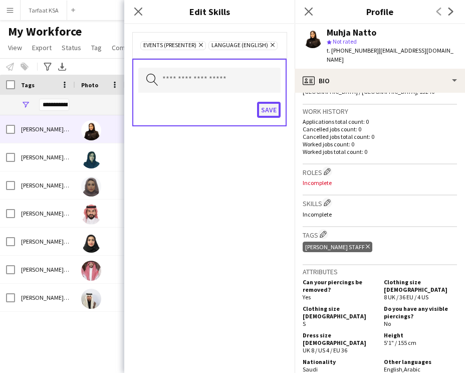
click at [268, 111] on button "Save" at bounding box center [269, 110] width 24 height 16
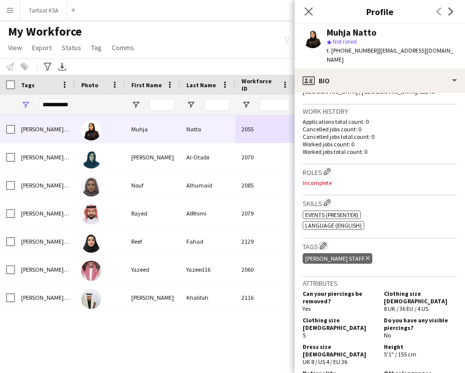
click at [320, 241] on button "Edit crew company tags" at bounding box center [323, 246] width 10 height 10
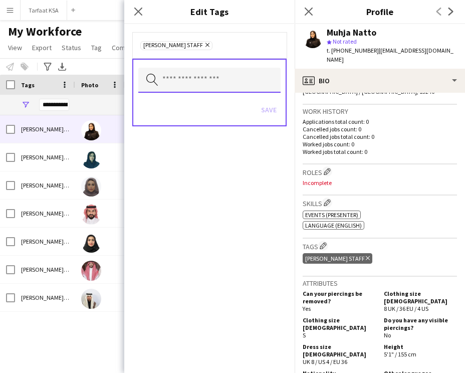
click at [210, 74] on input "text" at bounding box center [209, 80] width 142 height 25
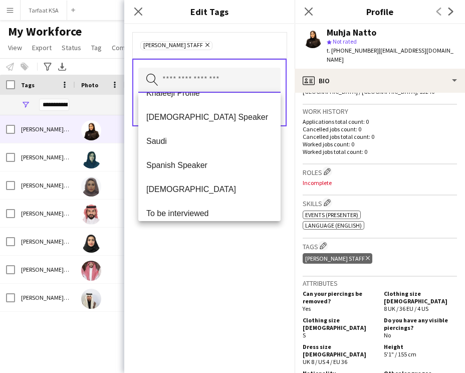
scroll to position [385, 0]
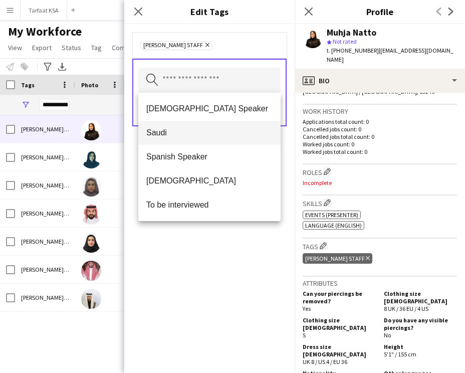
click at [212, 136] on span "Saudi" at bounding box center [209, 133] width 126 height 10
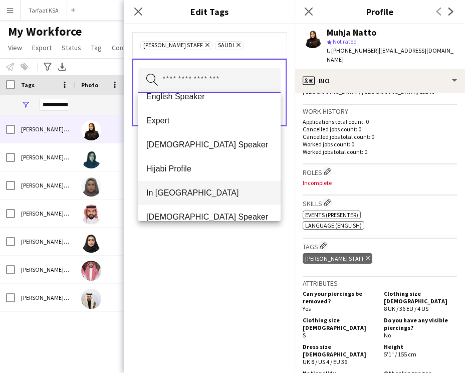
scroll to position [222, 0]
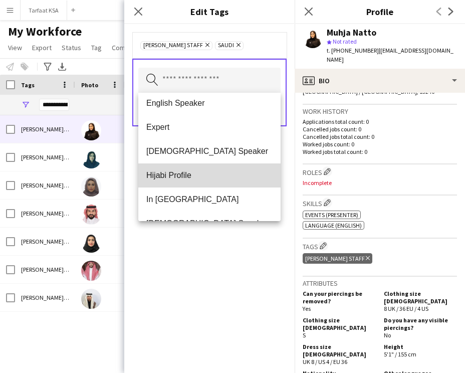
click at [209, 178] on span "Hijabi Profile" at bounding box center [209, 176] width 126 height 10
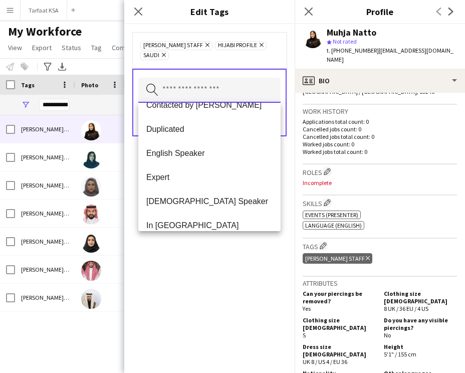
scroll to position [185, 0]
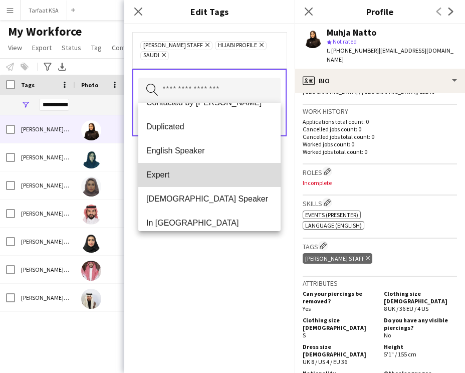
click at [209, 178] on span "Expert" at bounding box center [209, 175] width 126 height 10
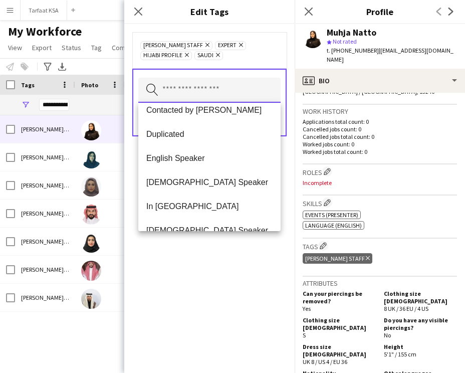
scroll to position [178, 0]
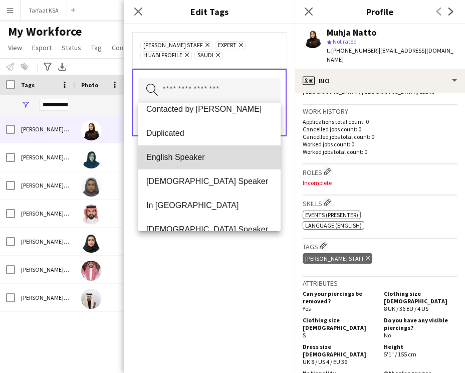
click at [214, 159] on span "English Speaker" at bounding box center [209, 157] width 126 height 10
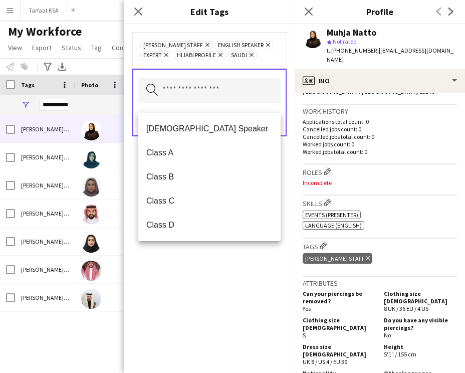
click at [227, 249] on div "Ahmad Almabouth Staff Remove English Speaker Remove Expert Remove Hijabi Profil…" at bounding box center [209, 198] width 171 height 349
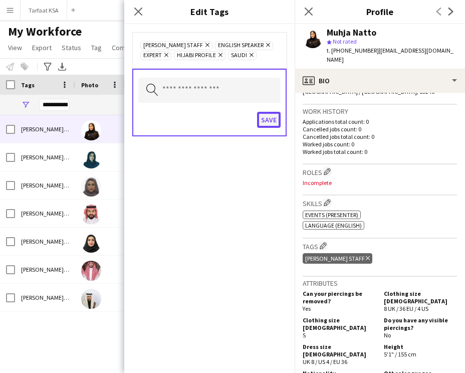
click at [270, 128] on button "Save" at bounding box center [269, 120] width 24 height 16
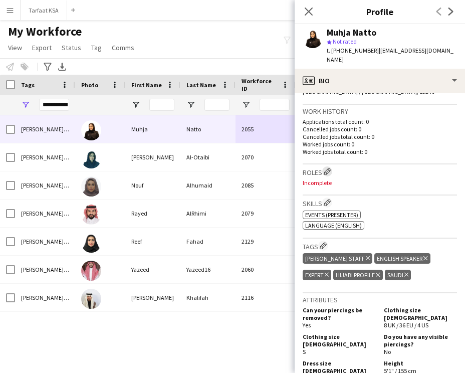
click at [328, 168] on app-icon "Edit crew company roles" at bounding box center [327, 171] width 7 height 7
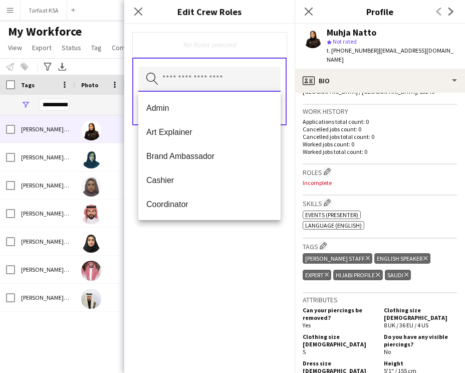
click at [236, 85] on input "text" at bounding box center [209, 79] width 142 height 25
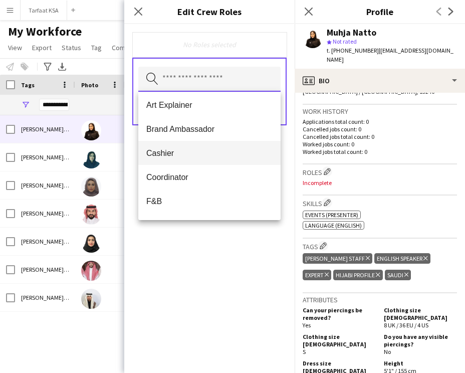
scroll to position [28, 0]
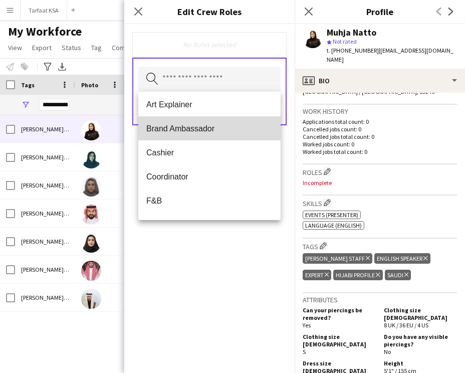
click at [236, 129] on span "Brand Ambassador" at bounding box center [209, 129] width 126 height 10
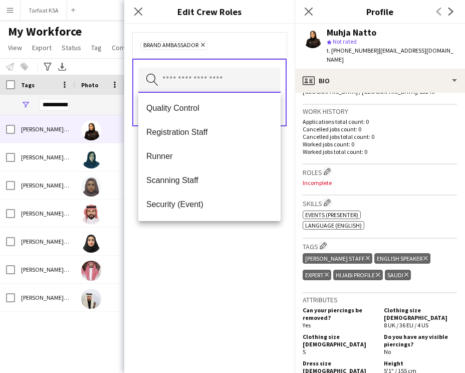
scroll to position [554, 0]
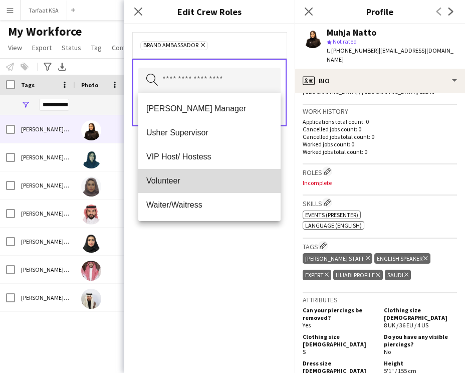
click at [222, 181] on span "Volunteer" at bounding box center [209, 181] width 126 height 10
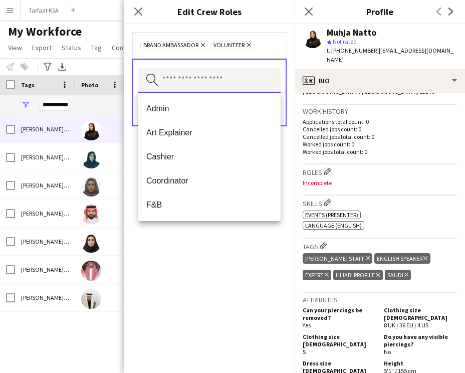
scroll to position [530, 0]
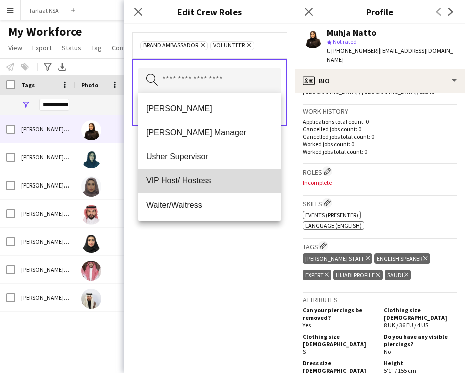
click at [217, 174] on mat-option "VIP Host/ Hostess" at bounding box center [209, 181] width 142 height 24
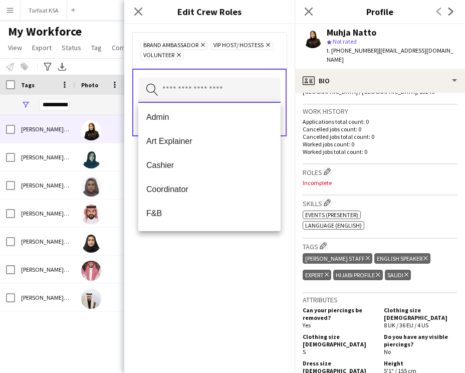
scroll to position [0, 0]
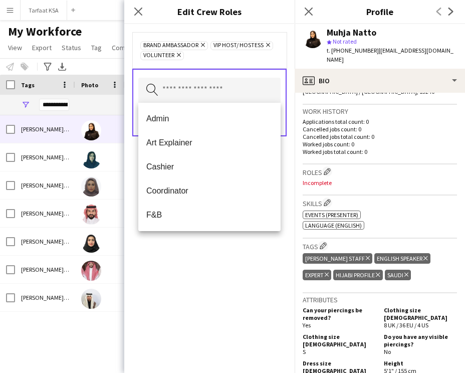
click at [210, 256] on div "Brand Ambassador Remove VIP Host/ Hostess Remove Volunteer Remove Search by rol…" at bounding box center [209, 198] width 171 height 349
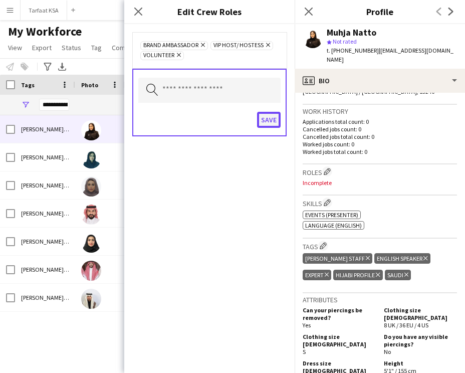
click at [272, 126] on button "Save" at bounding box center [269, 120] width 24 height 16
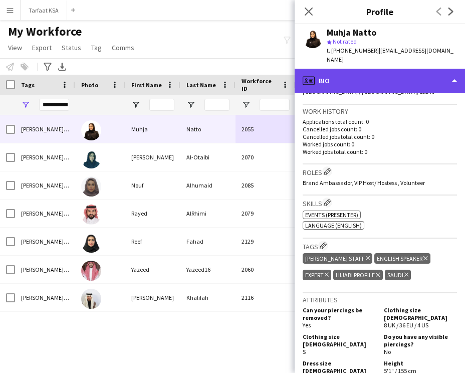
click at [362, 72] on div "profile Bio" at bounding box center [380, 81] width 171 height 24
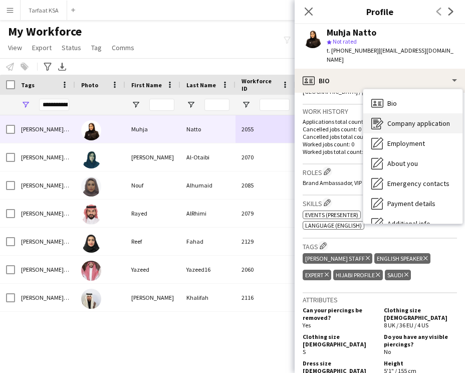
click at [416, 119] on span "Company application" at bounding box center [419, 123] width 63 height 9
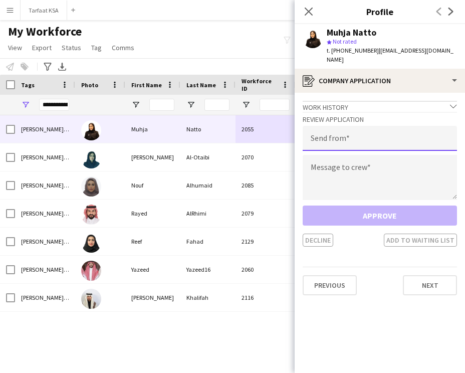
click at [344, 126] on input "email" at bounding box center [380, 138] width 154 height 25
type input "**********"
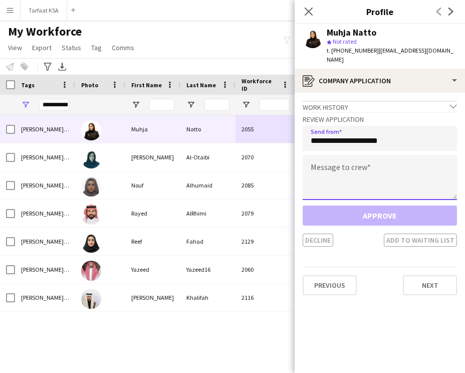
click at [348, 158] on textarea at bounding box center [380, 177] width 154 height 45
paste textarea "**********"
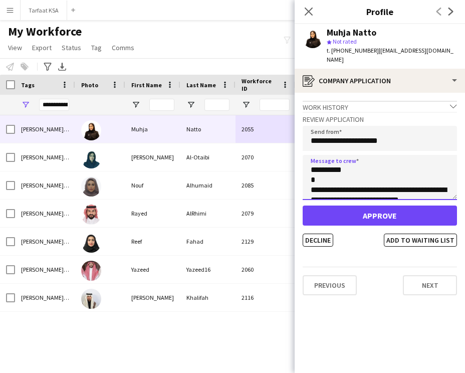
drag, startPoint x: 337, startPoint y: 160, endPoint x: 321, endPoint y: 161, distance: 15.6
click at [321, 161] on textarea "**********" at bounding box center [380, 177] width 154 height 45
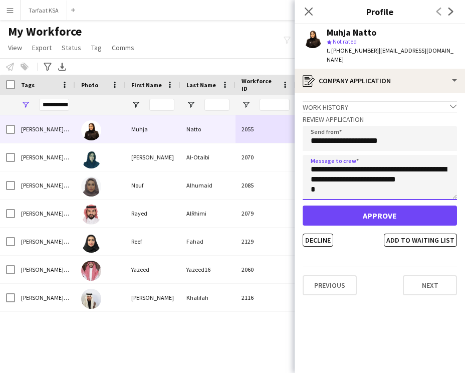
scroll to position [241, 0]
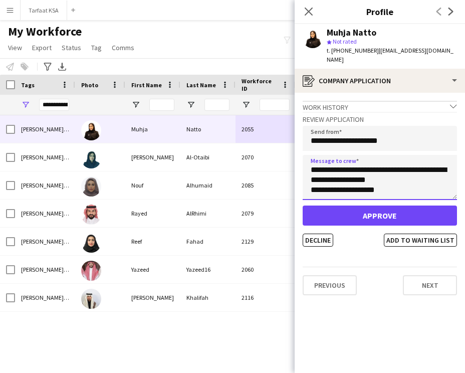
type textarea "**********"
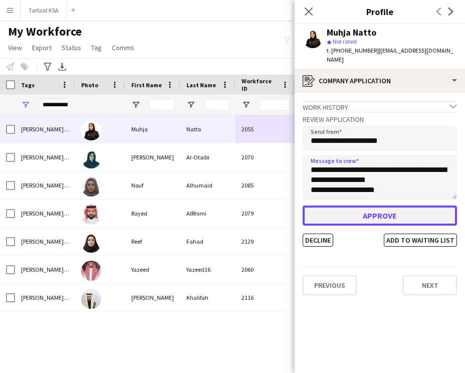
click at [381, 206] on button "Approve" at bounding box center [380, 216] width 154 height 20
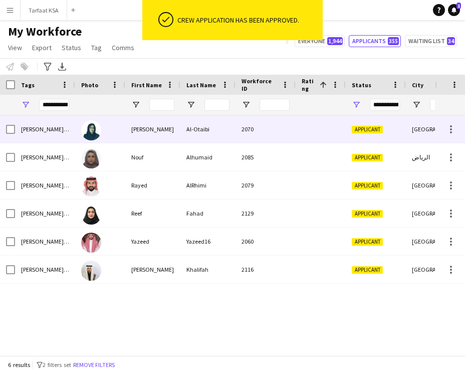
click at [284, 133] on div "2070" at bounding box center [266, 129] width 60 height 28
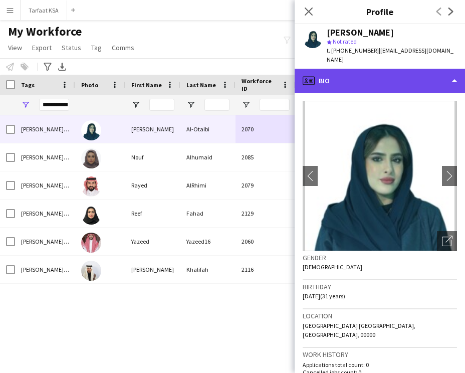
click at [399, 76] on div "profile Bio" at bounding box center [380, 81] width 171 height 24
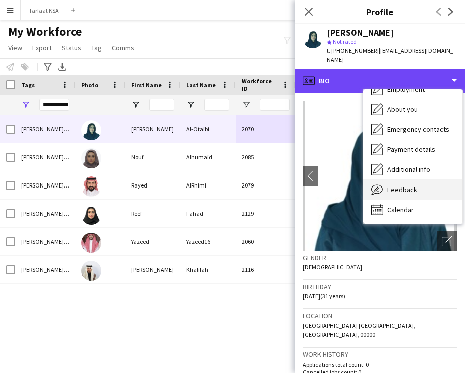
scroll to position [0, 0]
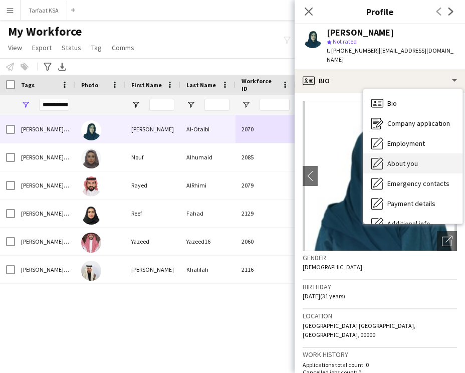
click at [410, 157] on div "About you About you" at bounding box center [413, 163] width 99 height 20
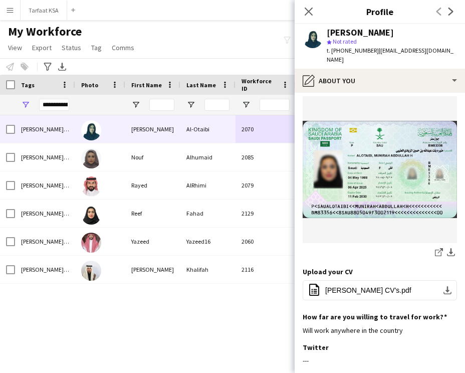
scroll to position [152, 0]
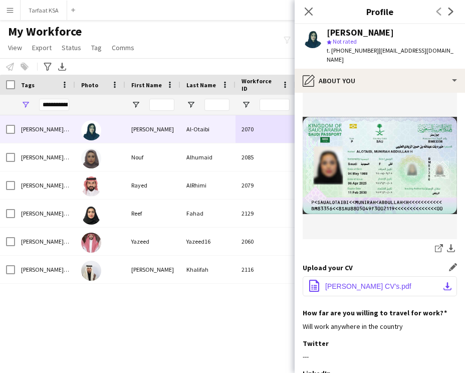
click at [355, 291] on button "office-file-sheet Munira CV’s.pdf download-bottom" at bounding box center [380, 286] width 154 height 20
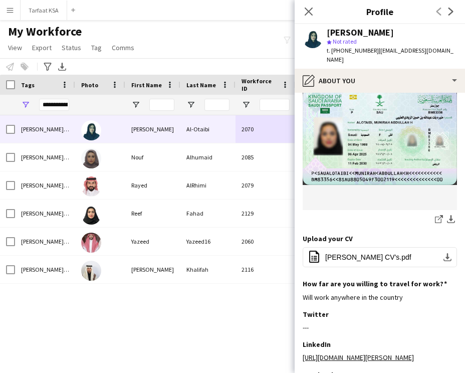
scroll to position [0, 0]
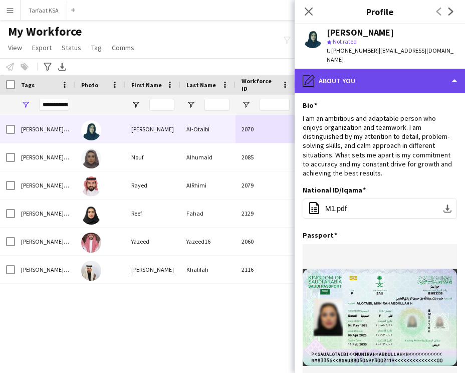
click at [360, 81] on div "pencil4 About you" at bounding box center [380, 81] width 171 height 24
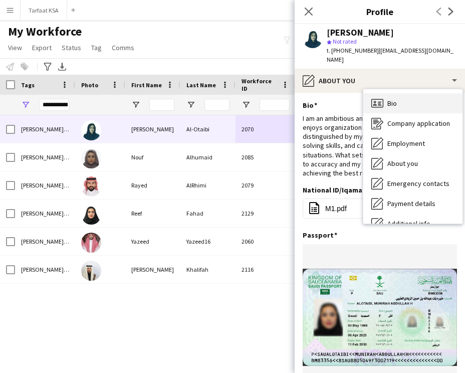
click at [371, 100] on div "Bio Bio" at bounding box center [413, 103] width 99 height 20
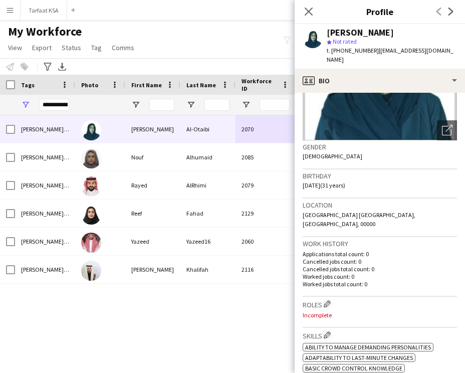
scroll to position [141, 0]
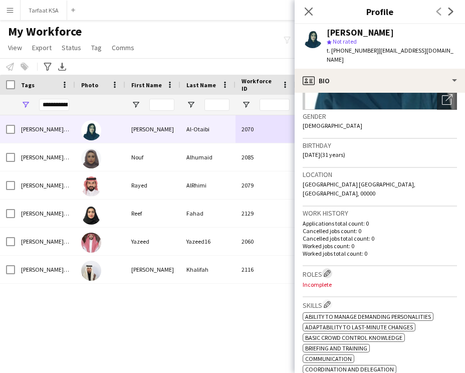
click at [329, 270] on app-icon "Edit crew company roles" at bounding box center [327, 273] width 7 height 7
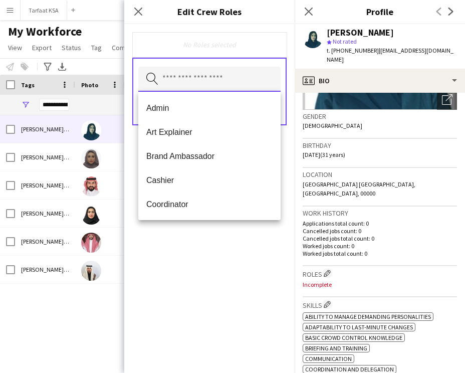
click at [227, 80] on input "text" at bounding box center [209, 79] width 142 height 25
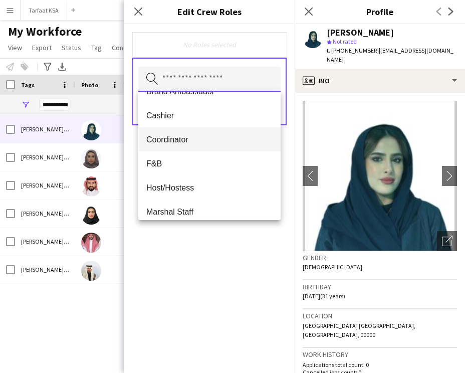
scroll to position [66, 0]
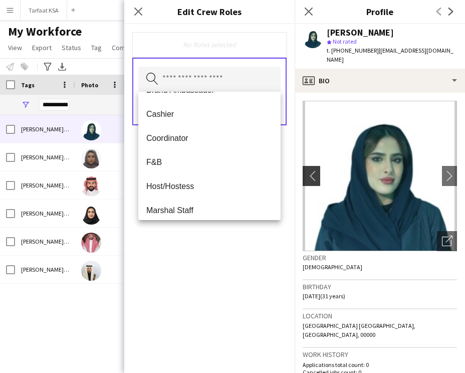
click at [307, 179] on app-icon "chevron-left" at bounding box center [311, 176] width 16 height 11
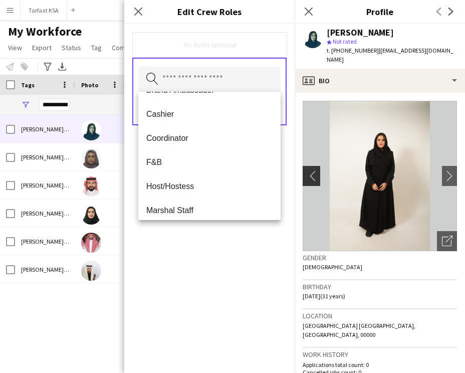
click at [307, 179] on app-icon "chevron-left" at bounding box center [311, 176] width 16 height 11
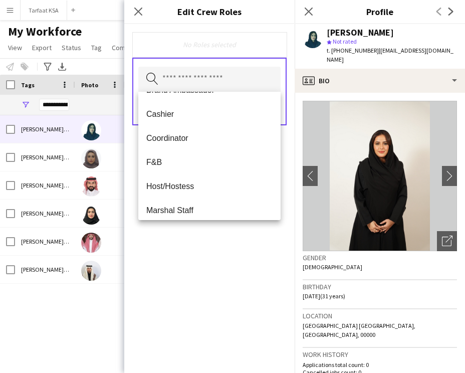
click at [293, 206] on div "No Roles selected Search by role type Save" at bounding box center [209, 198] width 171 height 349
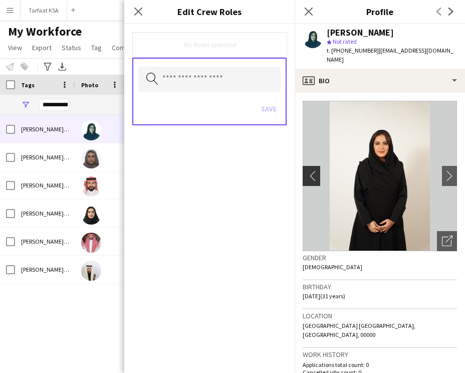
click at [313, 170] on button "chevron-left" at bounding box center [310, 176] width 20 height 20
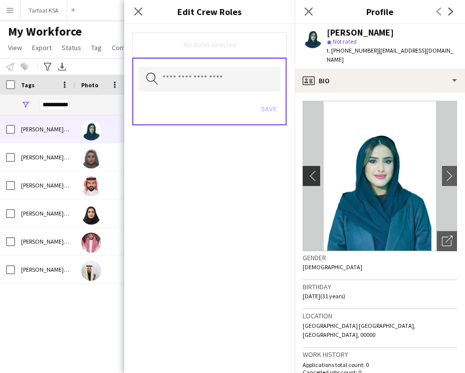
click at [313, 170] on button "chevron-left" at bounding box center [310, 176] width 20 height 20
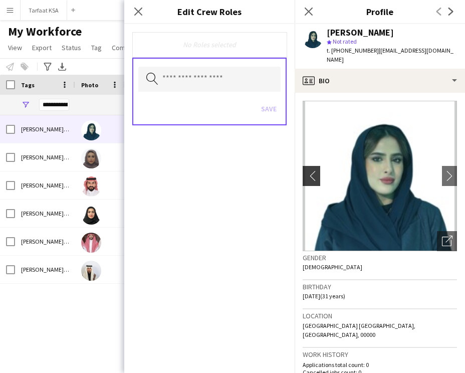
click at [313, 170] on button "chevron-left" at bounding box center [310, 176] width 20 height 20
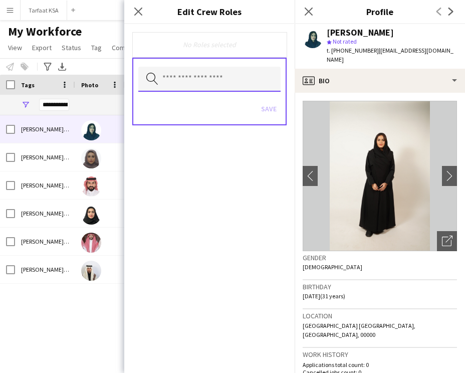
click at [244, 70] on input "text" at bounding box center [209, 79] width 142 height 25
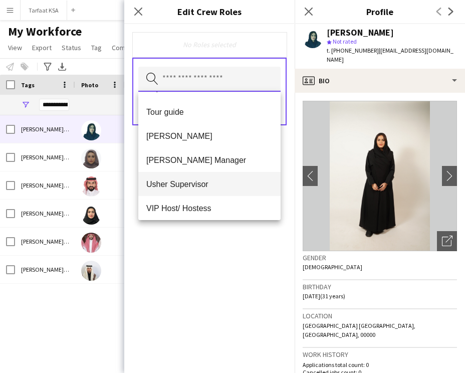
scroll to position [507, 0]
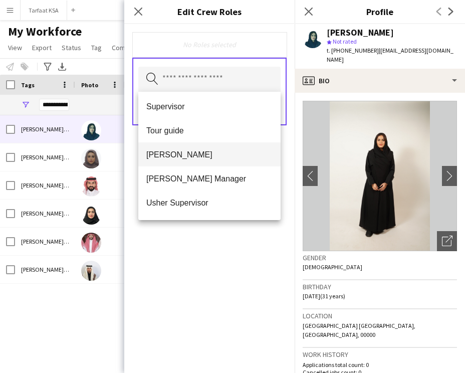
click at [231, 158] on span "[PERSON_NAME]" at bounding box center [209, 155] width 126 height 10
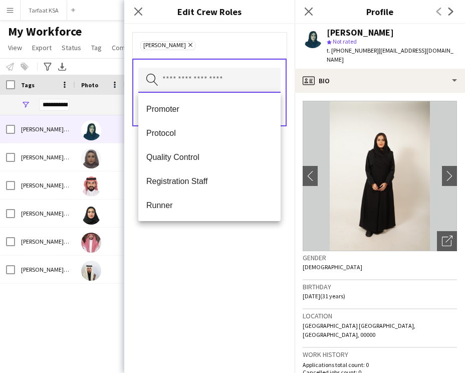
scroll to position [336, 0]
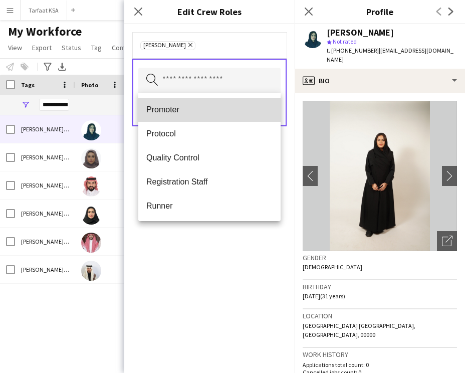
click at [211, 115] on mat-option "Promoter" at bounding box center [209, 110] width 142 height 24
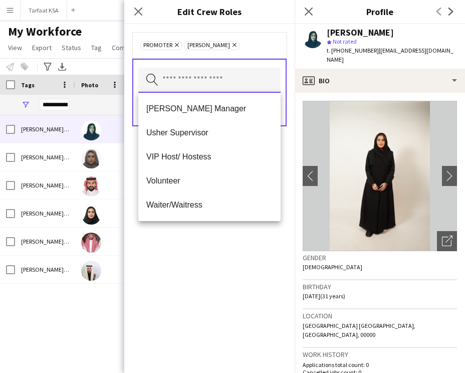
scroll to position [0, 0]
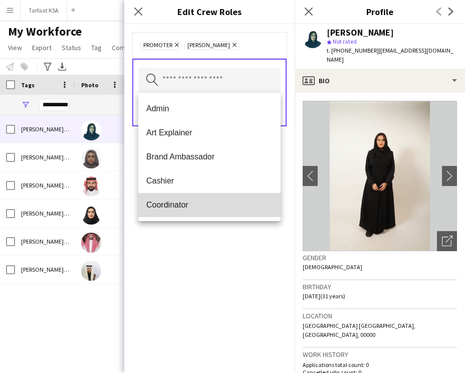
click at [192, 198] on mat-option "Coordinator" at bounding box center [209, 205] width 142 height 24
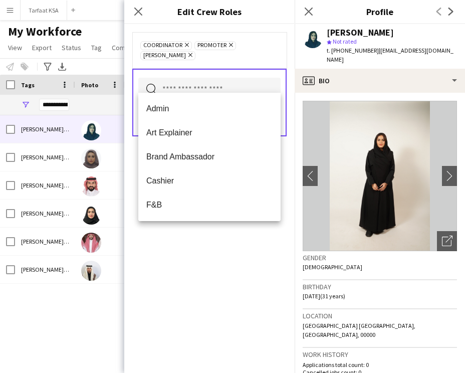
click at [187, 45] on span "Coordinator Remove" at bounding box center [166, 45] width 52 height 9
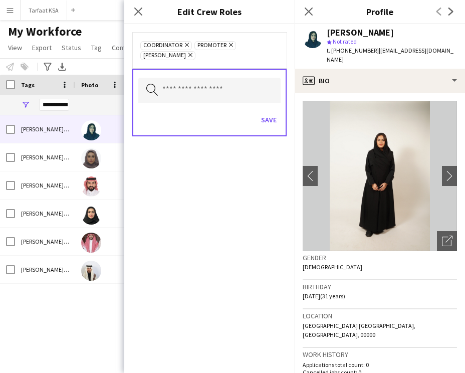
click at [185, 45] on icon at bounding box center [187, 45] width 4 height 4
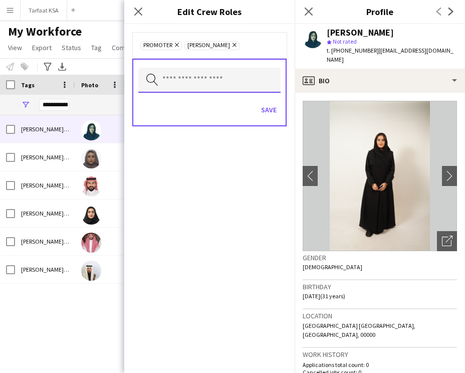
click at [189, 71] on input "text" at bounding box center [209, 80] width 142 height 25
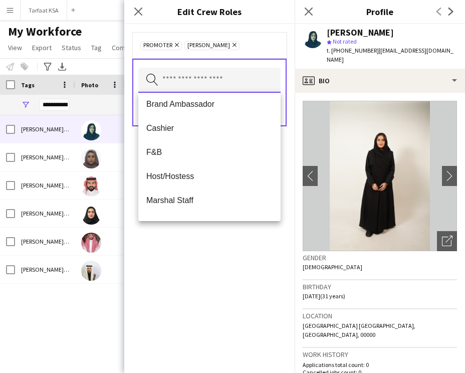
scroll to position [65, 0]
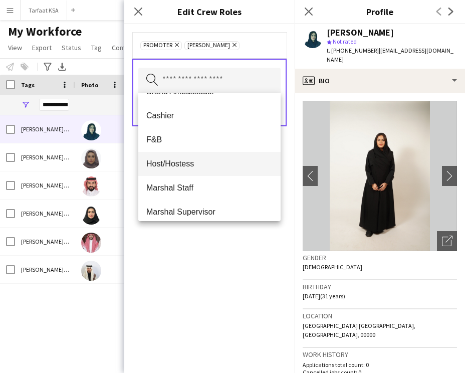
click at [203, 161] on span "Host/Hostess" at bounding box center [209, 164] width 126 height 10
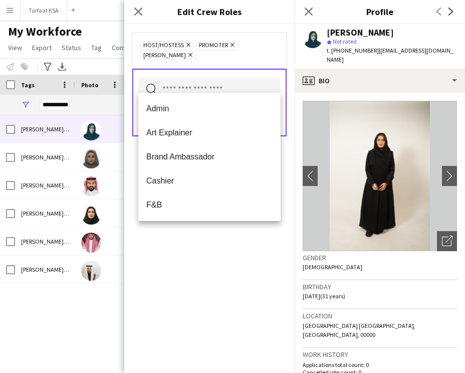
click at [242, 251] on div "Host/Hostess Remove Promoter Remove Usher Remove Search by role type Save" at bounding box center [209, 198] width 171 height 349
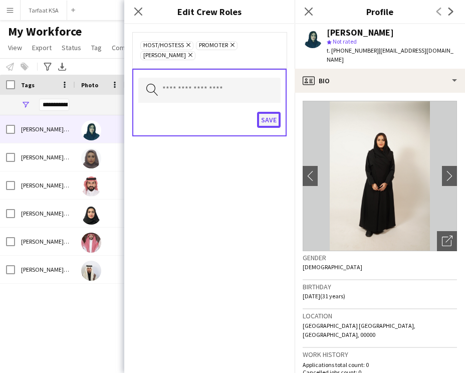
click at [269, 112] on button "Save" at bounding box center [269, 120] width 24 height 16
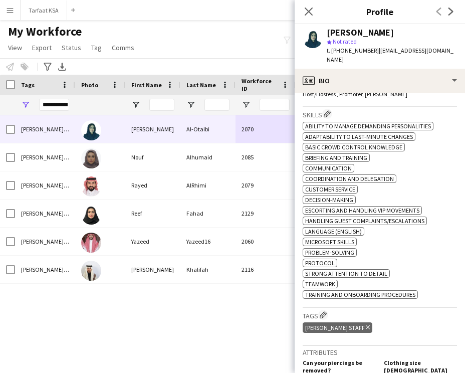
scroll to position [368, 0]
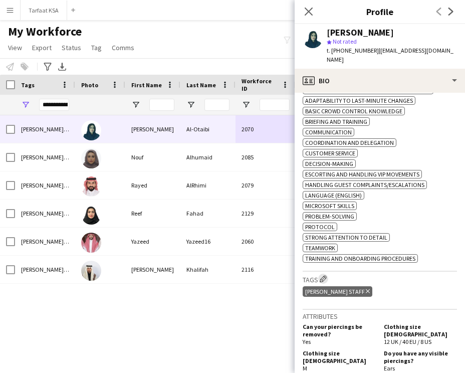
click at [326, 279] on app-icon "Edit crew company tags" at bounding box center [323, 278] width 7 height 7
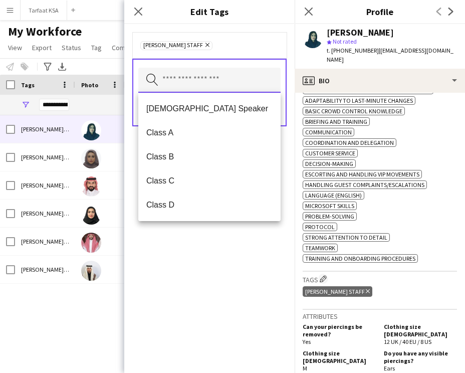
click at [223, 83] on input "text" at bounding box center [209, 80] width 142 height 25
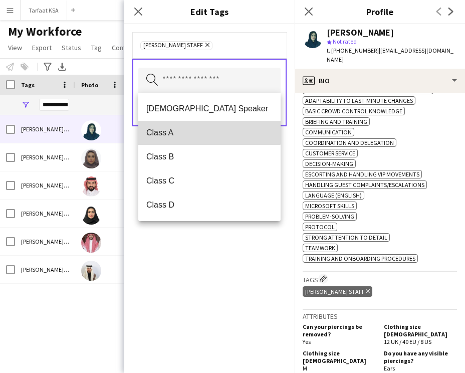
click at [199, 128] on span "Class A" at bounding box center [209, 133] width 126 height 10
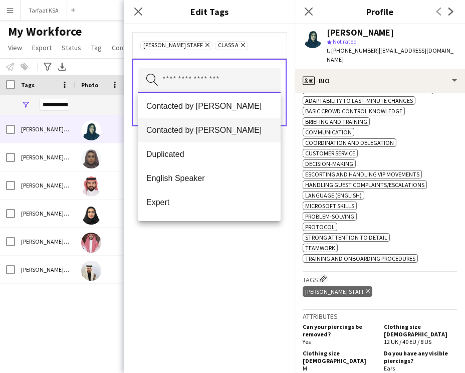
scroll to position [361, 0]
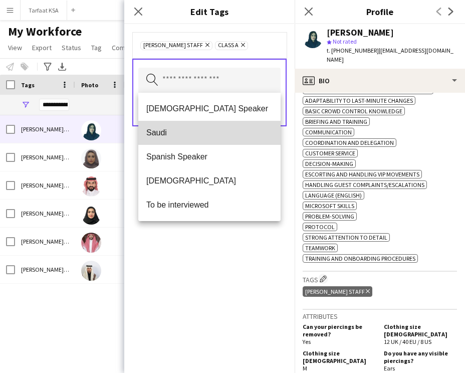
click at [189, 134] on span "Saudi" at bounding box center [209, 133] width 126 height 10
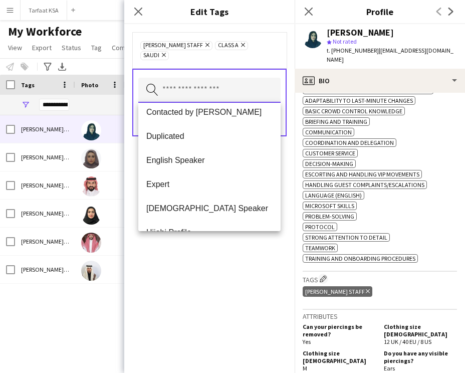
scroll to position [152, 0]
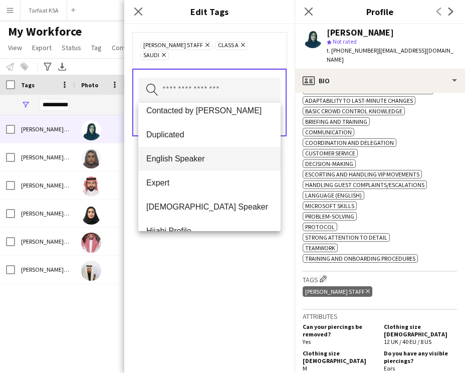
click at [197, 159] on span "English Speaker" at bounding box center [209, 159] width 126 height 10
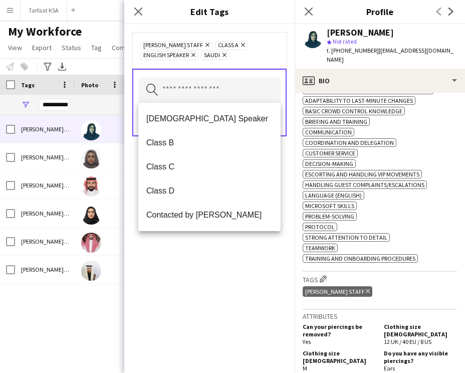
drag, startPoint x: 220, startPoint y: 253, endPoint x: 235, endPoint y: 159, distance: 95.4
click at [220, 253] on div "Ahmad Almabouth Staff Remove Class A Remove English Speaker Remove Saudi Remove…" at bounding box center [209, 198] width 171 height 349
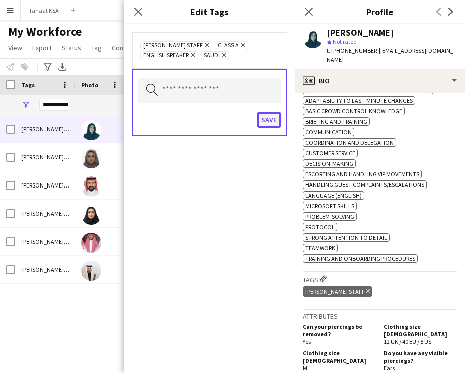
click at [269, 124] on button "Save" at bounding box center [269, 120] width 24 height 16
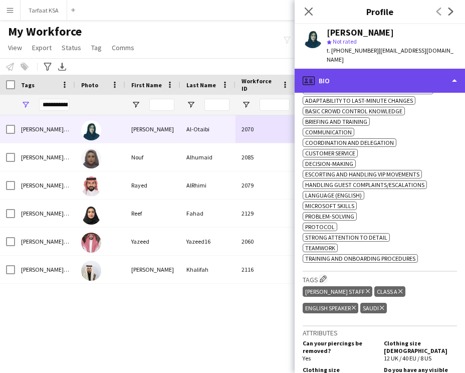
click at [354, 82] on div "profile Bio" at bounding box center [380, 81] width 171 height 24
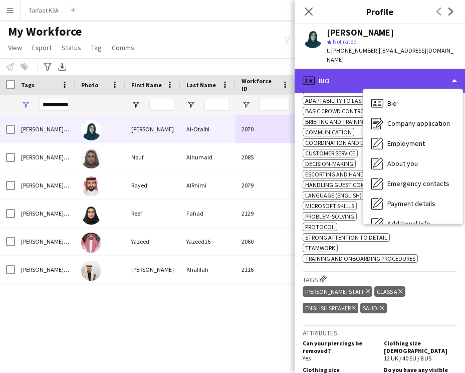
click at [350, 75] on div "profile Bio" at bounding box center [380, 81] width 171 height 24
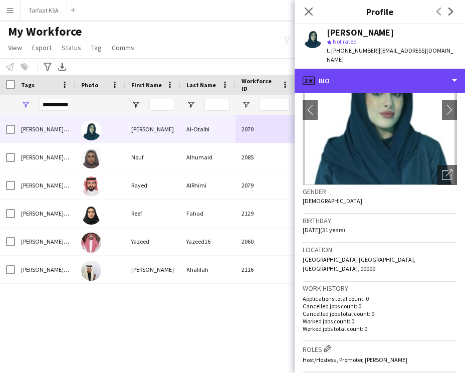
scroll to position [84, 0]
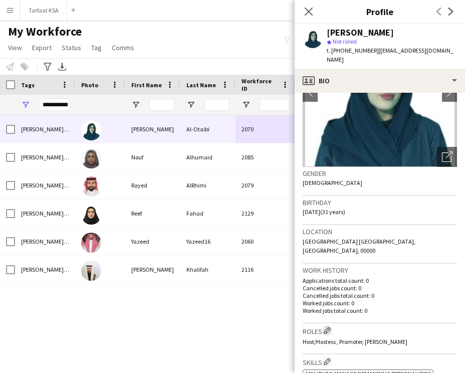
click at [330, 327] on app-icon "Edit crew company roles" at bounding box center [327, 330] width 7 height 7
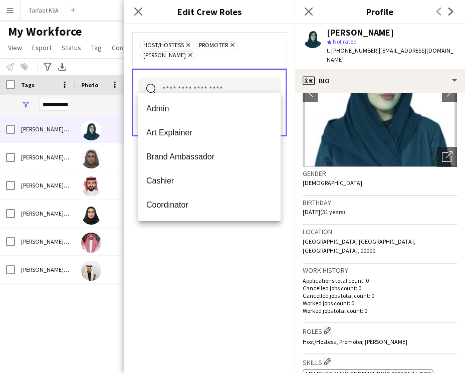
click at [227, 78] on input "text" at bounding box center [209, 90] width 142 height 25
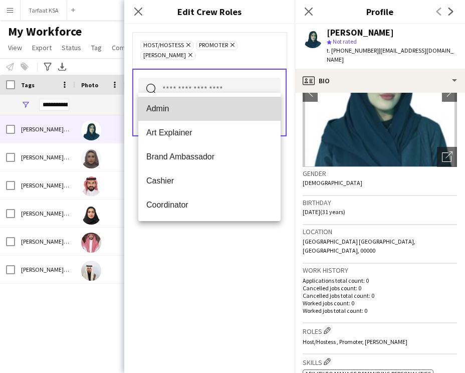
click at [221, 112] on span "Admin" at bounding box center [209, 109] width 126 height 10
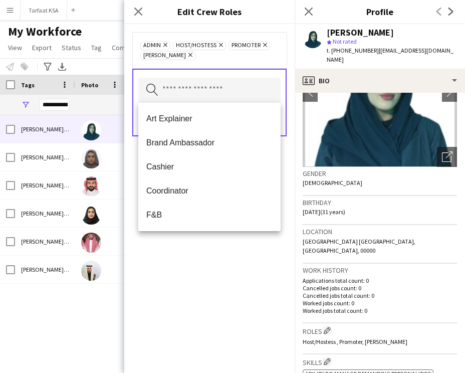
click at [283, 131] on div "Search by role type Save" at bounding box center [209, 103] width 154 height 68
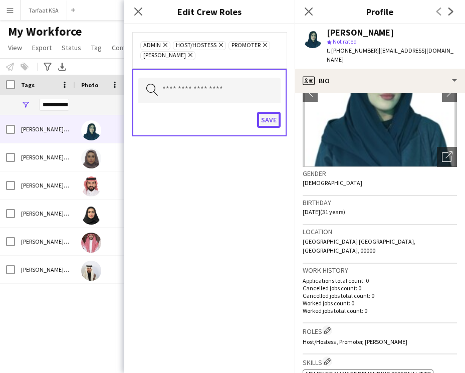
click at [277, 117] on button "Save" at bounding box center [269, 120] width 24 height 16
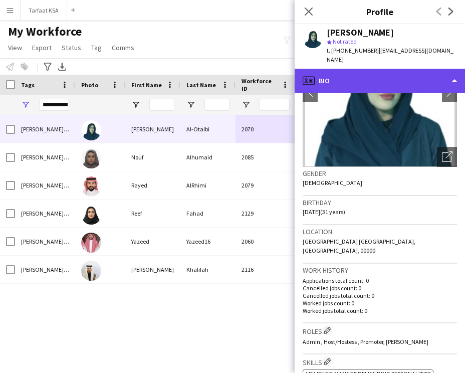
click at [359, 88] on div "profile Bio" at bounding box center [380, 81] width 171 height 24
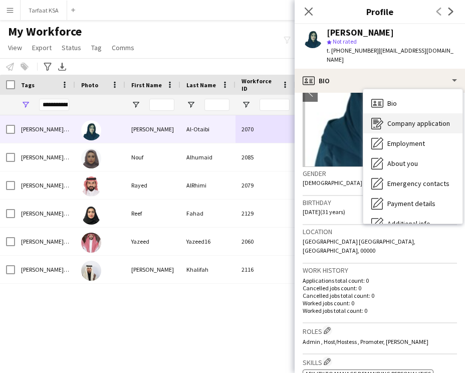
click at [383, 118] on icon "Company application" at bounding box center [378, 123] width 12 height 12
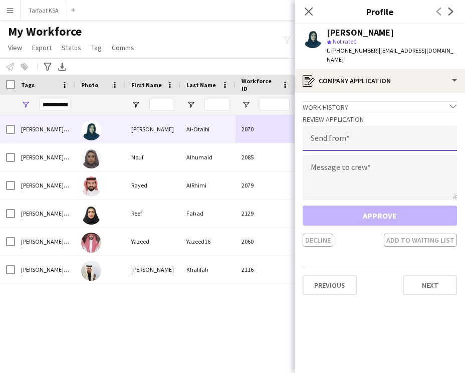
click at [374, 129] on input "email" at bounding box center [380, 138] width 154 height 25
type input "**********"
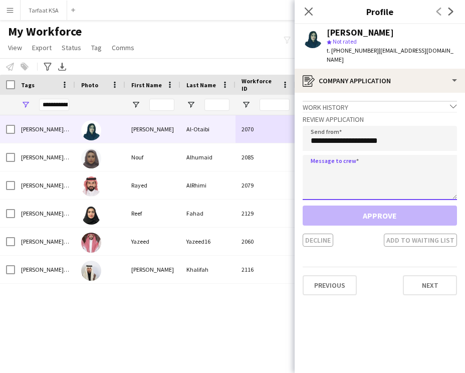
click at [373, 169] on textarea at bounding box center [380, 177] width 154 height 45
paste textarea "**********"
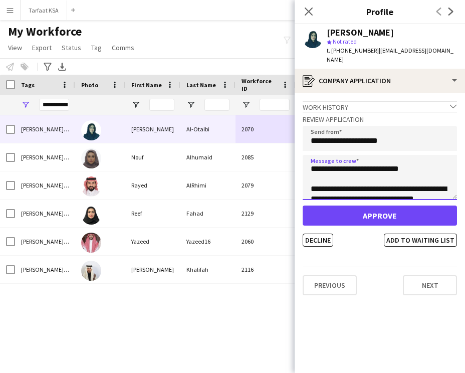
scroll to position [0, 0]
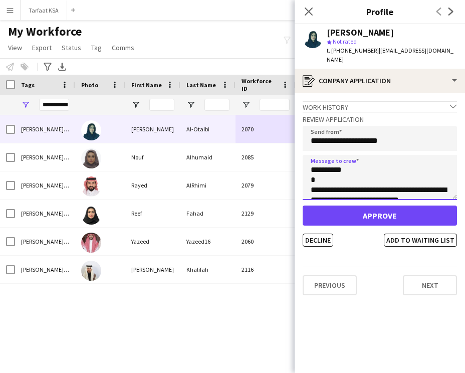
drag, startPoint x: 339, startPoint y: 171, endPoint x: 321, endPoint y: 170, distance: 18.1
click at [321, 170] on textarea "**********" at bounding box center [380, 177] width 154 height 45
type textarea "**********"
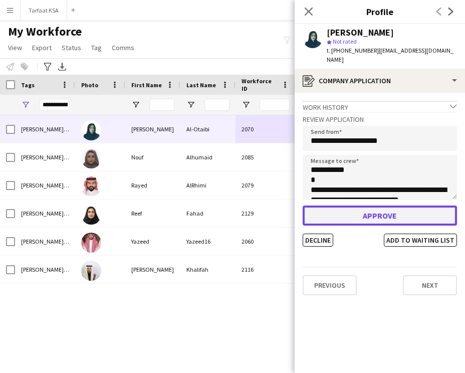
click at [380, 211] on button "Approve" at bounding box center [380, 216] width 154 height 20
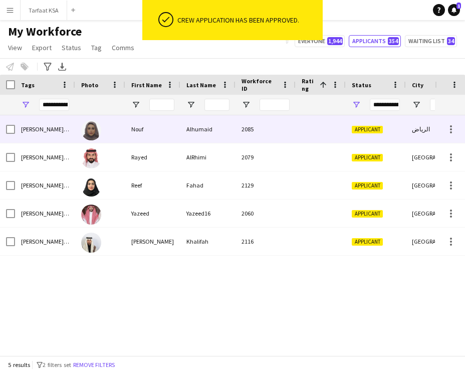
click at [323, 125] on div at bounding box center [321, 129] width 50 height 28
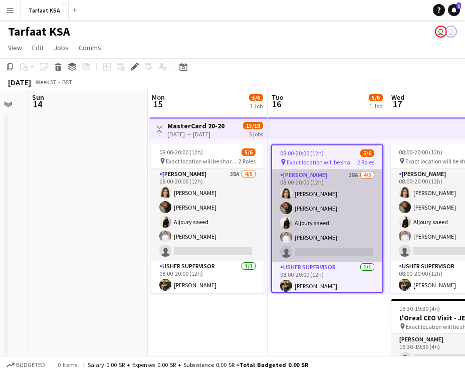
scroll to position [0, 306]
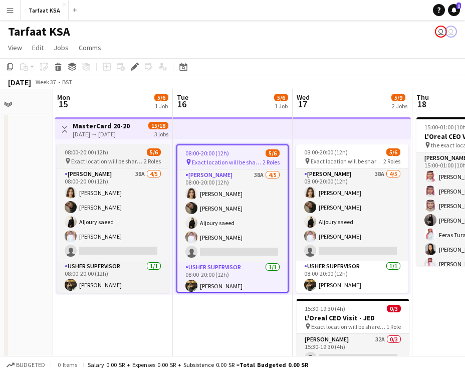
click at [116, 153] on div "08:00-20:00 (12h) 5/6" at bounding box center [113, 152] width 112 height 8
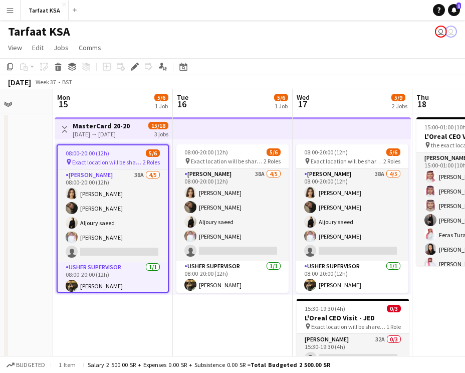
click at [194, 130] on app-top-bar at bounding box center [233, 128] width 120 height 22
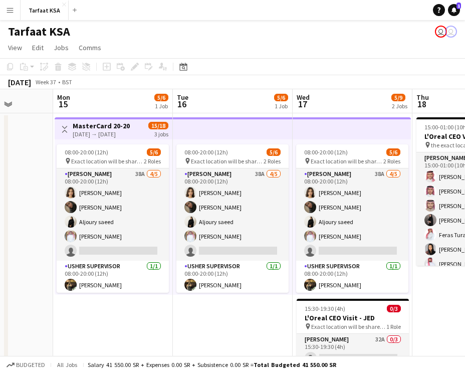
click at [194, 130] on app-top-bar at bounding box center [233, 128] width 120 height 22
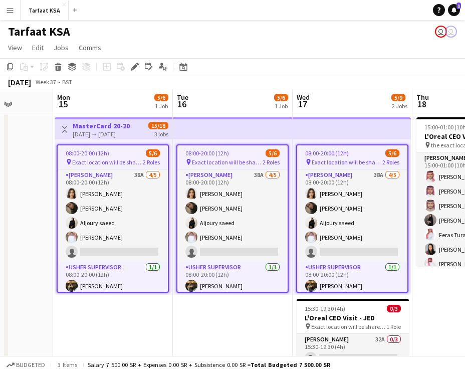
click at [123, 157] on app-job-card "08:00-20:00 (12h) 5/6 pin Exact location will be shared later 2 Roles Usher 38A…" at bounding box center [113, 218] width 112 height 148
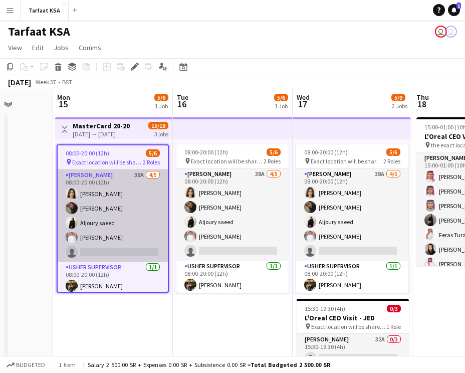
click at [116, 196] on app-card-role "Usher 38A 4/5 08:00-20:00 (12h) Onab Kamal Adwaa Alhassan Aljoury saeed Ahmad B…" at bounding box center [113, 216] width 110 height 92
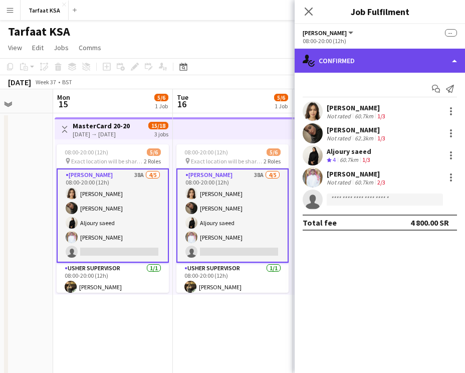
click at [361, 65] on div "single-neutral-actions-check-2 Confirmed" at bounding box center [380, 61] width 171 height 24
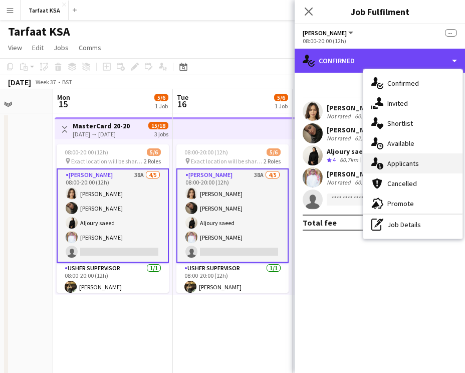
scroll to position [13, 0]
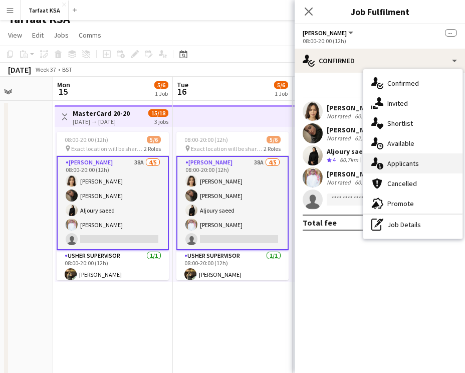
click at [407, 164] on span "Applicants" at bounding box center [404, 163] width 32 height 9
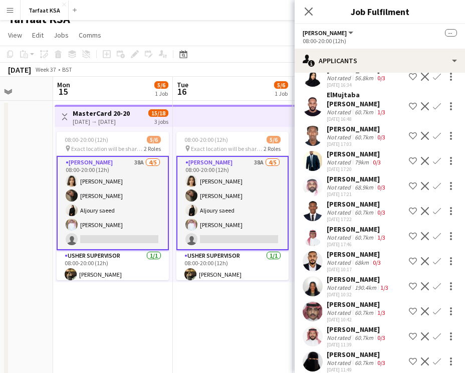
scroll to position [718, 0]
click at [314, 226] on app-user-avatar at bounding box center [313, 236] width 20 height 20
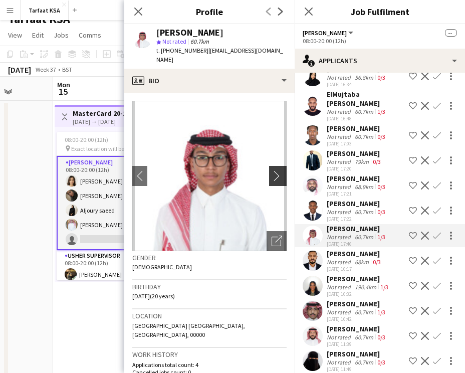
click at [273, 171] on app-icon "chevron-right" at bounding box center [280, 176] width 16 height 11
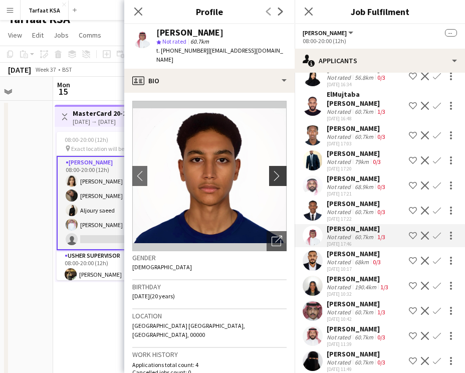
click at [273, 171] on app-icon "chevron-right" at bounding box center [280, 176] width 16 height 11
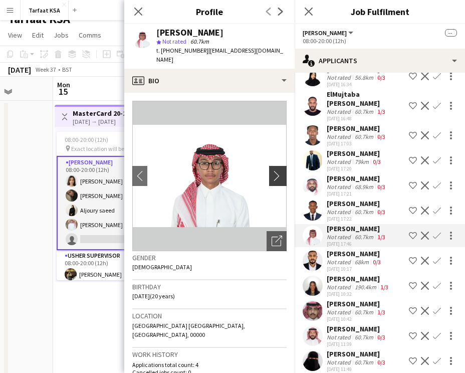
click at [273, 171] on app-icon "chevron-right" at bounding box center [280, 176] width 16 height 11
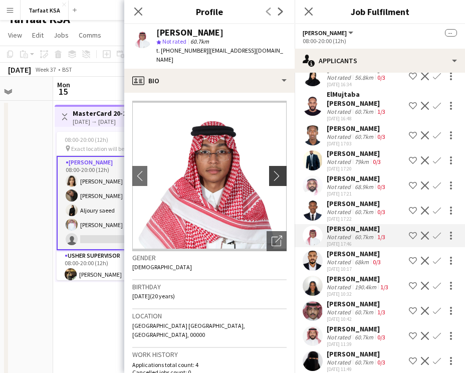
click at [273, 171] on app-icon "chevron-right" at bounding box center [280, 176] width 16 height 11
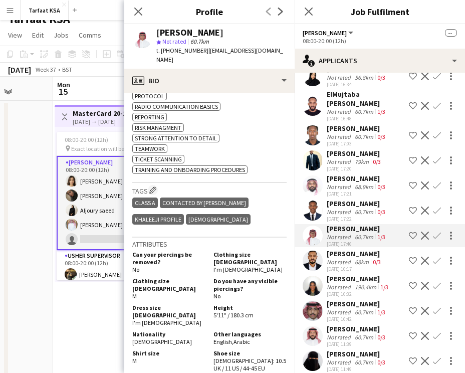
scroll to position [595, 0]
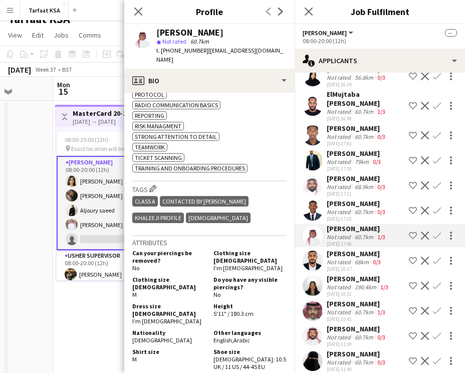
click at [408, 230] on button "Shortlist crew" at bounding box center [413, 236] width 12 height 12
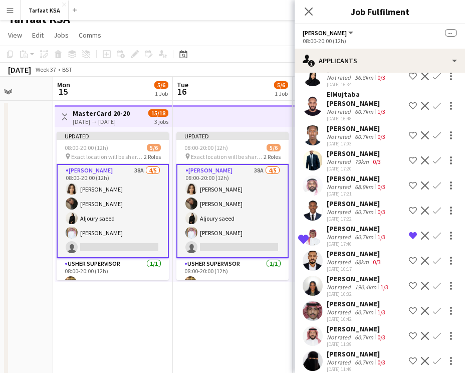
click at [370, 233] on div "60.7km" at bounding box center [364, 237] width 23 height 8
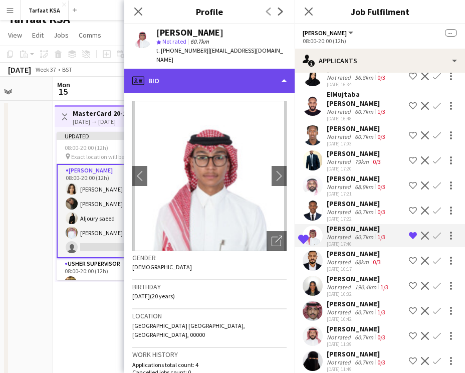
click at [241, 71] on div "profile Bio" at bounding box center [209, 81] width 171 height 24
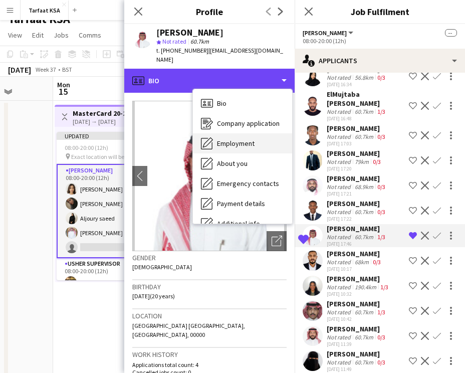
scroll to position [54, 0]
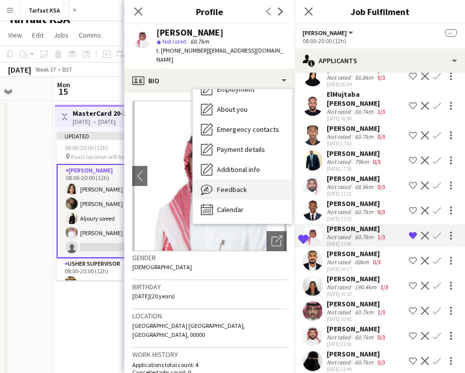
click at [243, 190] on div "Feedback Feedback" at bounding box center [242, 190] width 99 height 20
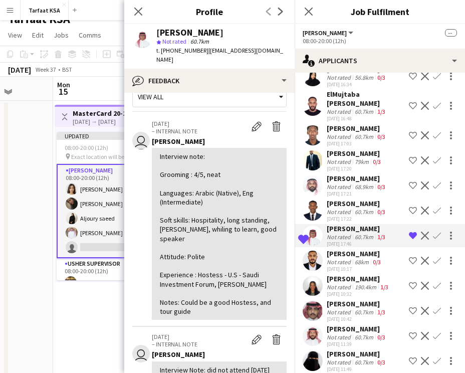
scroll to position [18, 0]
click at [346, 208] on div "Not rated" at bounding box center [340, 212] width 26 height 8
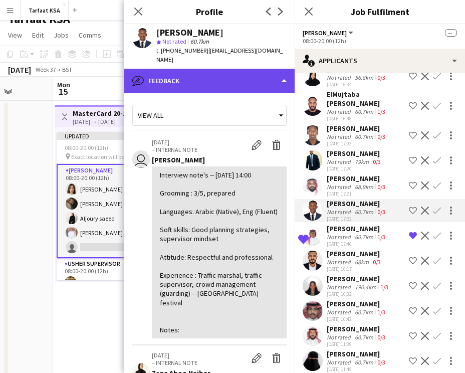
click at [259, 69] on div "bubble-pencil Feedback" at bounding box center [209, 81] width 171 height 24
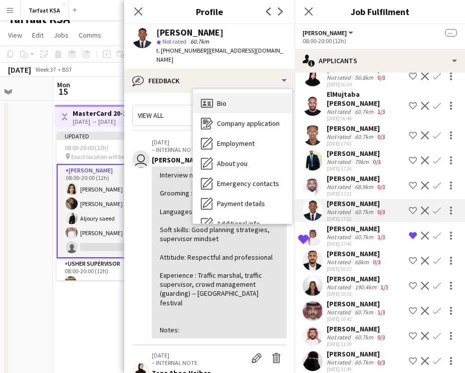
click at [256, 93] on div "Bio Bio" at bounding box center [242, 103] width 99 height 20
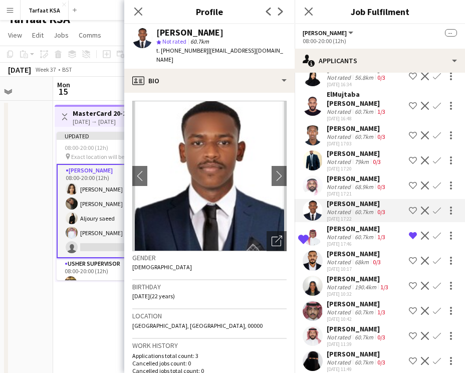
click at [343, 299] on div "osamah Almutairi" at bounding box center [357, 303] width 61 height 9
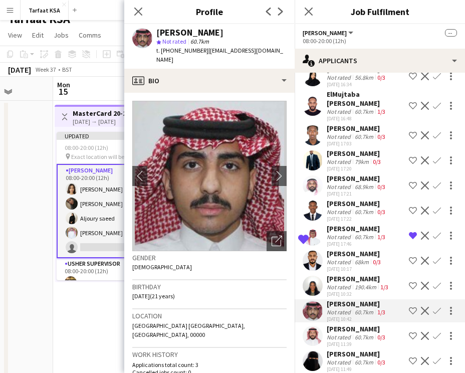
click at [343, 334] on div "Not rated" at bounding box center [340, 338] width 26 height 8
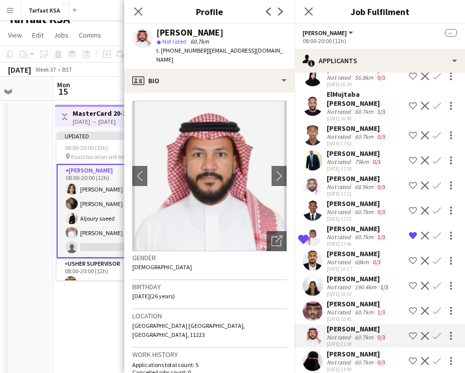
click at [342, 350] on div "Salma Ibrahim" at bounding box center [357, 354] width 61 height 9
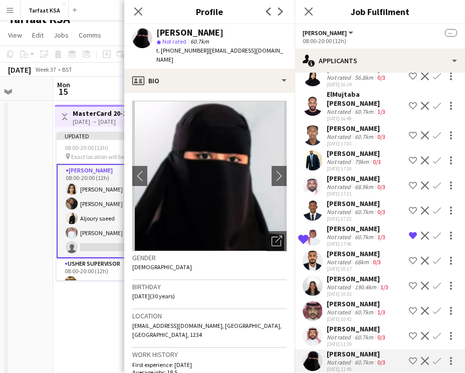
click at [347, 316] on div "08-09-2025 10:42" at bounding box center [357, 319] width 61 height 7
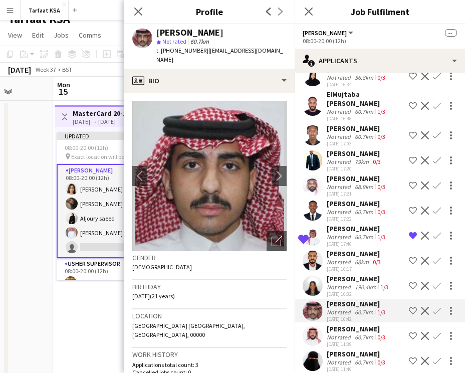
click at [352, 350] on div "Salma Ibrahim" at bounding box center [357, 354] width 61 height 9
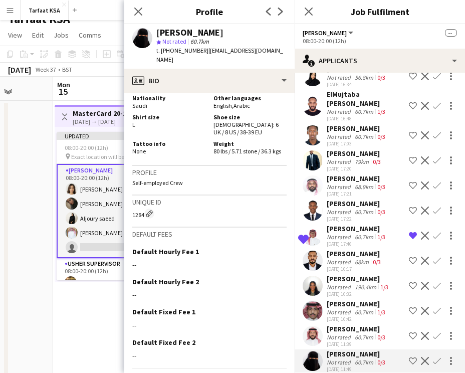
scroll to position [0, 0]
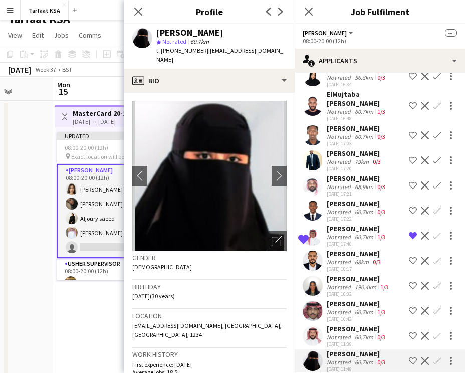
click at [327, 324] on div "Mohamed Rabie" at bounding box center [357, 328] width 61 height 9
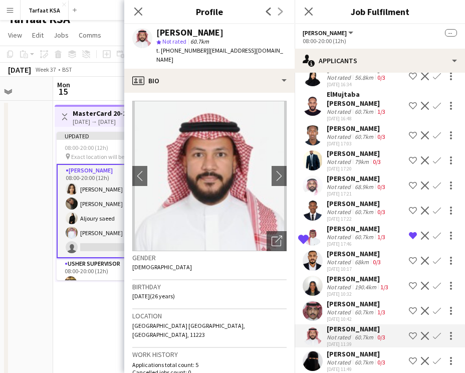
click at [336, 274] on div "Hiba Banaga" at bounding box center [359, 278] width 64 height 9
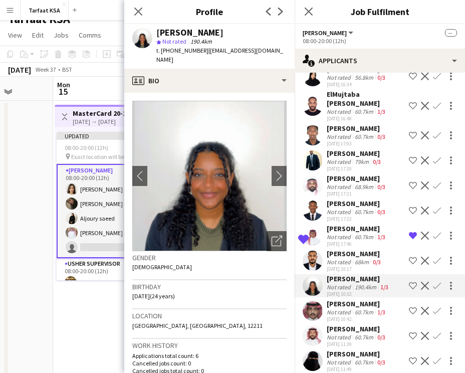
click at [328, 183] on div "Not rated" at bounding box center [340, 187] width 26 height 8
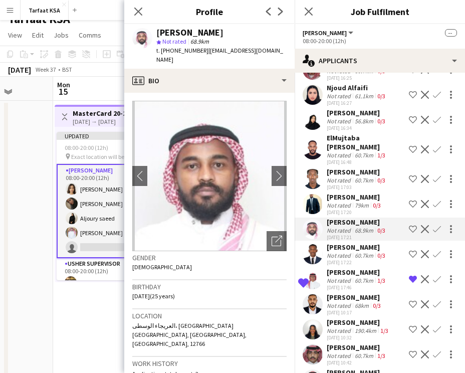
scroll to position [668, 0]
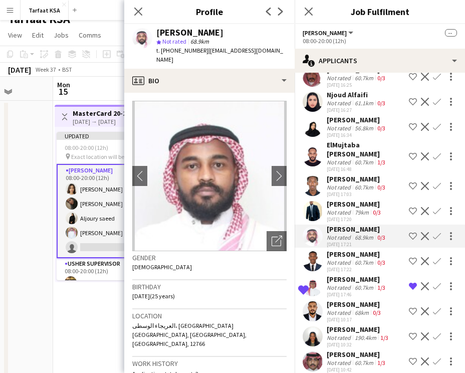
click at [352, 175] on div "Dawood Mustafa" at bounding box center [357, 179] width 61 height 9
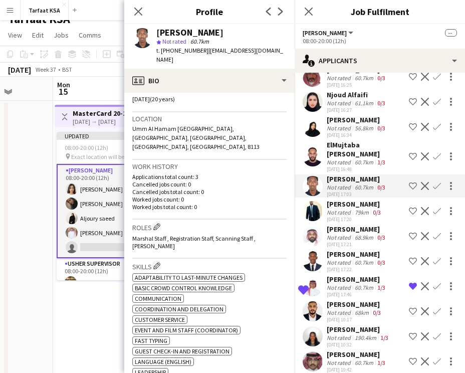
scroll to position [47, 0]
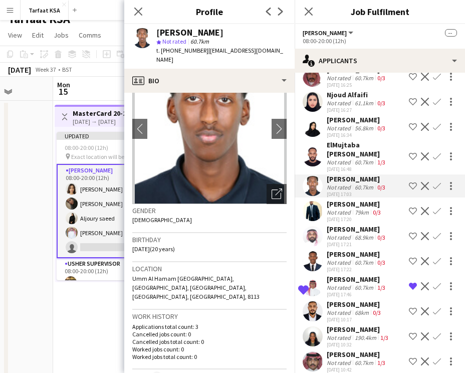
click at [364, 158] on div "60.7km" at bounding box center [364, 162] width 23 height 8
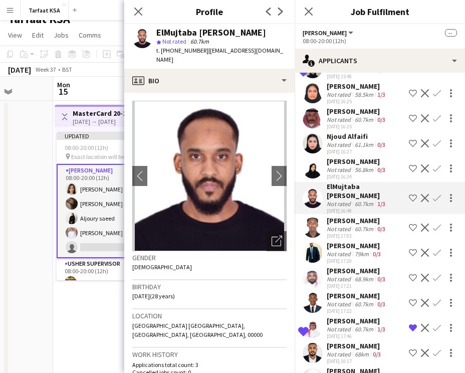
scroll to position [625, 0]
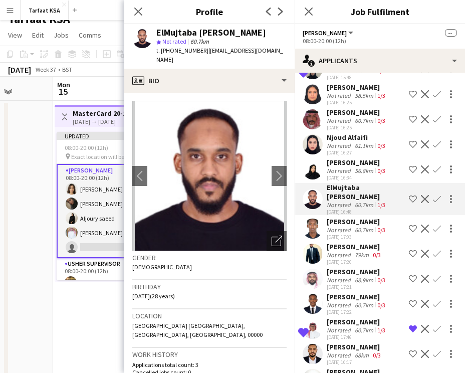
click at [361, 158] on div "Khloud Mohammed" at bounding box center [357, 162] width 61 height 9
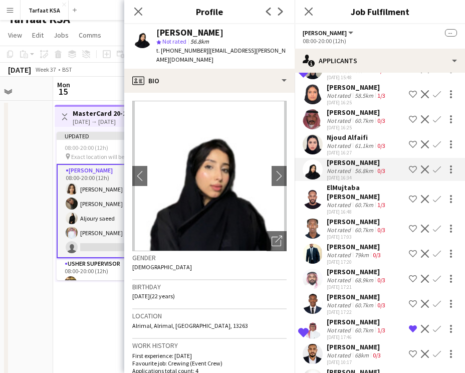
click at [361, 133] on div "Njoud Alfaifi" at bounding box center [357, 137] width 61 height 9
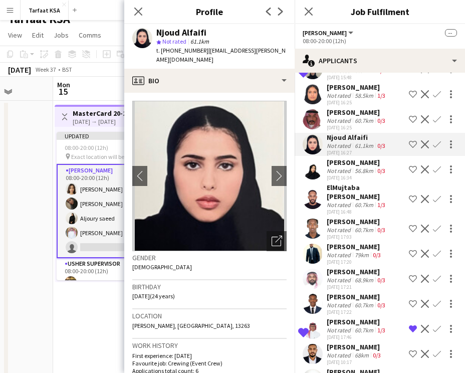
click at [363, 117] on div "60.7km" at bounding box center [364, 121] width 23 height 8
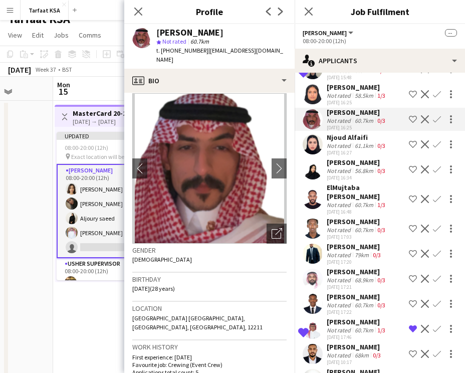
scroll to position [0, 0]
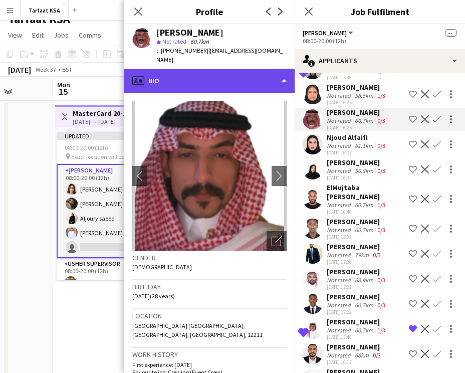
click at [262, 73] on div "profile Bio" at bounding box center [209, 81] width 171 height 24
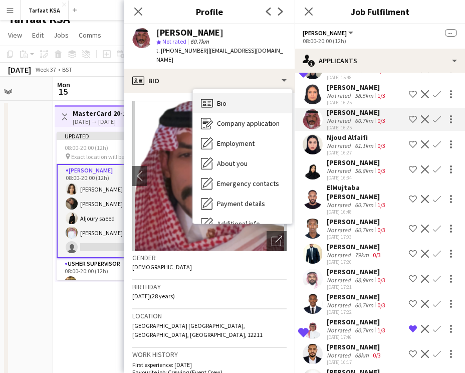
click at [258, 94] on div "Bio Bio" at bounding box center [242, 103] width 99 height 20
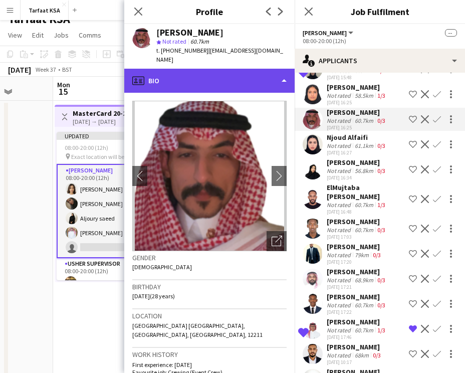
click at [258, 72] on div "profile Bio" at bounding box center [209, 81] width 171 height 24
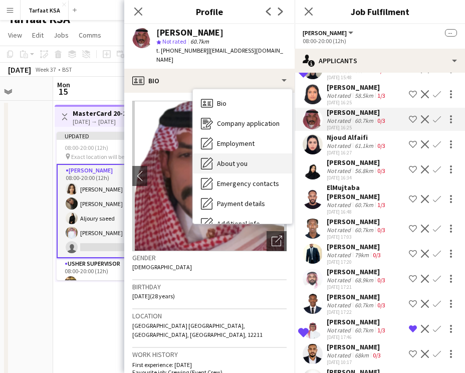
click at [251, 153] on div "About you About you" at bounding box center [242, 163] width 99 height 20
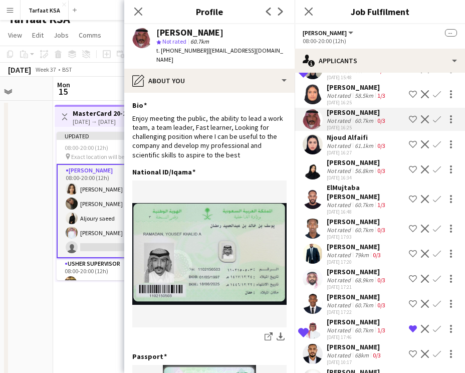
click at [358, 317] on div "Salah Elhillo" at bounding box center [357, 321] width 61 height 9
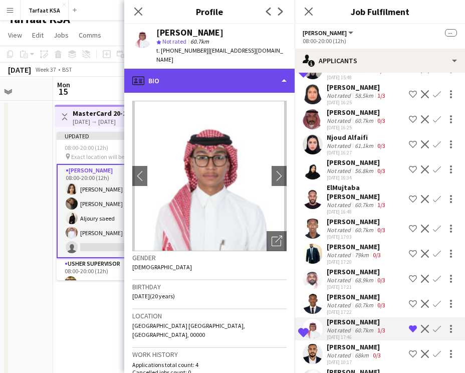
click at [241, 69] on div "profile Bio" at bounding box center [209, 81] width 171 height 24
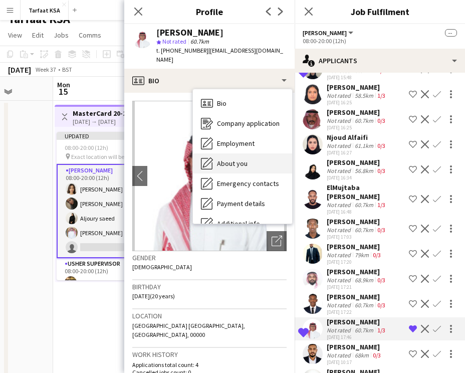
click at [235, 159] on span "About you" at bounding box center [232, 163] width 31 height 9
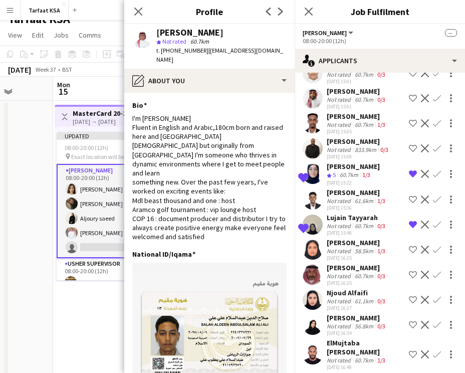
scroll to position [420, 0]
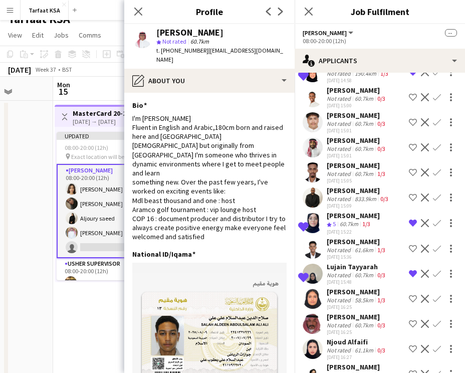
click at [336, 145] on div "Not rated" at bounding box center [340, 149] width 26 height 8
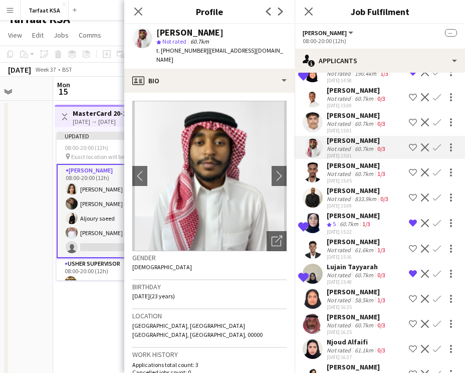
scroll to position [401, 0]
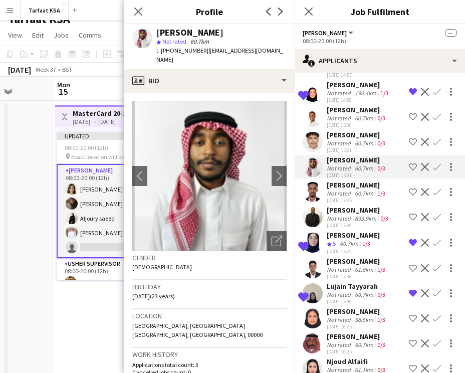
click at [344, 130] on div "mohammad loqman" at bounding box center [357, 134] width 61 height 9
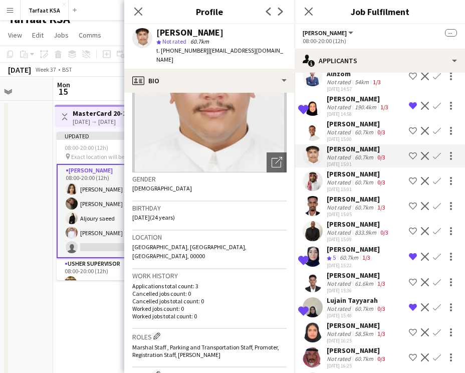
scroll to position [0, 0]
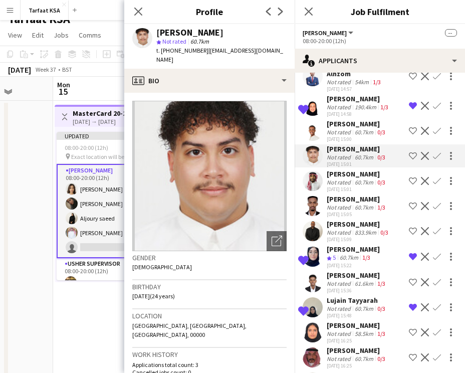
click at [341, 136] on div "07-09-2025 15:00" at bounding box center [357, 139] width 61 height 7
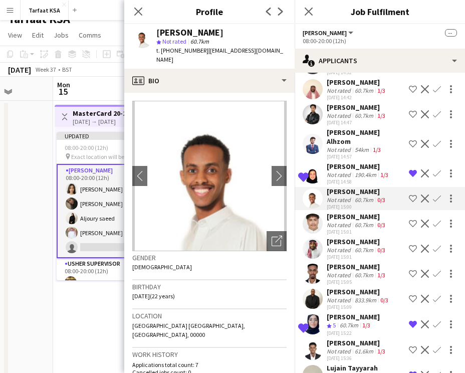
scroll to position [250, 0]
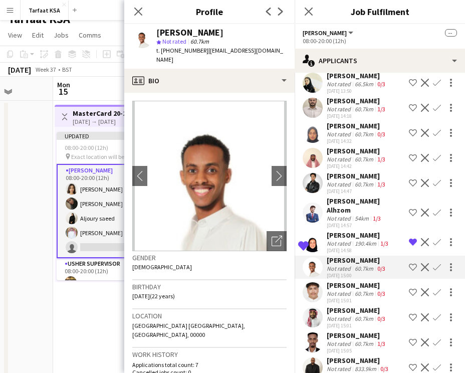
click at [341, 204] on div "Maged Alhzom" at bounding box center [366, 206] width 78 height 18
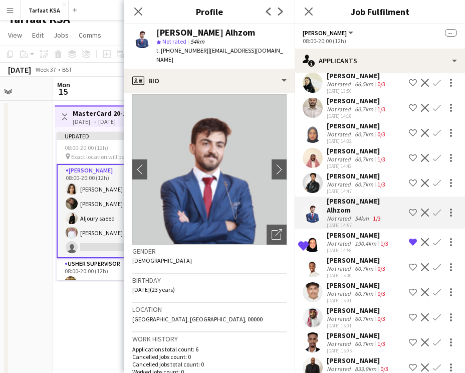
scroll to position [0, 0]
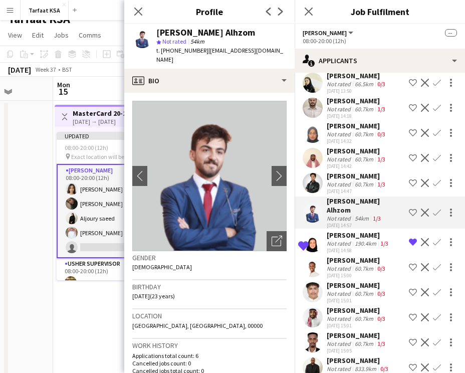
click at [265, 57] on div "Maged Alhzom star Not rated 54km t. +966536186372 | magedalhzwm@gmail.com" at bounding box center [209, 46] width 171 height 45
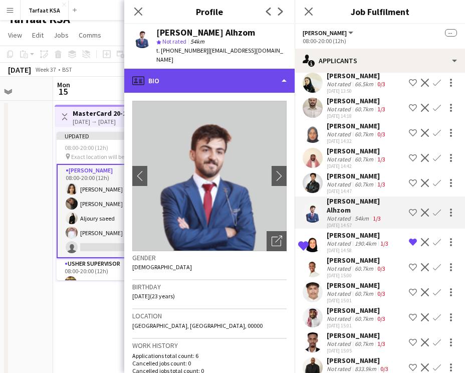
click at [265, 69] on div "profile Bio" at bounding box center [209, 81] width 171 height 24
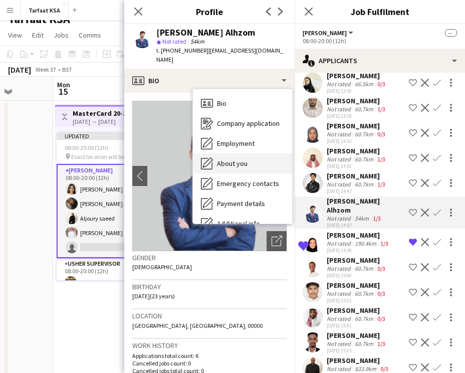
click at [247, 156] on div "About you About you" at bounding box center [242, 163] width 99 height 20
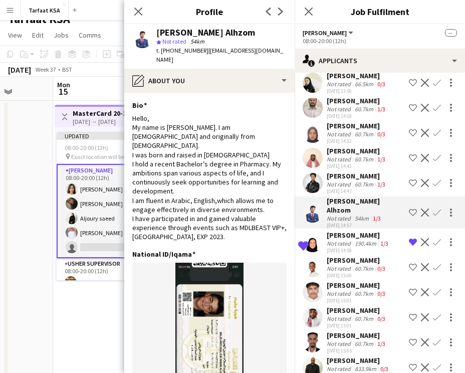
click at [357, 183] on div "60.7km" at bounding box center [364, 185] width 23 height 8
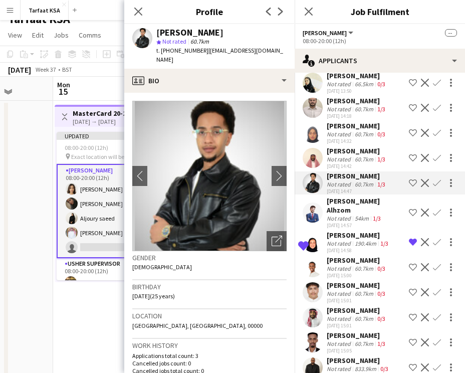
click at [360, 160] on div "60.7km" at bounding box center [364, 159] width 23 height 8
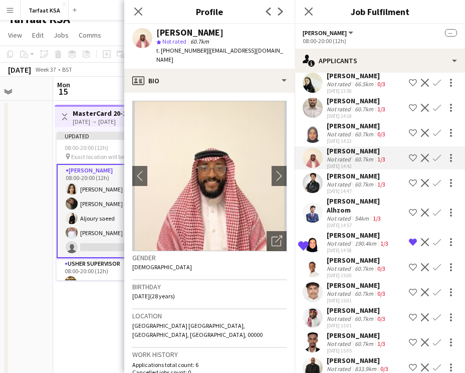
click at [357, 123] on div "Abeer Abbas" at bounding box center [357, 125] width 61 height 9
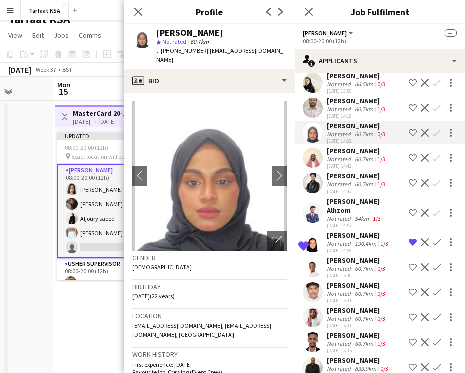
click at [353, 108] on div "60.7km" at bounding box center [364, 109] width 23 height 8
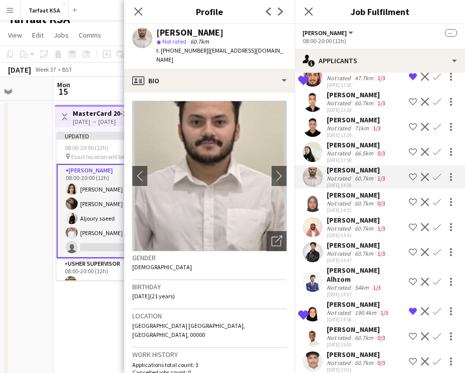
scroll to position [181, 0]
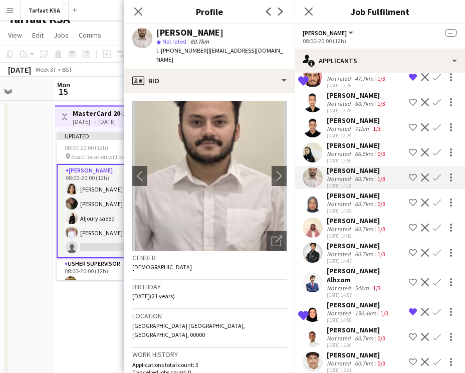
click at [348, 141] on div "Amal Alfahadi" at bounding box center [357, 145] width 61 height 9
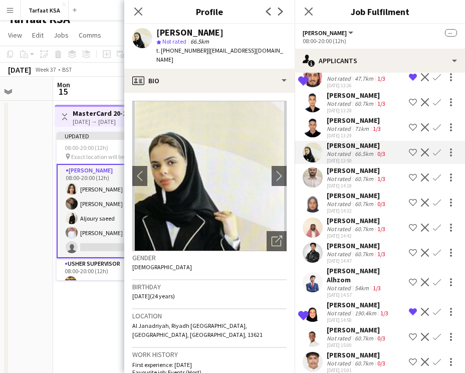
click at [347, 130] on div "Not rated" at bounding box center [340, 129] width 26 height 8
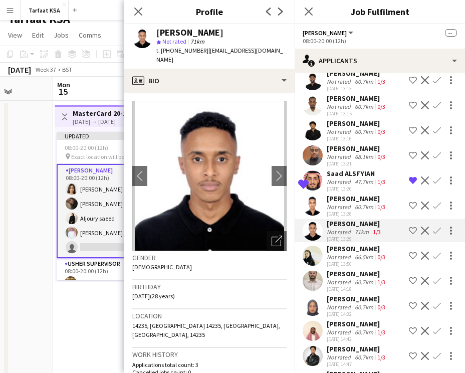
scroll to position [75, 0]
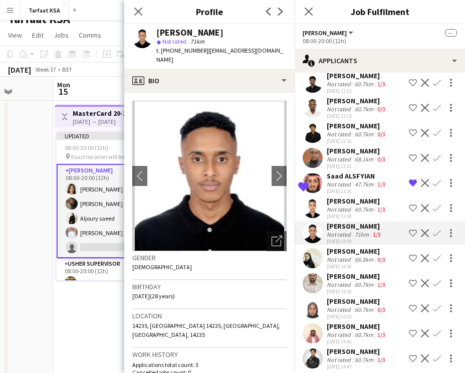
click at [346, 188] on div "07-09-2025 13:26" at bounding box center [357, 191] width 61 height 7
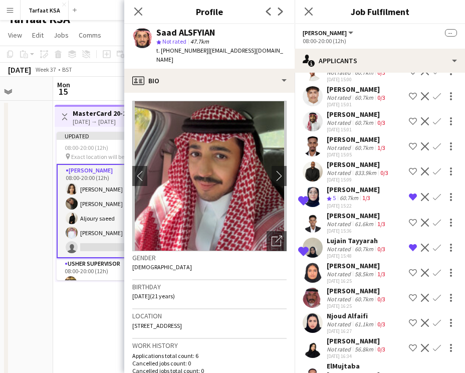
scroll to position [528, 0]
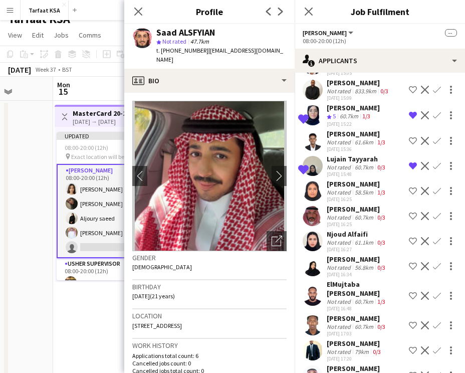
click at [414, 40] on div "08:00-20:00 (12h)" at bounding box center [380, 41] width 154 height 8
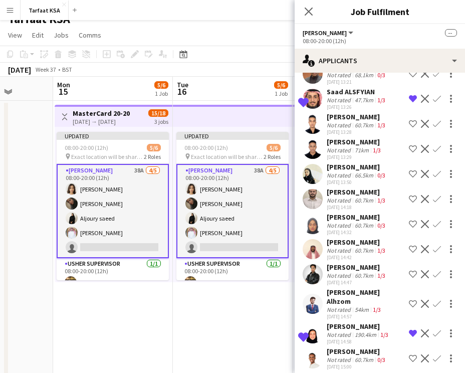
scroll to position [154, 0]
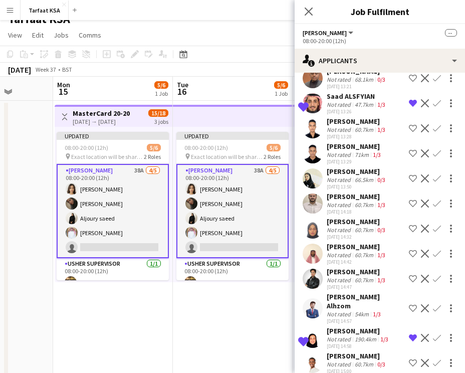
click at [334, 178] on div "Not rated" at bounding box center [340, 180] width 26 height 8
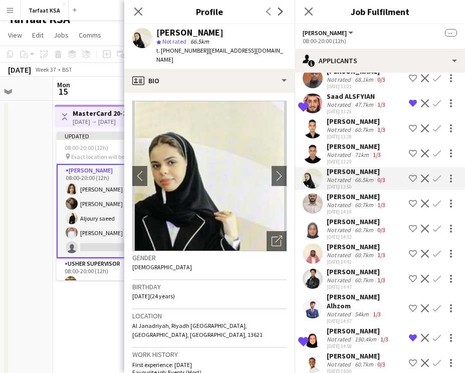
click at [346, 153] on div "Not rated" at bounding box center [340, 155] width 26 height 8
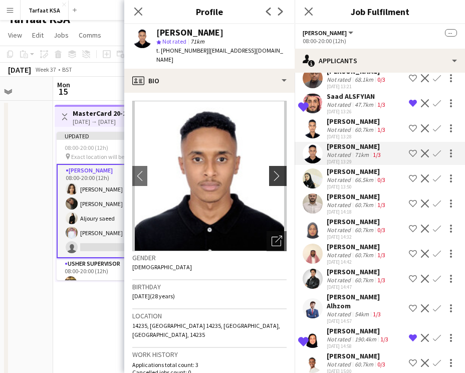
click at [284, 173] on app-icon "chevron-right" at bounding box center [280, 176] width 16 height 11
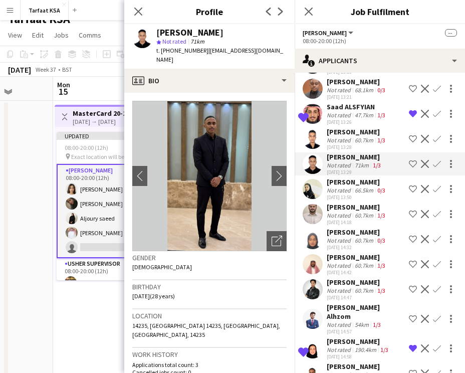
scroll to position [141, 0]
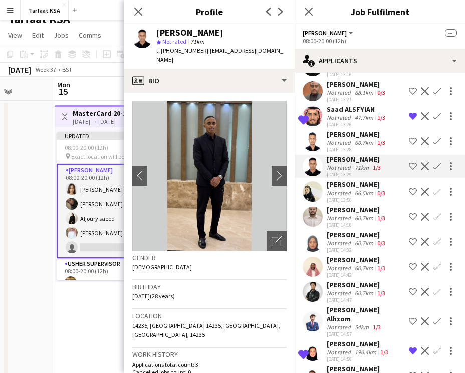
click at [336, 138] on div "Mohamed Ibrahim" at bounding box center [357, 134] width 61 height 9
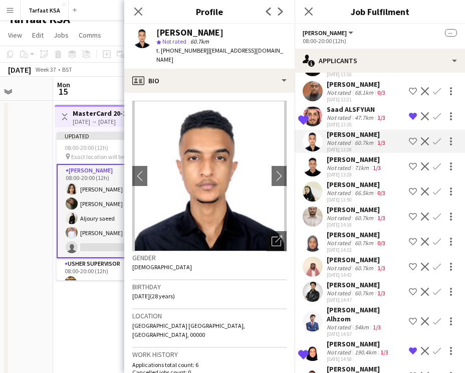
click at [338, 133] on div "Mohamed Ibrahim" at bounding box center [357, 134] width 61 height 9
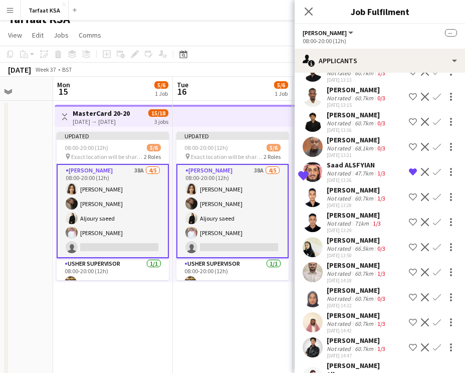
scroll to position [85, 0]
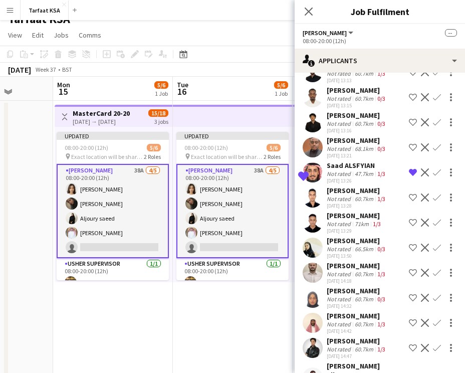
click at [338, 133] on div "07-09-2025 13:16" at bounding box center [357, 130] width 61 height 7
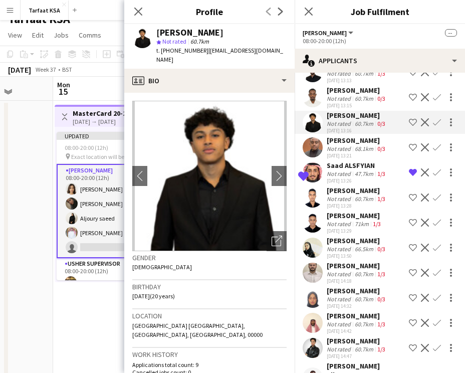
click at [339, 142] on div "Abdulrahman Yousif" at bounding box center [357, 140] width 61 height 9
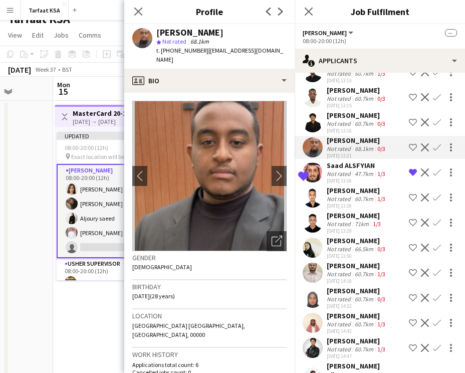
click at [342, 121] on div "Not rated" at bounding box center [340, 124] width 26 height 8
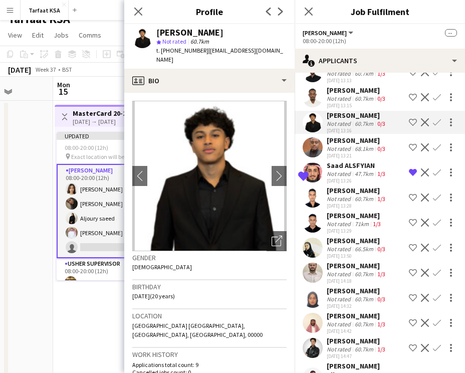
click at [339, 165] on div "Saad ALSFYIAN" at bounding box center [357, 165] width 61 height 9
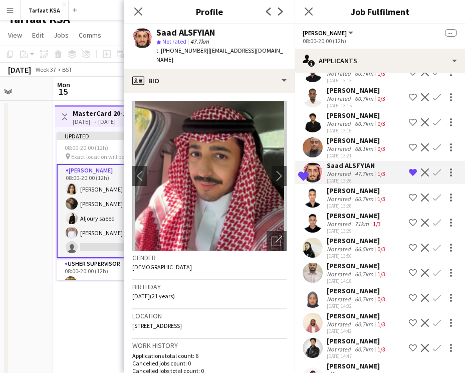
click at [349, 143] on div "Abdulrahman Yousif" at bounding box center [357, 140] width 61 height 9
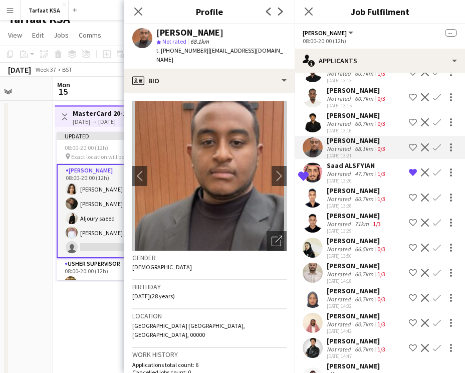
click at [354, 124] on div "60.7km" at bounding box center [364, 124] width 23 height 8
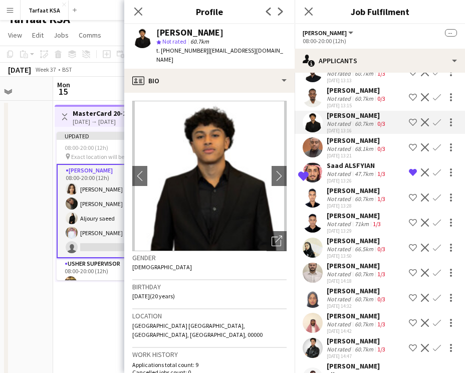
click at [359, 99] on div "60.7km" at bounding box center [364, 99] width 23 height 8
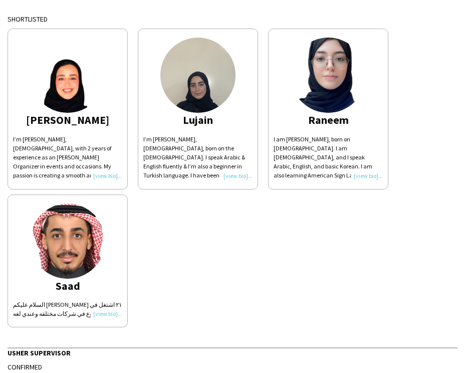
scroll to position [412, 0]
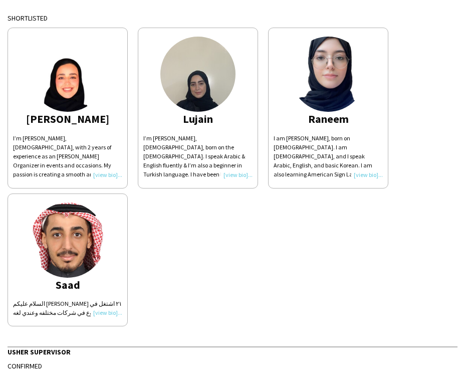
click at [109, 313] on div "السلام عليكم انا سعد عمري ٢١ اشتغل في ١٢٠ مشروع في شركات مختلفه وعندي لغه" at bounding box center [67, 308] width 109 height 18
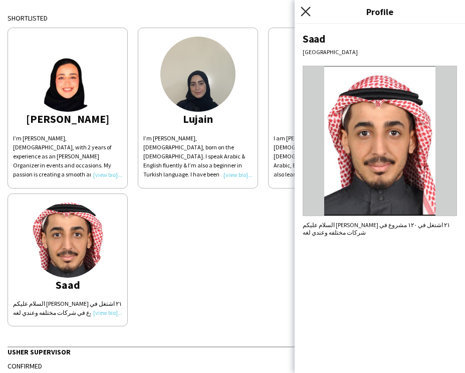
click at [306, 9] on icon "Close pop-in" at bounding box center [306, 12] width 10 height 10
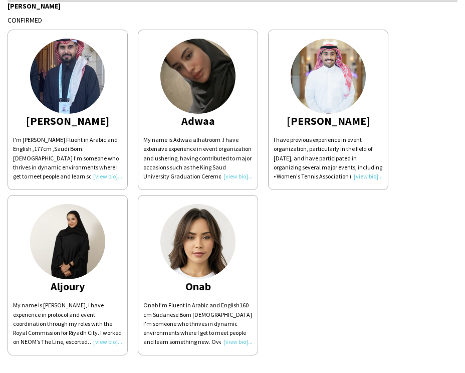
scroll to position [0, 0]
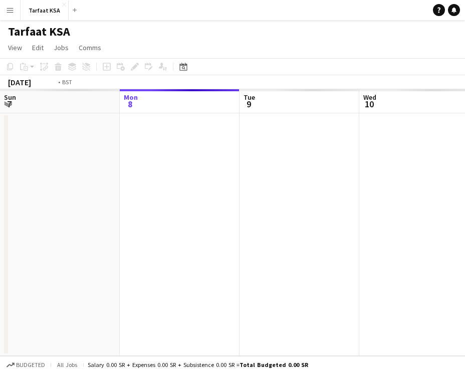
scroll to position [0, 345]
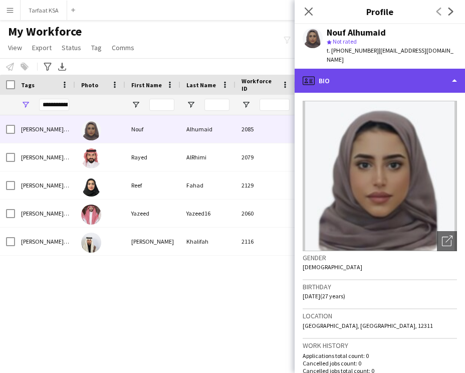
click at [373, 73] on div "profile Bio" at bounding box center [380, 81] width 171 height 24
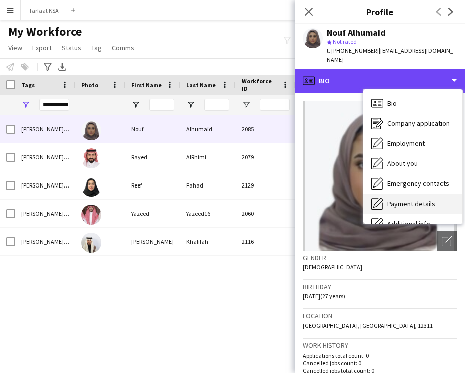
scroll to position [7, 0]
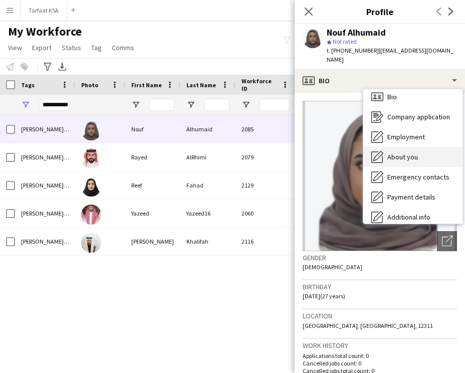
click at [404, 152] on span "About you" at bounding box center [403, 156] width 31 height 9
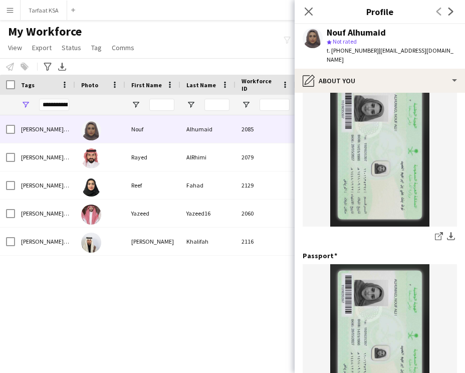
scroll to position [0, 0]
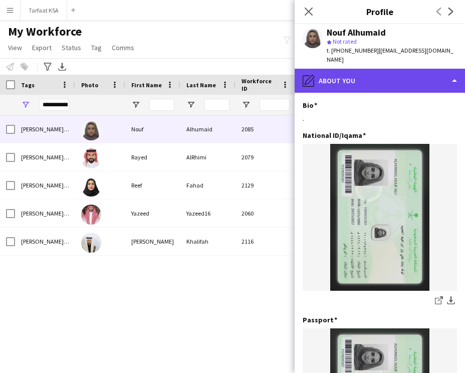
click at [384, 69] on div "pencil4 About you" at bounding box center [380, 81] width 171 height 24
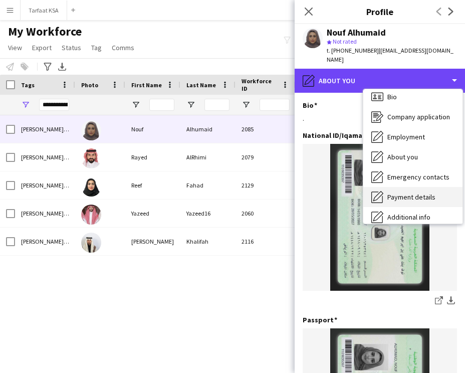
scroll to position [54, 0]
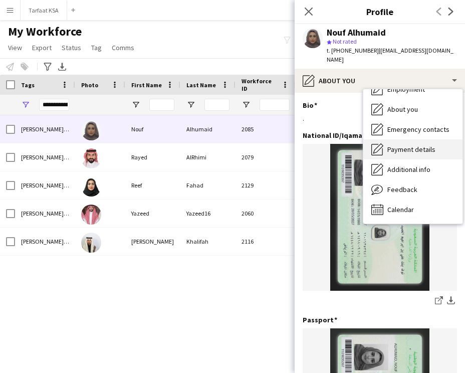
click at [415, 185] on span "Feedback" at bounding box center [403, 189] width 30 height 9
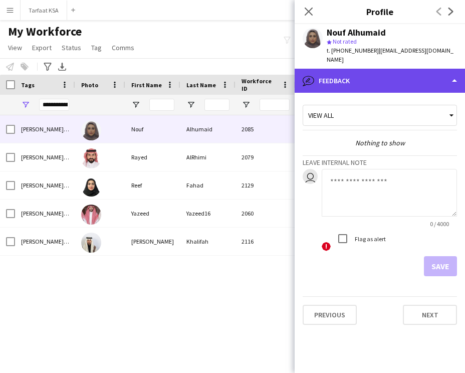
click at [398, 73] on div "bubble-pencil Feedback" at bounding box center [380, 81] width 171 height 24
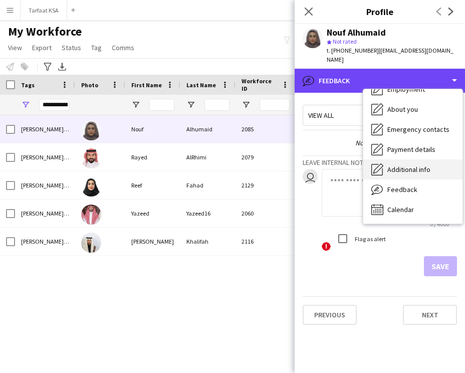
scroll to position [0, 0]
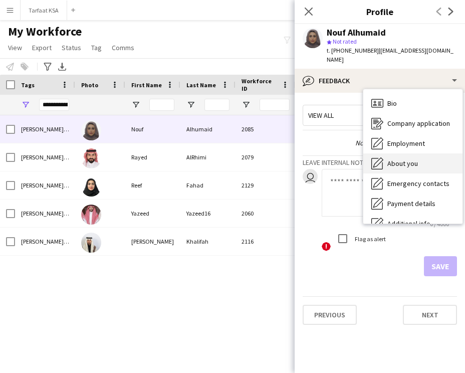
click at [410, 159] on span "About you" at bounding box center [403, 163] width 31 height 9
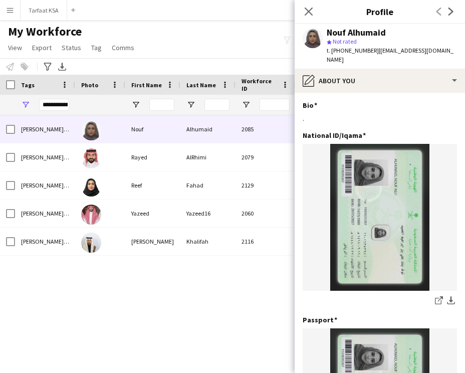
click at [399, 57] on div "Nouf Alhumaid star Not rated t. [PHONE_NUMBER] | [EMAIL_ADDRESS][DOMAIN_NAME]" at bounding box center [380, 46] width 171 height 45
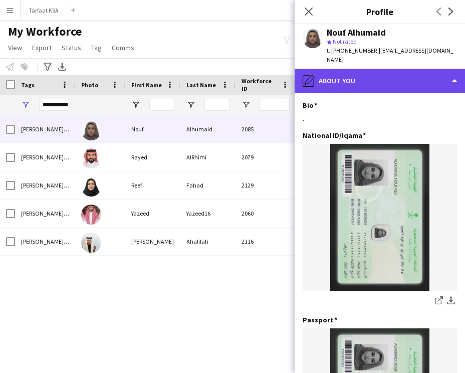
click at [399, 69] on div "pencil4 About you" at bounding box center [380, 81] width 171 height 24
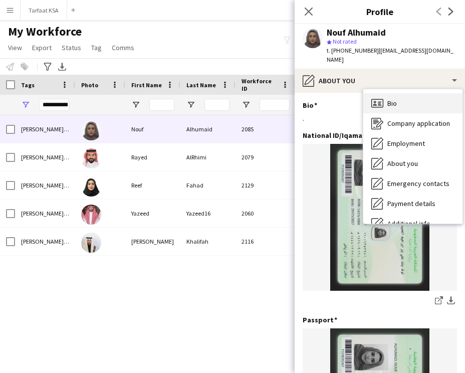
click at [415, 93] on div "Bio Bio" at bounding box center [413, 103] width 99 height 20
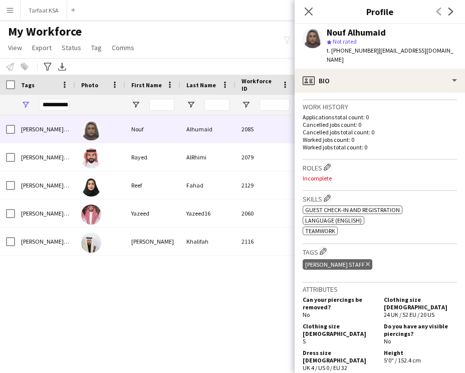
scroll to position [244, 0]
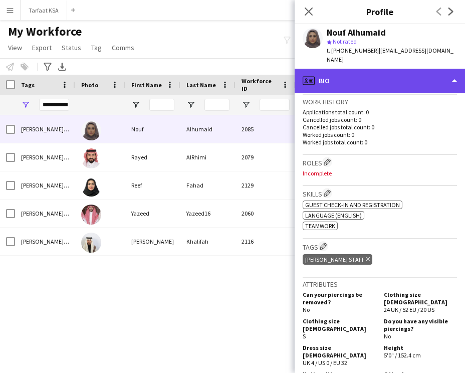
click at [384, 79] on div "profile Bio" at bounding box center [380, 81] width 171 height 24
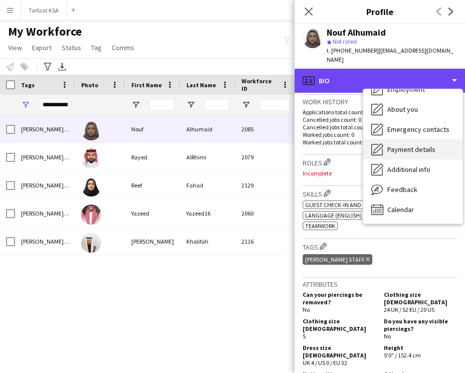
scroll to position [0, 0]
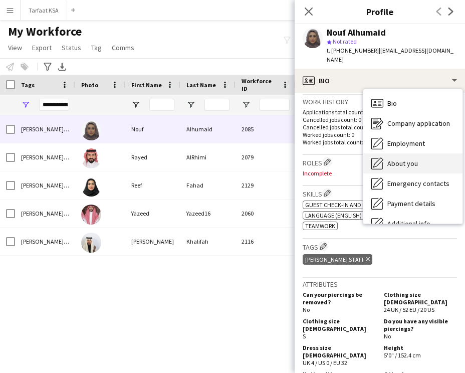
click at [412, 159] on div "About you About you" at bounding box center [413, 163] width 99 height 20
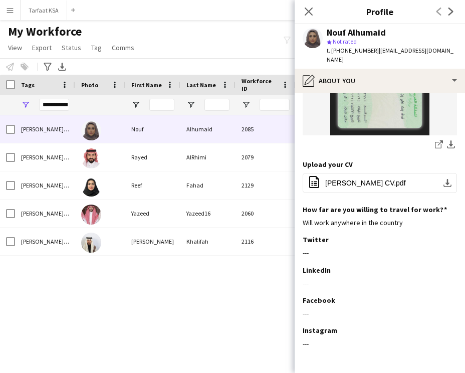
scroll to position [348, 0]
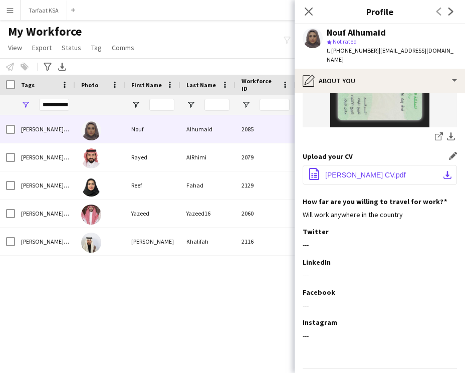
click at [374, 170] on button "office-file-sheet [PERSON_NAME] CV.pdf download-bottom" at bounding box center [380, 175] width 154 height 20
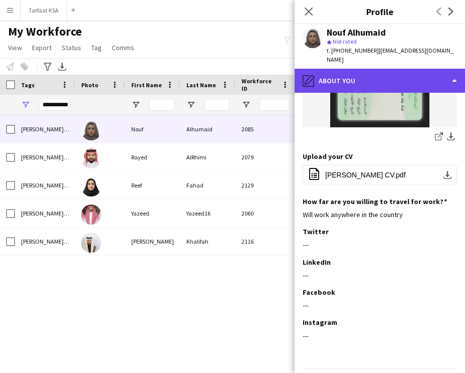
click at [336, 69] on div "pencil4 About you" at bounding box center [380, 81] width 171 height 24
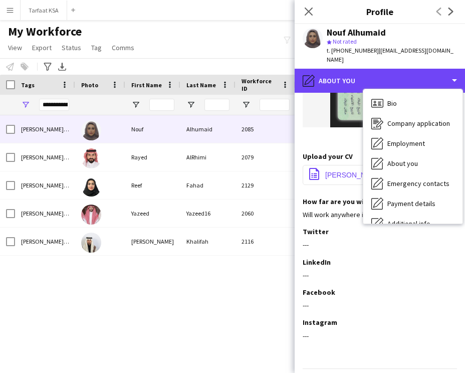
scroll to position [0, 0]
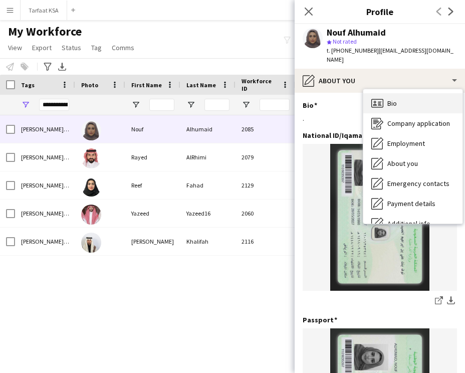
click at [406, 93] on div "Bio Bio" at bounding box center [413, 103] width 99 height 20
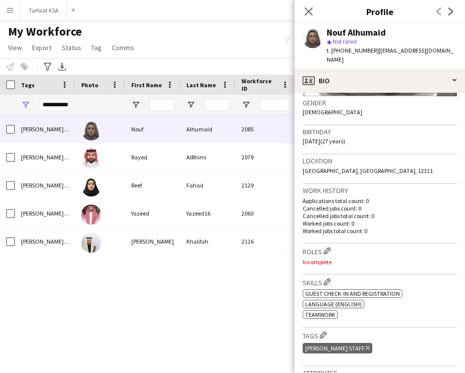
scroll to position [160, 0]
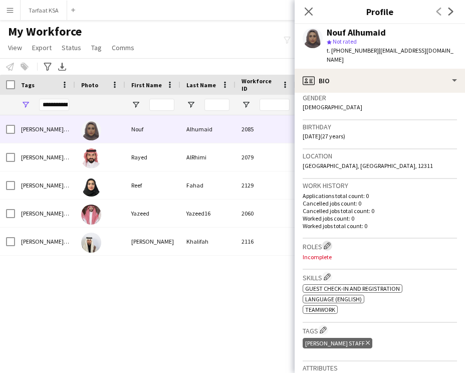
click at [329, 242] on app-icon "Edit crew company roles" at bounding box center [327, 245] width 7 height 7
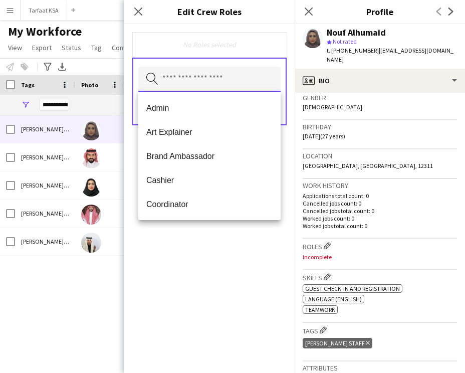
click at [240, 78] on input "text" at bounding box center [209, 79] width 142 height 25
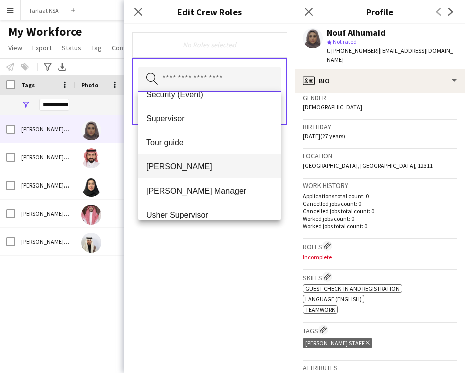
scroll to position [492, 0]
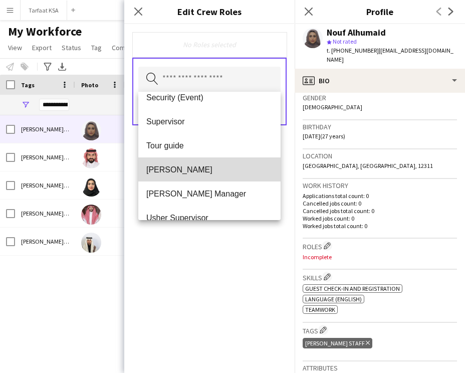
click at [197, 163] on mat-option "[PERSON_NAME]" at bounding box center [209, 169] width 142 height 24
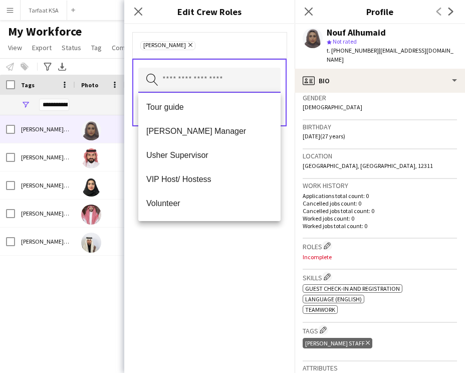
scroll to position [554, 0]
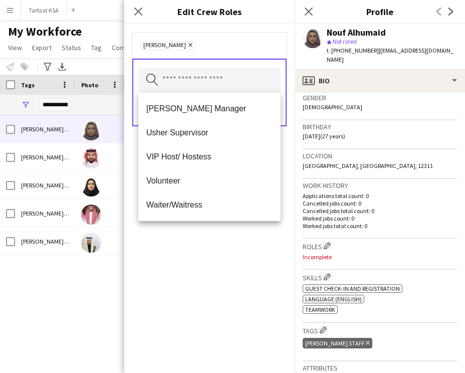
click at [234, 239] on div "[PERSON_NAME] Remove Search by role type Save" at bounding box center [209, 198] width 171 height 349
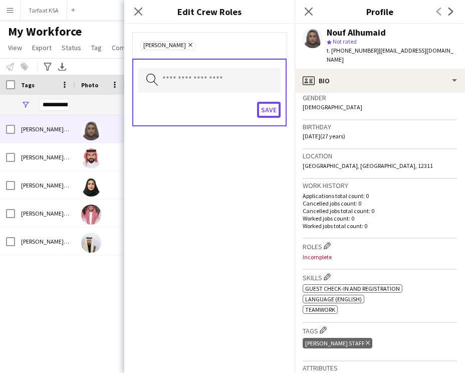
drag, startPoint x: 275, startPoint y: 115, endPoint x: 282, endPoint y: 122, distance: 9.9
click at [275, 115] on button "Save" at bounding box center [269, 110] width 24 height 16
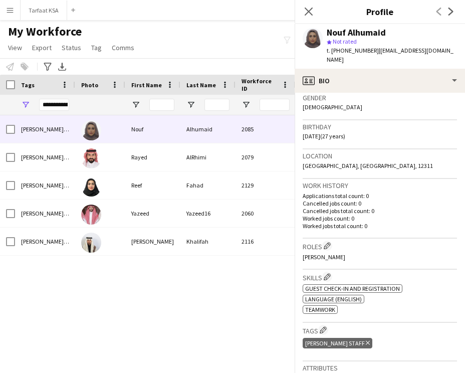
scroll to position [216, 0]
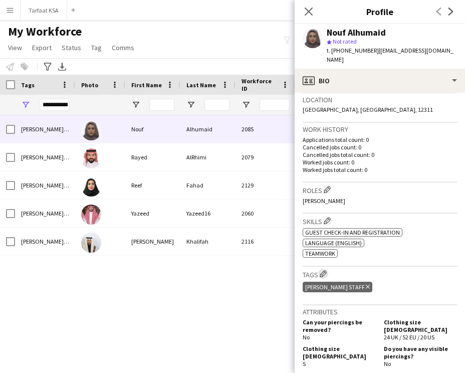
click at [322, 270] on app-icon "Edit crew company tags" at bounding box center [323, 273] width 7 height 7
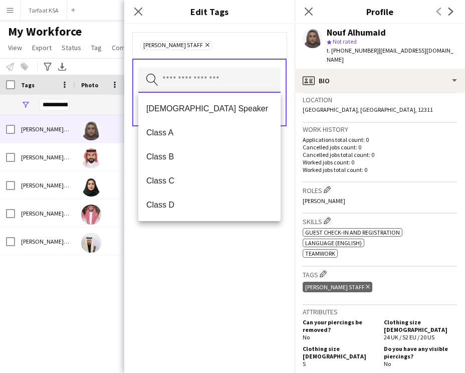
click at [229, 82] on input "text" at bounding box center [209, 80] width 142 height 25
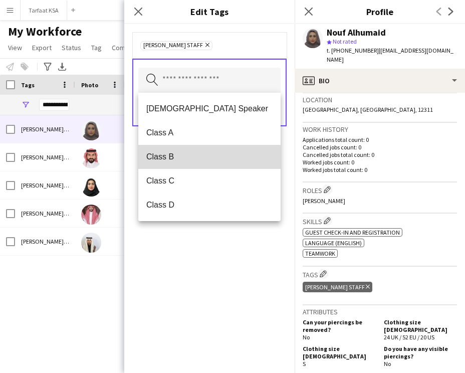
click at [201, 159] on span "Class B" at bounding box center [209, 157] width 126 height 10
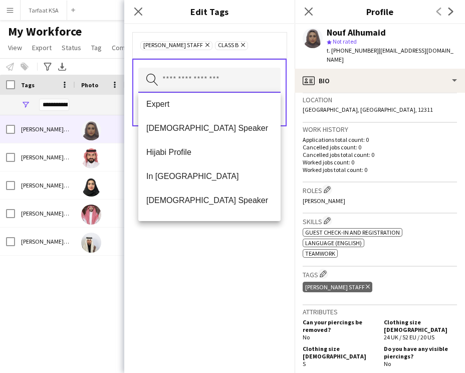
scroll to position [361, 0]
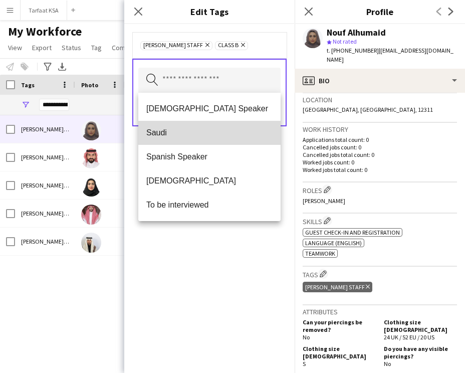
click at [189, 134] on span "Saudi" at bounding box center [209, 133] width 126 height 10
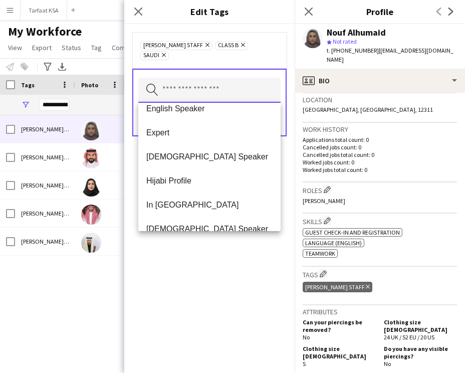
scroll to position [202, 0]
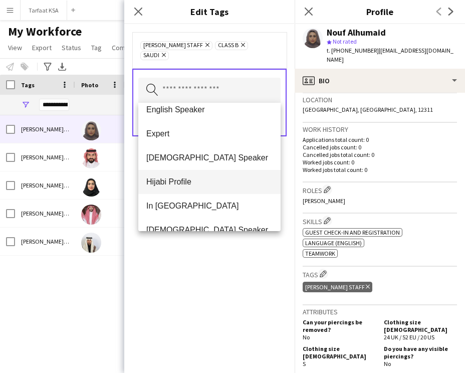
click at [187, 179] on span "Hijabi Profile" at bounding box center [209, 182] width 126 height 10
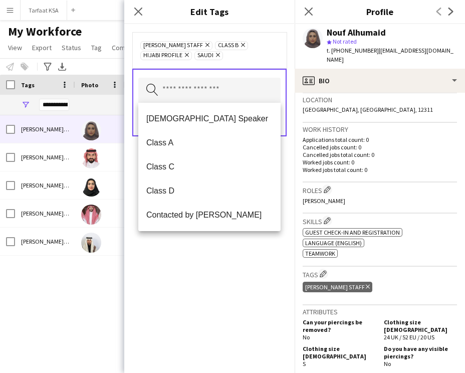
click at [208, 254] on div "[PERSON_NAME] Staff Remove Class B Remove Hijabi Profile Remove Saudi Remove Se…" at bounding box center [209, 198] width 171 height 349
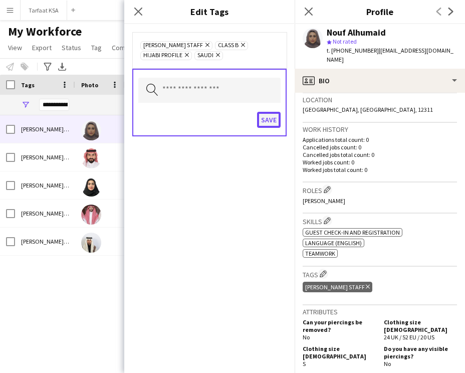
click at [270, 127] on button "Save" at bounding box center [269, 120] width 24 height 16
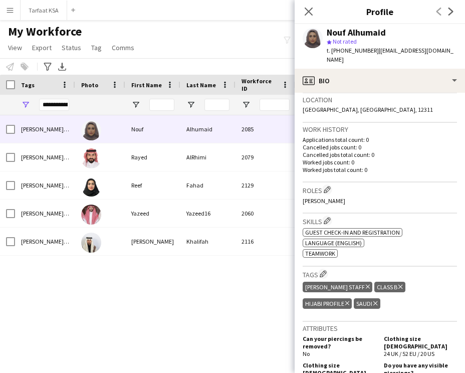
scroll to position [0, 0]
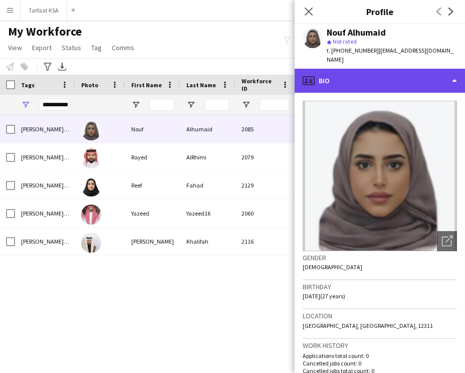
click at [383, 79] on div "profile Bio" at bounding box center [380, 81] width 171 height 24
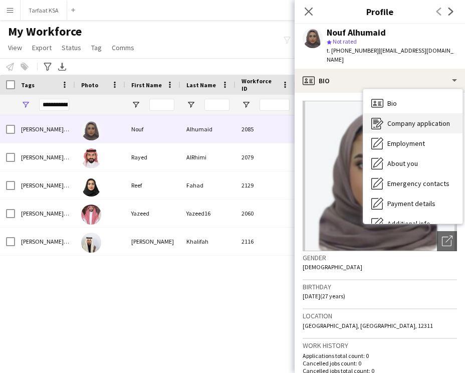
click at [406, 119] on span "Company application" at bounding box center [419, 123] width 63 height 9
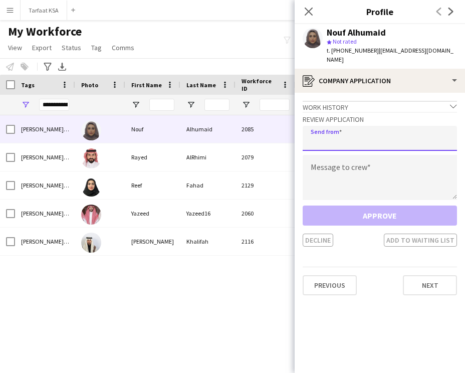
click at [333, 129] on input "email" at bounding box center [380, 138] width 154 height 25
type input "**********"
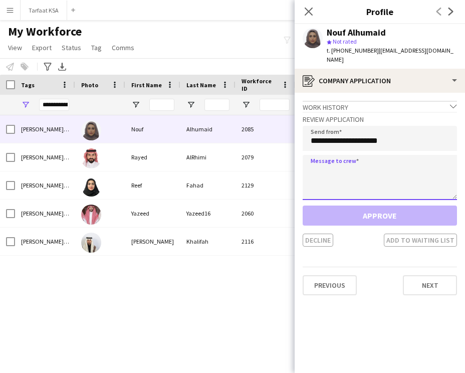
click at [330, 164] on textarea at bounding box center [380, 177] width 154 height 45
paste textarea "**********"
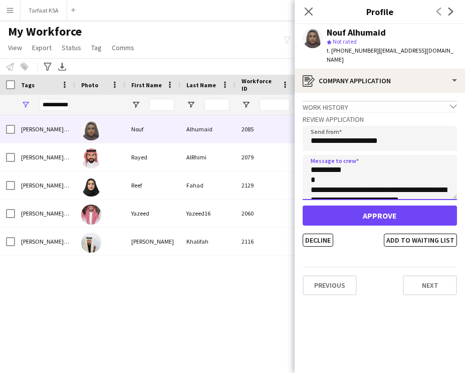
drag, startPoint x: 339, startPoint y: 161, endPoint x: 321, endPoint y: 163, distance: 18.1
click at [321, 163] on textarea "**********" at bounding box center [380, 177] width 154 height 45
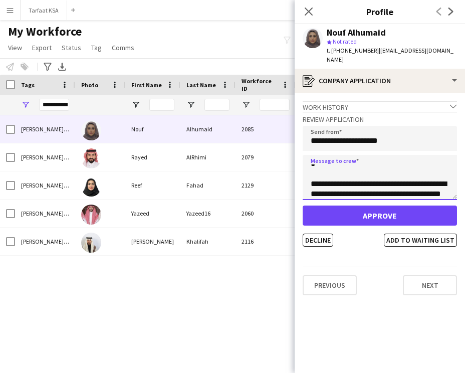
scroll to position [241, 0]
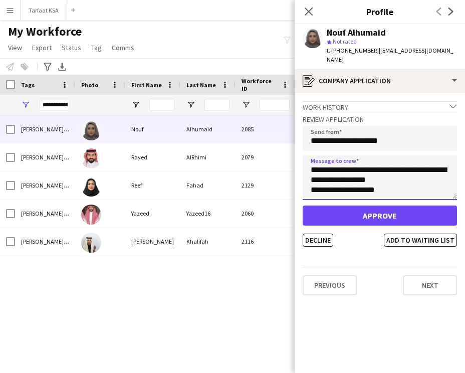
type textarea "**********"
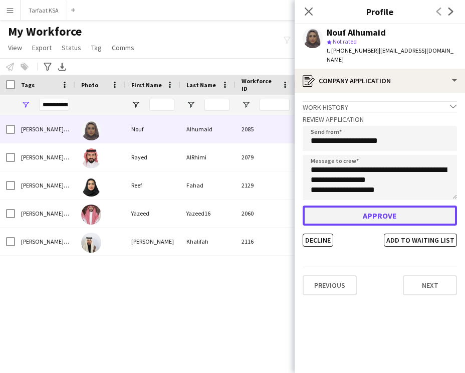
click at [360, 208] on button "Approve" at bounding box center [380, 216] width 154 height 20
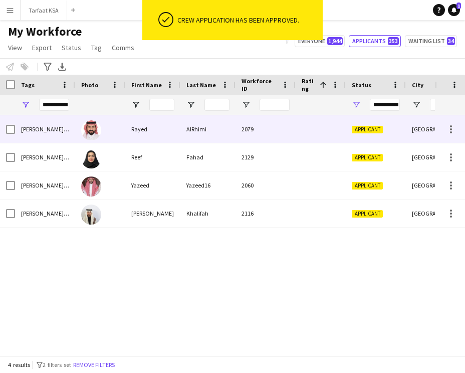
click at [251, 128] on div "2079" at bounding box center [266, 129] width 60 height 28
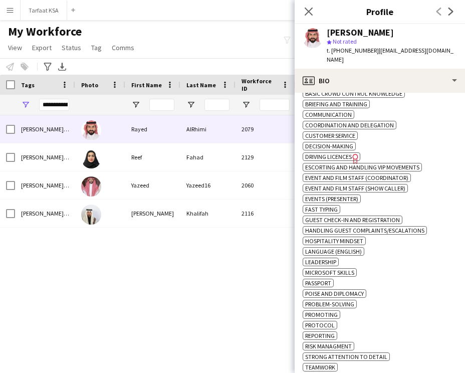
scroll to position [409, 0]
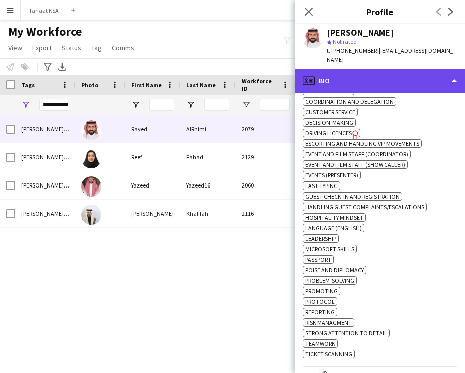
click at [386, 69] on div "profile Bio" at bounding box center [380, 81] width 171 height 24
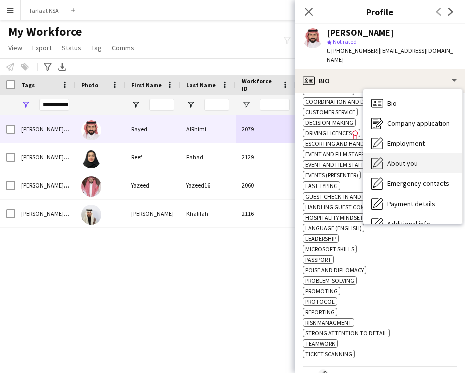
click at [406, 153] on div "About you About you" at bounding box center [413, 163] width 99 height 20
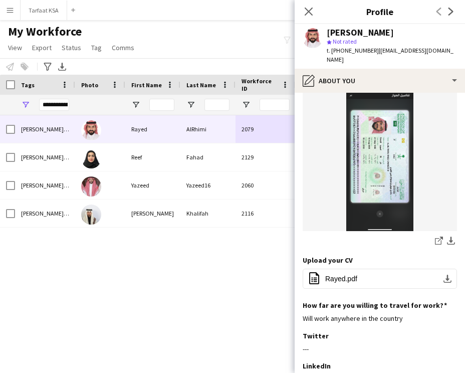
scroll to position [204, 0]
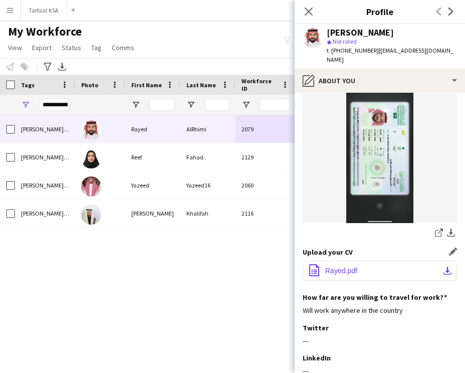
click at [340, 267] on span "Rayed.pdf" at bounding box center [341, 271] width 32 height 8
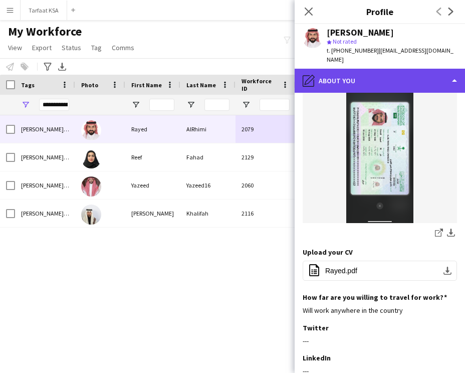
click at [337, 69] on div "pencil4 About you" at bounding box center [380, 81] width 171 height 24
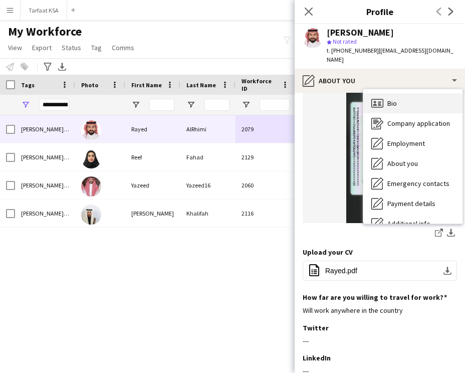
click at [389, 99] on span "Bio" at bounding box center [393, 103] width 10 height 9
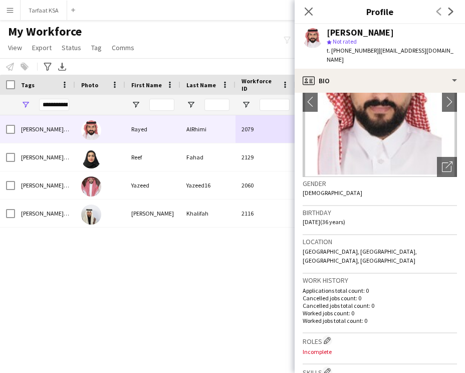
scroll to position [105, 0]
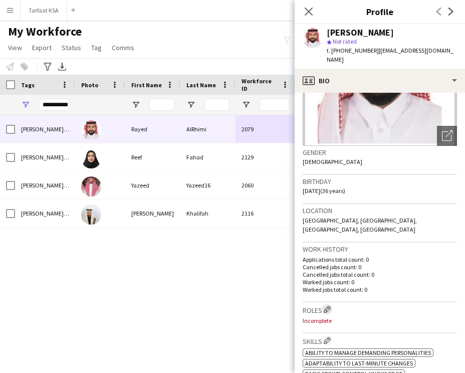
click at [325, 306] on app-icon "Edit crew company roles" at bounding box center [327, 309] width 7 height 7
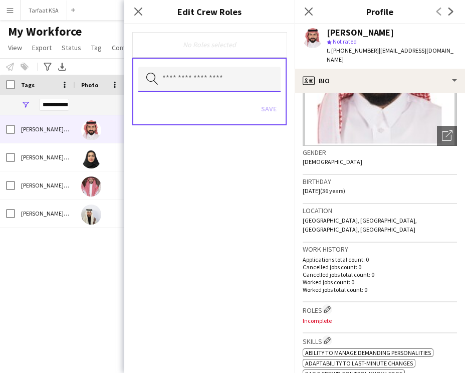
click at [230, 85] on input "text" at bounding box center [209, 79] width 142 height 25
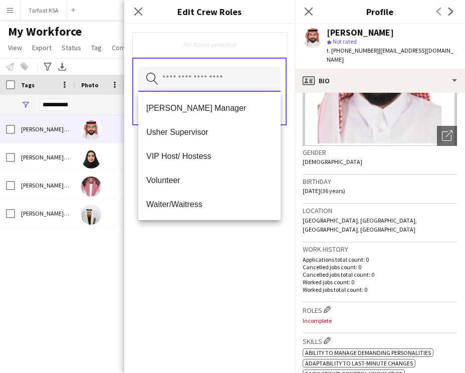
scroll to position [559, 0]
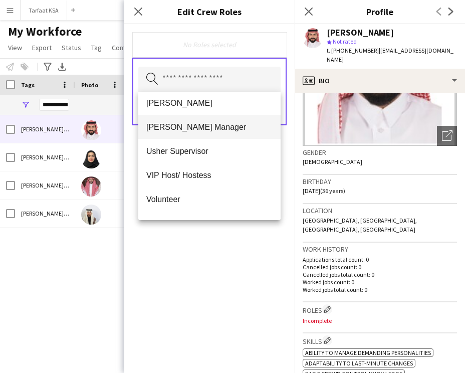
click at [211, 128] on span "[PERSON_NAME] Manager" at bounding box center [209, 127] width 126 height 10
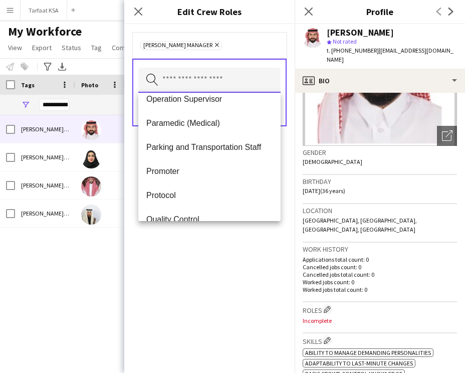
scroll to position [273, 0]
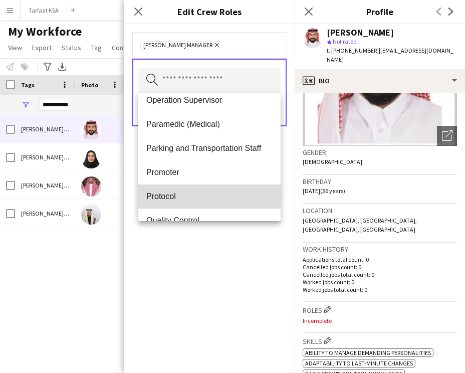
click at [201, 192] on span "Protocol" at bounding box center [209, 197] width 126 height 10
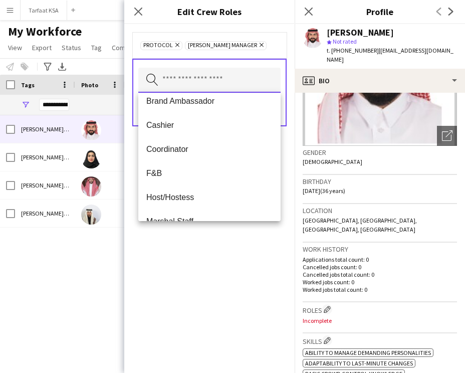
scroll to position [60, 0]
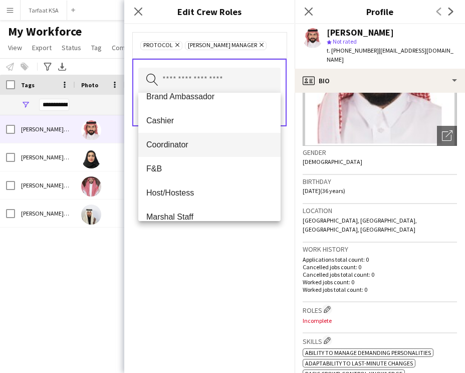
click at [202, 139] on mat-option "Coordinator" at bounding box center [209, 145] width 142 height 24
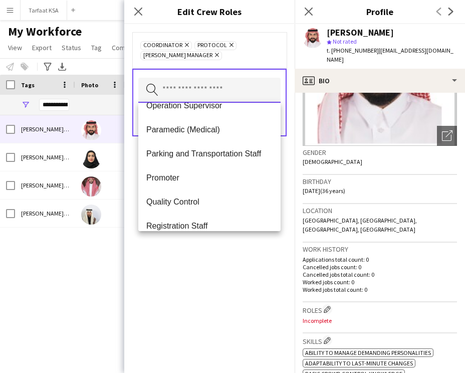
scroll to position [253, 0]
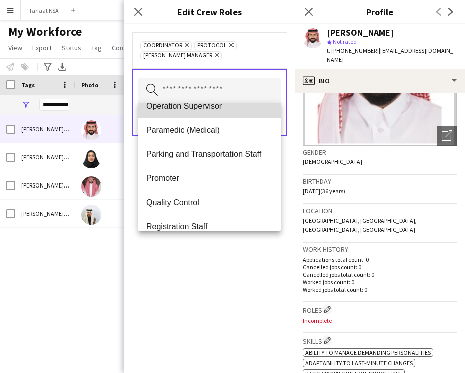
click at [205, 108] on span "Operation Supervisor" at bounding box center [209, 106] width 126 height 10
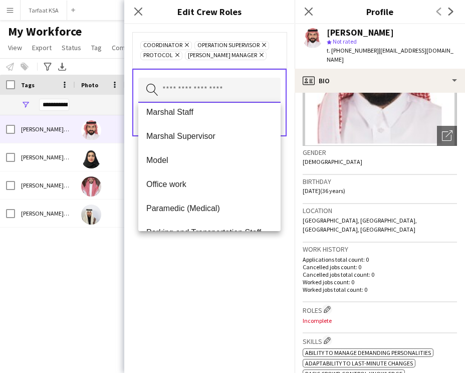
scroll to position [154, 0]
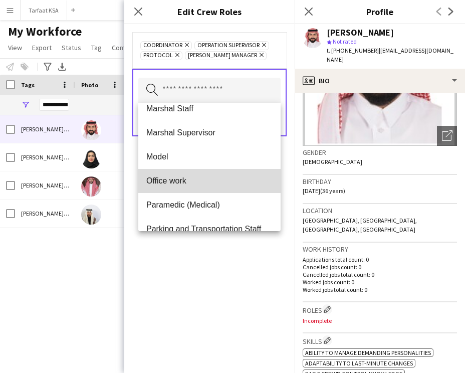
click at [194, 177] on span "Office work" at bounding box center [209, 181] width 126 height 10
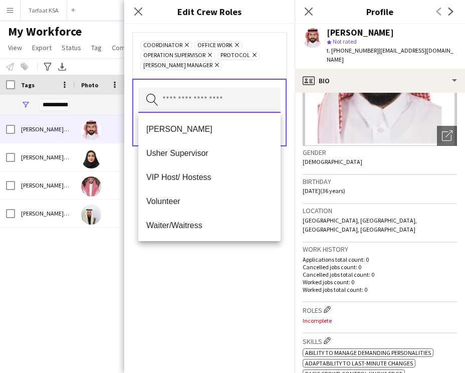
scroll to position [457, 0]
click at [188, 272] on div "Coordinator Remove Office work Remove Operation Supervisor Remove Protocol Remo…" at bounding box center [209, 198] width 171 height 349
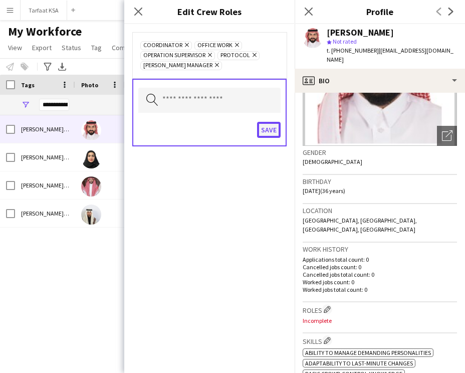
click at [268, 128] on button "Save" at bounding box center [269, 130] width 24 height 16
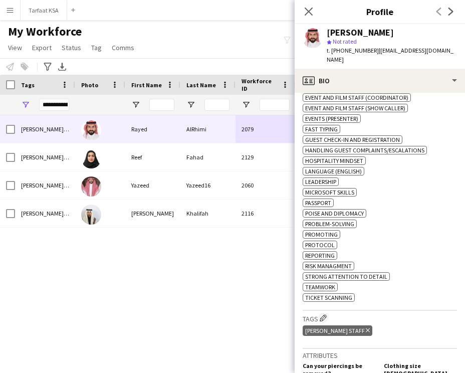
scroll to position [487, 0]
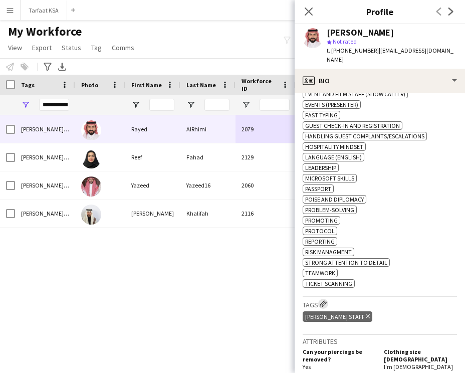
click at [326, 301] on app-icon "Edit crew company tags" at bounding box center [323, 303] width 7 height 7
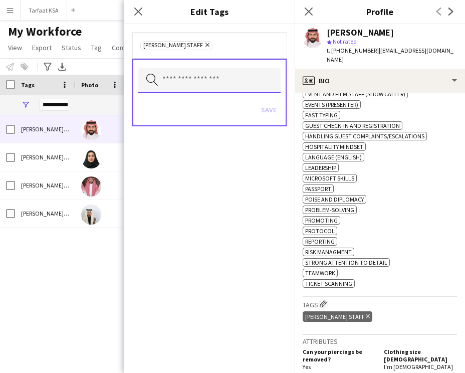
click at [226, 88] on input "text" at bounding box center [209, 80] width 142 height 25
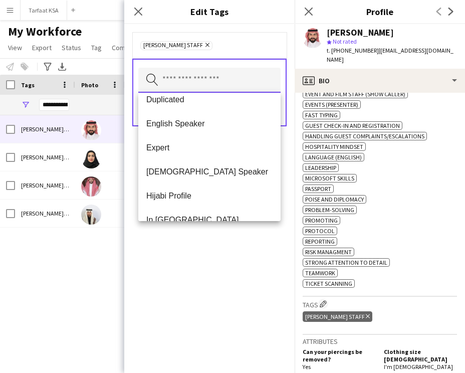
scroll to position [206, 0]
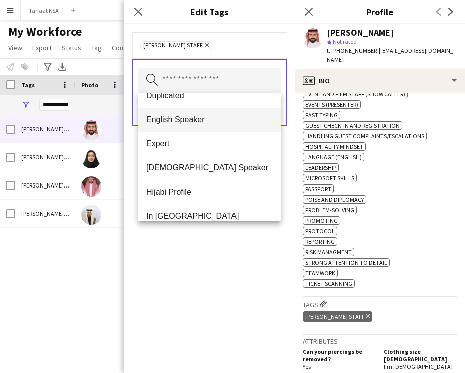
click at [213, 121] on span "English Speaker" at bounding box center [209, 120] width 126 height 10
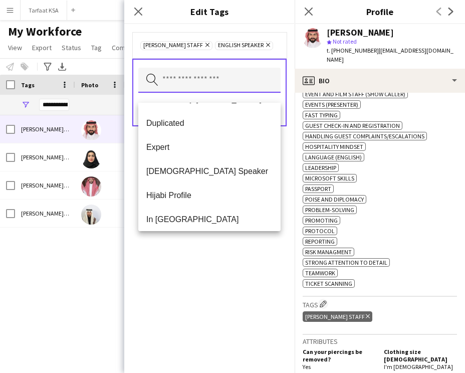
scroll to position [219, 0]
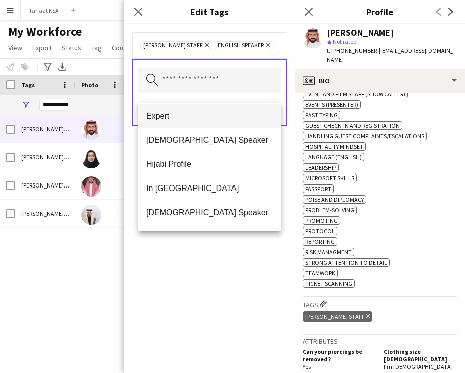
click at [204, 117] on span "Expert" at bounding box center [209, 116] width 126 height 10
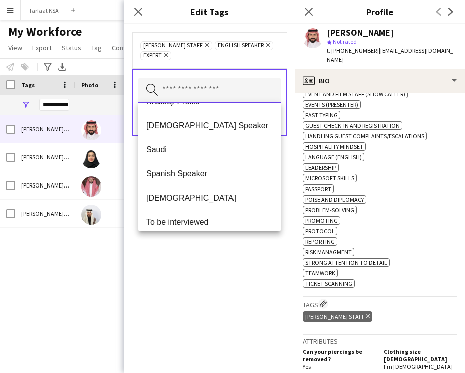
scroll to position [335, 0]
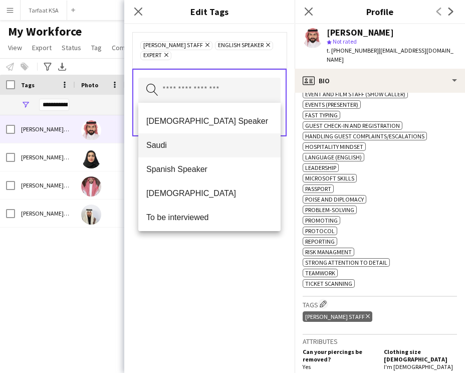
click at [196, 152] on mat-option "Saudi" at bounding box center [209, 145] width 142 height 24
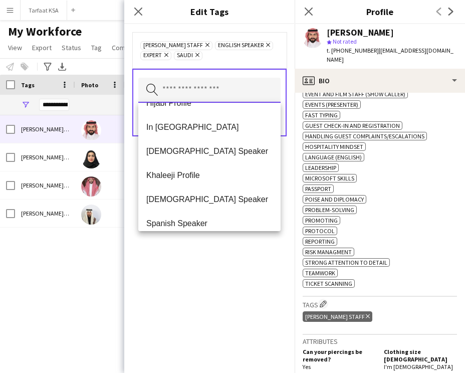
scroll to position [238, 0]
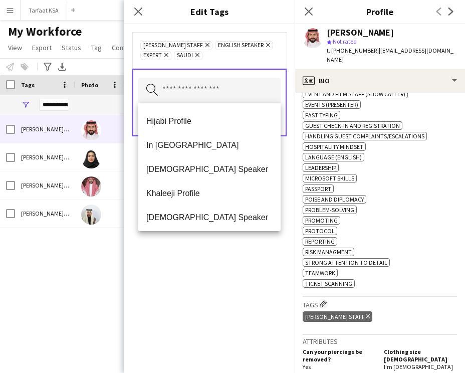
click at [187, 256] on div "[PERSON_NAME] Staff Remove English Speaker Remove Expert Remove Saudi Remove Se…" at bounding box center [209, 198] width 171 height 349
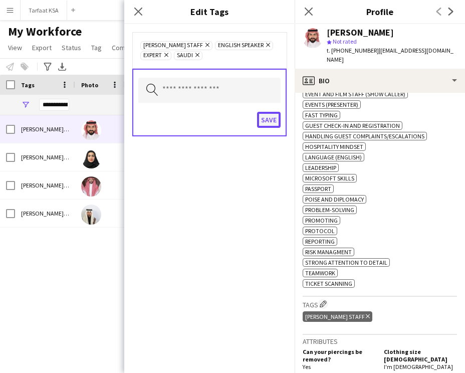
click at [262, 123] on button "Save" at bounding box center [269, 120] width 24 height 16
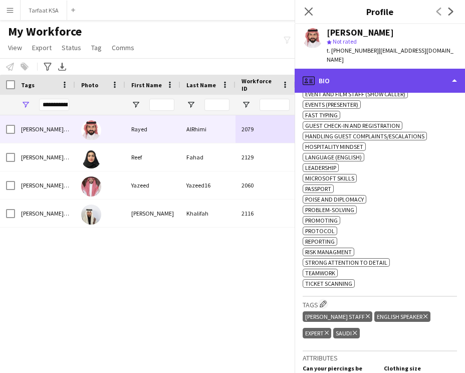
click at [362, 79] on div "profile Bio" at bounding box center [380, 81] width 171 height 24
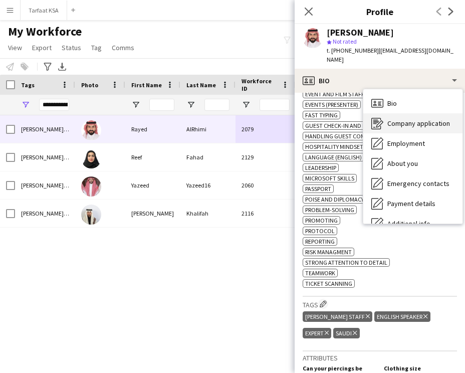
click at [395, 119] on span "Company application" at bounding box center [419, 123] width 63 height 9
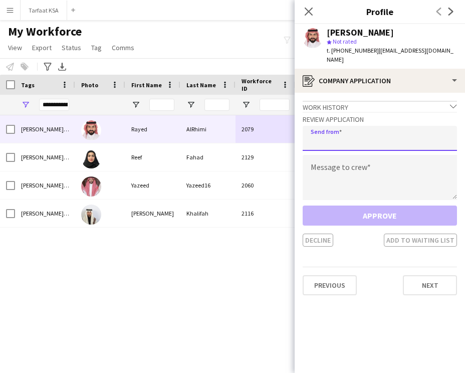
click at [319, 128] on input "email" at bounding box center [380, 138] width 154 height 25
type input "**********"
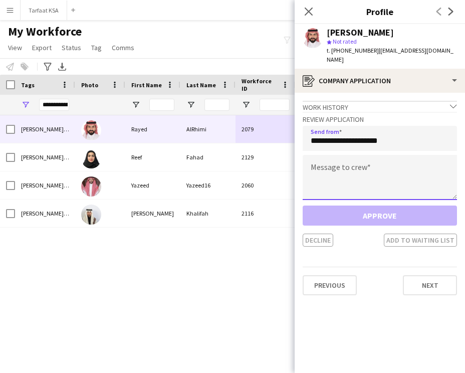
click at [331, 156] on textarea at bounding box center [380, 177] width 154 height 45
paste textarea "**********"
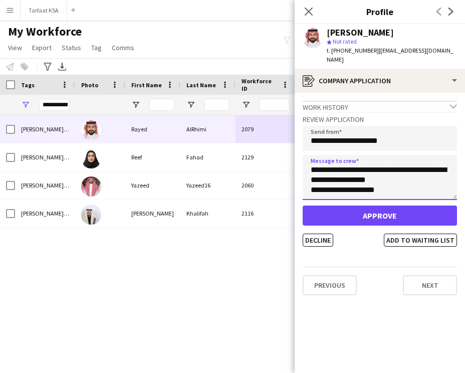
scroll to position [0, 0]
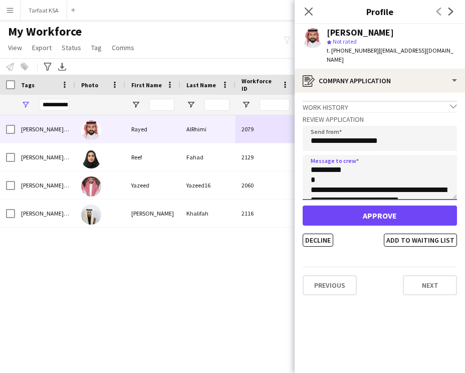
drag, startPoint x: 338, startPoint y: 158, endPoint x: 321, endPoint y: 160, distance: 16.7
click at [321, 160] on textarea "**********" at bounding box center [380, 177] width 154 height 45
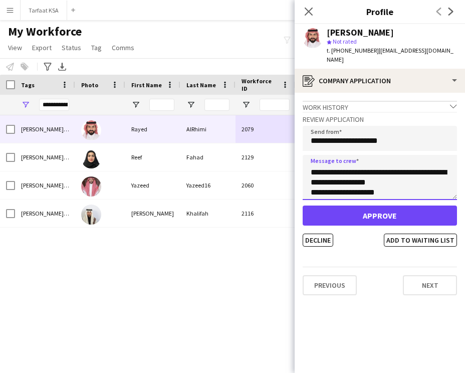
scroll to position [241, 0]
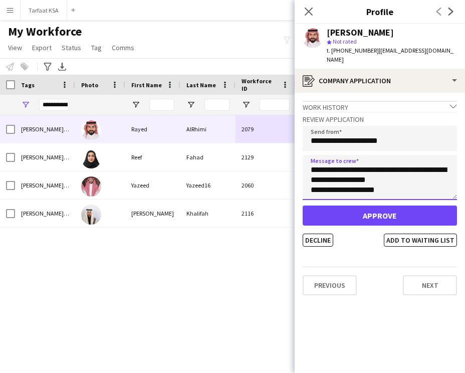
type textarea "**********"
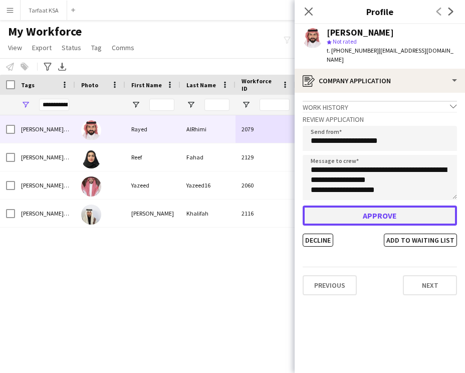
click at [357, 208] on button "Approve" at bounding box center [380, 216] width 154 height 20
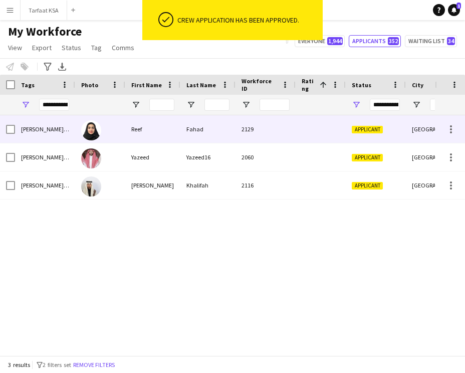
click at [285, 136] on div "2129" at bounding box center [266, 129] width 60 height 28
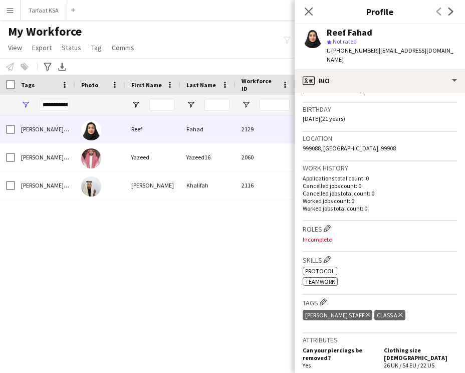
scroll to position [105, 0]
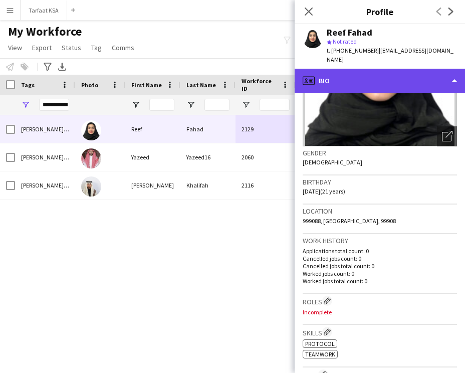
click at [390, 69] on div "profile Bio" at bounding box center [380, 81] width 171 height 24
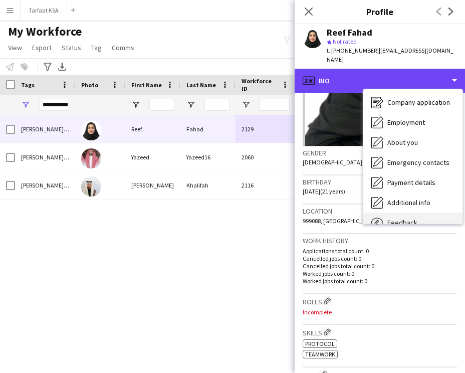
scroll to position [0, 0]
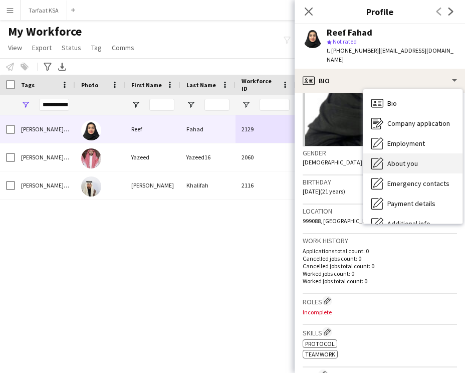
click at [411, 159] on span "About you" at bounding box center [403, 163] width 31 height 9
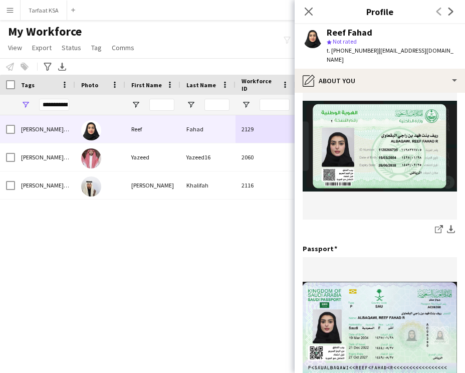
scroll to position [271, 0]
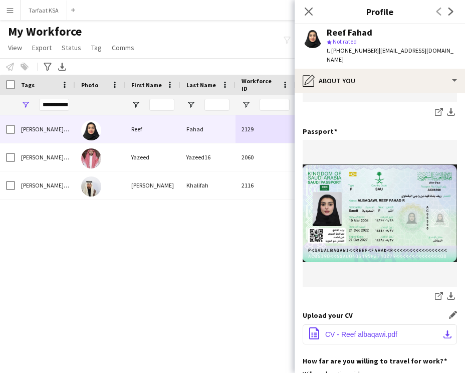
click at [344, 331] on span "CV - Reef albaqawi.pdf" at bounding box center [361, 335] width 72 height 8
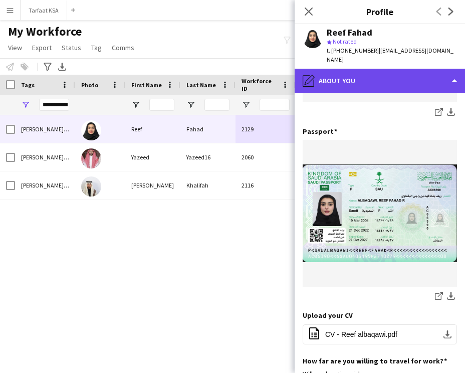
click at [355, 69] on div "pencil4 About you" at bounding box center [380, 81] width 171 height 24
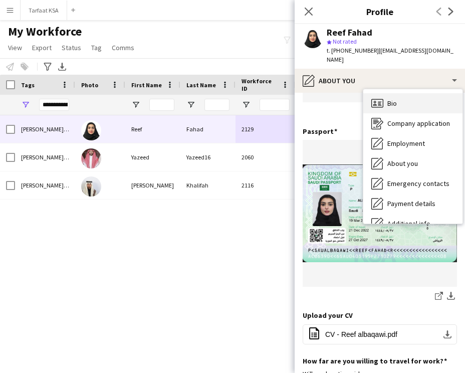
click at [395, 99] on span "Bio" at bounding box center [393, 103] width 10 height 9
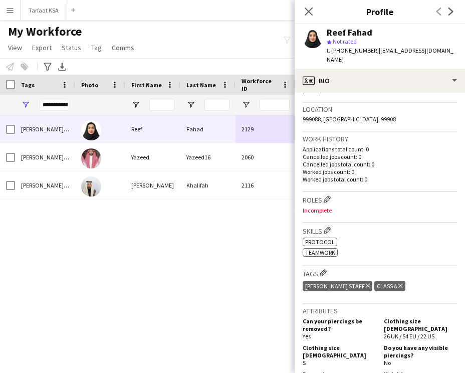
scroll to position [214, 0]
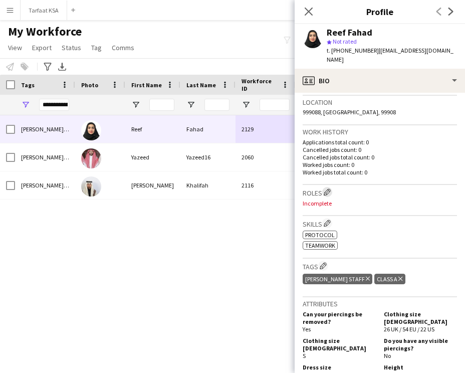
click at [329, 189] on app-icon "Edit crew company roles" at bounding box center [327, 192] width 7 height 7
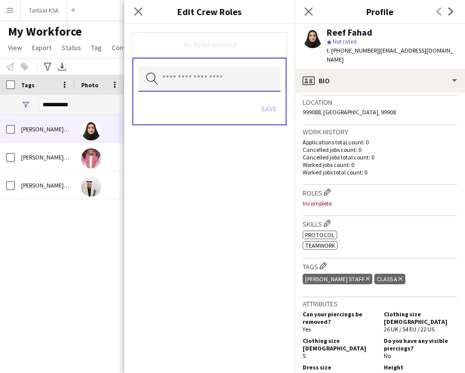
click at [187, 81] on input "text" at bounding box center [209, 79] width 142 height 25
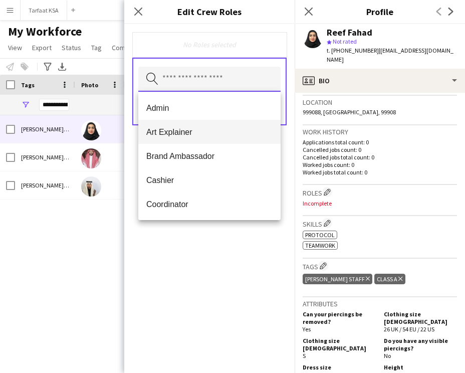
scroll to position [578, 0]
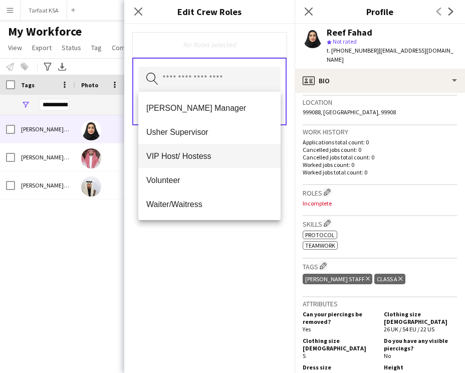
click at [199, 159] on span "VIP Host/ Hostess" at bounding box center [209, 156] width 126 height 10
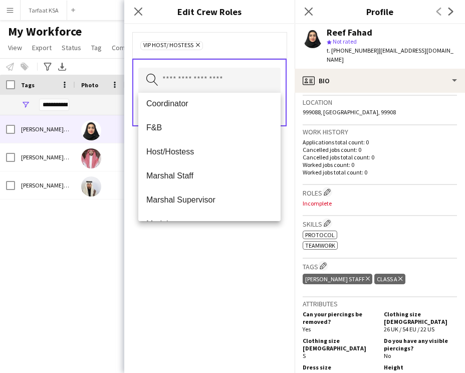
scroll to position [102, 0]
click at [199, 158] on mat-option "Host/Hostess" at bounding box center [209, 151] width 142 height 24
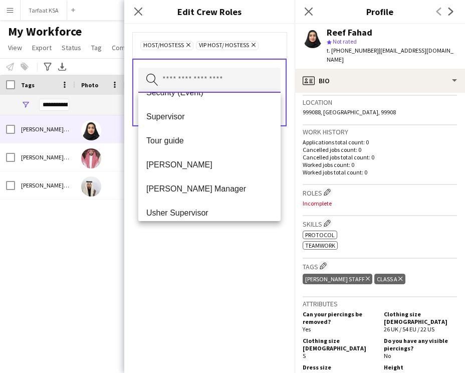
scroll to position [475, 0]
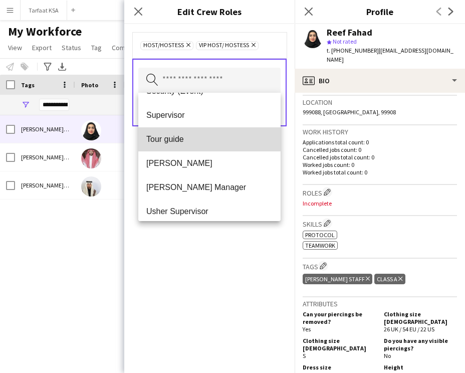
click at [193, 138] on span "Tour guide" at bounding box center [209, 139] width 126 height 10
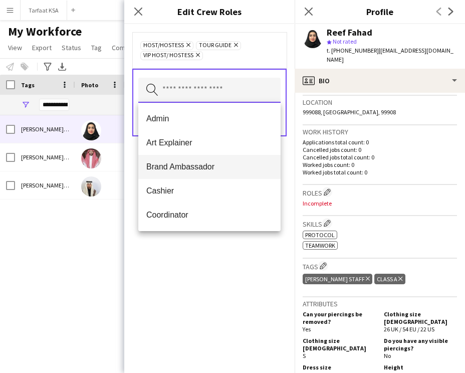
scroll to position [18, 0]
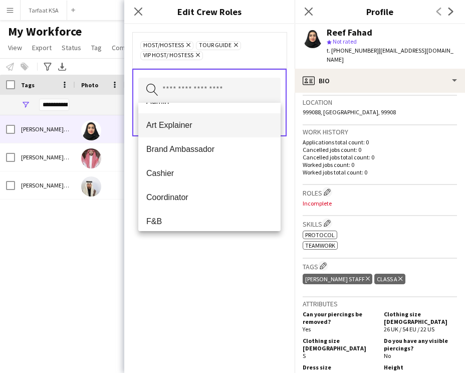
click at [201, 128] on span "Art Explainer" at bounding box center [209, 125] width 126 height 10
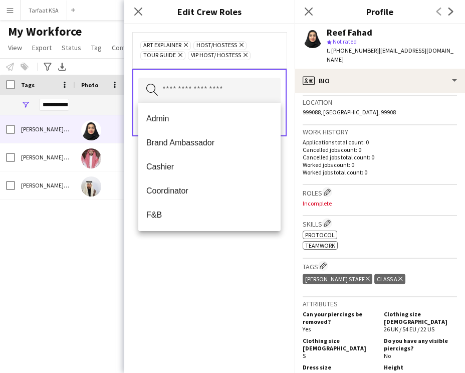
click at [284, 120] on div "Search by role type Save" at bounding box center [209, 103] width 154 height 68
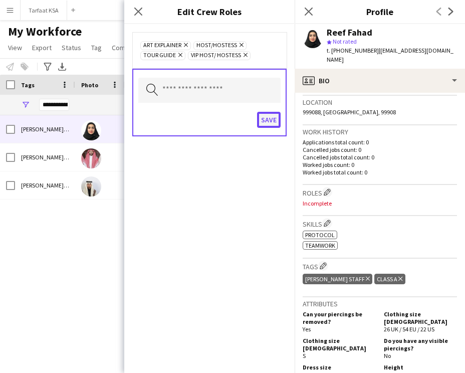
click at [276, 119] on button "Save" at bounding box center [269, 120] width 24 height 16
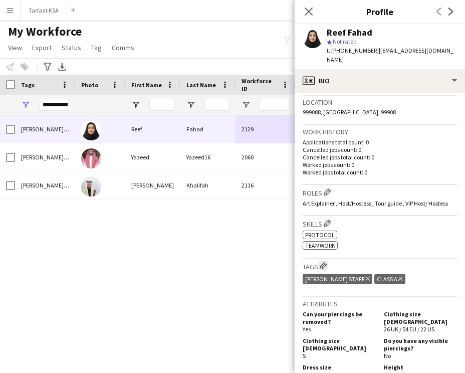
click at [322, 262] on app-icon "Edit crew company tags" at bounding box center [323, 265] width 7 height 7
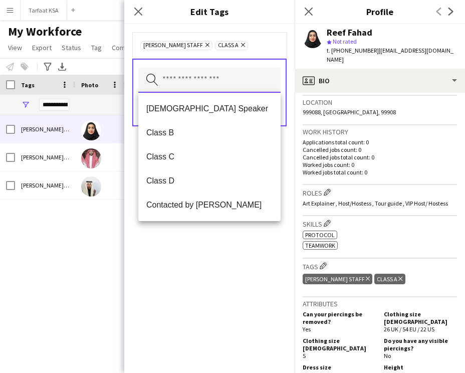
click at [232, 78] on input "text" at bounding box center [209, 80] width 142 height 25
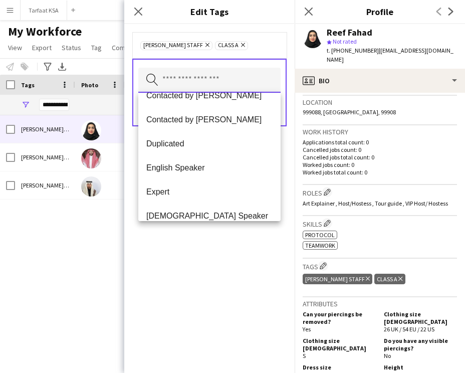
scroll to position [137, 0]
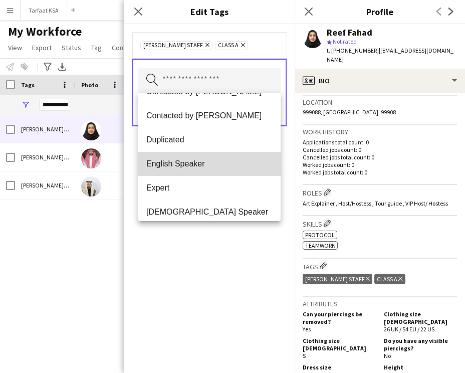
click at [220, 161] on span "English Speaker" at bounding box center [209, 164] width 126 height 10
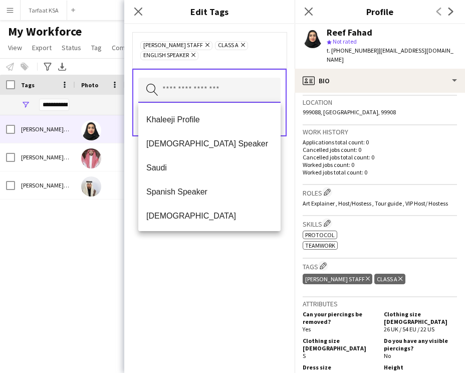
scroll to position [314, 0]
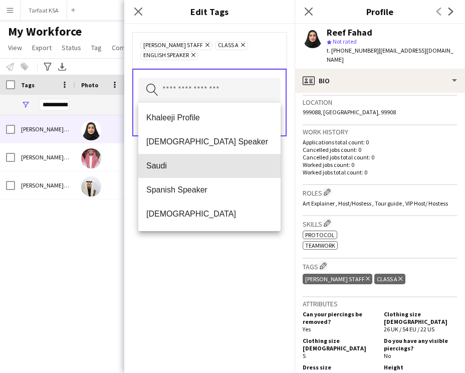
click at [220, 161] on span "Saudi" at bounding box center [209, 166] width 126 height 10
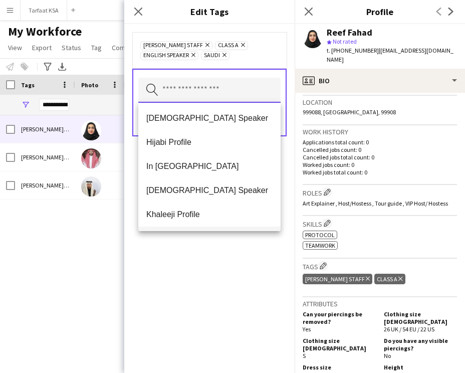
scroll to position [212, 0]
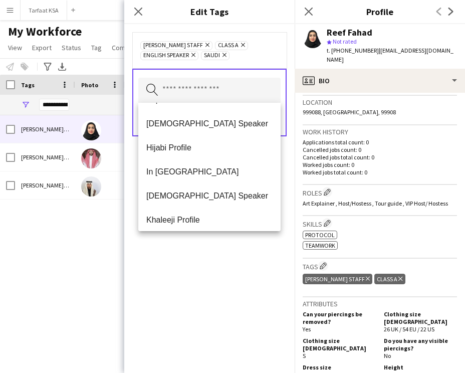
click at [212, 148] on span "Hijabi Profile" at bounding box center [209, 148] width 126 height 10
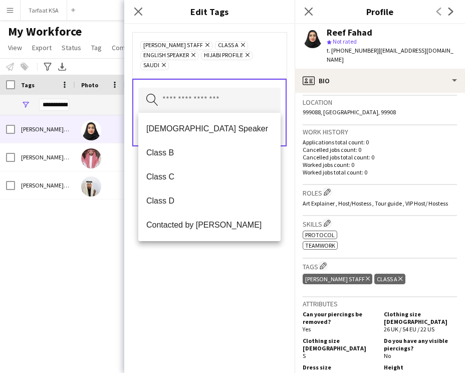
click at [178, 306] on div "[PERSON_NAME] Staff Remove Class A Remove English Speaker Remove Hijabi Profile…" at bounding box center [209, 198] width 171 height 349
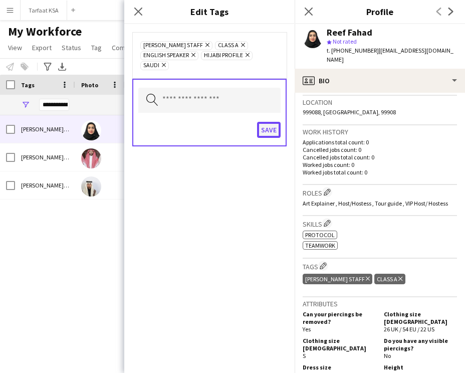
click at [274, 129] on button "Save" at bounding box center [269, 130] width 24 height 16
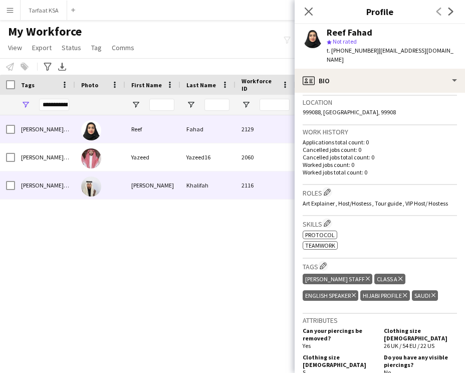
click at [193, 181] on div "Khalifah" at bounding box center [208, 186] width 55 height 28
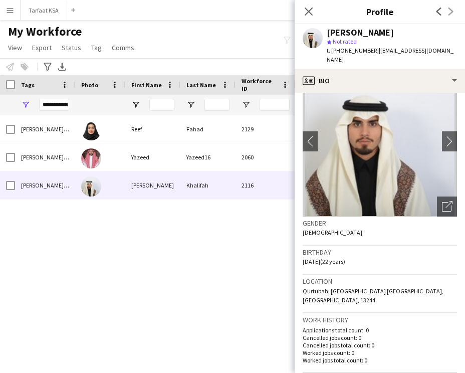
scroll to position [0, 0]
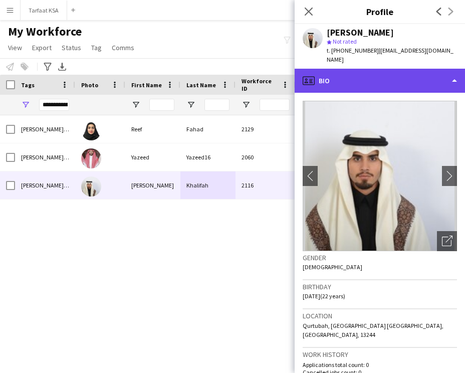
click at [365, 69] on div "profile Bio" at bounding box center [380, 81] width 171 height 24
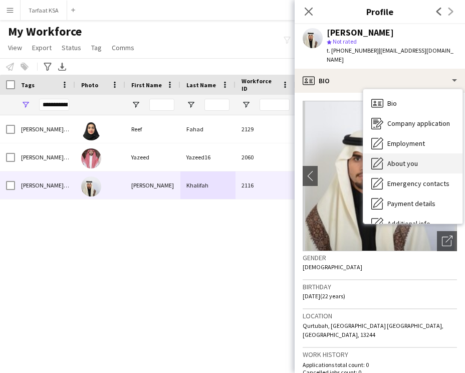
click at [414, 153] on div "About you About you" at bounding box center [413, 163] width 99 height 20
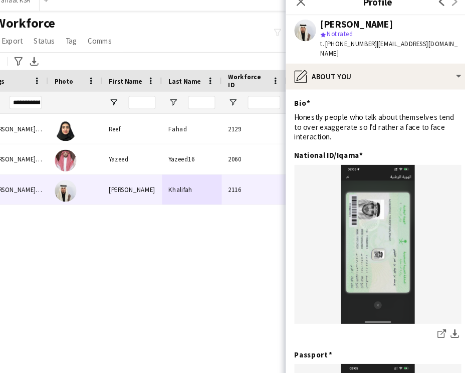
click at [265, 256] on div "[PERSON_NAME] Staff , Class A Reef Fahad 2129 Applicant [GEOGRAPHIC_DATA] [DATE…" at bounding box center [217, 235] width 435 height 240
click at [309, 14] on icon "Close pop-in" at bounding box center [309, 12] width 10 height 10
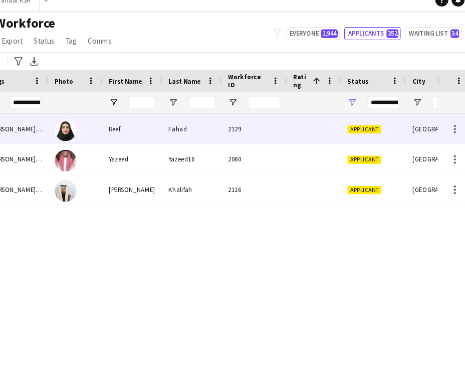
click at [158, 135] on div "Reef" at bounding box center [152, 129] width 55 height 28
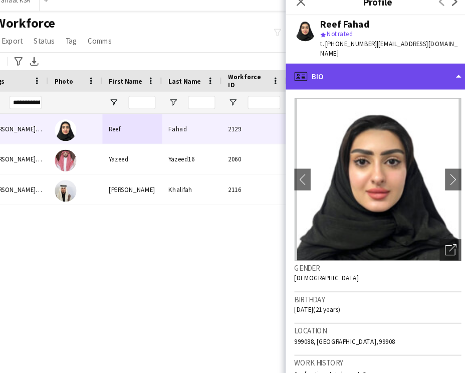
click at [387, 76] on div "profile Bio" at bounding box center [380, 81] width 171 height 24
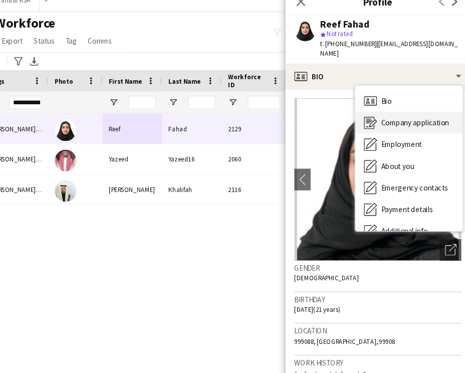
click at [394, 119] on span "Company application" at bounding box center [414, 123] width 63 height 9
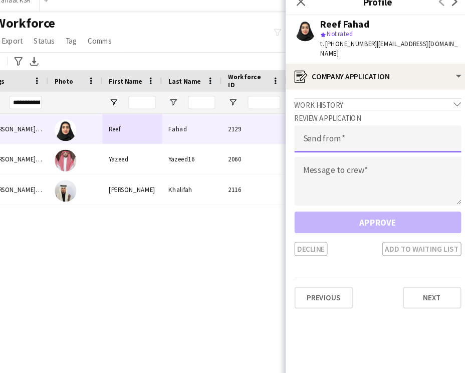
click at [358, 129] on input "email" at bounding box center [380, 138] width 154 height 25
type input "**********"
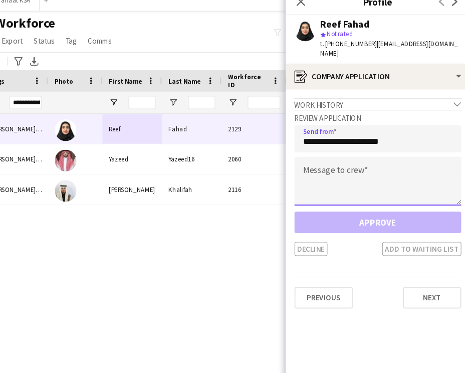
click at [357, 156] on textarea at bounding box center [380, 177] width 154 height 45
paste textarea "**********"
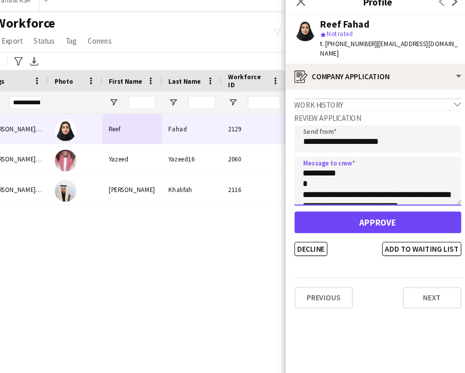
drag, startPoint x: 338, startPoint y: 161, endPoint x: 320, endPoint y: 162, distance: 17.6
click at [320, 162] on textarea "**********" at bounding box center [380, 177] width 154 height 45
type textarea "**********"
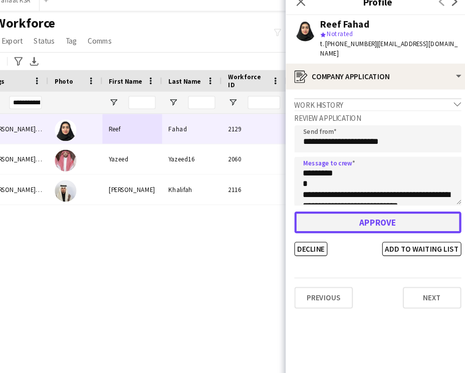
click at [365, 206] on button "Approve" at bounding box center [380, 216] width 154 height 20
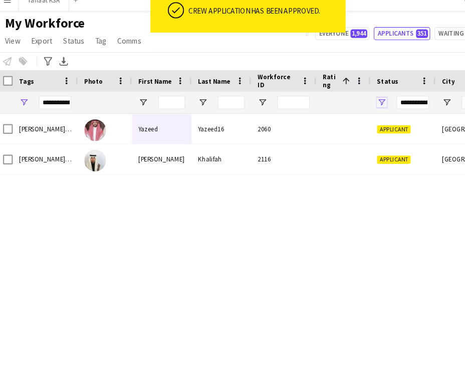
click at [356, 103] on span "Open Filter Menu" at bounding box center [356, 104] width 9 height 9
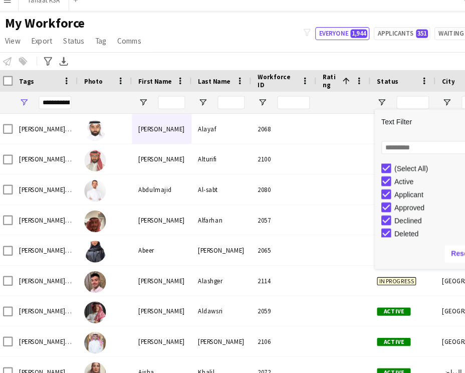
click at [195, 50] on div "My Workforce View Views Default view New view Update view Delete view Edit name…" at bounding box center [232, 41] width 465 height 34
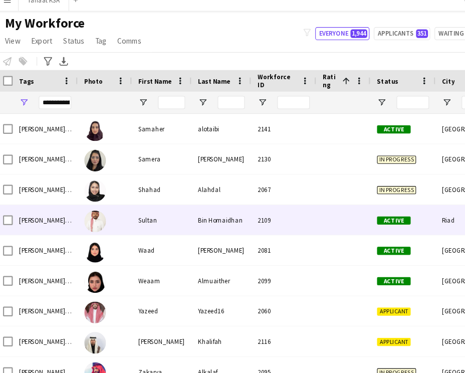
scroll to position [1248, 0]
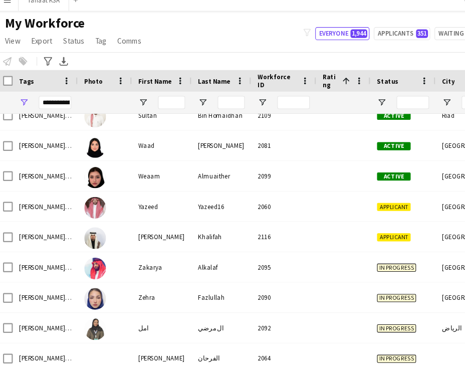
click at [142, 284] on div "Zehra" at bounding box center [152, 285] width 55 height 28
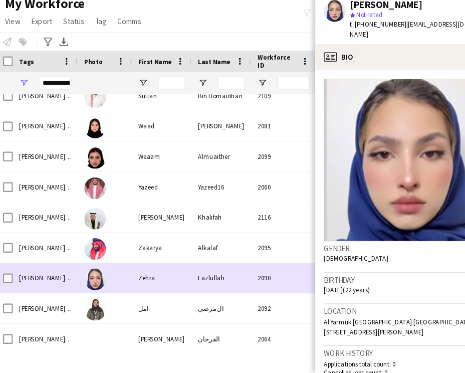
scroll to position [0, 0]
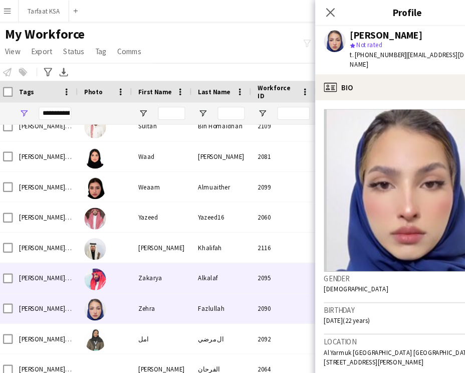
click at [124, 234] on div at bounding box center [100, 229] width 50 height 28
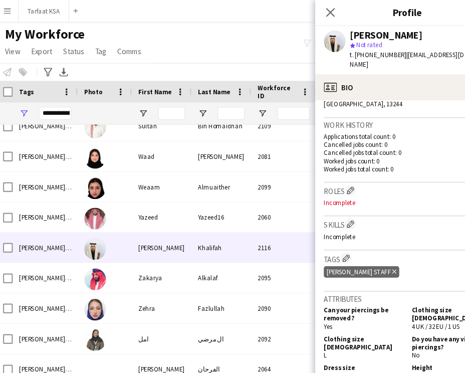
scroll to position [254, 0]
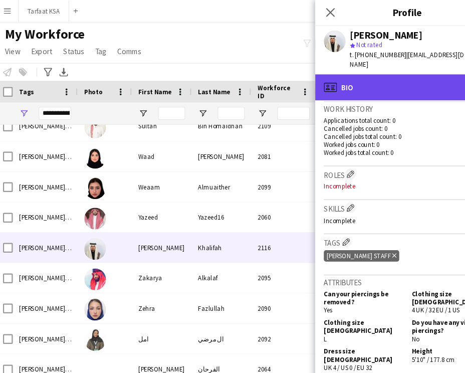
click at [365, 69] on div "profile Bio" at bounding box center [380, 81] width 171 height 24
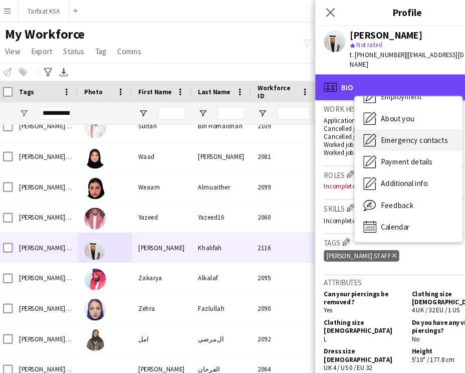
scroll to position [0, 0]
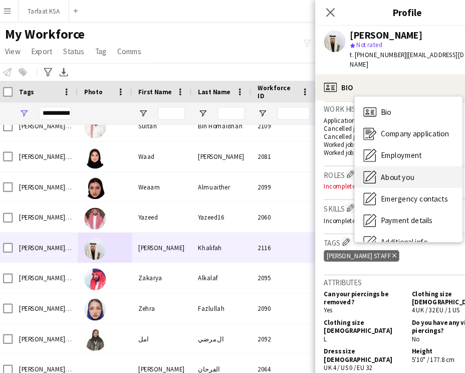
click at [377, 159] on span "About you" at bounding box center [371, 163] width 31 height 9
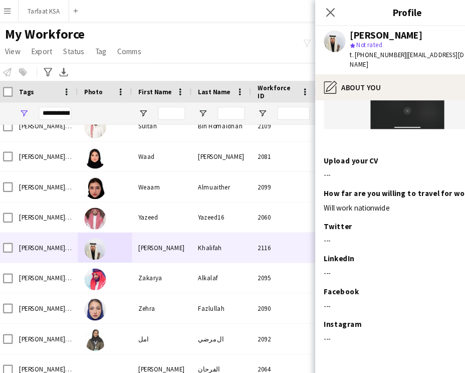
scroll to position [329, 0]
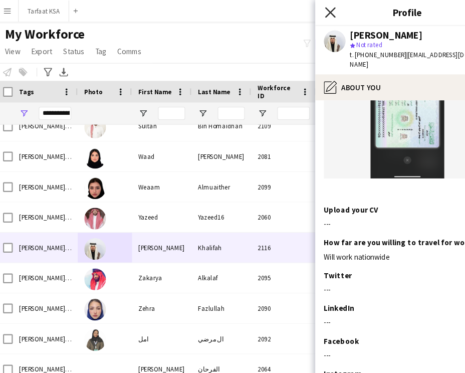
click at [305, 10] on icon "Close pop-in" at bounding box center [309, 12] width 10 height 10
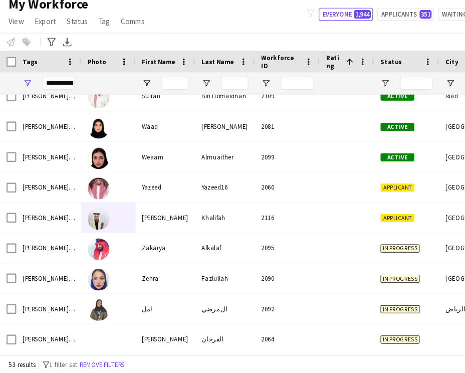
scroll to position [0, 0]
click at [177, 320] on div "امل" at bounding box center [152, 313] width 55 height 28
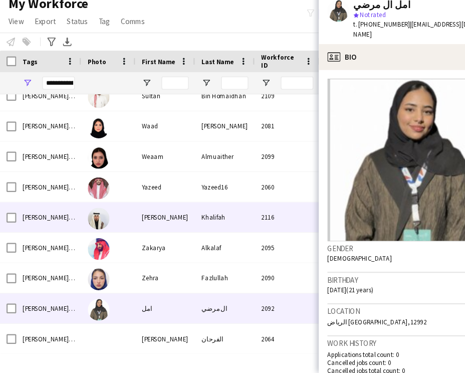
click at [161, 226] on div "[PERSON_NAME]" at bounding box center [152, 229] width 55 height 28
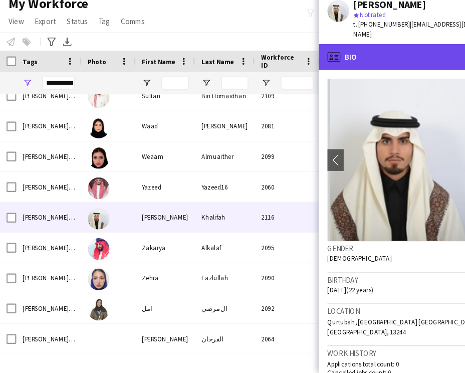
click at [346, 76] on div "profile Bio" at bounding box center [380, 81] width 171 height 24
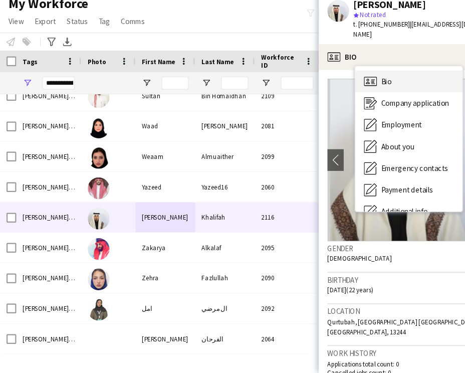
click at [377, 96] on div "Bio Bio" at bounding box center [378, 103] width 99 height 20
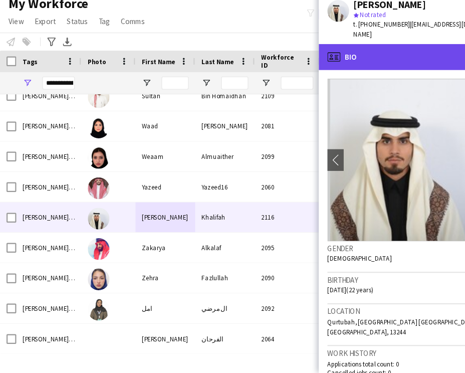
click at [385, 69] on div "profile Bio" at bounding box center [380, 81] width 171 height 24
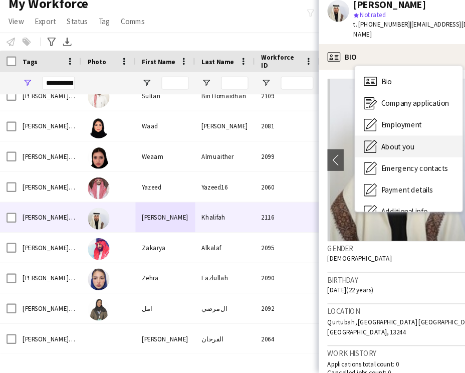
click at [381, 159] on span "About you" at bounding box center [368, 163] width 31 height 9
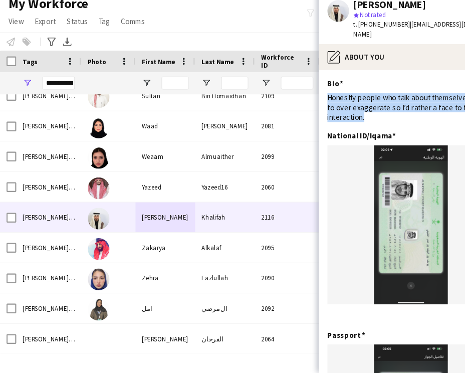
drag, startPoint x: 348, startPoint y: 126, endPoint x: 301, endPoint y: 106, distance: 50.3
click at [301, 106] on app-section-data-types "Bio Edit this field Honestly people who talk about themselves tend to over exag…" at bounding box center [380, 233] width 171 height 280
copy div "Honestly people who talk about themselves tend to over exaggerate so I’d rather…"
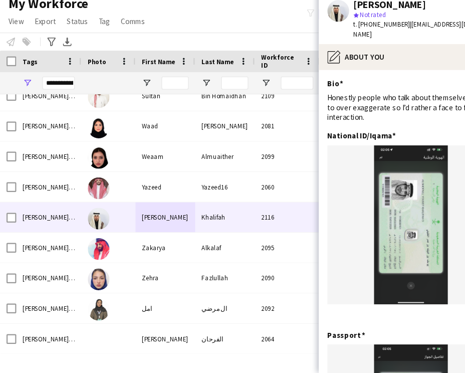
click at [242, 54] on div "My Workforce View Views Default view New view Update view Delete view Edit name…" at bounding box center [232, 41] width 465 height 34
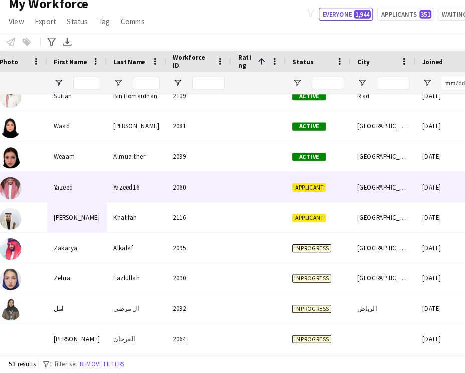
scroll to position [0, 129]
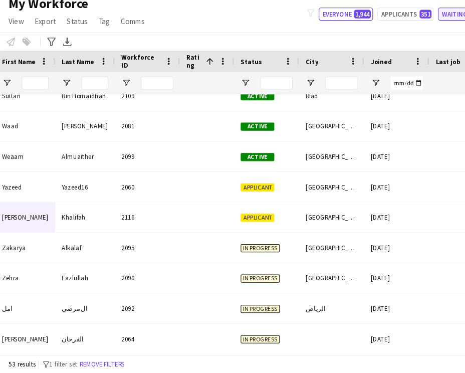
click at [415, 41] on button "Waiting list 34" at bounding box center [431, 41] width 52 height 12
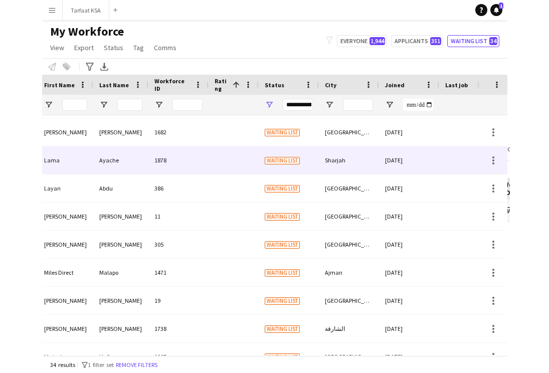
scroll to position [0, 0]
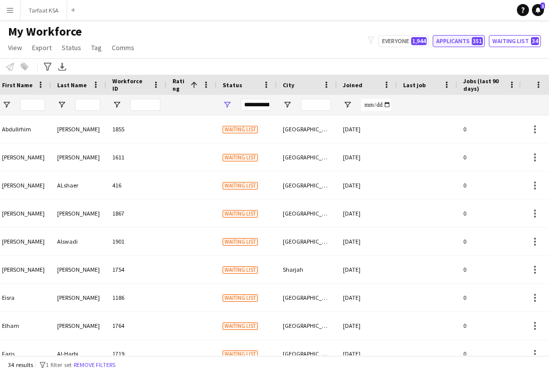
click at [455, 44] on button "Applicants 351" at bounding box center [459, 41] width 52 height 12
type input "**********"
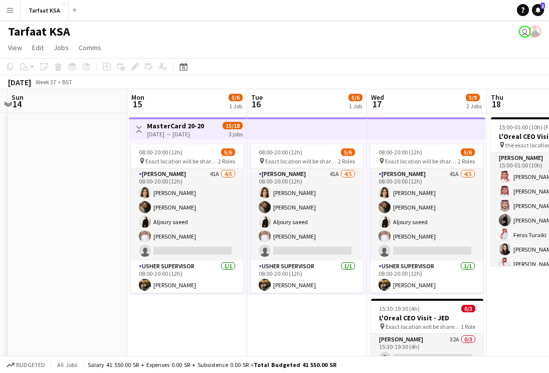
click at [10, 4] on button "Menu" at bounding box center [10, 10] width 20 height 20
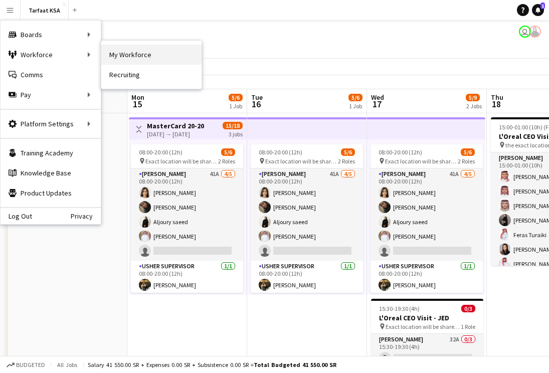
click at [121, 52] on link "My Workforce" at bounding box center [151, 55] width 100 height 20
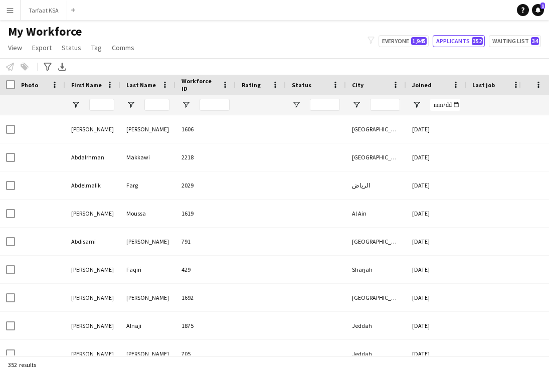
type input "**********"
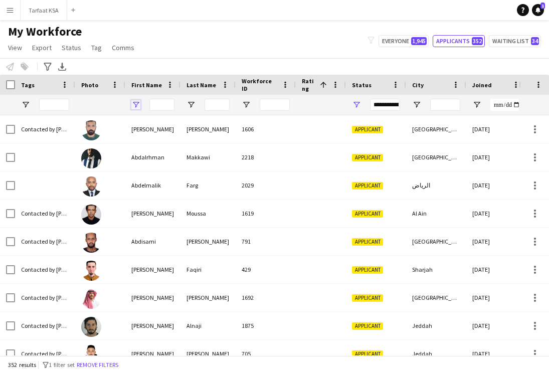
click at [138, 102] on span "Open Filter Menu" at bounding box center [135, 104] width 9 height 9
type input "***"
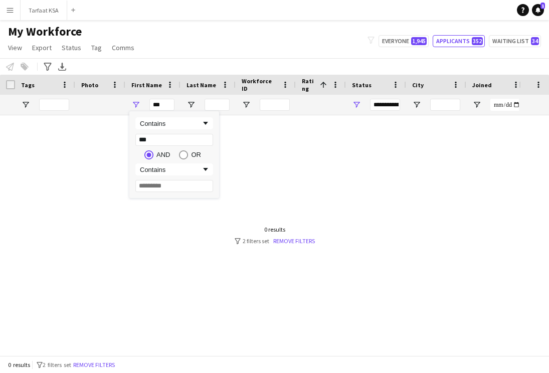
type input "****"
type input "*"
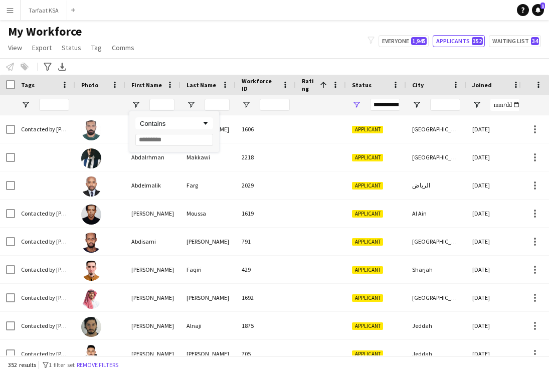
click at [360, 111] on div "**********" at bounding box center [376, 105] width 60 height 20
click at [359, 107] on span "Open Filter Menu" at bounding box center [356, 104] width 9 height 9
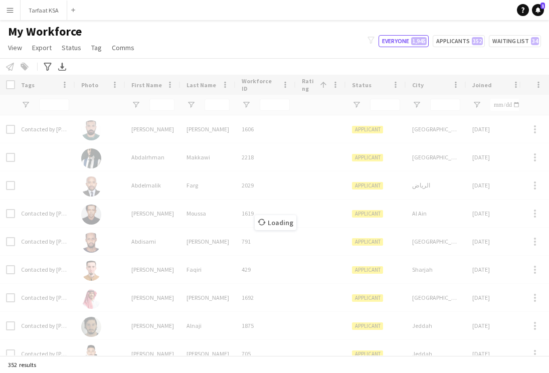
click at [304, 25] on div "My Workforce View Views Default view New view Update view Delete view Edit name…" at bounding box center [274, 41] width 549 height 34
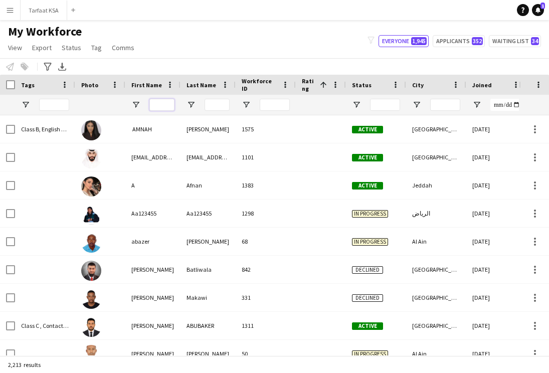
click at [171, 104] on input "First Name Filter Input" at bounding box center [161, 105] width 25 height 12
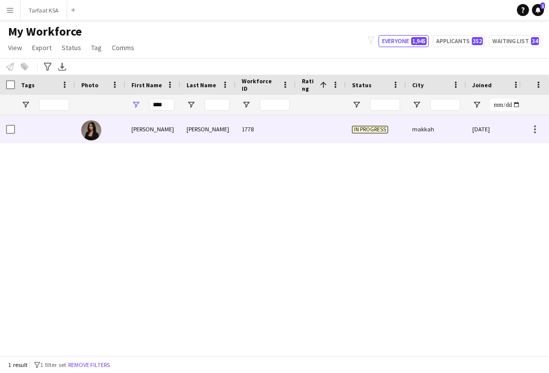
click at [177, 123] on div "Bushra" at bounding box center [152, 129] width 55 height 28
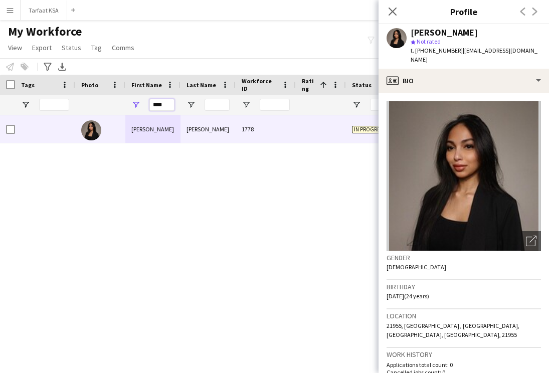
click at [163, 109] on input "****" at bounding box center [161, 105] width 25 height 12
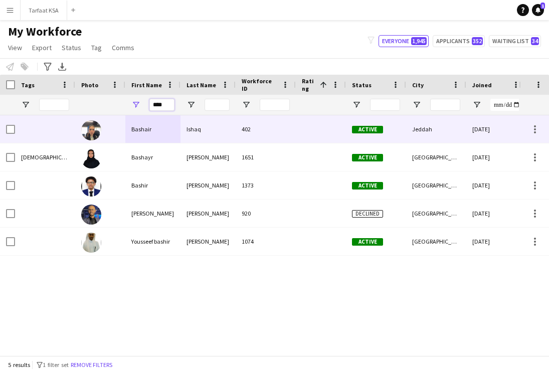
type input "****"
click at [154, 137] on div "Bashair" at bounding box center [152, 129] width 55 height 28
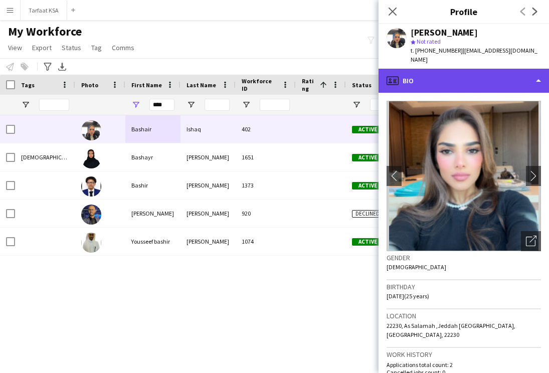
click at [465, 77] on div "profile Bio" at bounding box center [464, 81] width 171 height 24
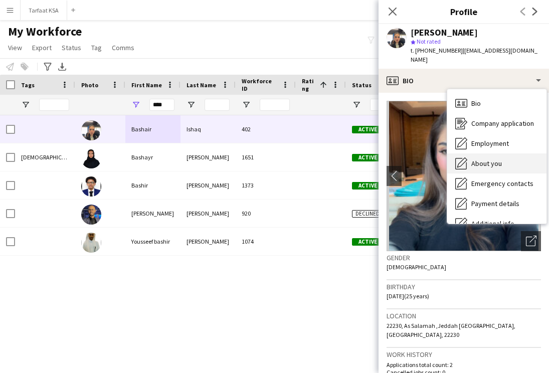
click at [465, 153] on div "About you About you" at bounding box center [496, 163] width 99 height 20
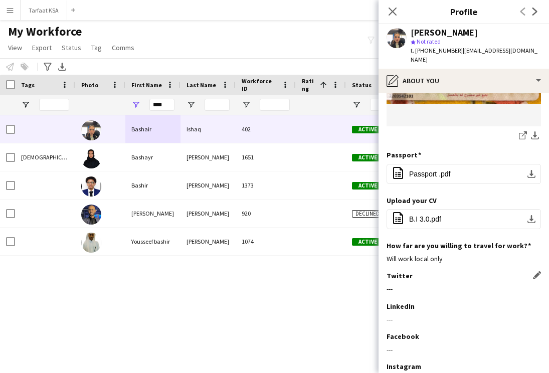
scroll to position [237, 0]
click at [450, 212] on button "office-file-sheet B.I 3.0.pdf download-bottom" at bounding box center [464, 220] width 154 height 20
click at [317, 263] on div "Bashair Ishaq 402 Active Jeddah 18-11-2024 0 French Speaker Bashayr AlSubaie 16…" at bounding box center [259, 235] width 519 height 240
click at [169, 103] on input "****" at bounding box center [161, 105] width 25 height 12
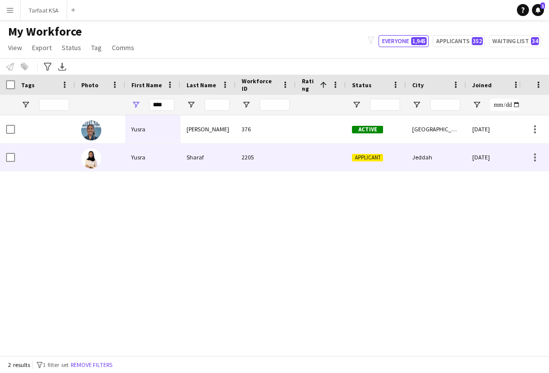
click at [199, 160] on div "Sharaf" at bounding box center [208, 157] width 55 height 28
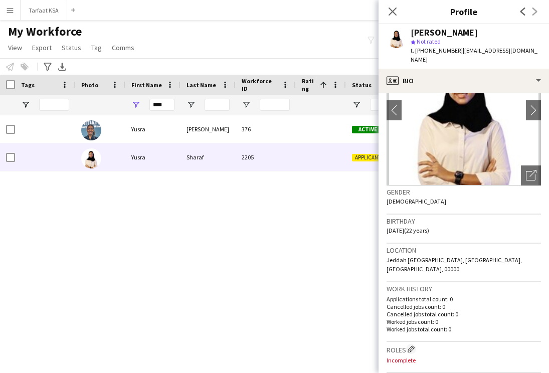
scroll to position [67, 0]
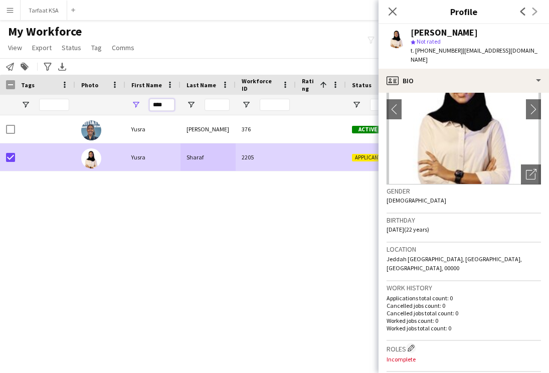
click at [167, 107] on input "****" at bounding box center [161, 105] width 25 height 12
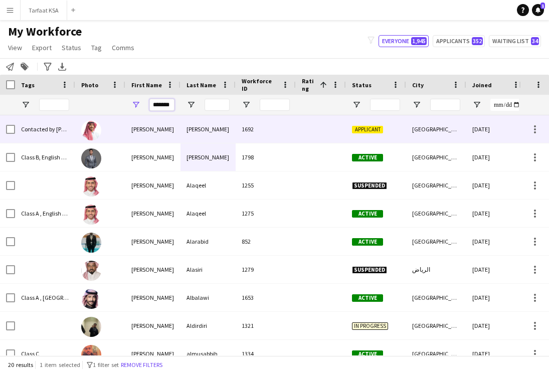
type input "*******"
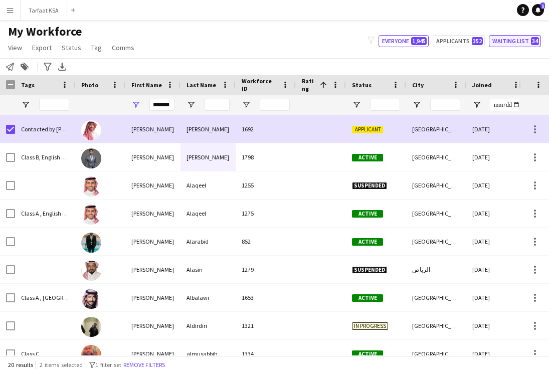
click at [465, 43] on button "Waiting list 34" at bounding box center [515, 41] width 52 height 12
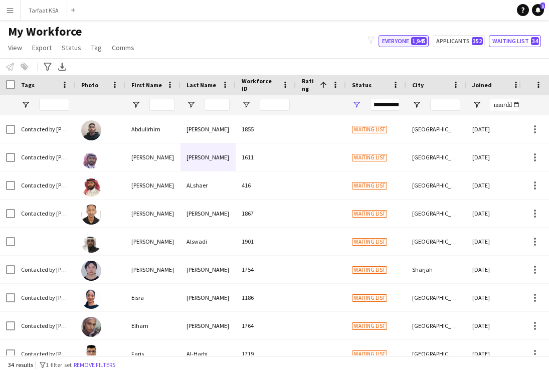
click at [405, 46] on button "Everyone 1,945" at bounding box center [404, 41] width 50 height 12
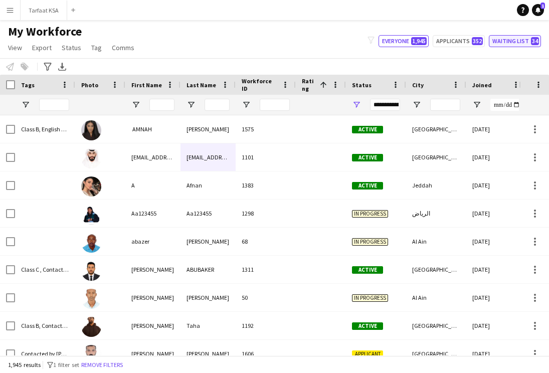
click at [465, 45] on button "Waiting list 34" at bounding box center [515, 41] width 52 height 12
type input "**********"
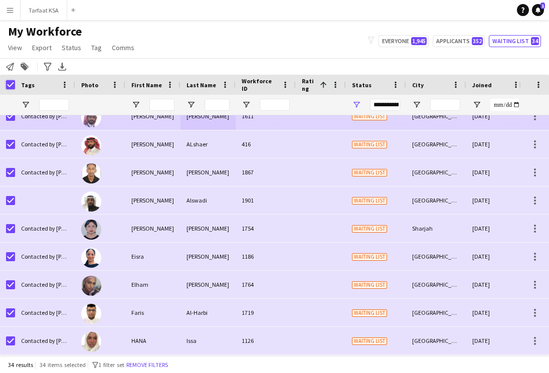
scroll to position [0, 0]
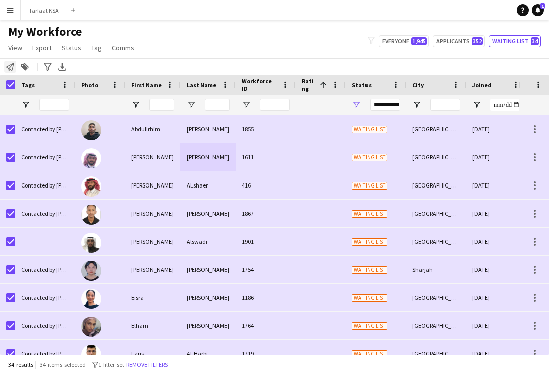
click at [6, 67] on icon at bounding box center [10, 67] width 8 height 8
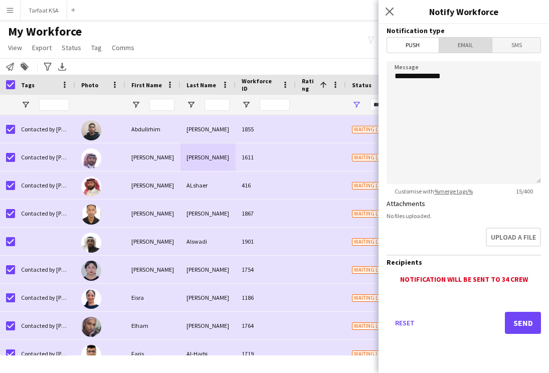
click at [452, 48] on span "Email" at bounding box center [465, 45] width 53 height 15
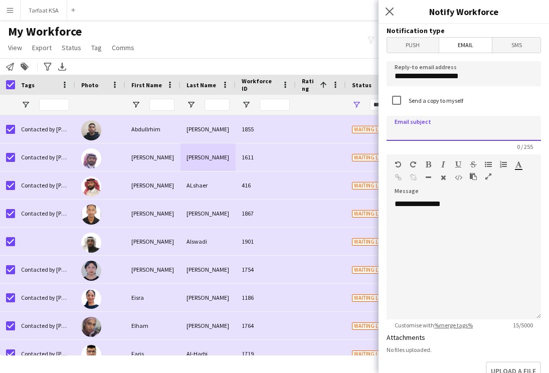
click at [431, 131] on input at bounding box center [464, 128] width 154 height 25
click at [418, 226] on div "**********" at bounding box center [464, 259] width 154 height 120
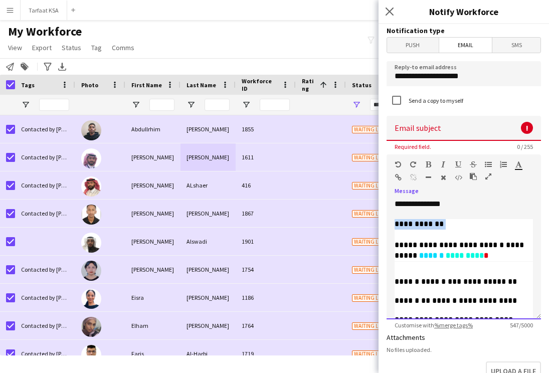
drag, startPoint x: 443, startPoint y: 229, endPoint x: 395, endPoint y: 230, distance: 48.2
click at [395, 230] on div "**********" at bounding box center [464, 362] width 138 height 286
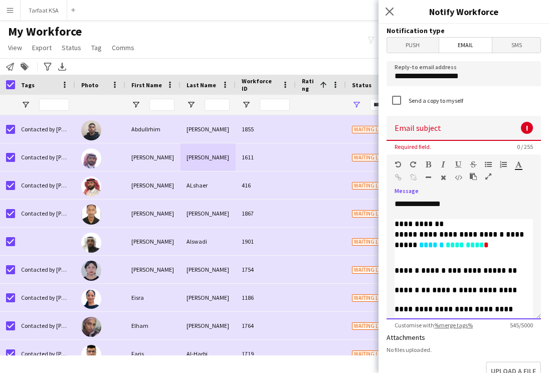
click at [405, 225] on span "****" at bounding box center [404, 224] width 18 height 8
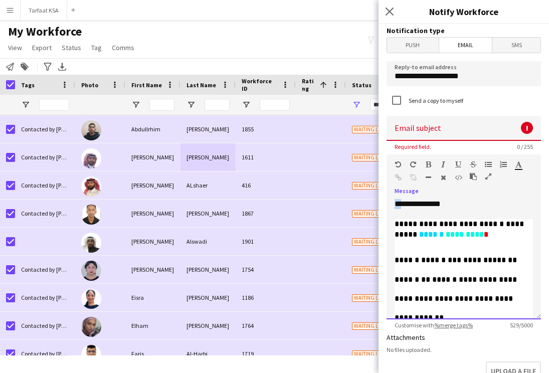
drag, startPoint x: 402, startPoint y: 204, endPoint x: 392, endPoint y: 203, distance: 10.0
click at [392, 203] on div "**********" at bounding box center [464, 259] width 154 height 120
click at [465, 212] on div at bounding box center [464, 214] width 138 height 10
click at [465, 209] on div at bounding box center [464, 214] width 138 height 10
click at [456, 202] on div "**********" at bounding box center [464, 259] width 154 height 120
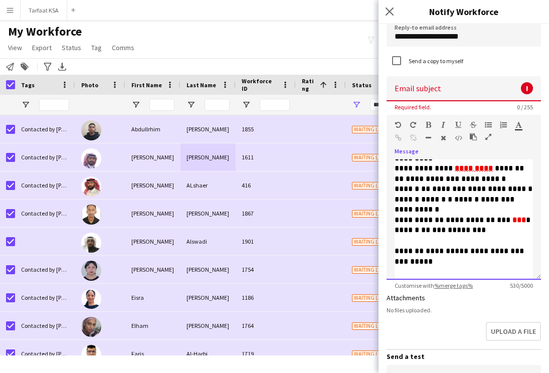
scroll to position [59, 0]
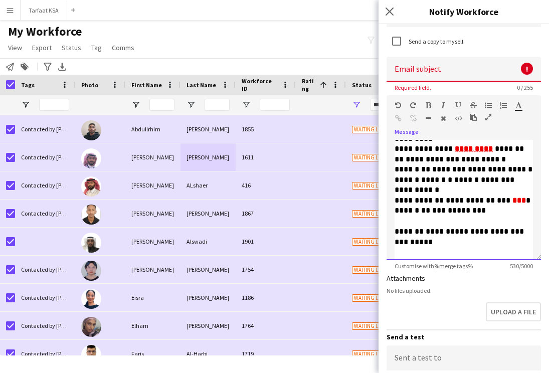
click at [458, 269] on p "****** ********* *" at bounding box center [464, 274] width 138 height 11
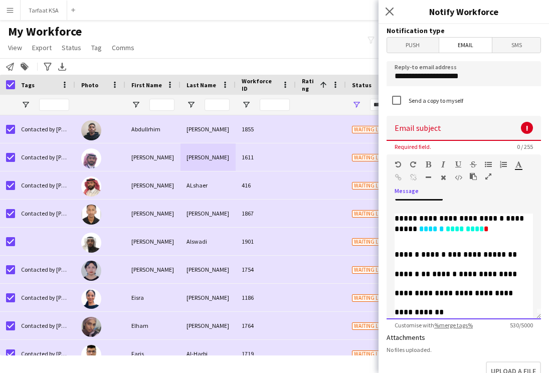
scroll to position [0, 0]
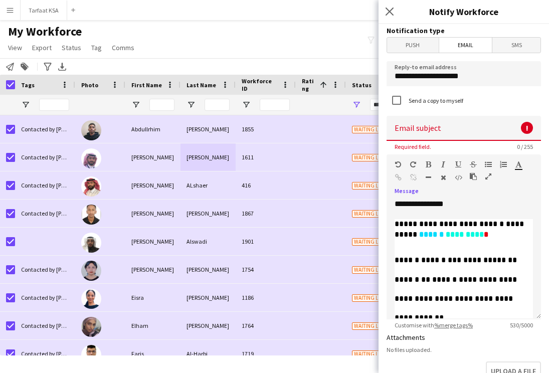
click at [432, 128] on input at bounding box center [464, 128] width 154 height 25
paste input "*********"
click at [398, 131] on input "*********" at bounding box center [464, 128] width 154 height 25
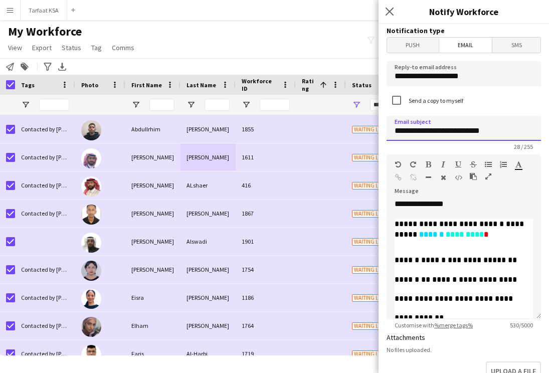
click at [465, 128] on input "**********" at bounding box center [464, 128] width 154 height 25
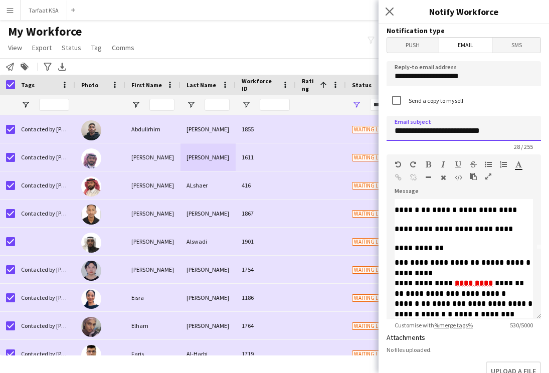
scroll to position [74, 0]
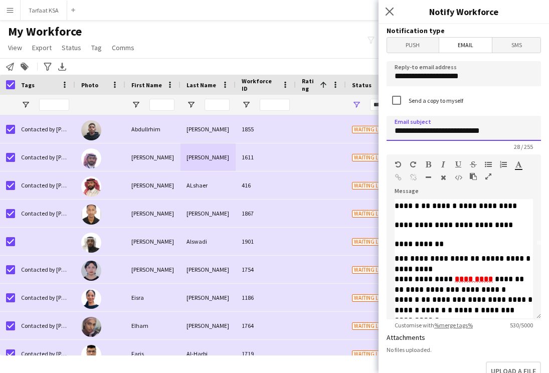
type input "**********"
click at [465, 274] on p "**********" at bounding box center [464, 284] width 138 height 21
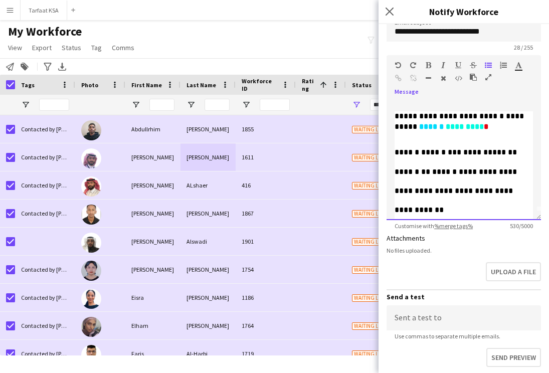
scroll to position [0, 0]
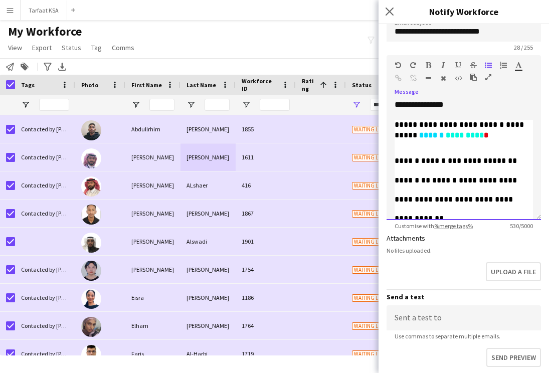
click at [394, 124] on div "**********" at bounding box center [464, 160] width 154 height 120
click at [413, 196] on span "****" at bounding box center [404, 200] width 18 height 8
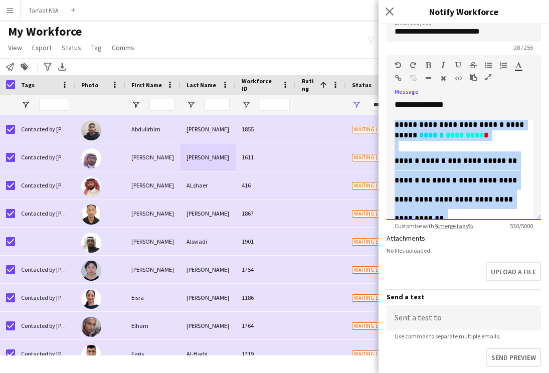
scroll to position [145, 0]
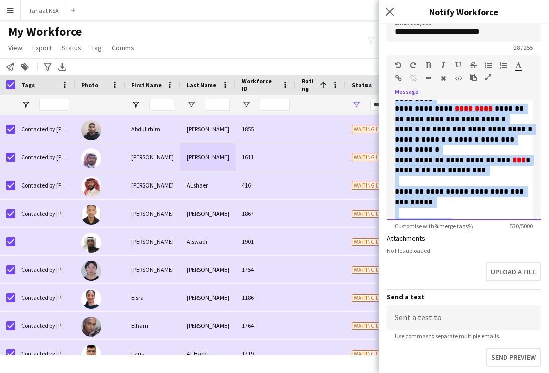
drag, startPoint x: 396, startPoint y: 125, endPoint x: 504, endPoint y: 254, distance: 168.4
click at [465, 254] on form "**********" at bounding box center [464, 204] width 171 height 558
copy div "**********"
click at [436, 229] on p "****** ********* *" at bounding box center [464, 234] width 138 height 11
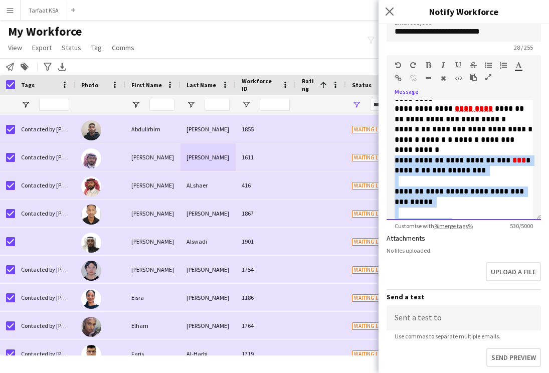
drag, startPoint x: 462, startPoint y: 205, endPoint x: 391, endPoint y: 134, distance: 101.1
click at [390, 134] on div "**********" at bounding box center [464, 160] width 154 height 120
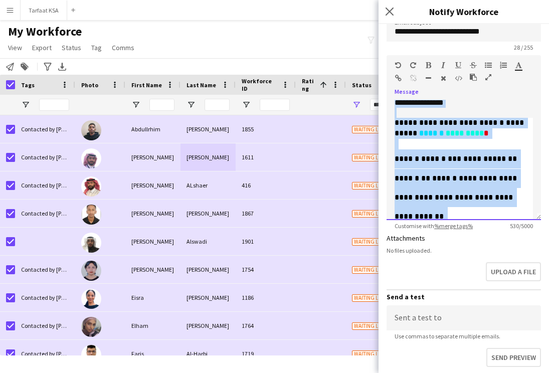
scroll to position [0, 0]
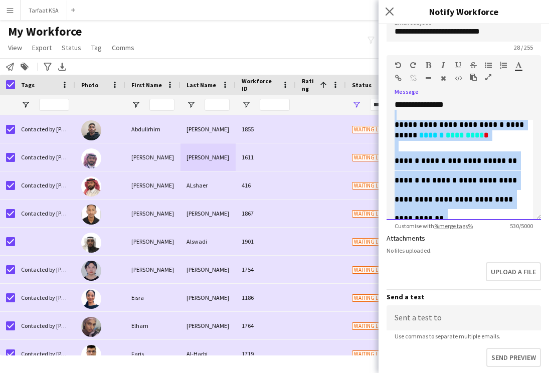
drag, startPoint x: 461, startPoint y: 211, endPoint x: 395, endPoint y: 111, distance: 119.3
click at [395, 111] on div "**********" at bounding box center [464, 160] width 154 height 120
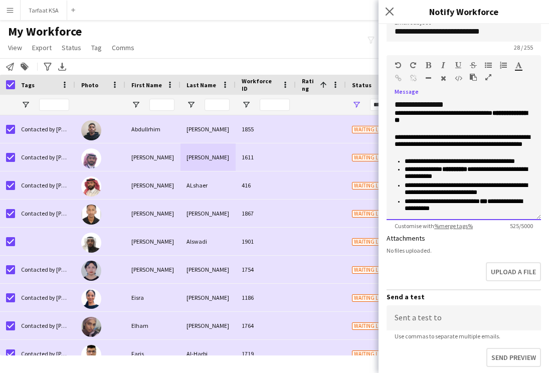
click at [462, 105] on div "**********" at bounding box center [464, 160] width 154 height 120
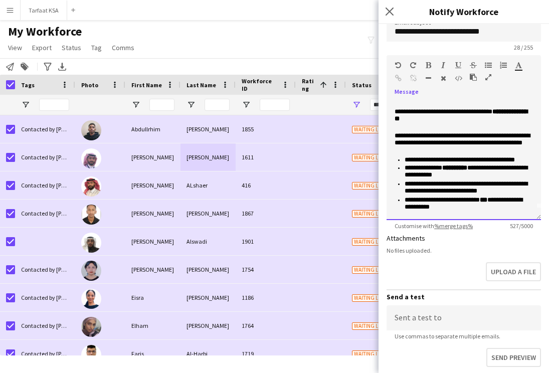
scroll to position [11, 0]
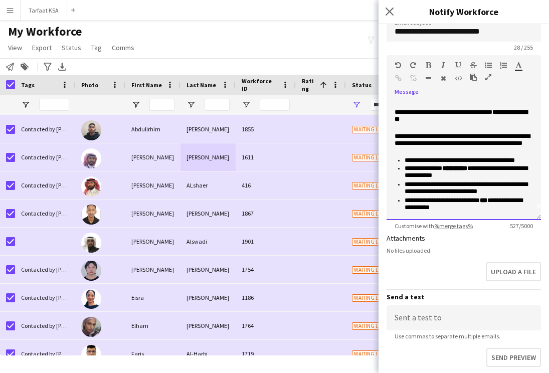
click at [465, 147] on p "**********" at bounding box center [464, 145] width 138 height 24
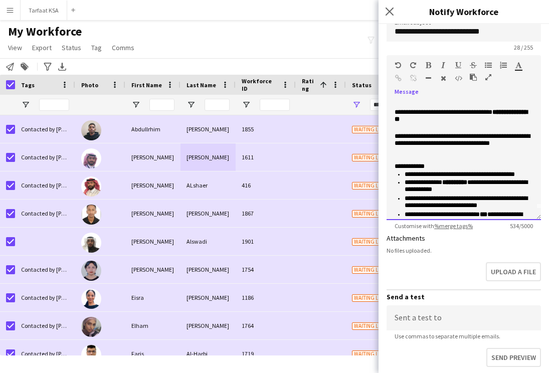
click at [465, 152] on p at bounding box center [464, 152] width 138 height 7
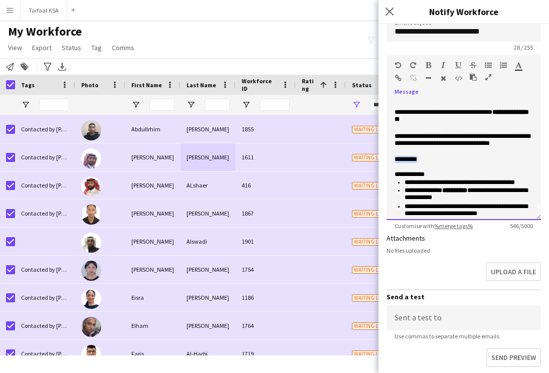
drag, startPoint x: 426, startPoint y: 162, endPoint x: 390, endPoint y: 162, distance: 35.6
click at [390, 162] on div "**********" at bounding box center [464, 160] width 154 height 120
click at [413, 78] on div at bounding box center [417, 80] width 45 height 12
click at [403, 78] on div at bounding box center [417, 80] width 45 height 12
click at [398, 78] on icon "button" at bounding box center [398, 78] width 7 height 7
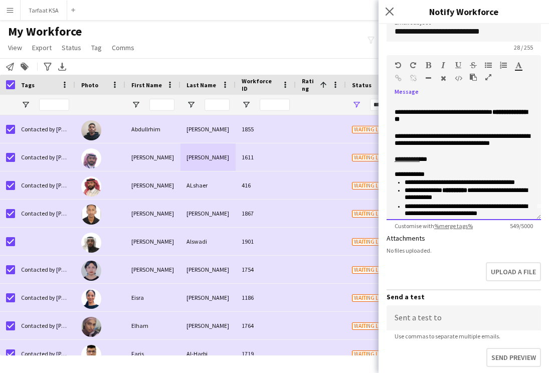
click at [445, 168] on p at bounding box center [464, 167] width 138 height 7
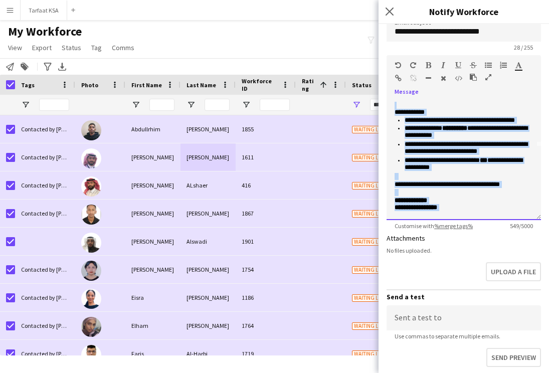
scroll to position [0, 0]
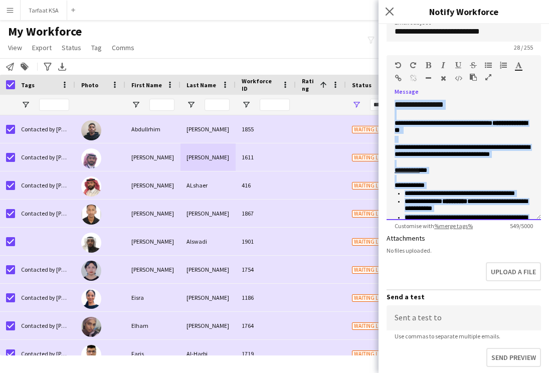
drag, startPoint x: 465, startPoint y: 210, endPoint x: 395, endPoint y: 71, distance: 155.9
click at [395, 71] on div "**********" at bounding box center [464, 137] width 154 height 165
copy div "**********"
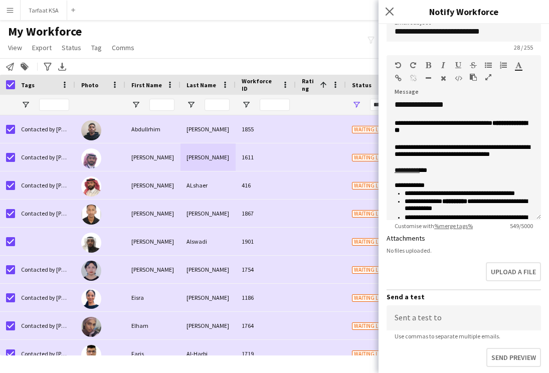
click at [437, 258] on div "Upload a file" at bounding box center [464, 273] width 154 height 31
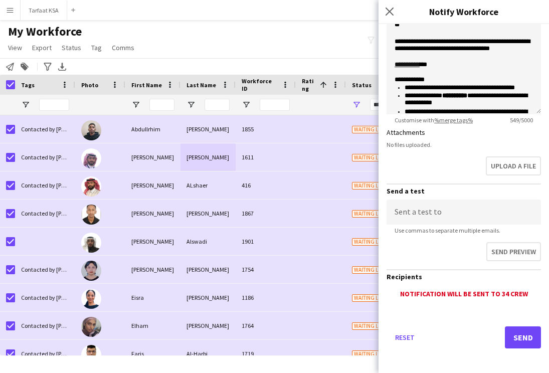
scroll to position [209, 0]
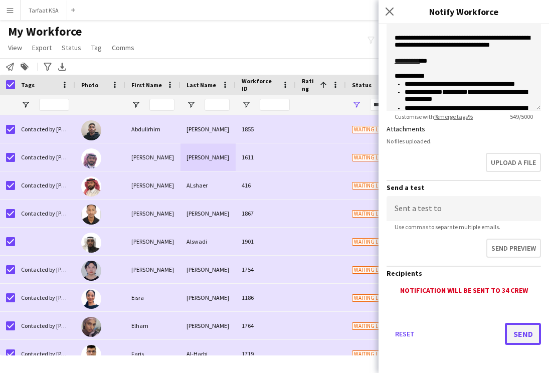
click at [465, 339] on button "Send" at bounding box center [523, 334] width 36 height 22
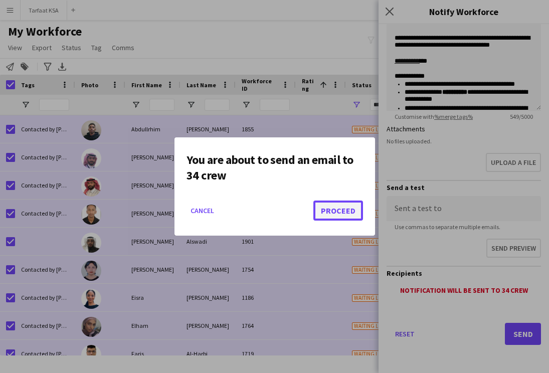
click at [334, 216] on button "Proceed" at bounding box center [338, 211] width 50 height 20
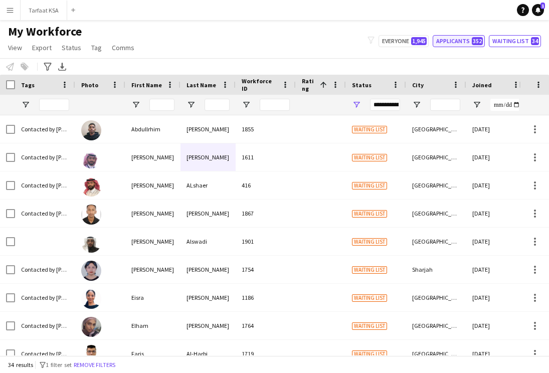
click at [445, 45] on button "Applicants 352" at bounding box center [459, 41] width 52 height 12
type input "**********"
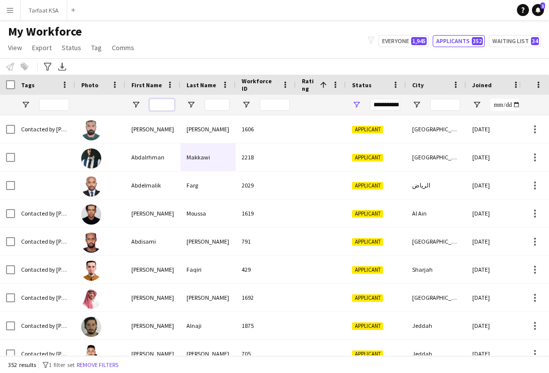
click at [155, 104] on input "First Name Filter Input" at bounding box center [161, 105] width 25 height 12
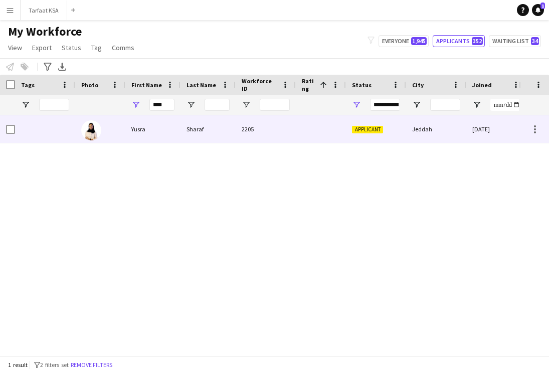
click at [155, 132] on div "Yusra" at bounding box center [152, 129] width 55 height 28
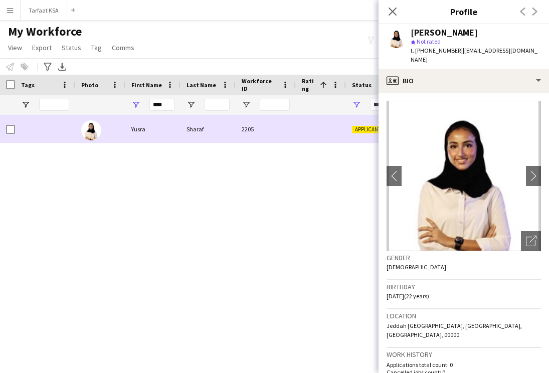
click at [18, 132] on div at bounding box center [45, 129] width 60 height 28
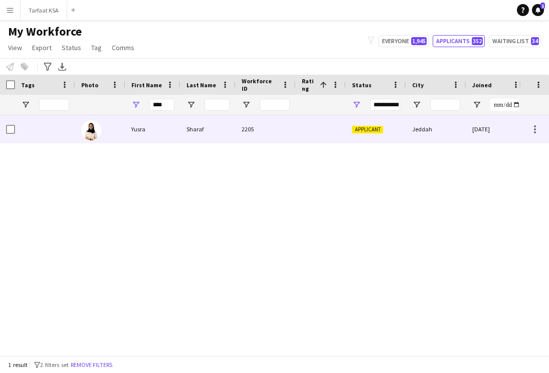
click at [15, 131] on div at bounding box center [45, 129] width 60 height 28
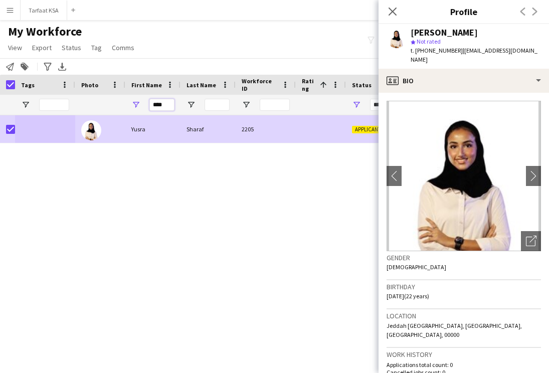
click at [169, 107] on input "****" at bounding box center [161, 105] width 25 height 12
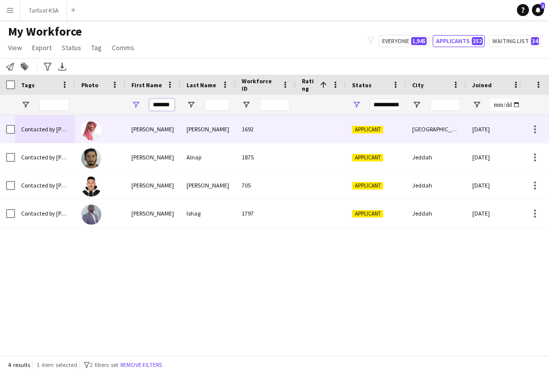
type input "*******"
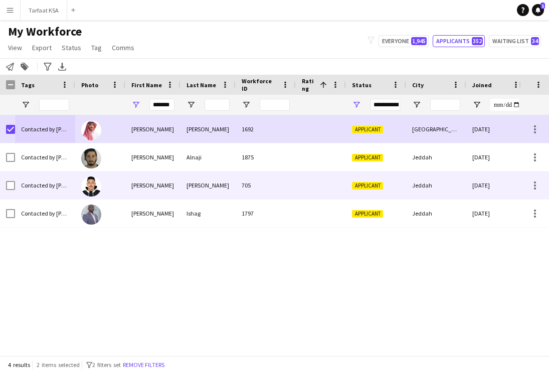
click at [18, 188] on div "Contacted by [PERSON_NAME]" at bounding box center [45, 186] width 60 height 28
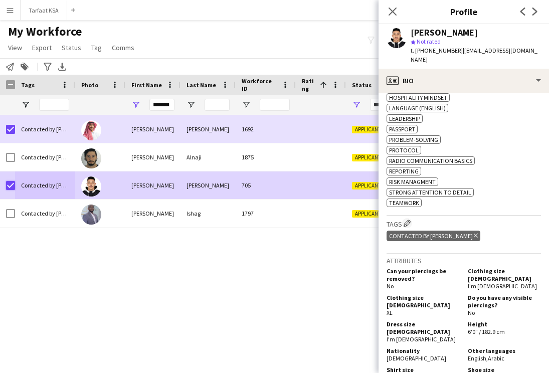
scroll to position [0, 0]
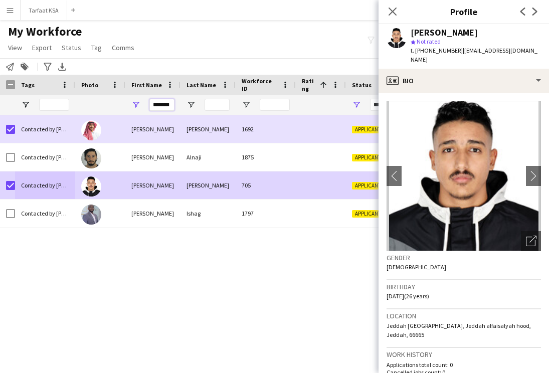
click at [160, 103] on input "*******" at bounding box center [161, 105] width 25 height 12
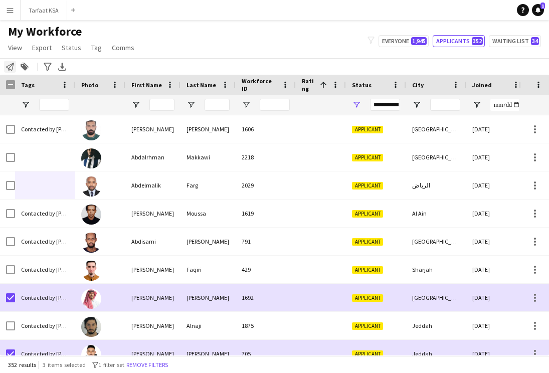
click at [11, 70] on icon at bounding box center [10, 67] width 8 height 8
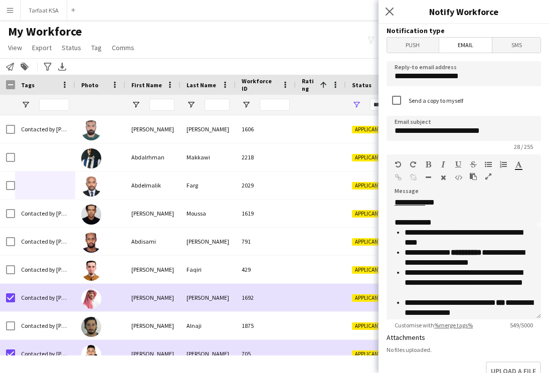
scroll to position [92, 0]
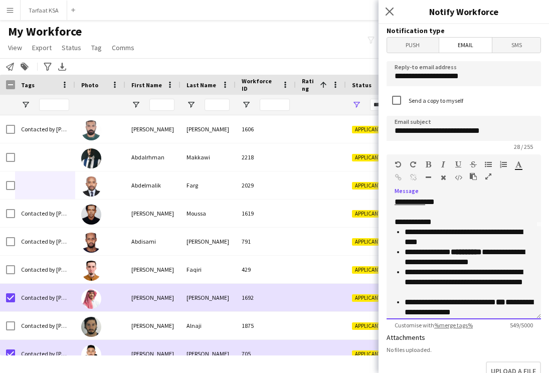
click at [420, 202] on link "*********" at bounding box center [410, 202] width 31 height 8
click at [465, 213] on p at bounding box center [464, 212] width 138 height 10
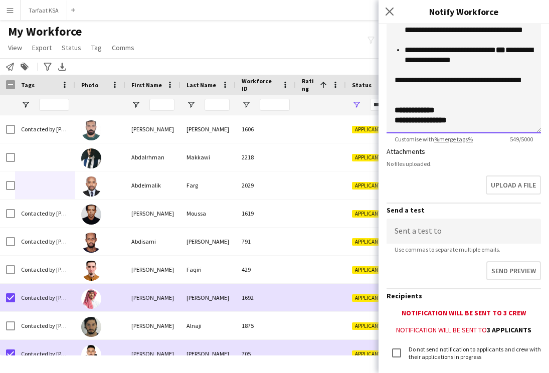
scroll to position [252, 0]
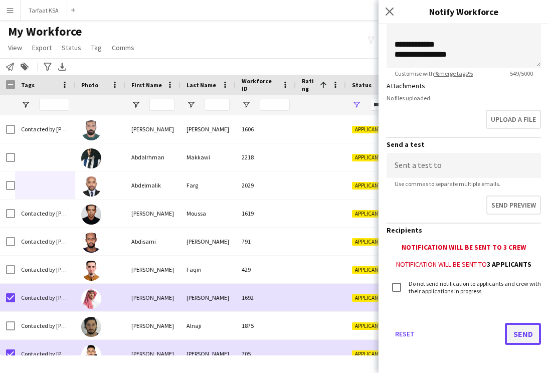
click at [465, 340] on button "Send" at bounding box center [523, 334] width 36 height 22
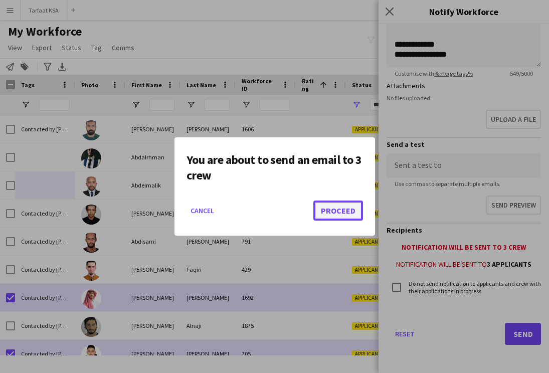
click at [334, 210] on button "Proceed" at bounding box center [338, 211] width 50 height 20
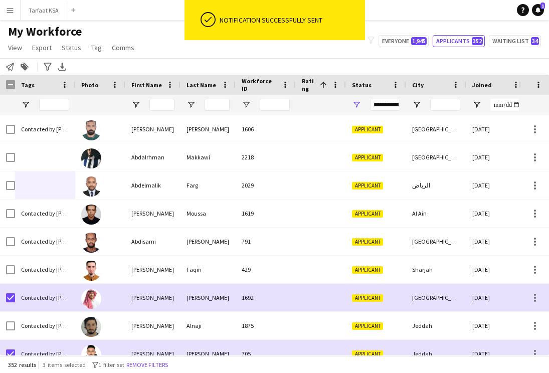
click at [289, 44] on div "ok-circled Notification successfully sent" at bounding box center [275, 22] width 181 height 45
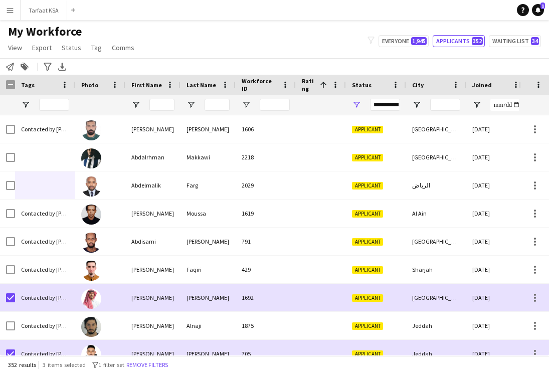
click at [151, 62] on div "Notify workforce Add to tag Search tags magnifier Add tag Advanced filters Adva…" at bounding box center [274, 66] width 549 height 17
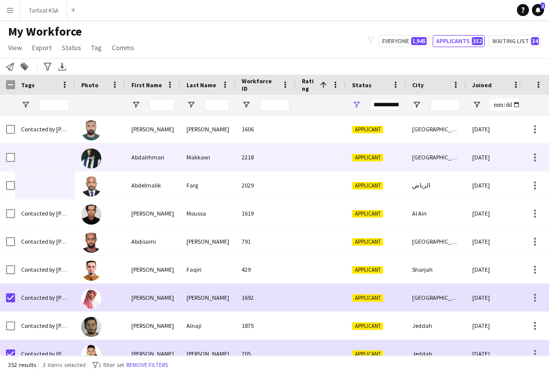
click at [69, 151] on div at bounding box center [45, 157] width 60 height 28
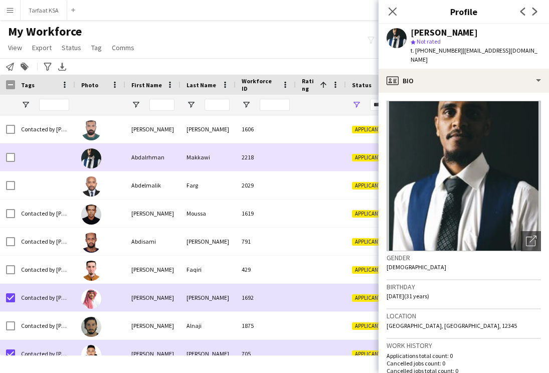
click at [54, 164] on div at bounding box center [45, 157] width 60 height 28
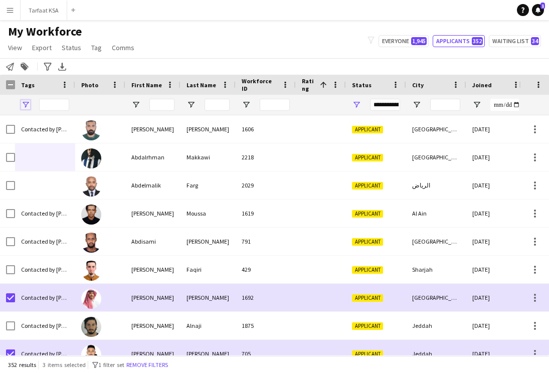
click at [23, 103] on span "Open Filter Menu" at bounding box center [25, 104] width 9 height 9
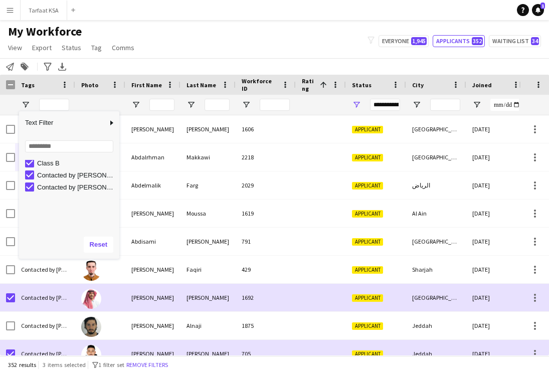
scroll to position [0, 0]
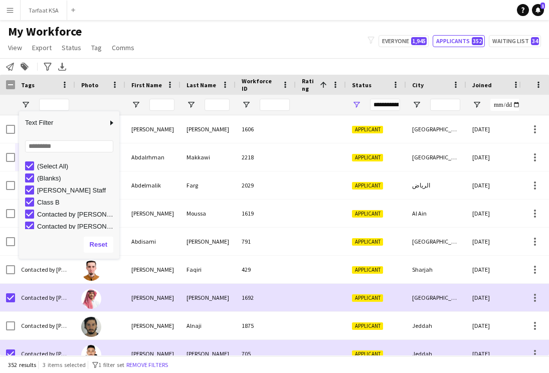
click at [179, 44] on div "My Workforce View Views Default view New view Update view Delete view Edit name…" at bounding box center [274, 41] width 549 height 34
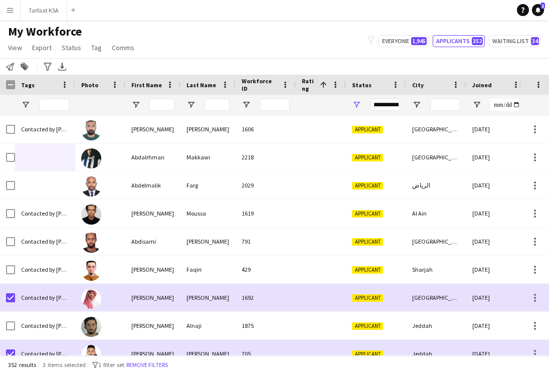
click at [4, 8] on button "Menu" at bounding box center [10, 10] width 20 height 20
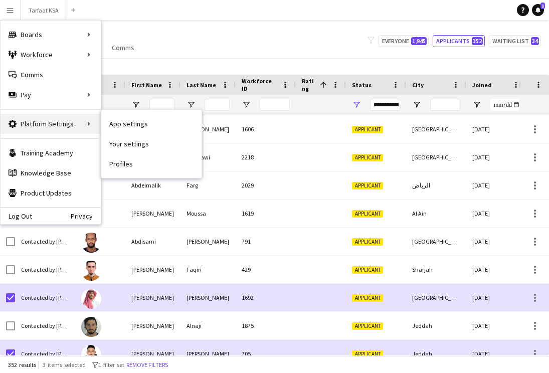
click at [55, 124] on div "Platform Settings Platform Settings" at bounding box center [51, 124] width 100 height 20
click at [89, 123] on div "Platform Settings Platform Settings" at bounding box center [51, 124] width 100 height 20
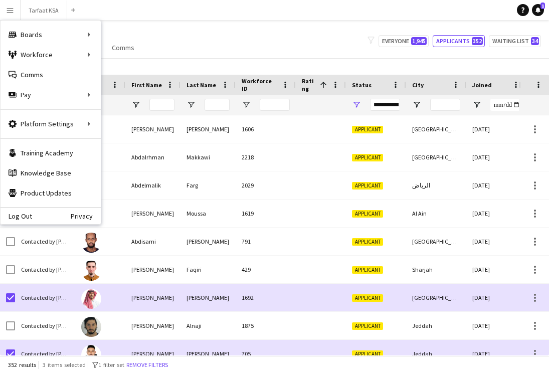
click at [179, 43] on div "My Workforce View Views Default view New view Update view Delete view Edit name…" at bounding box center [274, 41] width 549 height 34
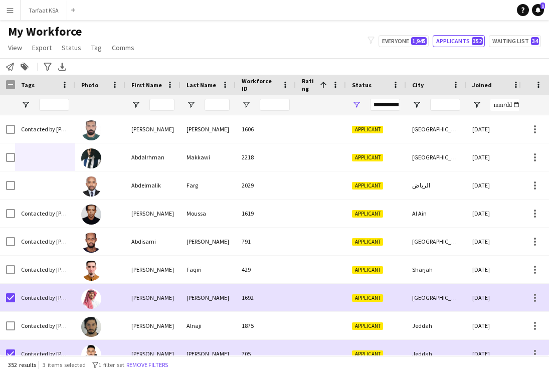
click at [8, 11] on app-icon "Menu" at bounding box center [10, 10] width 8 height 8
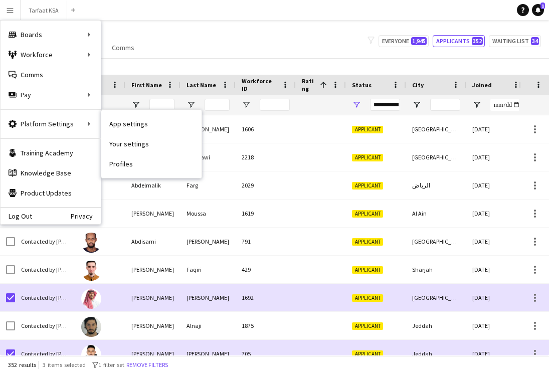
click at [126, 174] on nav "App settings Your settings Profiles" at bounding box center [151, 144] width 100 height 68
click at [128, 168] on link "Profiles" at bounding box center [151, 164] width 100 height 20
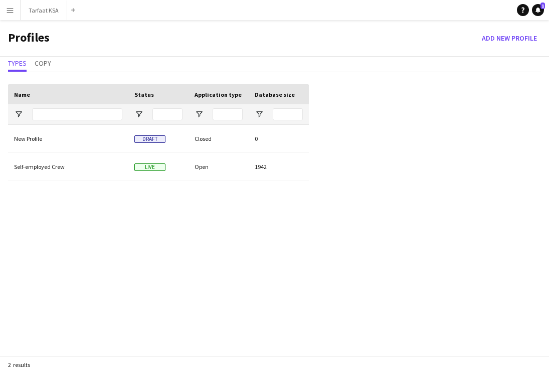
click at [13, 17] on button "Menu" at bounding box center [10, 10] width 20 height 20
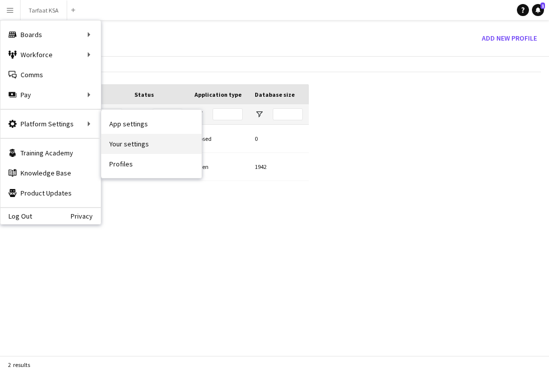
click at [135, 147] on link "Your settings" at bounding box center [151, 144] width 100 height 20
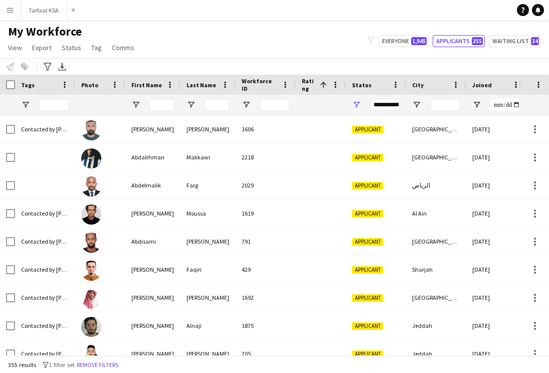
click at [16, 14] on button "Menu" at bounding box center [10, 10] width 20 height 20
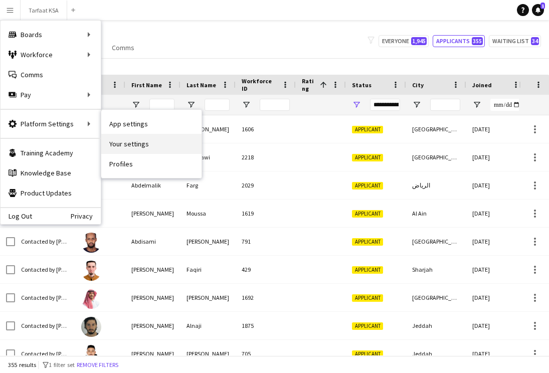
click at [133, 140] on link "Your settings" at bounding box center [151, 144] width 100 height 20
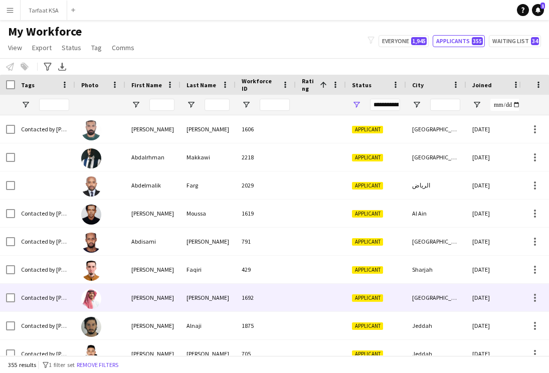
click at [111, 300] on div at bounding box center [100, 298] width 50 height 28
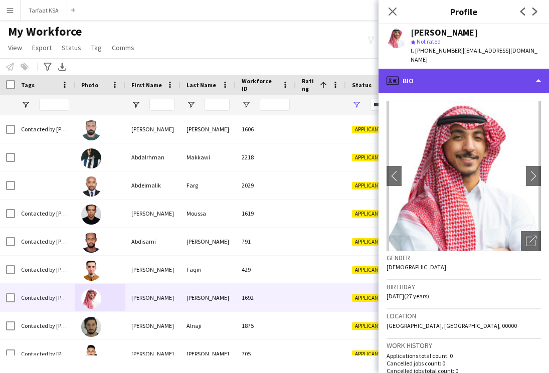
click at [514, 69] on div "profile Bio" at bounding box center [464, 81] width 171 height 24
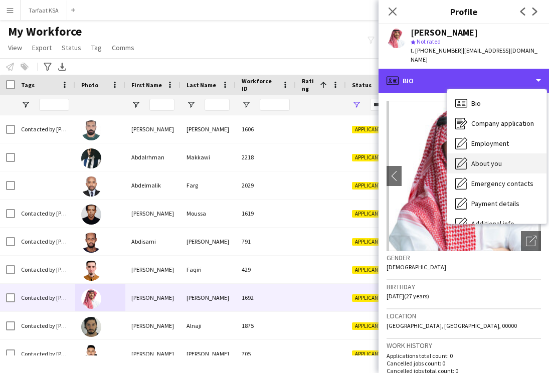
scroll to position [30, 0]
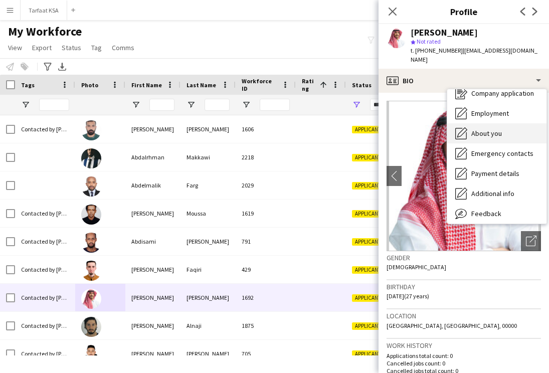
click at [500, 129] on span "About you" at bounding box center [486, 133] width 31 height 9
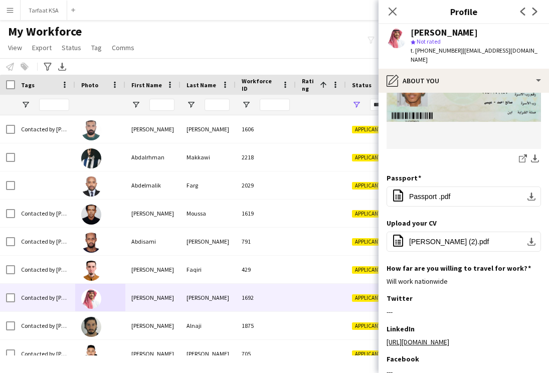
scroll to position [226, 0]
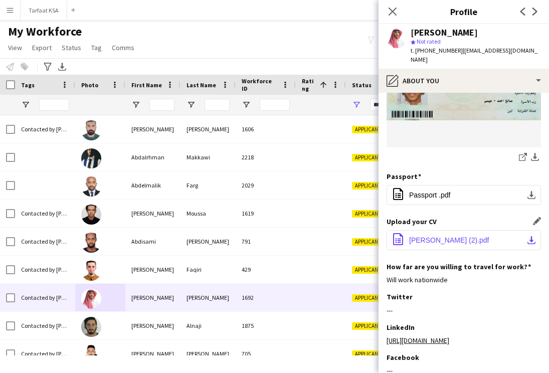
click at [451, 236] on span "[PERSON_NAME] (2).pdf" at bounding box center [449, 240] width 80 height 8
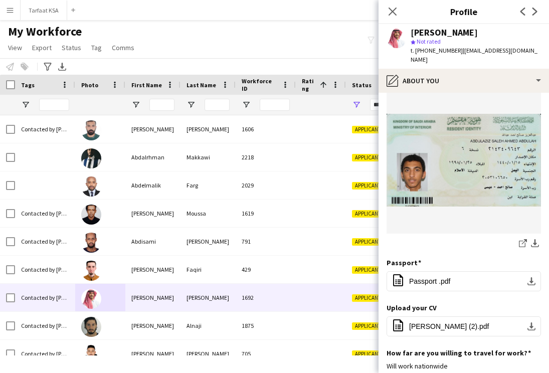
scroll to position [135, 0]
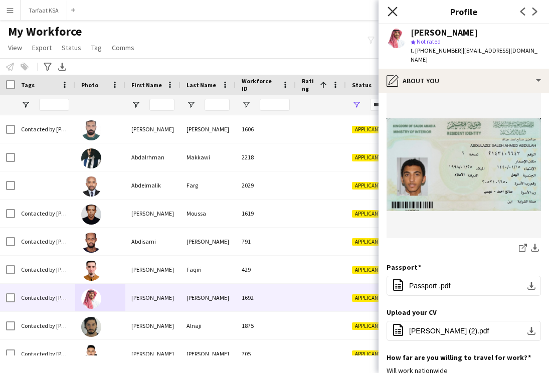
click at [391, 10] on icon at bounding box center [393, 12] width 10 height 10
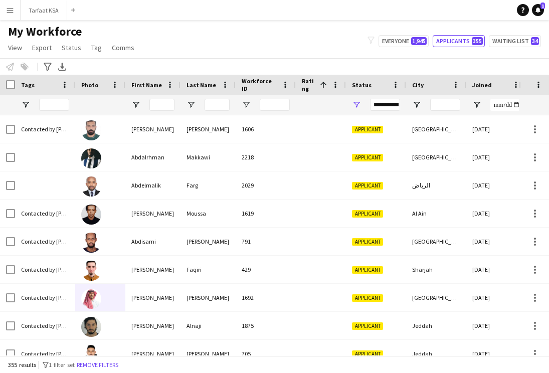
click at [13, 12] on app-icon "Menu" at bounding box center [10, 10] width 8 height 8
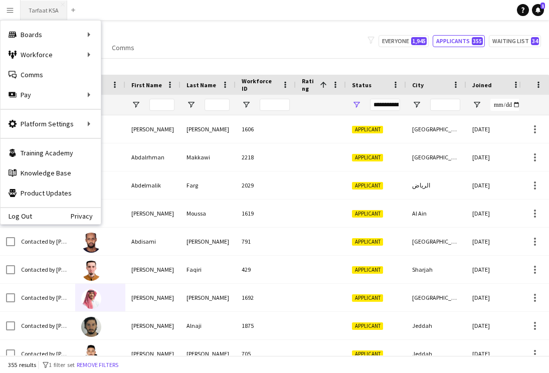
click at [47, 9] on button "Tarfaat KSA Close" at bounding box center [44, 11] width 47 height 20
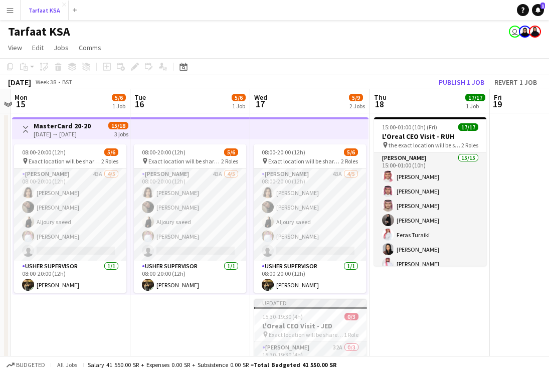
scroll to position [0, 334]
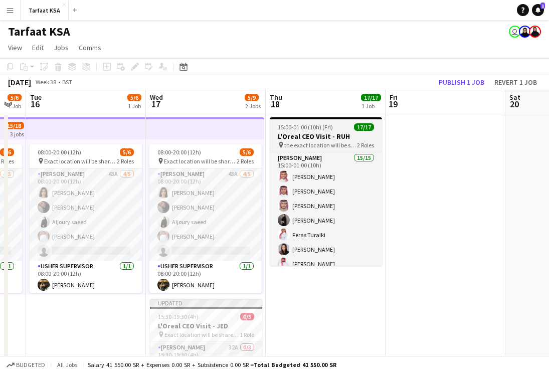
click at [290, 129] on span "15:00-01:00 (10h) (Fri)" at bounding box center [305, 127] width 55 height 8
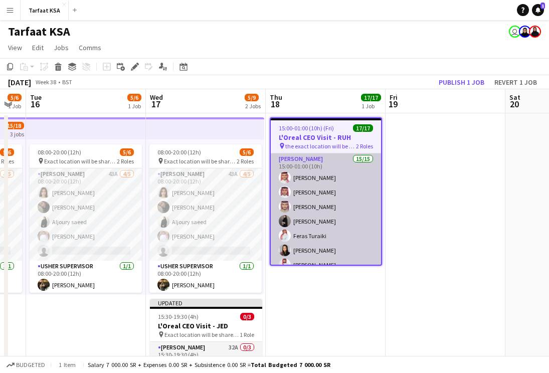
click at [333, 215] on app-card-role "[PERSON_NAME] 15/15 15:00-01:00 (10h) [PERSON_NAME] [PERSON_NAME] [PERSON_NAME]…" at bounding box center [326, 272] width 110 height 238
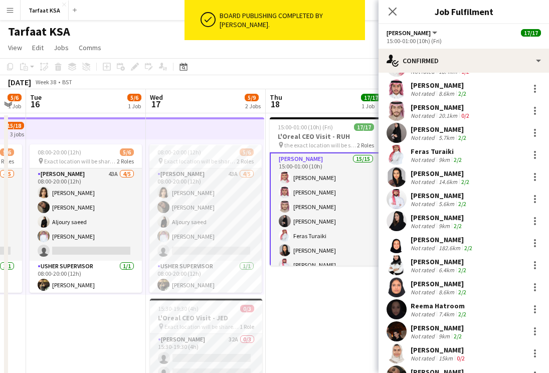
scroll to position [45, 0]
click at [400, 89] on app-user-avatar at bounding box center [397, 88] width 20 height 20
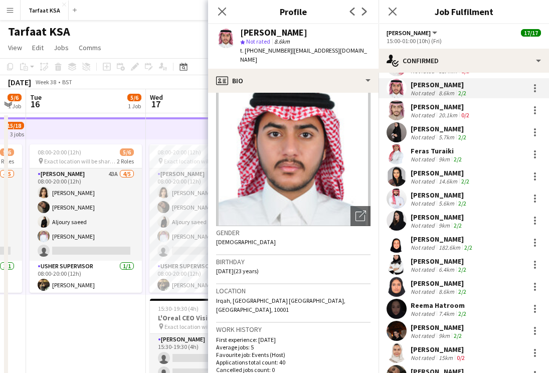
scroll to position [0, 0]
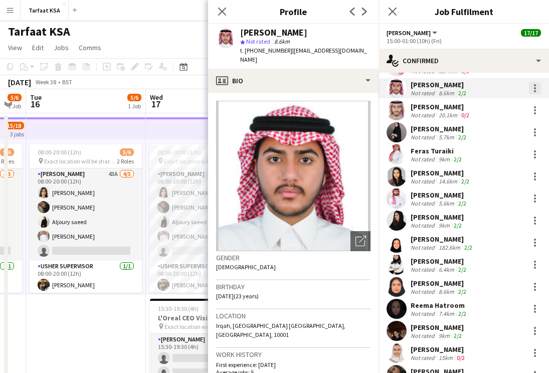
click at [530, 88] on div at bounding box center [535, 88] width 12 height 12
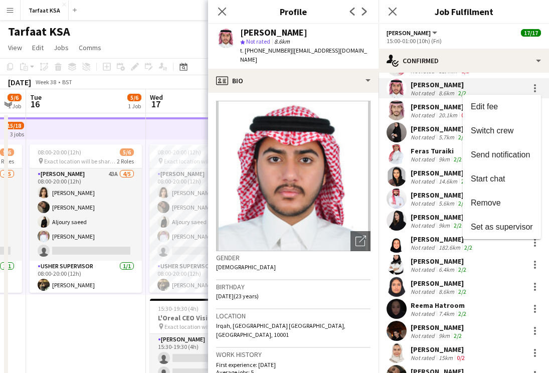
click at [294, 71] on div at bounding box center [274, 186] width 549 height 373
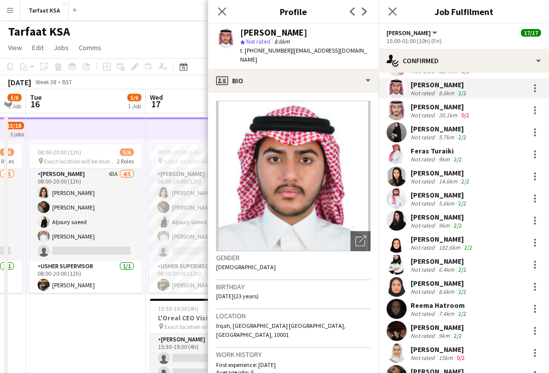
click at [314, 164] on img at bounding box center [293, 176] width 154 height 150
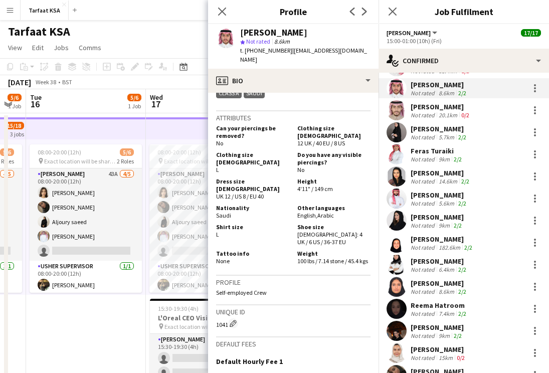
scroll to position [537, 0]
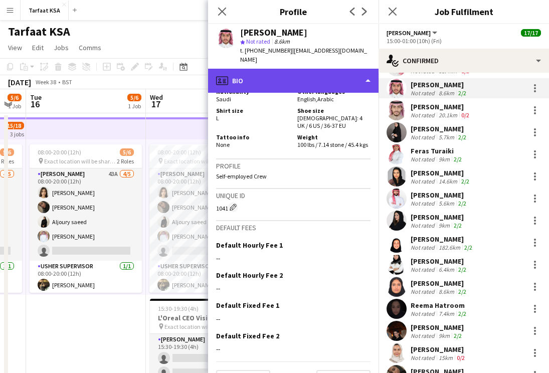
click at [326, 73] on div "profile Bio" at bounding box center [293, 81] width 171 height 24
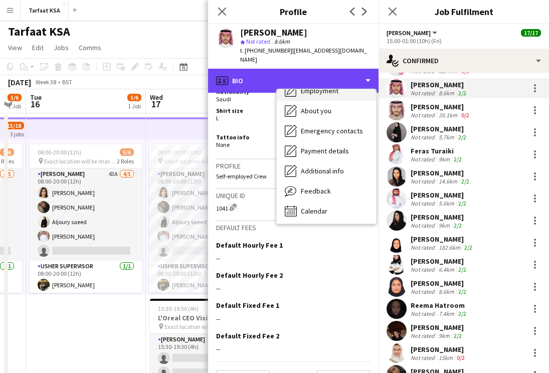
scroll to position [54, 0]
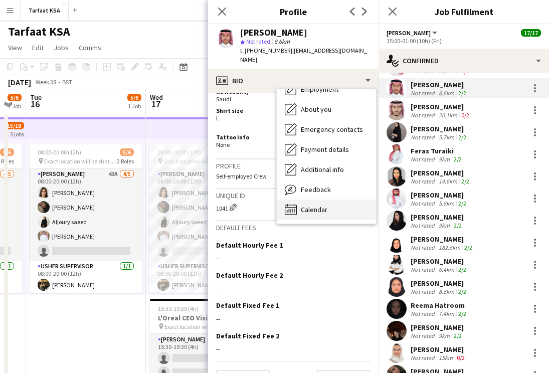
click at [334, 203] on div "Calendar Calendar" at bounding box center [326, 210] width 99 height 20
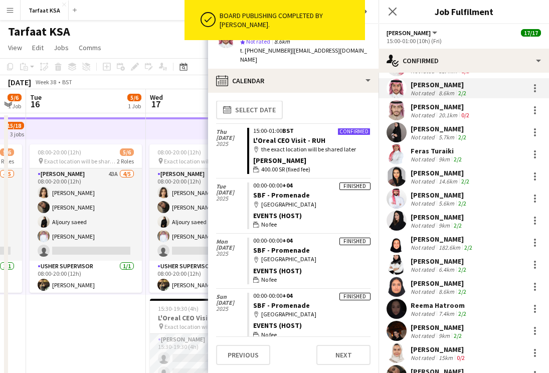
scroll to position [0, 0]
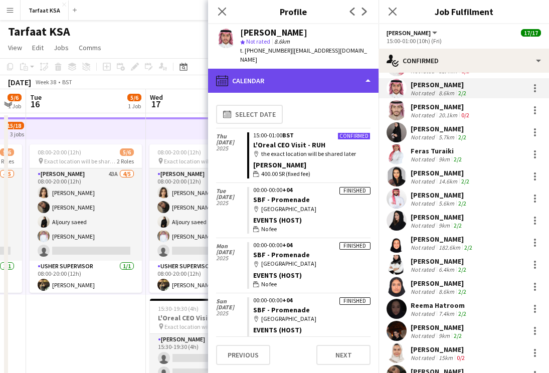
click at [355, 69] on div "calendar-full Calendar" at bounding box center [293, 81] width 171 height 24
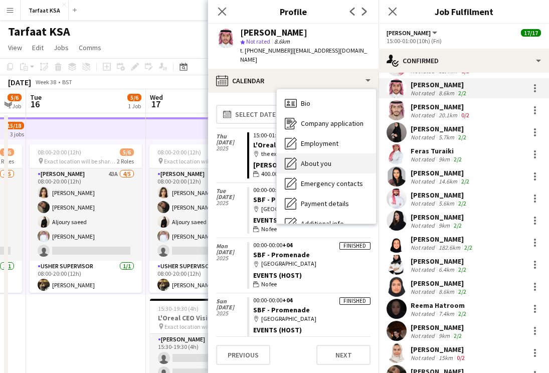
click at [334, 95] on div "Bio Bio" at bounding box center [326, 103] width 99 height 20
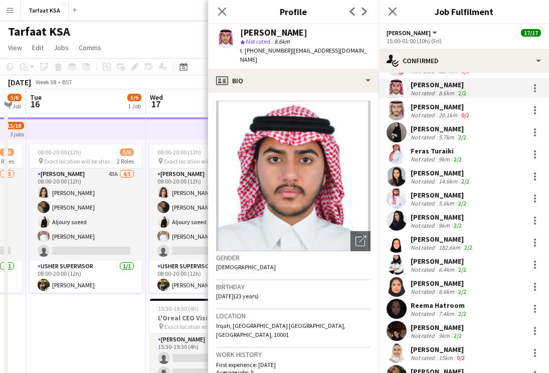
click at [427, 111] on div "Not rated" at bounding box center [424, 115] width 26 height 8
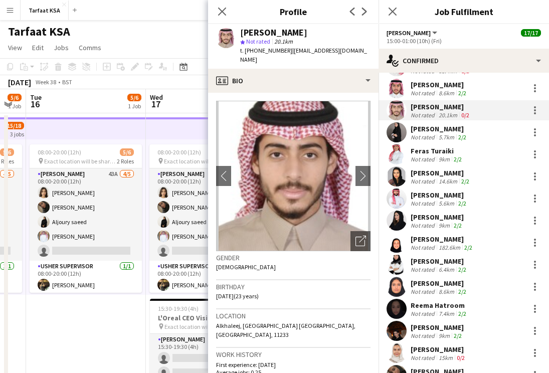
click at [425, 133] on div "Not rated" at bounding box center [424, 137] width 26 height 8
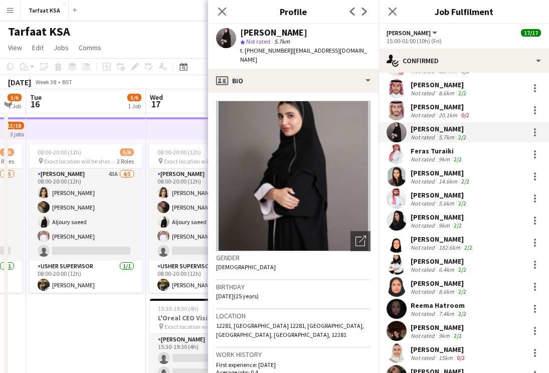
click at [431, 160] on div "Not rated" at bounding box center [424, 159] width 26 height 8
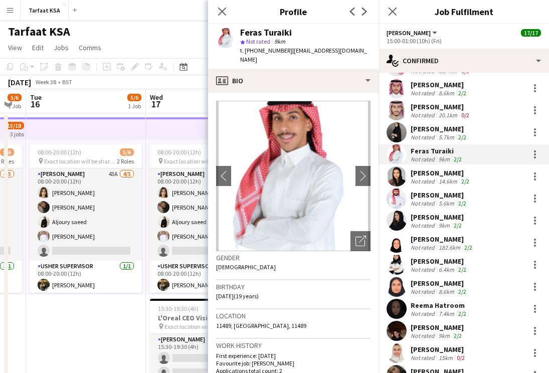
click at [421, 172] on div "[PERSON_NAME]" at bounding box center [441, 173] width 61 height 9
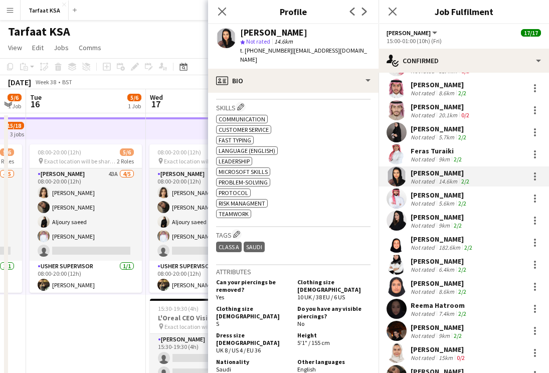
scroll to position [372, 0]
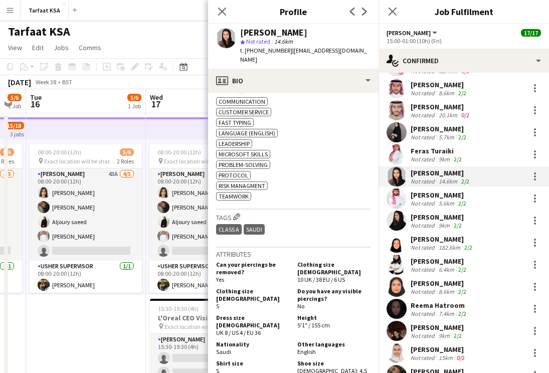
click at [440, 196] on div "[PERSON_NAME]" at bounding box center [440, 195] width 58 height 9
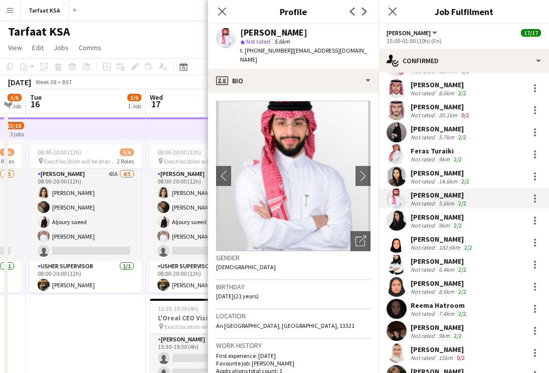
click at [433, 216] on div "[PERSON_NAME]" at bounding box center [437, 217] width 53 height 9
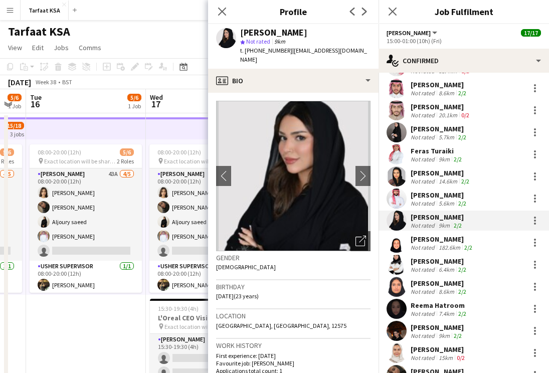
click at [433, 234] on div "[PERSON_NAME] Not rated 182.6km 2/2" at bounding box center [464, 243] width 171 height 20
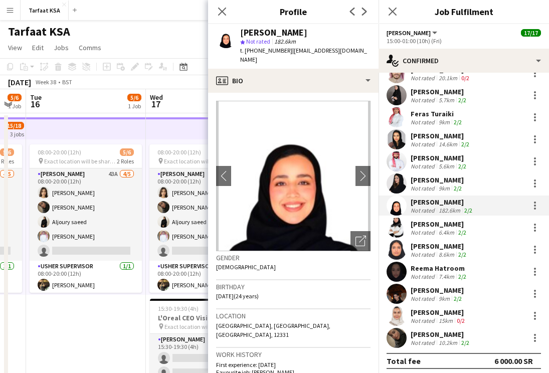
scroll to position [86, 0]
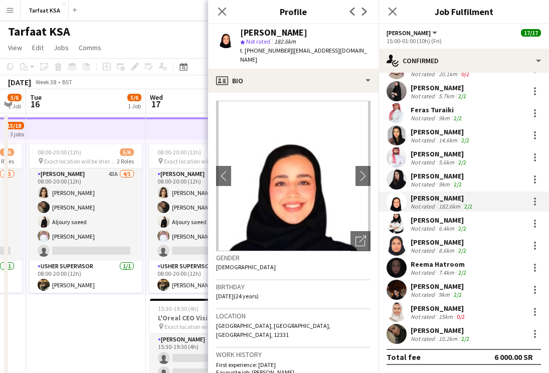
click at [435, 219] on div "[PERSON_NAME]" at bounding box center [440, 220] width 58 height 9
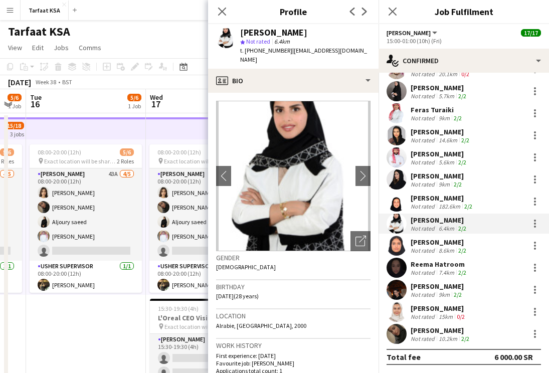
click at [438, 244] on div "[PERSON_NAME]" at bounding box center [440, 242] width 58 height 9
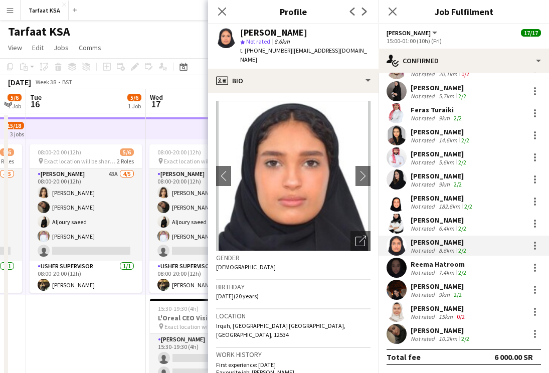
click at [438, 258] on div "[PERSON_NAME] Hatroom Not rated 7.4km 2/2" at bounding box center [464, 268] width 171 height 20
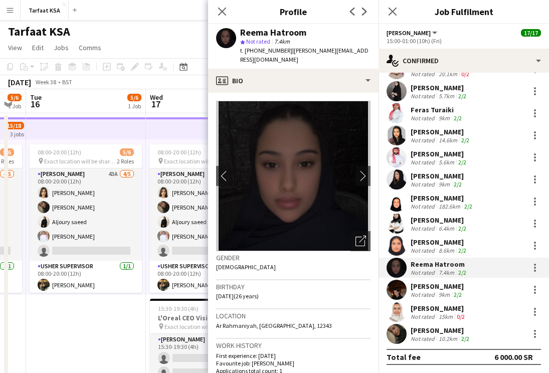
click at [439, 276] on div "[PERSON_NAME] Hatroom Not rated 7.4km 2/2" at bounding box center [464, 268] width 171 height 20
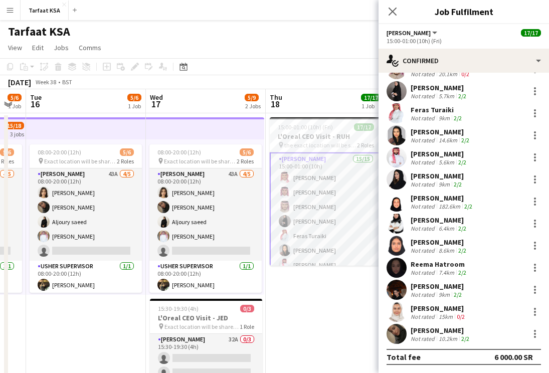
click at [439, 272] on div "7.4km" at bounding box center [447, 273] width 20 height 8
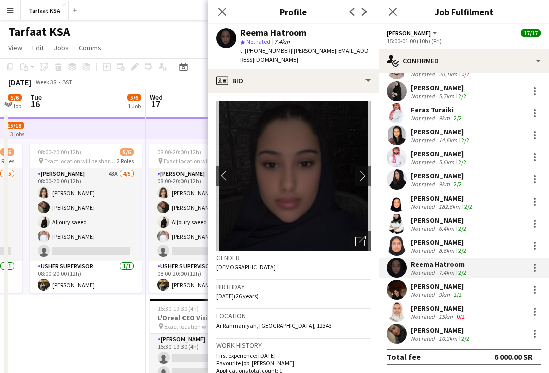
click at [440, 283] on div "[PERSON_NAME]" at bounding box center [437, 286] width 53 height 9
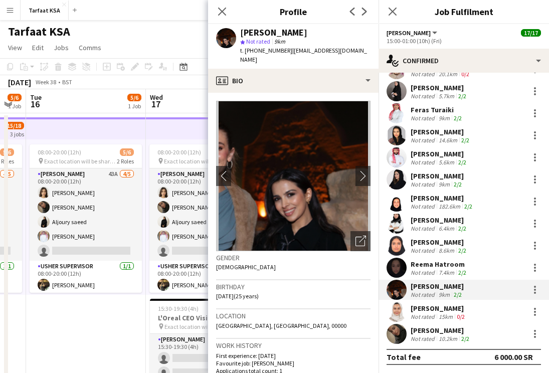
click at [437, 304] on div "[PERSON_NAME]" at bounding box center [439, 308] width 56 height 9
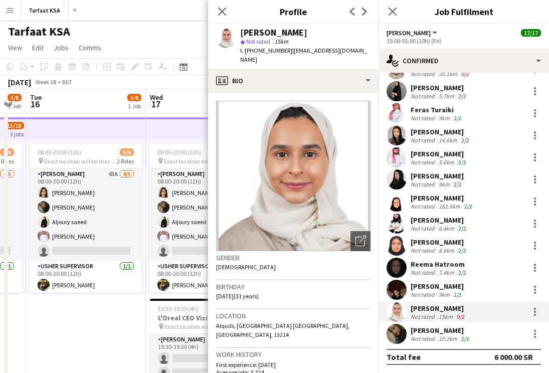
click at [435, 337] on div "Not rated" at bounding box center [424, 339] width 26 height 8
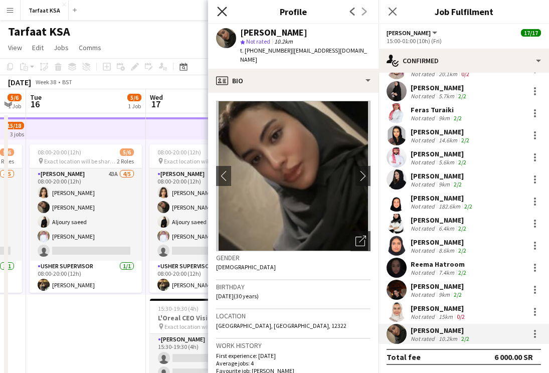
click at [221, 13] on icon at bounding box center [222, 12] width 10 height 10
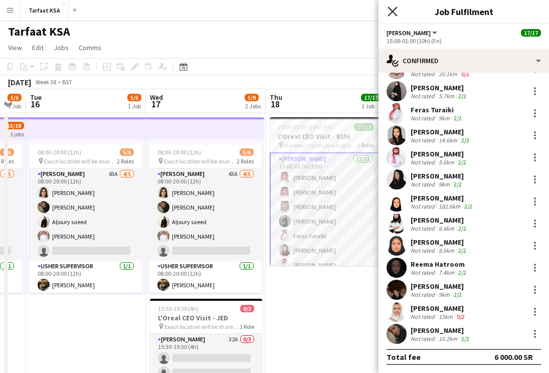
click at [393, 11] on icon at bounding box center [393, 12] width 10 height 10
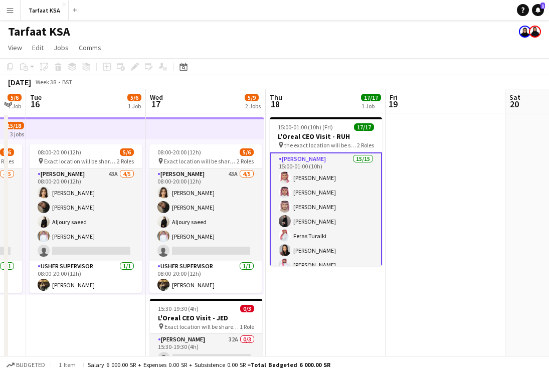
click at [212, 47] on app-page-menu "View Day view expanded Day view collapsed Month view Date picker Jump to [DATE]…" at bounding box center [274, 48] width 549 height 19
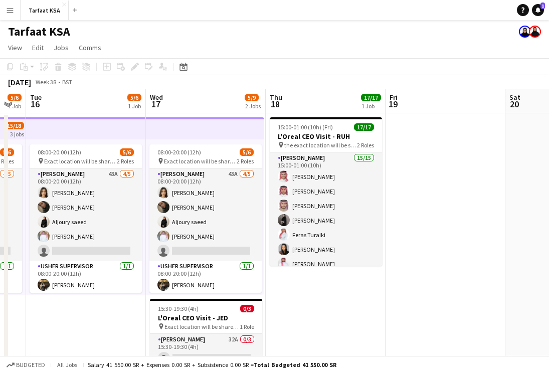
click at [300, 309] on app-date-cell "15:00-01:00 (10h) (Fri) 17/17 L'Oreal CEO Visit - RUH pin the exact location wi…" at bounding box center [326, 270] width 120 height 314
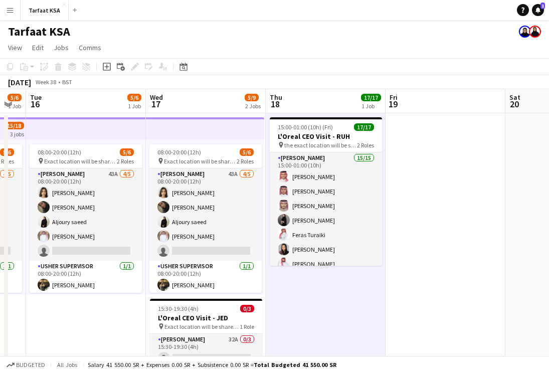
click at [130, 330] on app-date-cell "08:00-20:00 (12h) 5/6 pin Exact location will be shared later 2 Roles [PERSON_N…" at bounding box center [86, 270] width 120 height 314
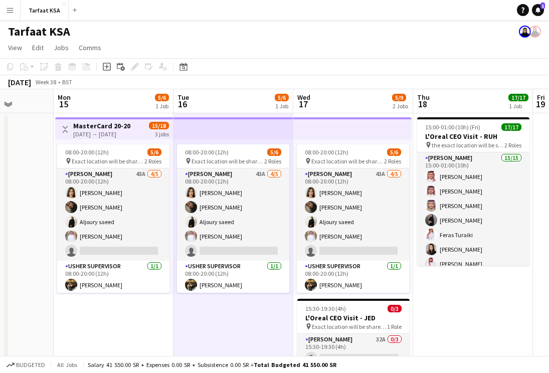
scroll to position [0, 291]
